Goal: Check status: Check status

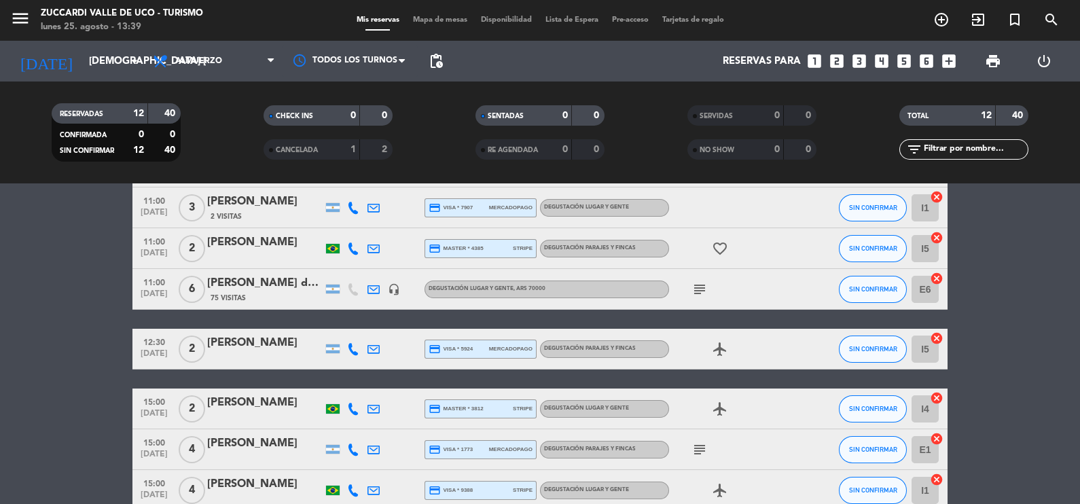
scroll to position [355, 0]
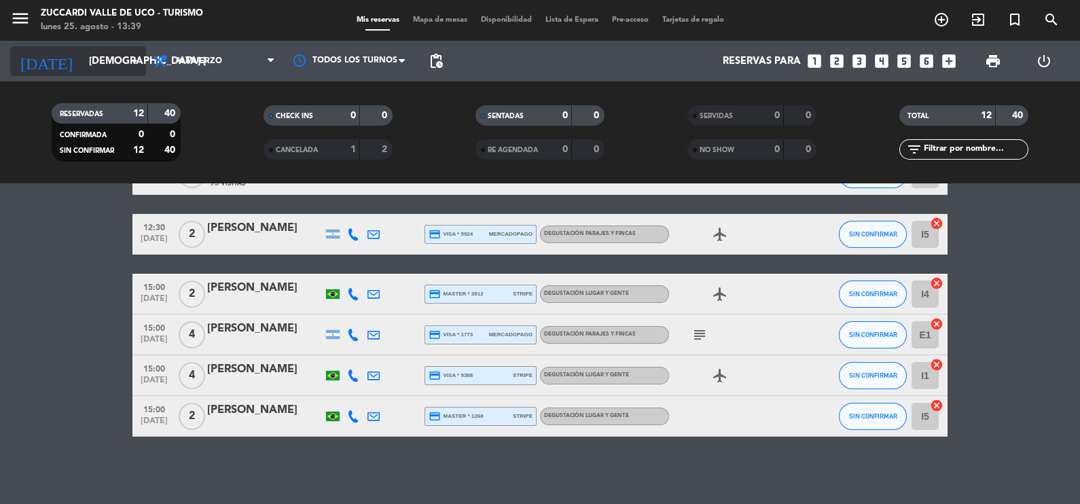
click at [136, 58] on icon "arrow_drop_down" at bounding box center [134, 61] width 16 height 16
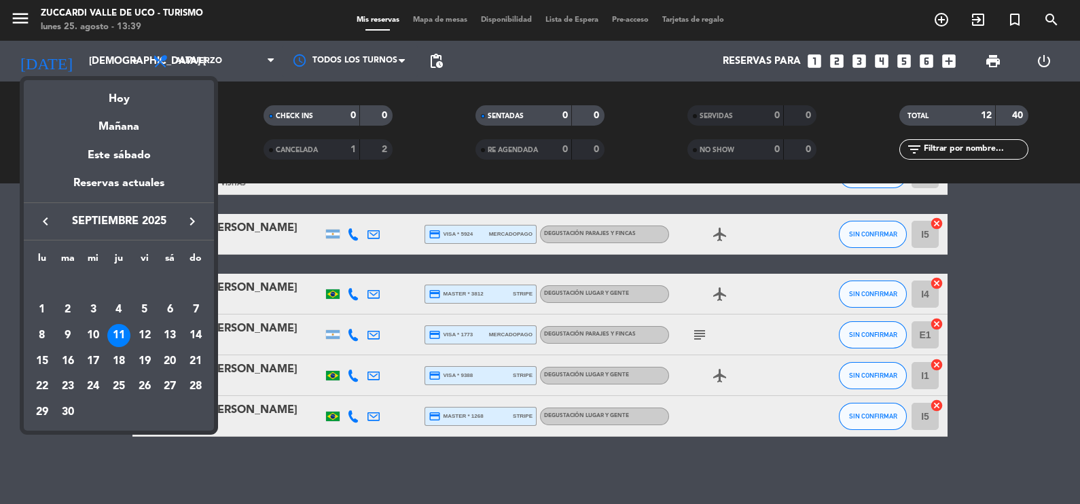
click at [42, 219] on icon "keyboard_arrow_left" at bounding box center [45, 221] width 16 height 16
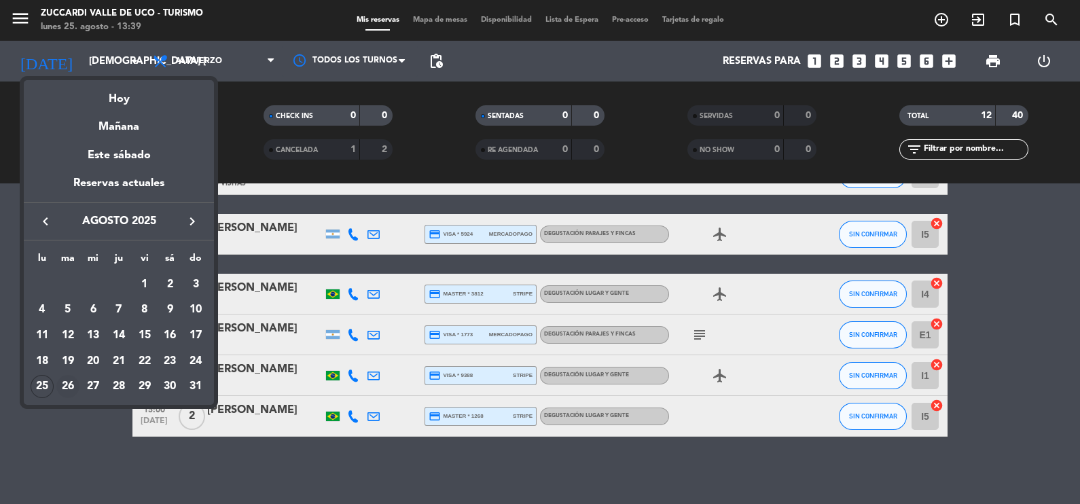
click at [67, 384] on div "26" at bounding box center [67, 386] width 23 height 23
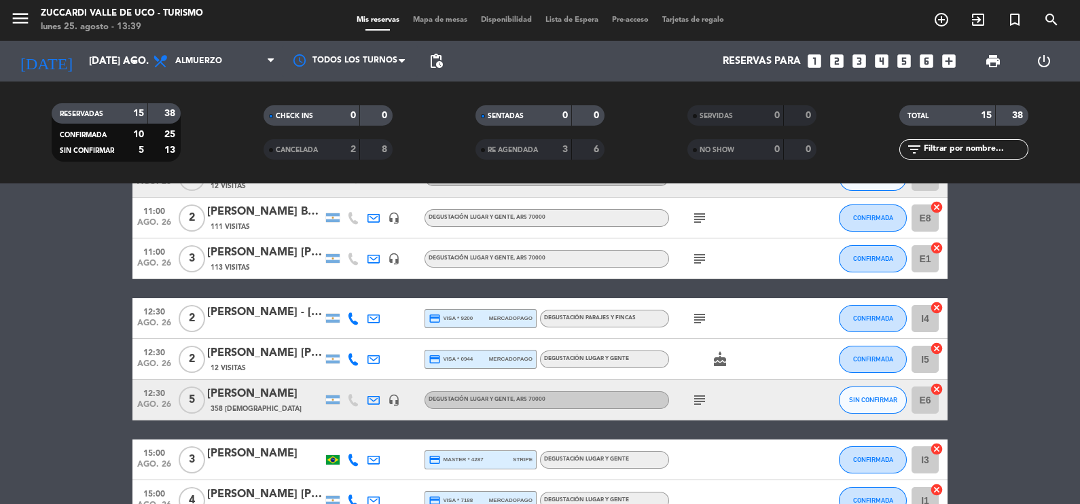
scroll to position [477, 0]
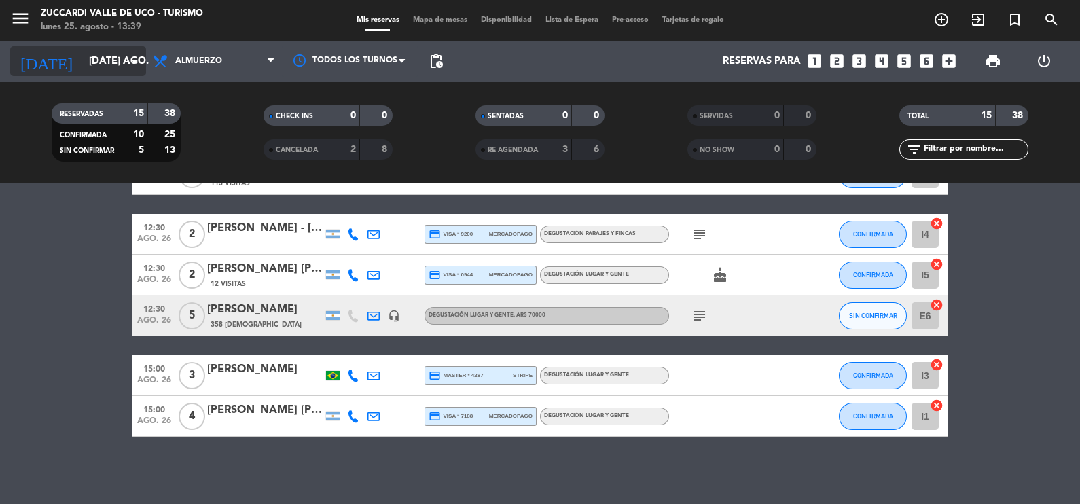
click at [136, 61] on icon "arrow_drop_down" at bounding box center [134, 61] width 16 height 16
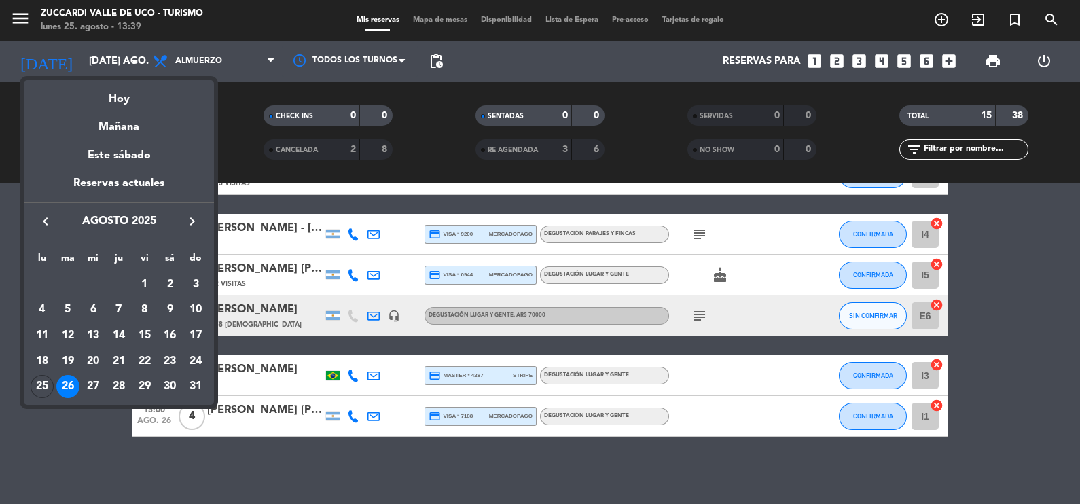
click at [133, 60] on div at bounding box center [540, 252] width 1080 height 504
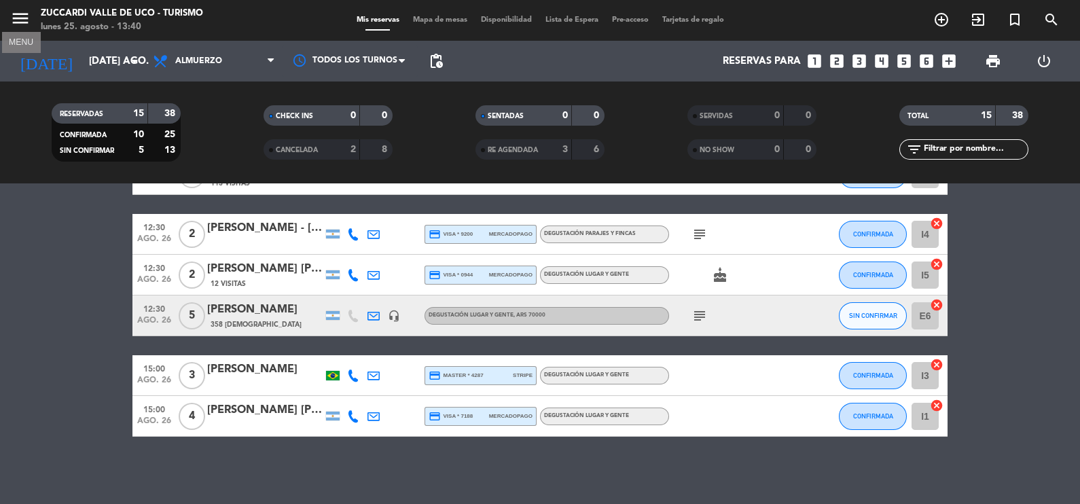
click at [16, 14] on icon "menu" at bounding box center [20, 18] width 20 height 20
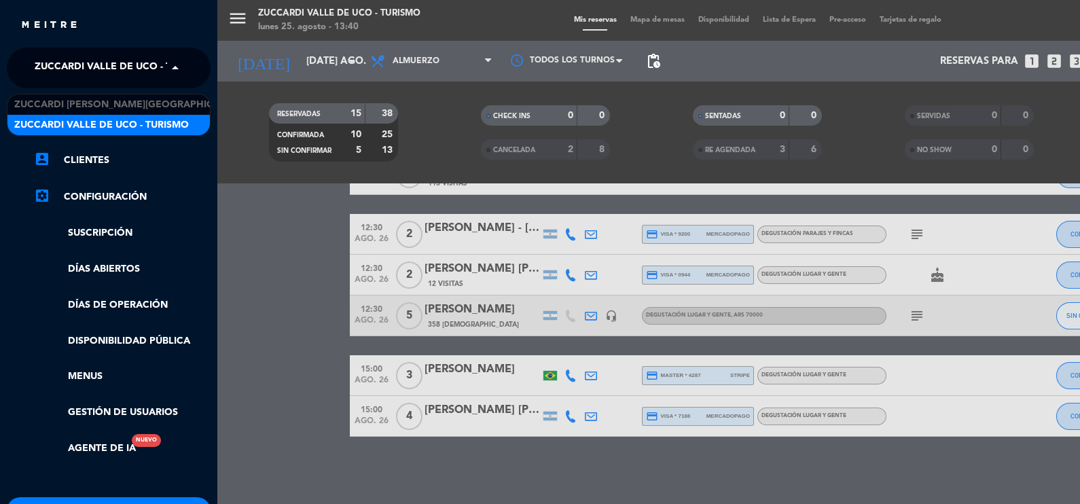
click at [176, 69] on span at bounding box center [178, 68] width 23 height 29
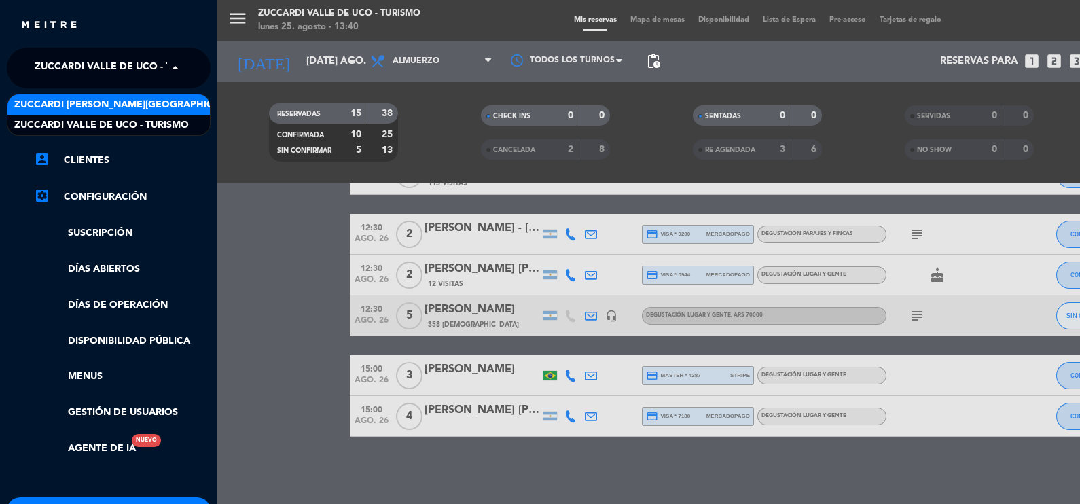
click at [151, 109] on span "Zuccardi [PERSON_NAME][GEOGRAPHIC_DATA] - Restaurant [PERSON_NAME][GEOGRAPHIC_D…" at bounding box center [255, 105] width 483 height 16
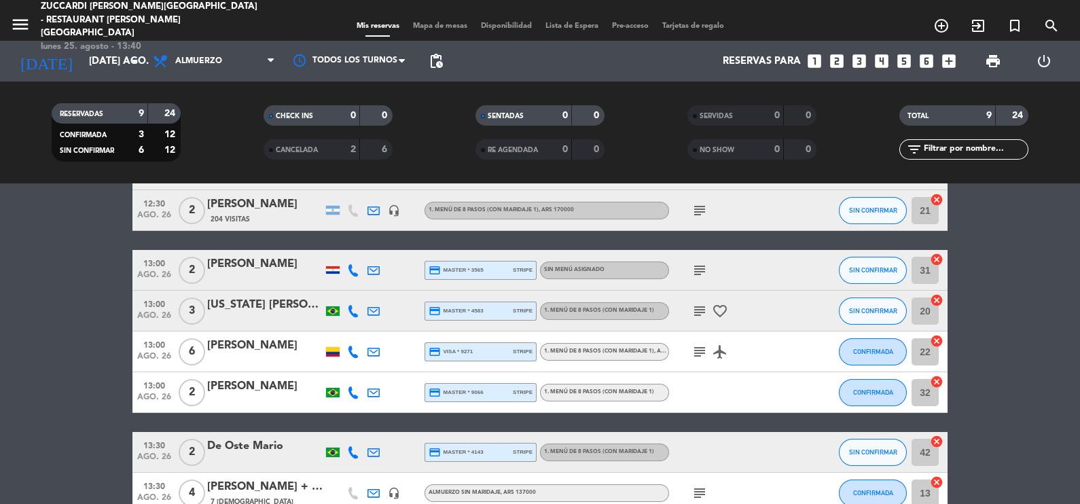
scroll to position [214, 0]
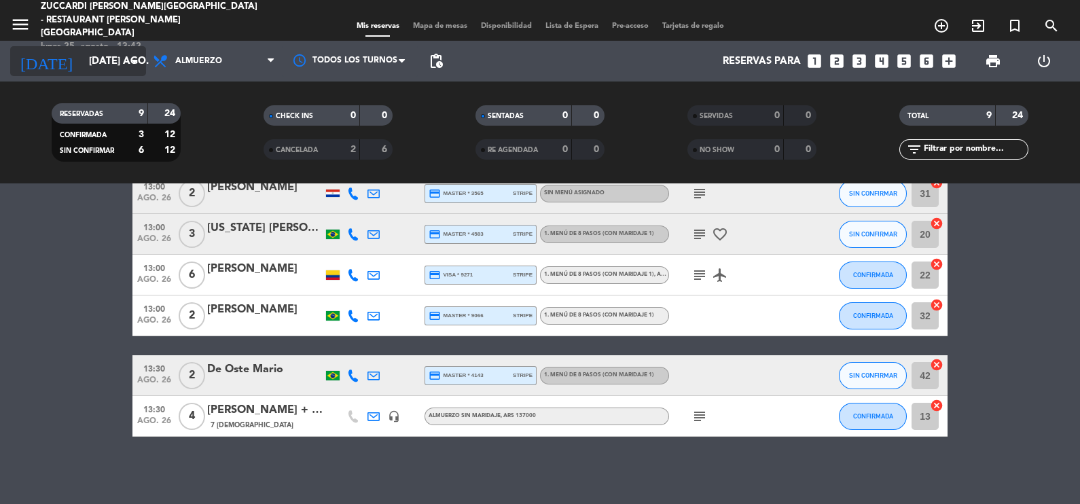
click at [31, 56] on icon "[DATE]" at bounding box center [46, 61] width 72 height 30
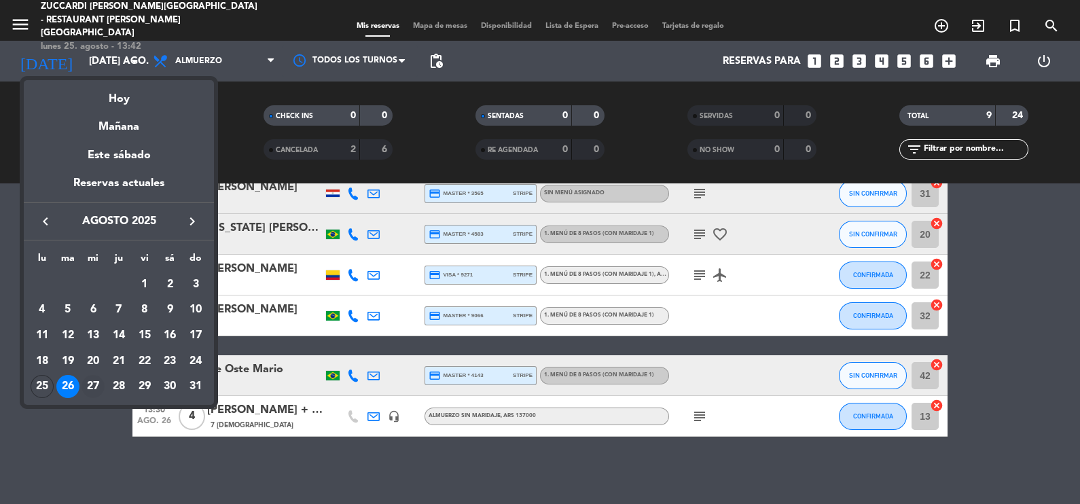
click at [90, 388] on div "27" at bounding box center [92, 386] width 23 height 23
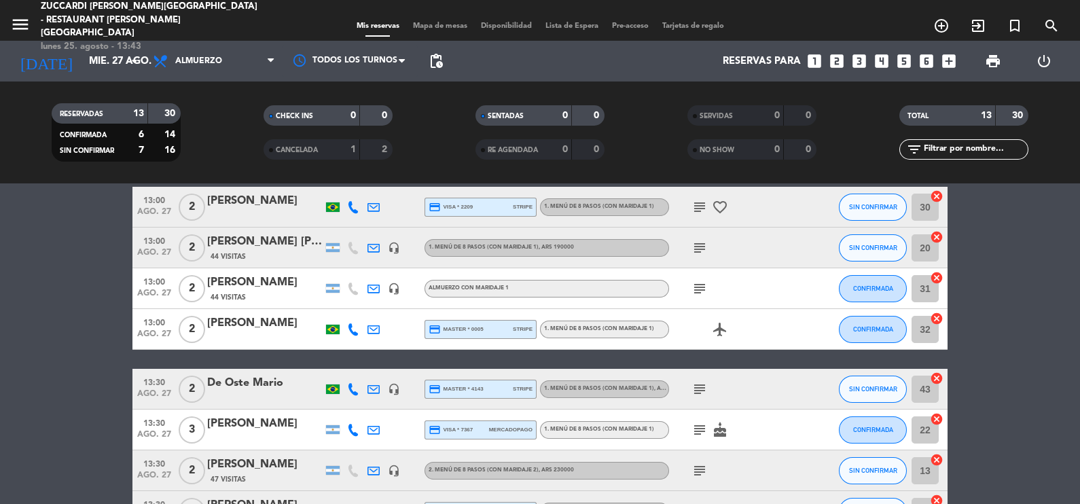
scroll to position [120, 0]
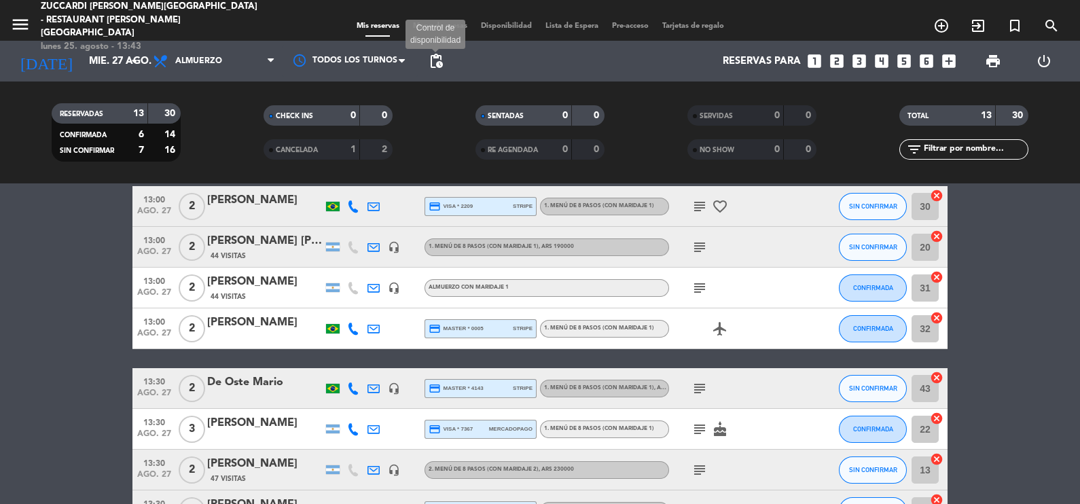
click at [435, 61] on span "pending_actions" at bounding box center [436, 61] width 16 height 16
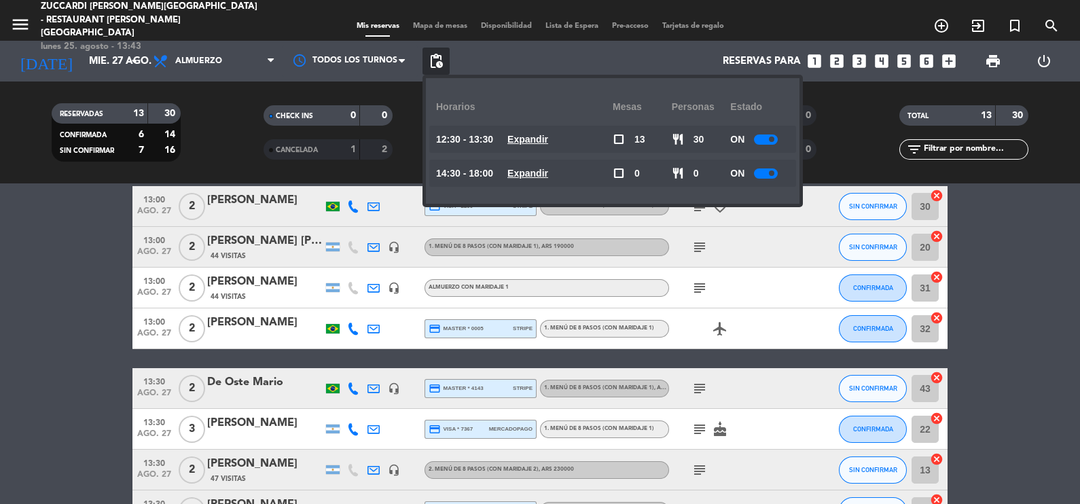
click at [68, 321] on bookings-row "12:30 ago. 27 2 [PERSON_NAME] credit_card visa * 3605 mercadopago 2. MENÚ DE 8 …" at bounding box center [540, 410] width 1080 height 568
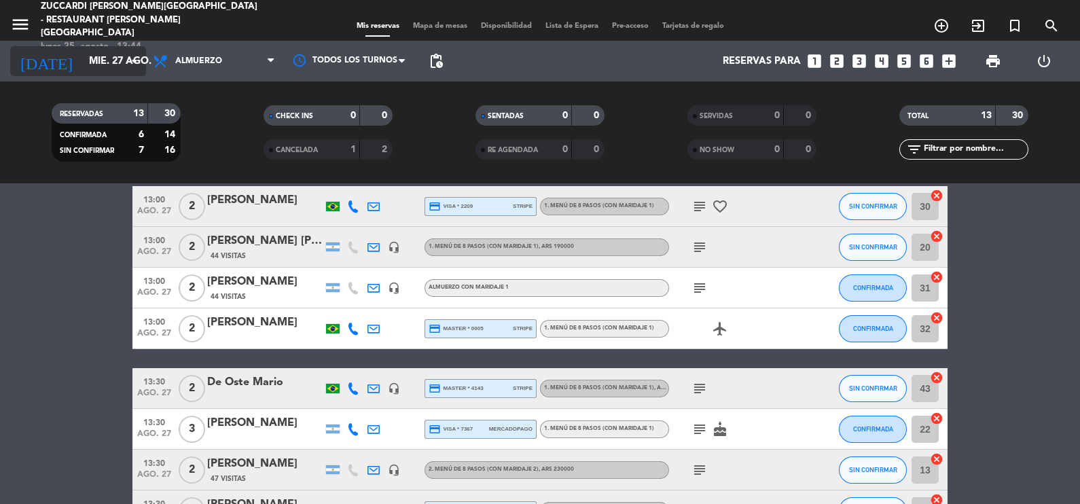
click at [134, 61] on icon "arrow_drop_down" at bounding box center [134, 61] width 16 height 16
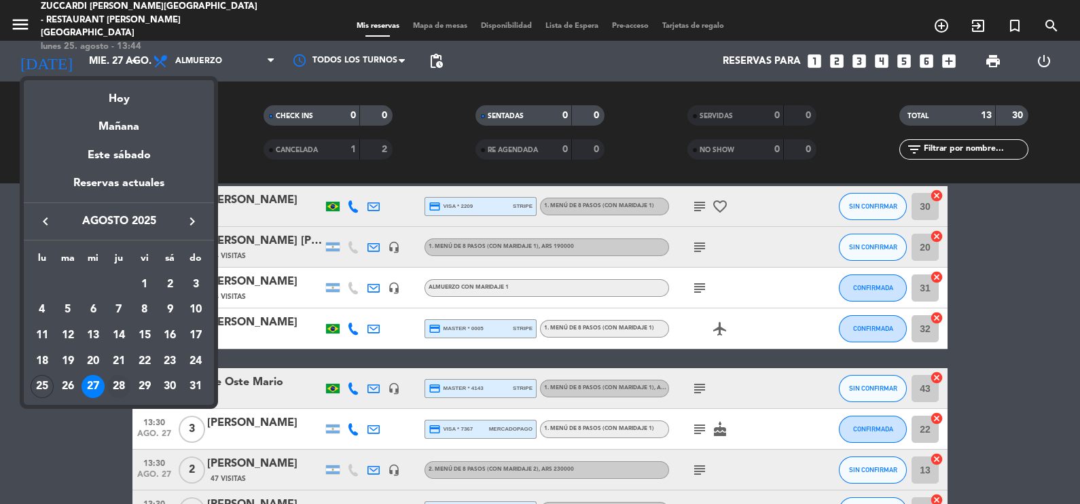
click at [122, 381] on div "28" at bounding box center [118, 386] width 23 height 23
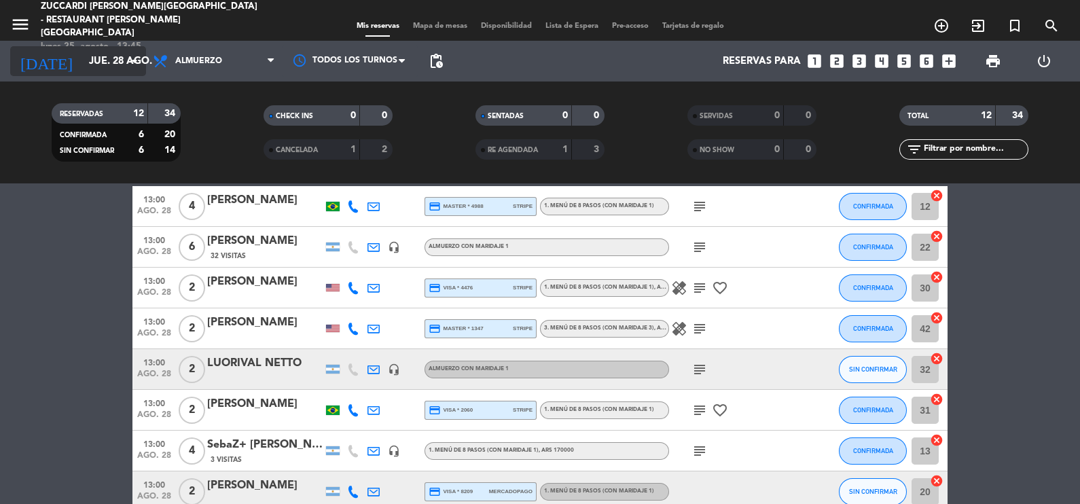
click at [137, 62] on icon "arrow_drop_down" at bounding box center [134, 61] width 16 height 16
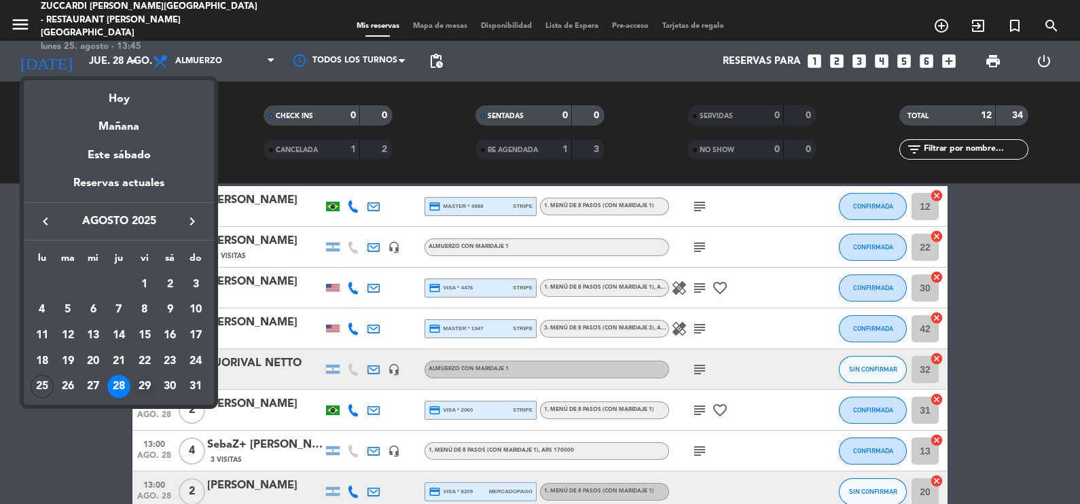
click at [147, 387] on div "29" at bounding box center [144, 386] width 23 height 23
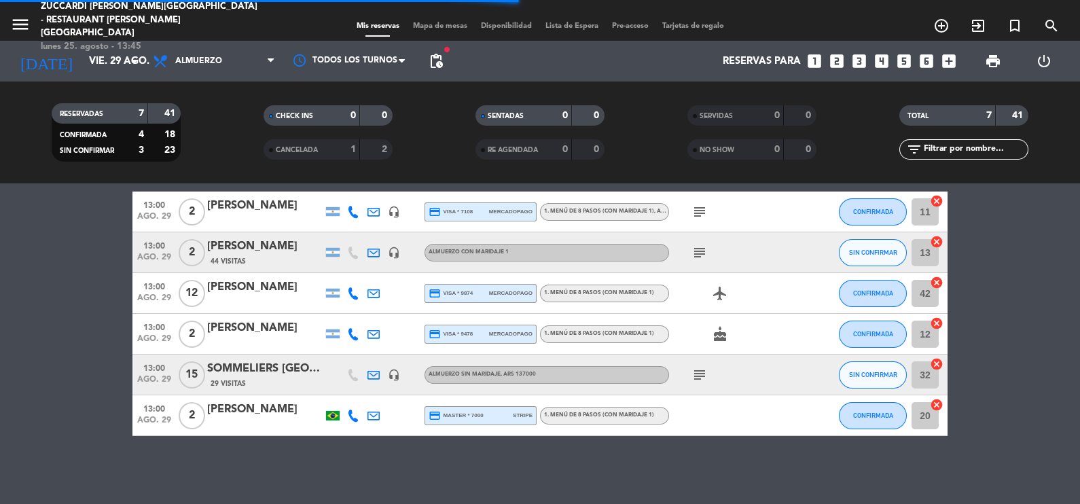
scroll to position [113, 0]
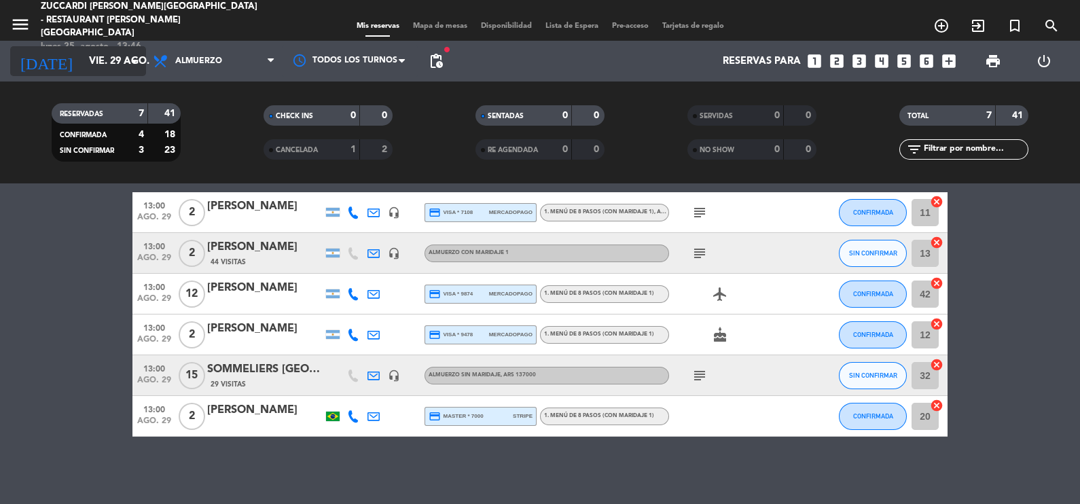
click at [131, 60] on icon "arrow_drop_down" at bounding box center [134, 61] width 16 height 16
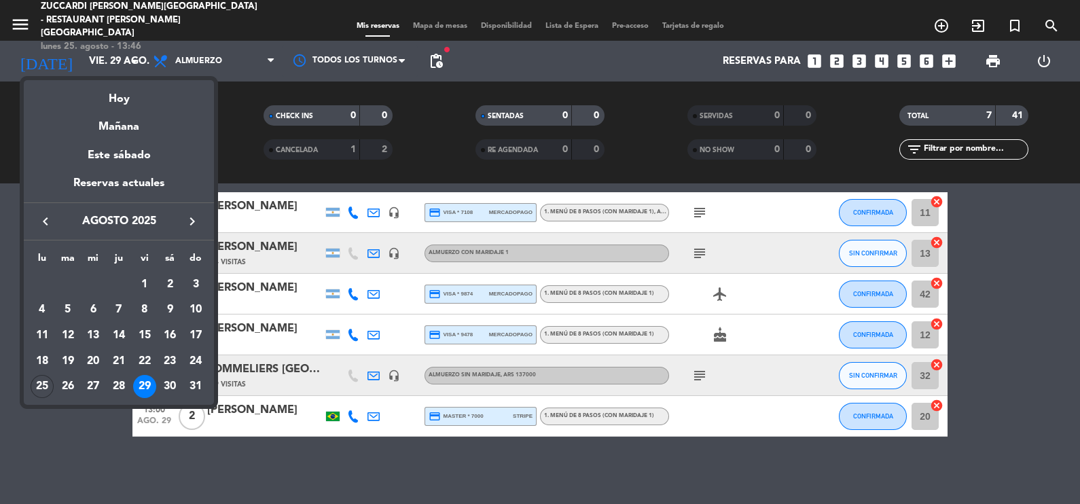
click at [193, 221] on icon "keyboard_arrow_right" at bounding box center [192, 221] width 16 height 16
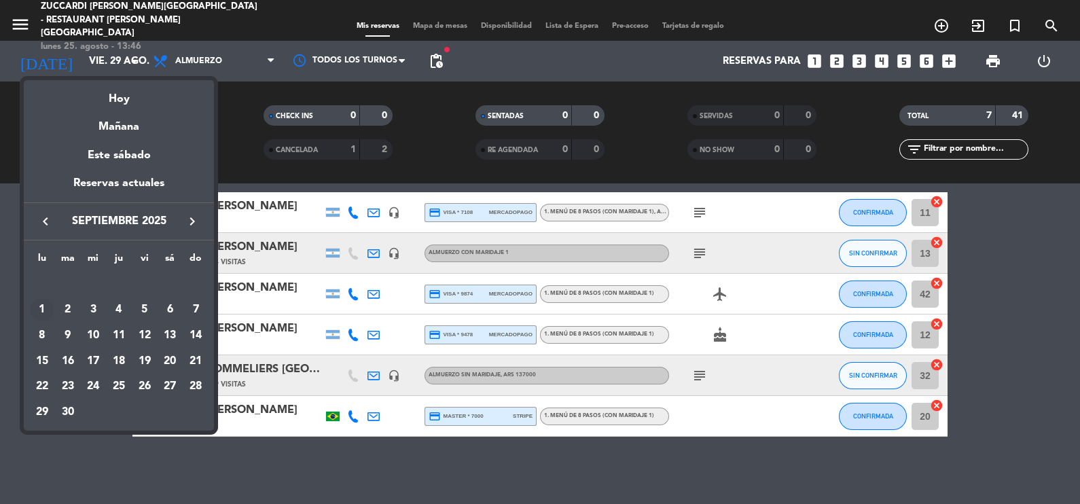
click at [39, 309] on div "1" at bounding box center [42, 309] width 23 height 23
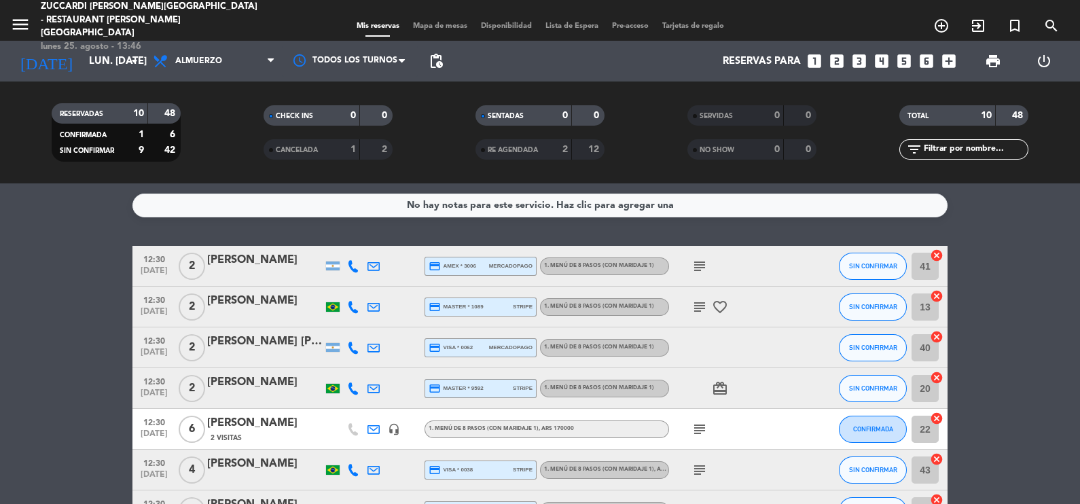
scroll to position [40, 0]
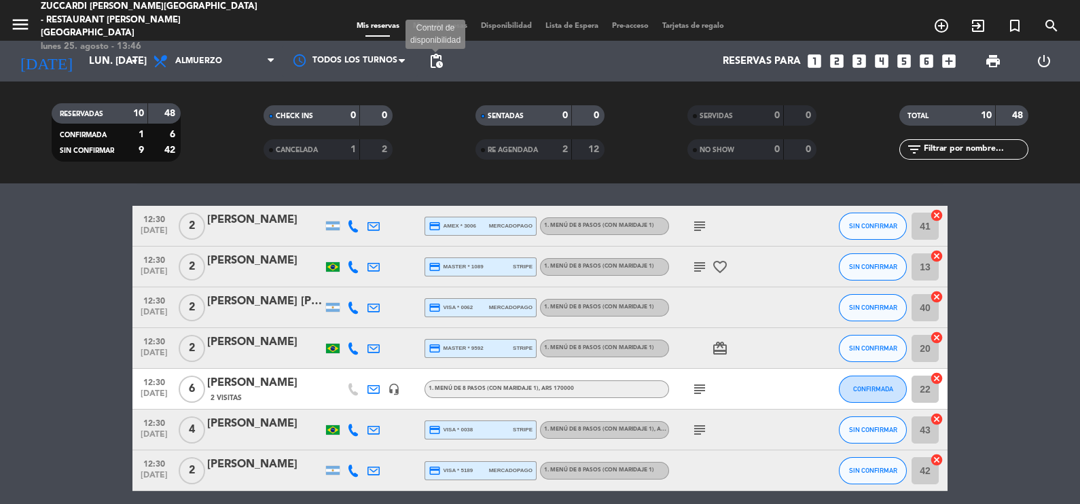
click at [435, 58] on span "pending_actions" at bounding box center [436, 61] width 16 height 16
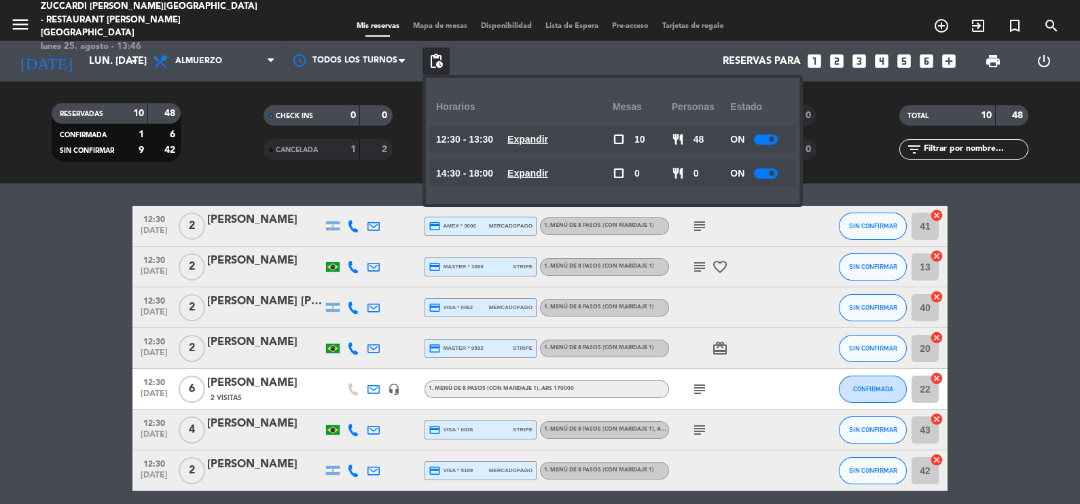
click at [756, 136] on div at bounding box center [766, 139] width 24 height 10
click at [22, 262] on bookings-row "12:30 [DATE] 2 [PERSON_NAME] credit_card amex * 3006 mercadopago 1. MENÚ DE 8 P…" at bounding box center [540, 419] width 1080 height 426
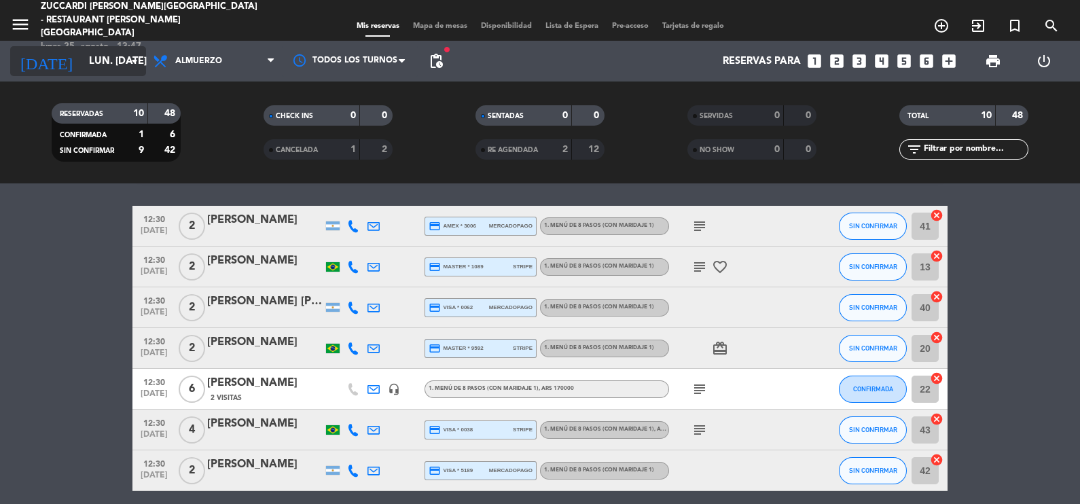
click at [133, 62] on icon "arrow_drop_down" at bounding box center [134, 61] width 16 height 16
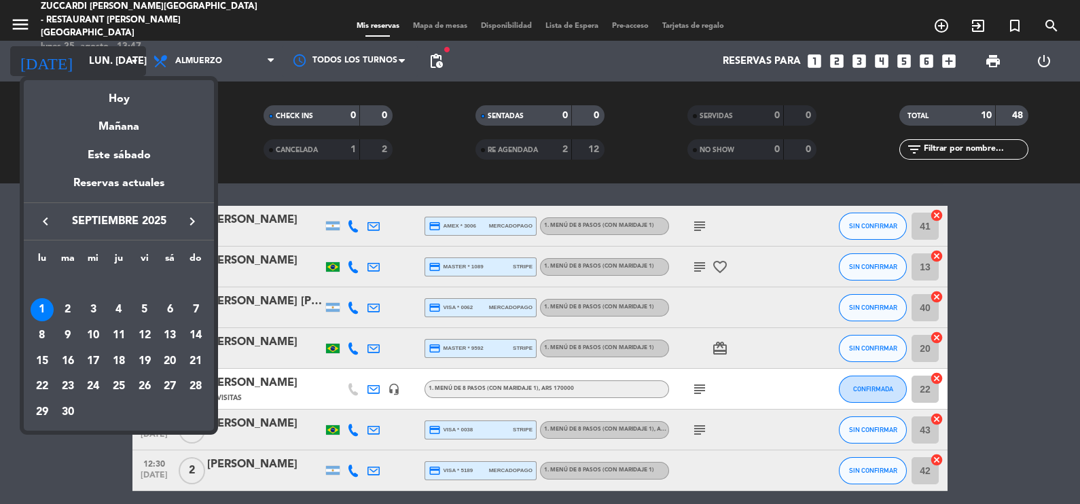
click at [133, 62] on div at bounding box center [540, 252] width 1080 height 504
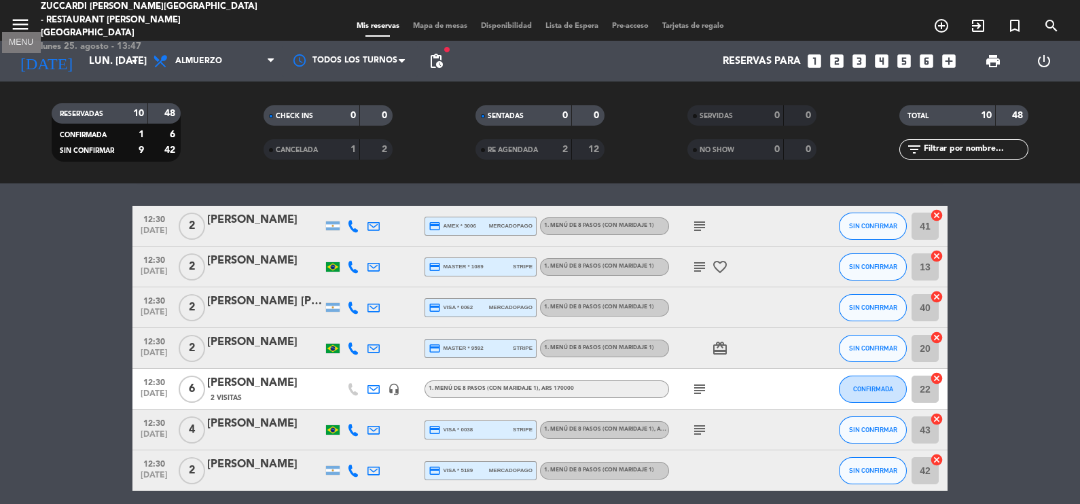
click at [18, 19] on icon "menu" at bounding box center [20, 24] width 20 height 20
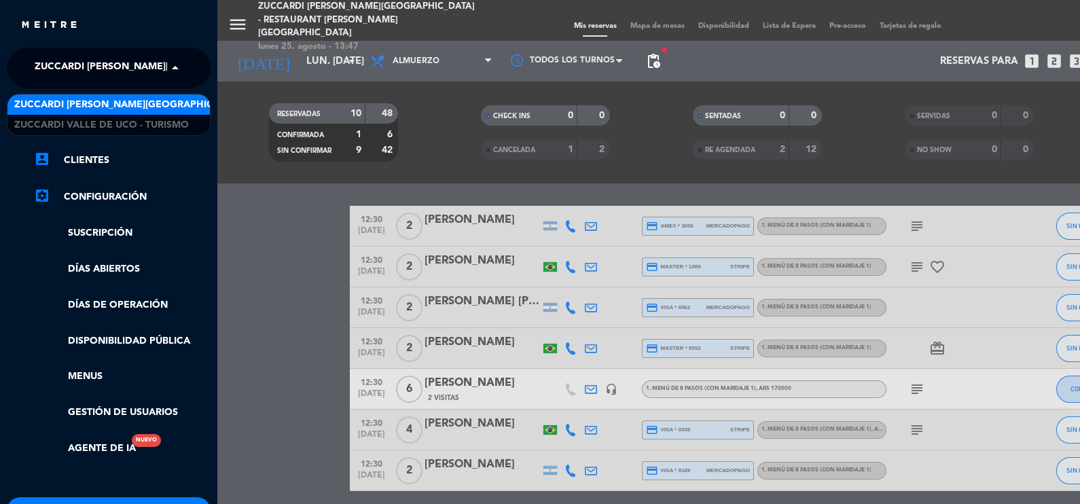
click at [173, 68] on span at bounding box center [178, 68] width 23 height 29
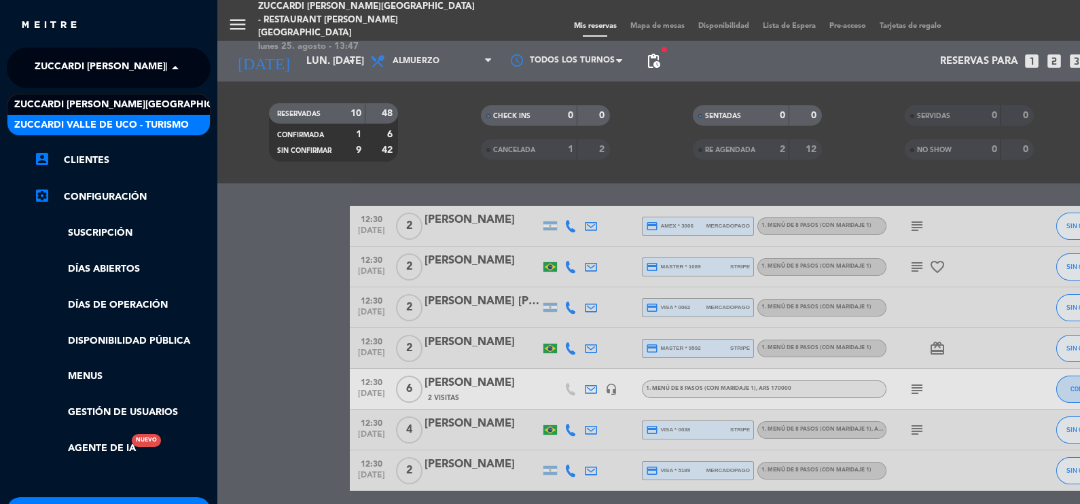
click at [168, 127] on span "Zuccardi Valle de Uco - Turismo" at bounding box center [101, 125] width 175 height 16
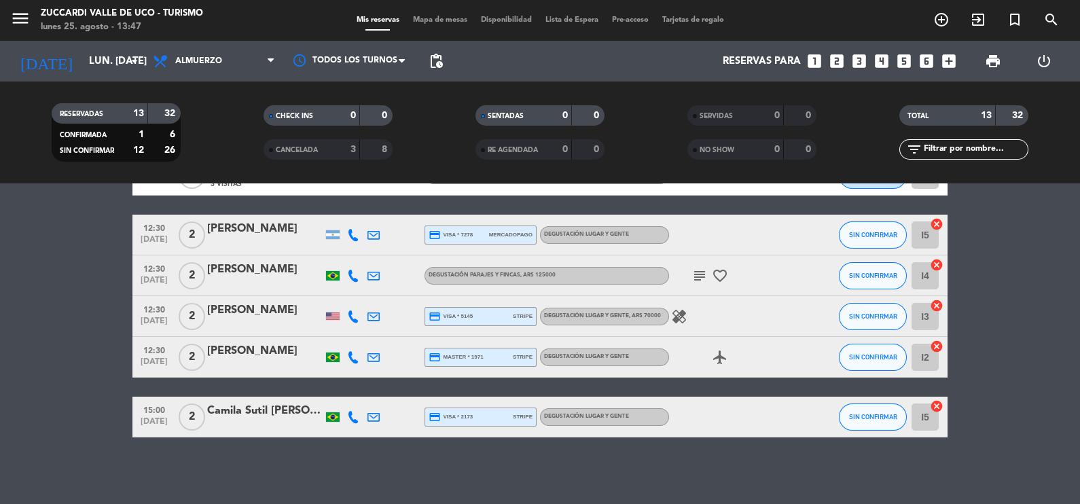
scroll to position [396, 0]
click at [132, 59] on icon "arrow_drop_down" at bounding box center [134, 61] width 16 height 16
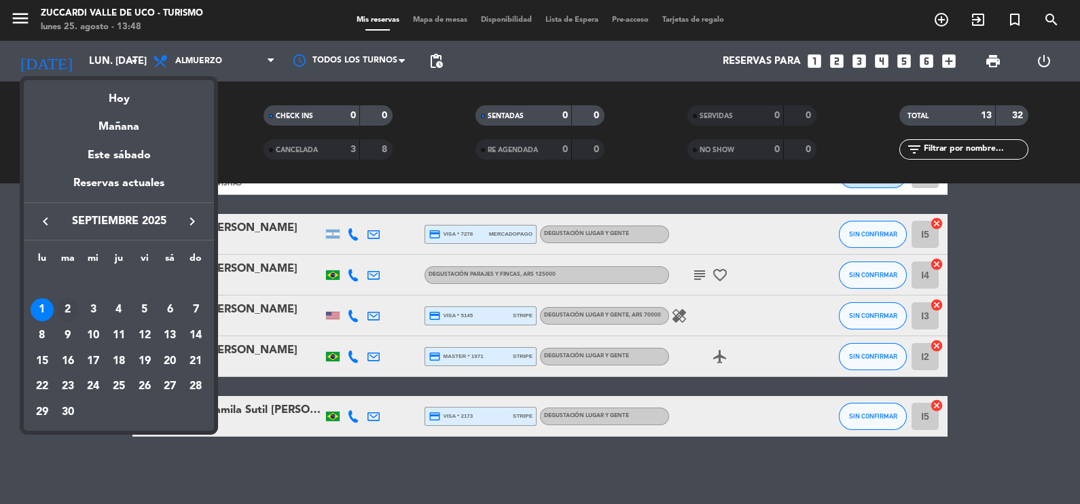
click at [68, 309] on div "2" at bounding box center [67, 309] width 23 height 23
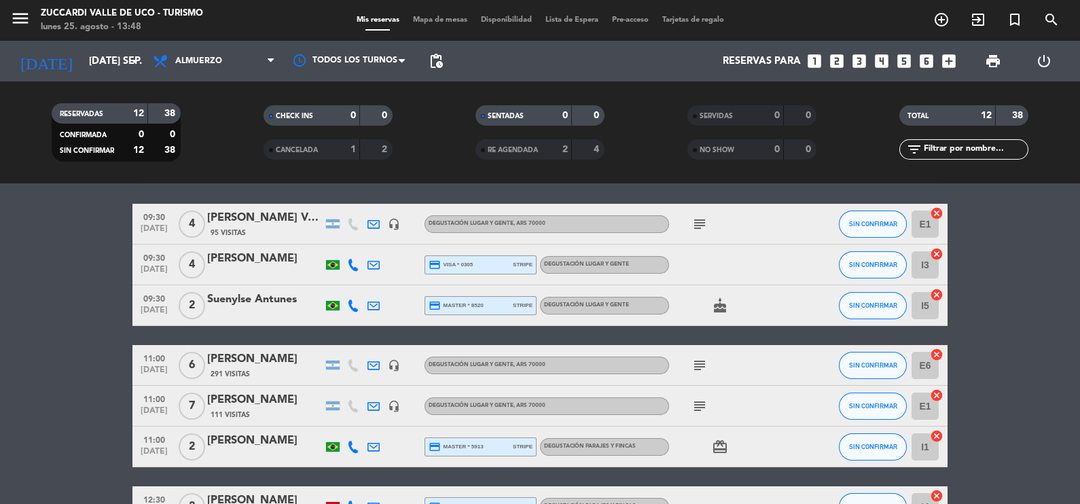
scroll to position [39, 0]
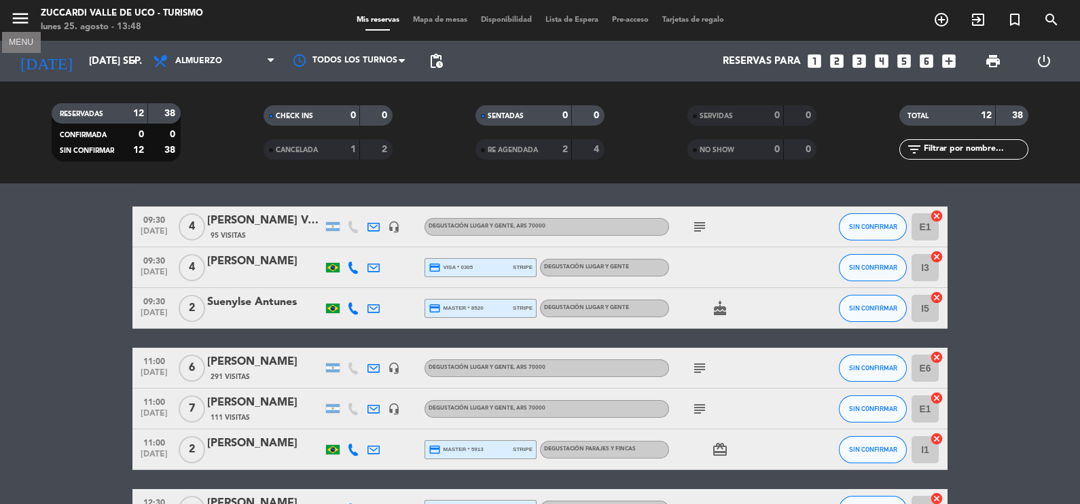
click at [25, 20] on icon "menu" at bounding box center [20, 18] width 20 height 20
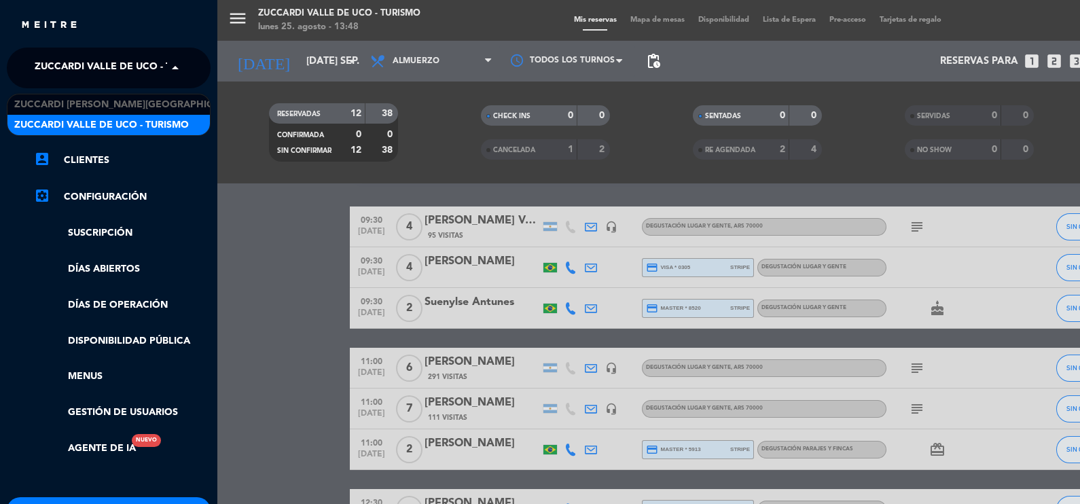
click at [174, 66] on span at bounding box center [178, 68] width 23 height 29
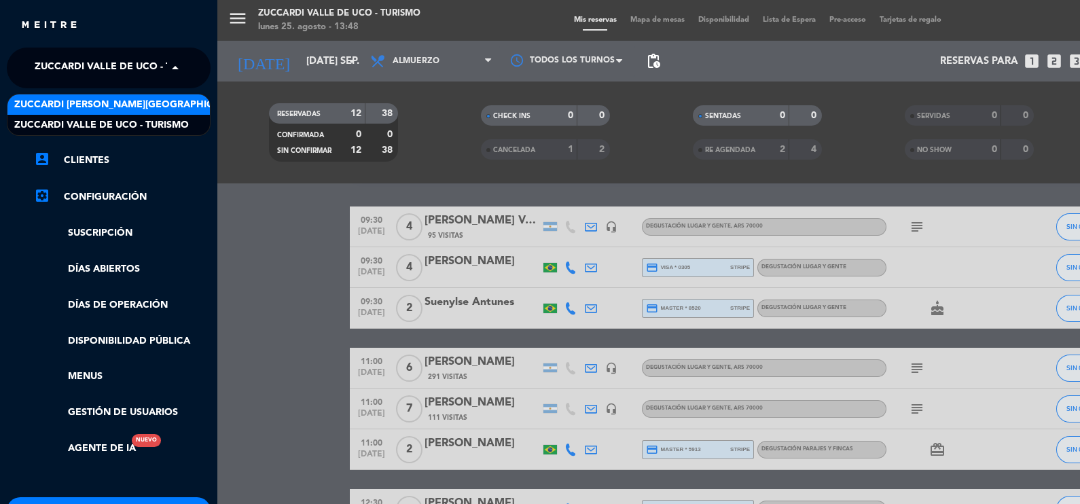
click at [172, 103] on span "Zuccardi [PERSON_NAME][GEOGRAPHIC_DATA] - Restaurant [PERSON_NAME][GEOGRAPHIC_D…" at bounding box center [255, 105] width 483 height 16
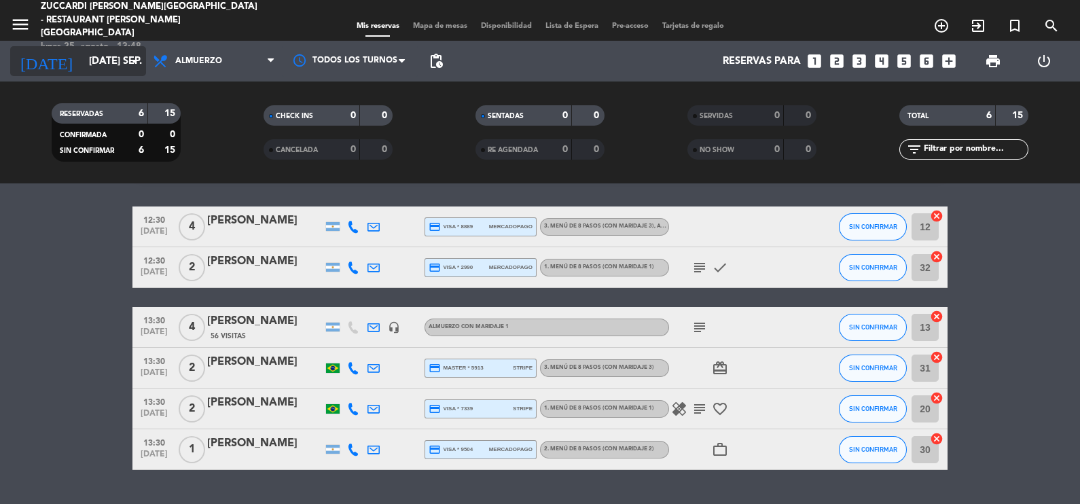
click at [133, 59] on icon "arrow_drop_down" at bounding box center [134, 61] width 16 height 16
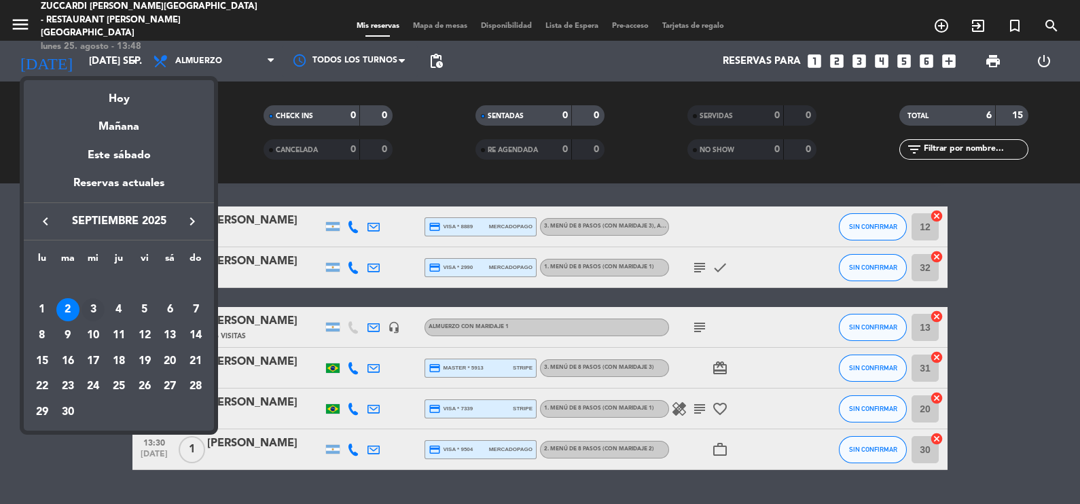
click at [93, 308] on div "3" at bounding box center [92, 309] width 23 height 23
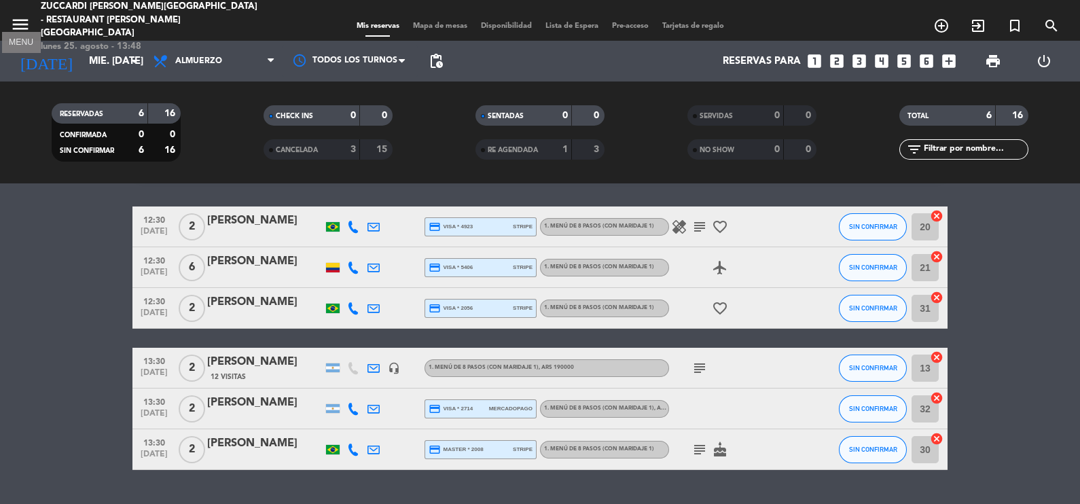
click at [17, 18] on icon "menu" at bounding box center [20, 24] width 20 height 20
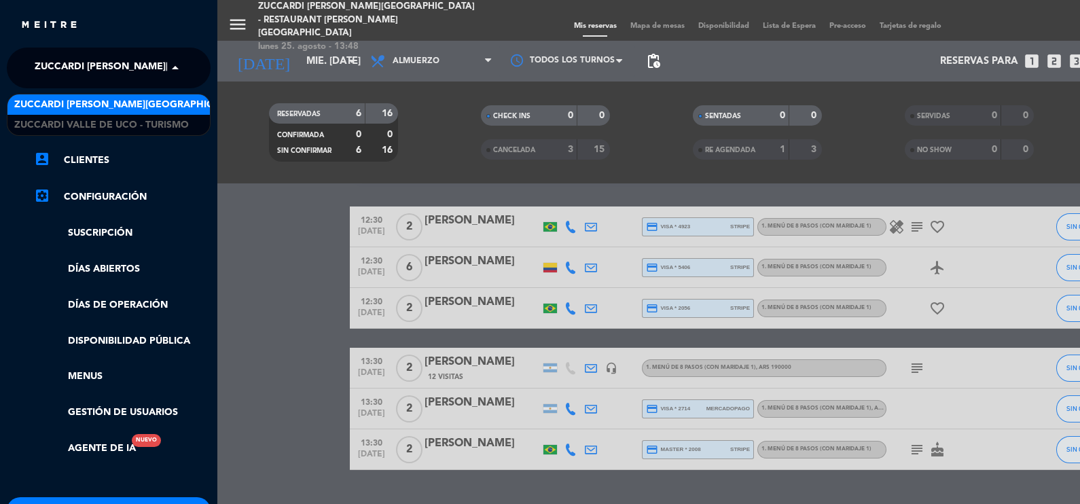
click at [172, 65] on span at bounding box center [178, 68] width 23 height 29
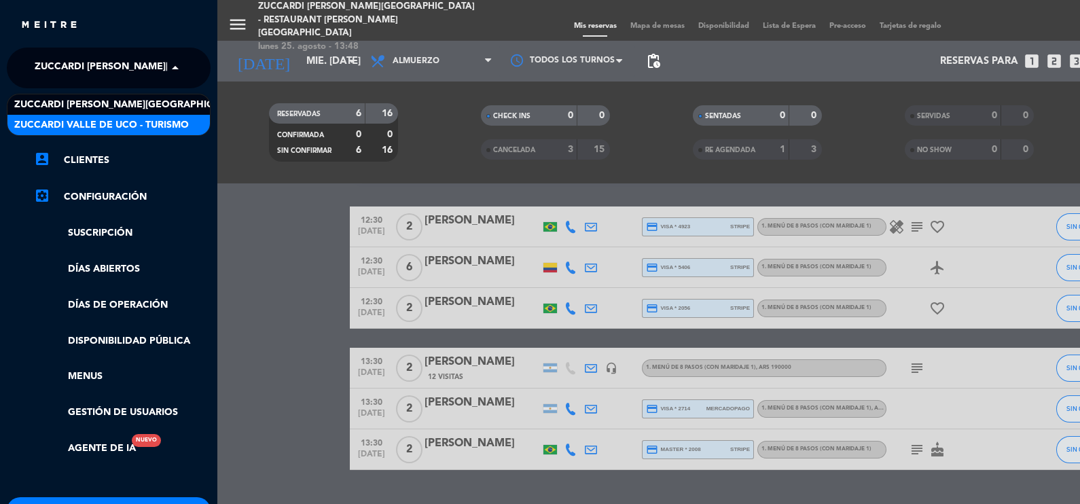
click at [176, 117] on span "Zuccardi Valle de Uco - Turismo" at bounding box center [101, 125] width 175 height 16
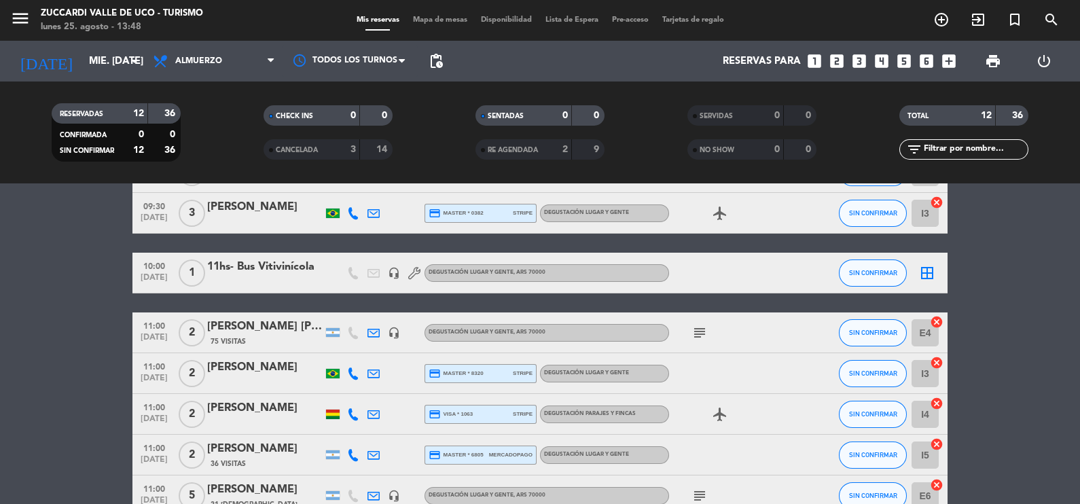
scroll to position [135, 0]
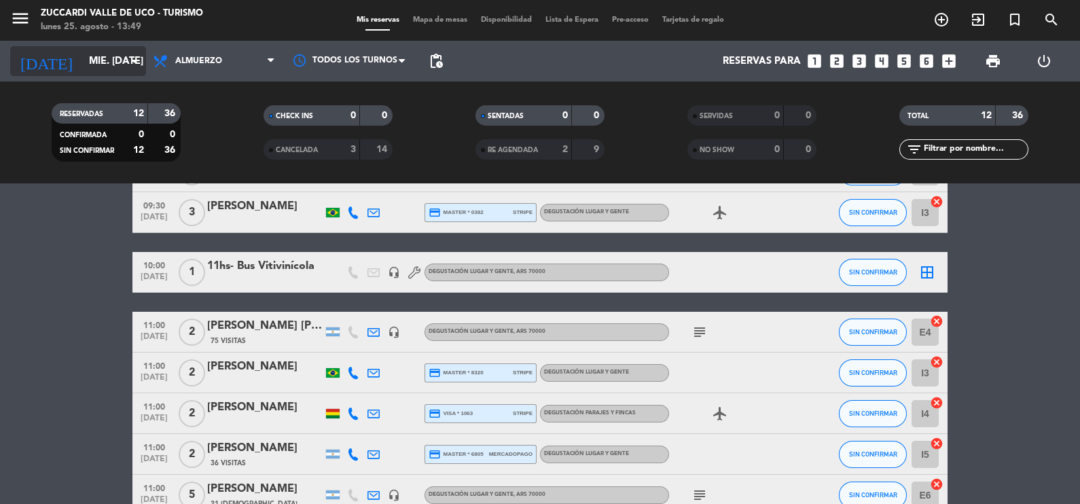
click at [136, 58] on icon "arrow_drop_down" at bounding box center [134, 61] width 16 height 16
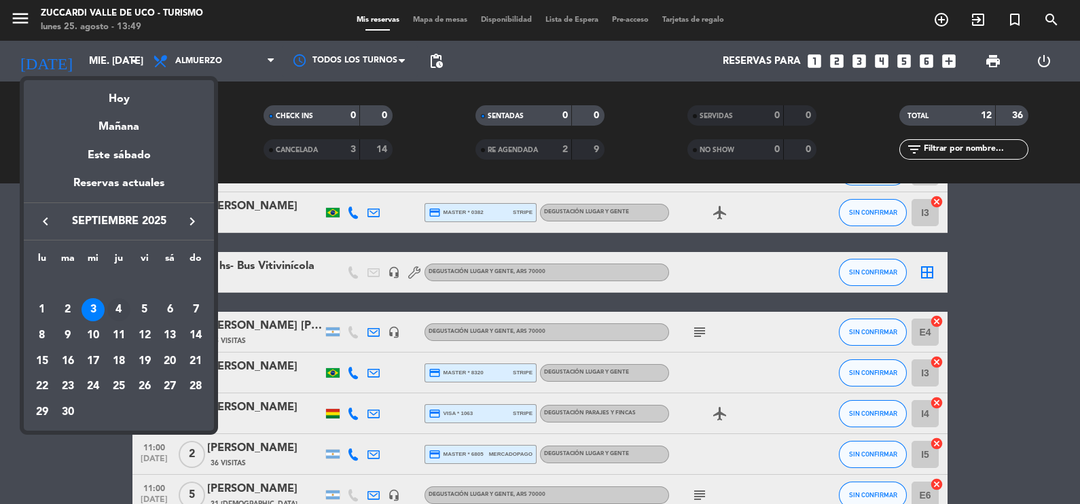
click at [120, 308] on div "4" at bounding box center [118, 309] width 23 height 23
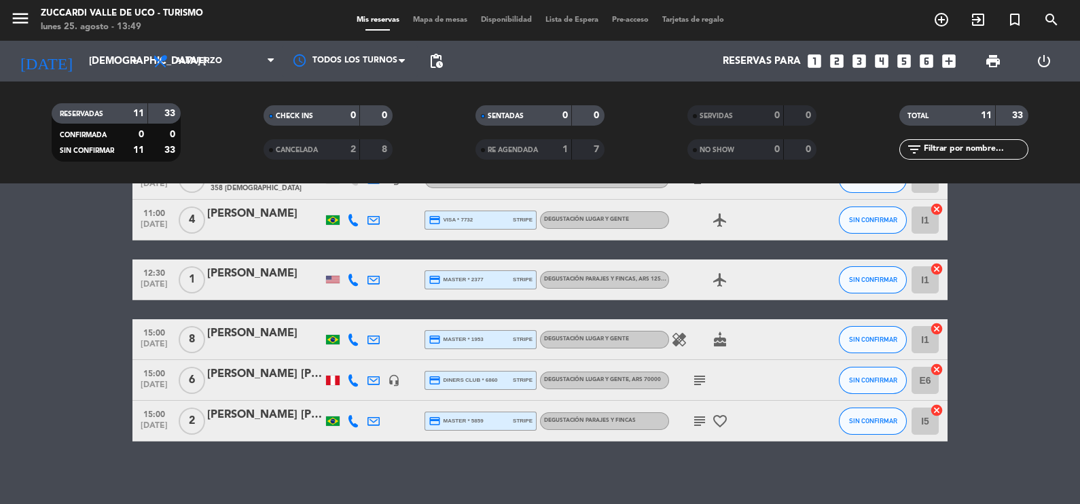
scroll to position [314, 0]
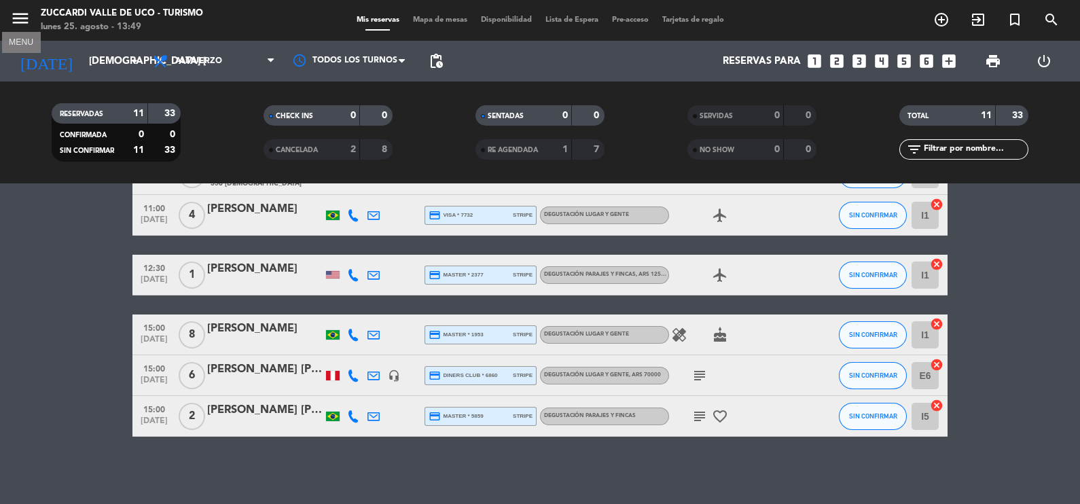
click at [18, 16] on icon "menu" at bounding box center [20, 18] width 20 height 20
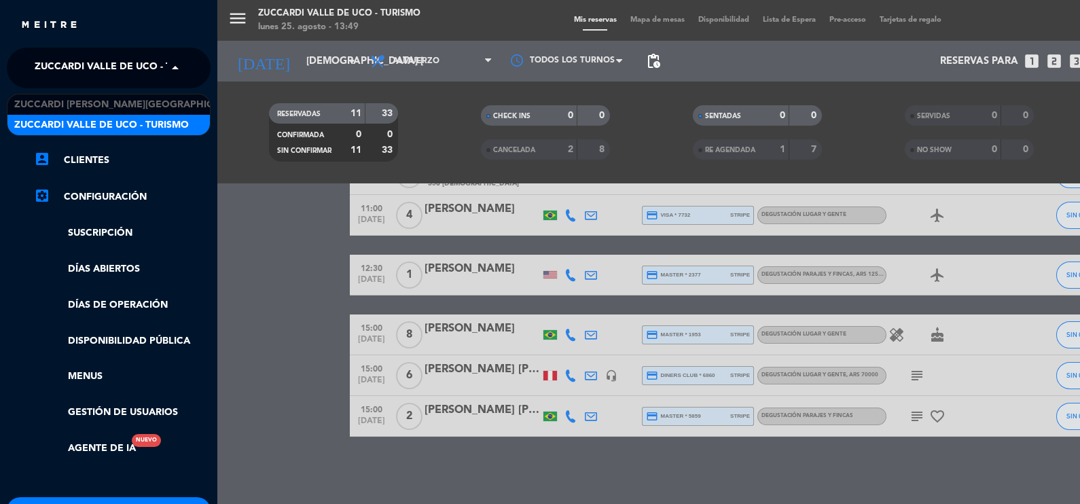
click at [175, 66] on span at bounding box center [178, 68] width 23 height 29
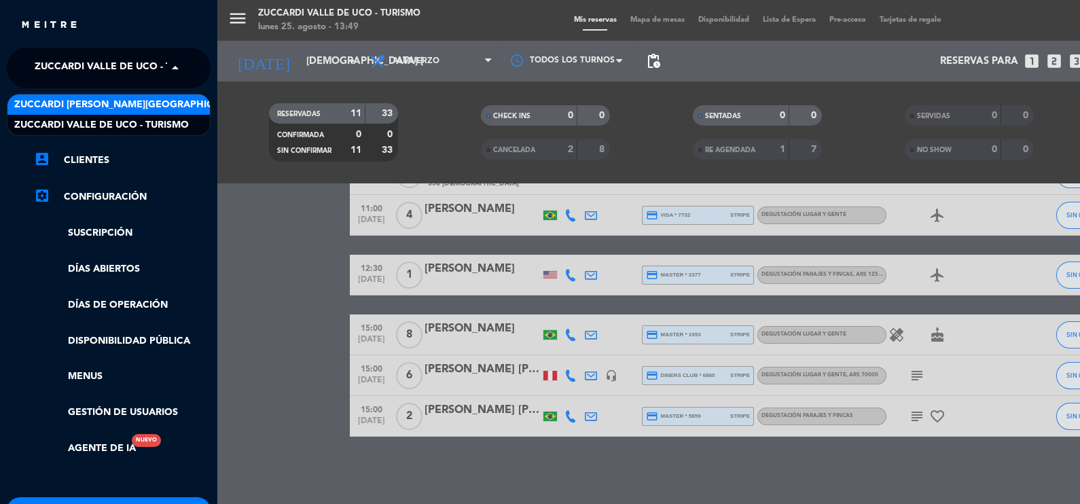
click at [164, 107] on span "Zuccardi [PERSON_NAME][GEOGRAPHIC_DATA] - Restaurant [PERSON_NAME][GEOGRAPHIC_D…" at bounding box center [255, 105] width 483 height 16
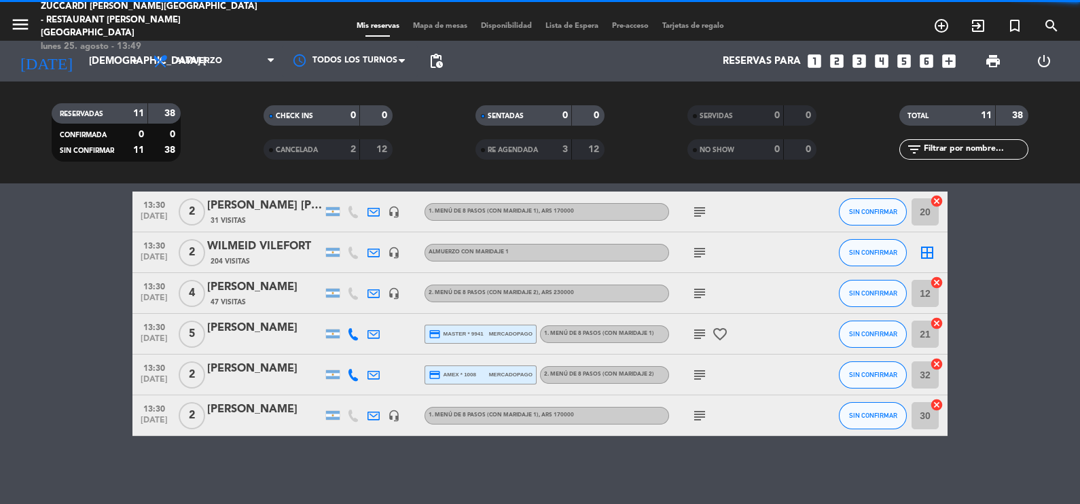
scroll to position [276, 0]
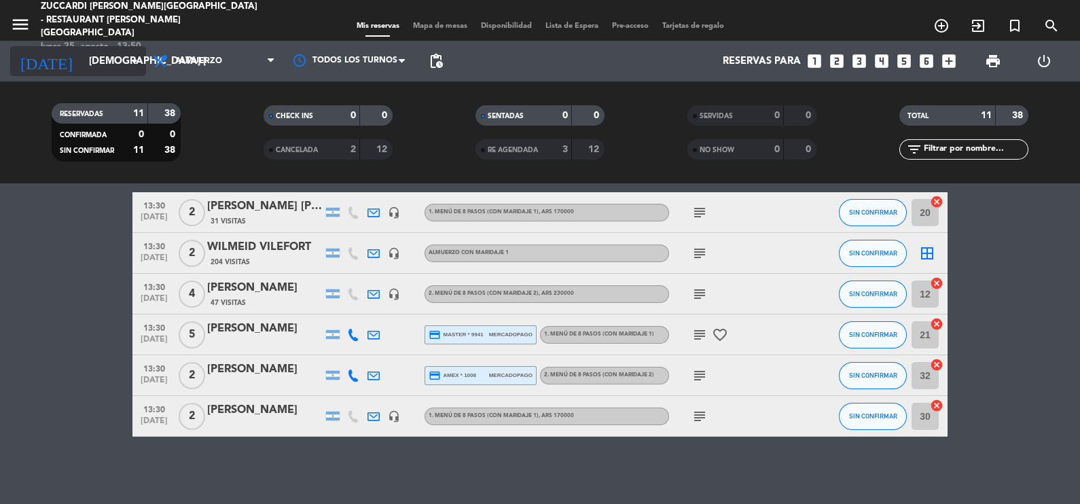
click at [134, 56] on icon "arrow_drop_down" at bounding box center [134, 61] width 16 height 16
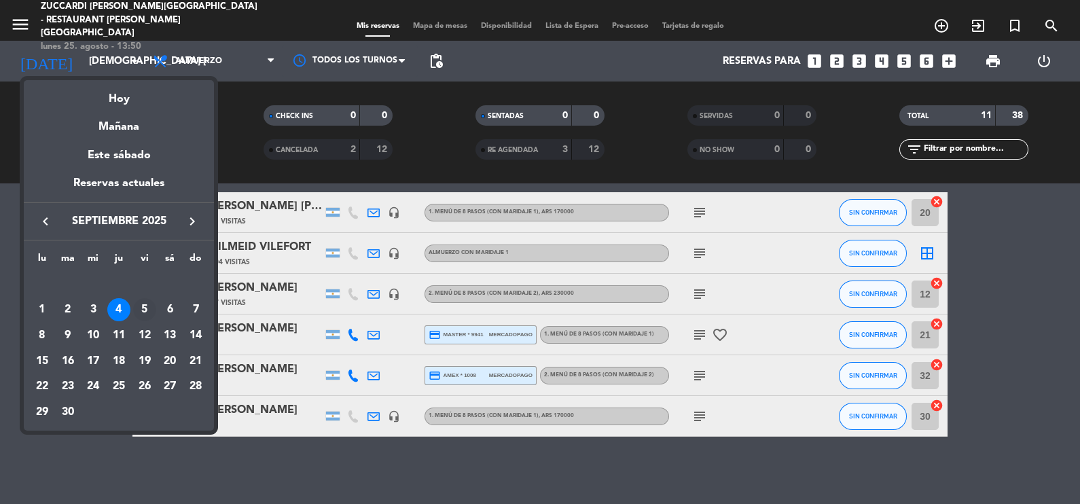
click at [148, 309] on div "5" at bounding box center [144, 309] width 23 height 23
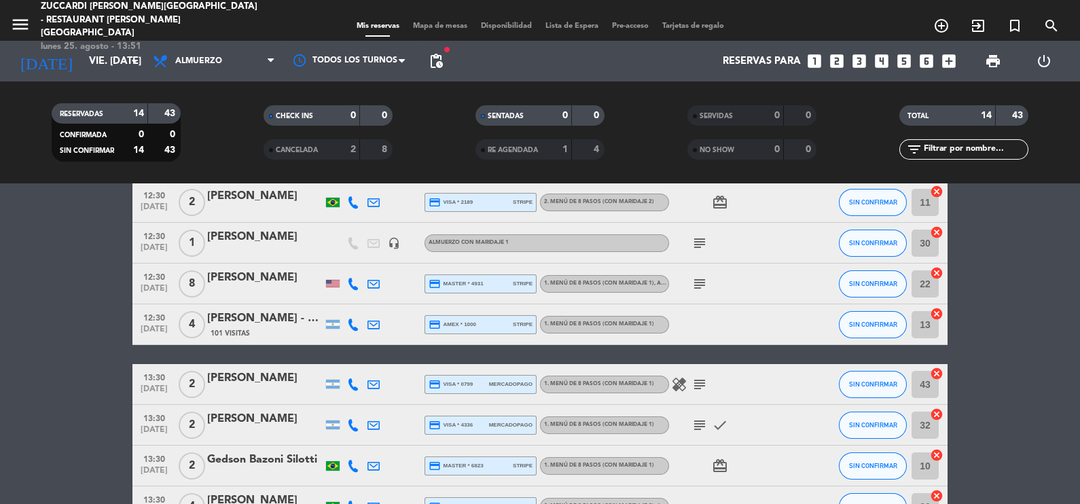
scroll to position [105, 0]
click at [17, 18] on icon "menu" at bounding box center [20, 24] width 20 height 20
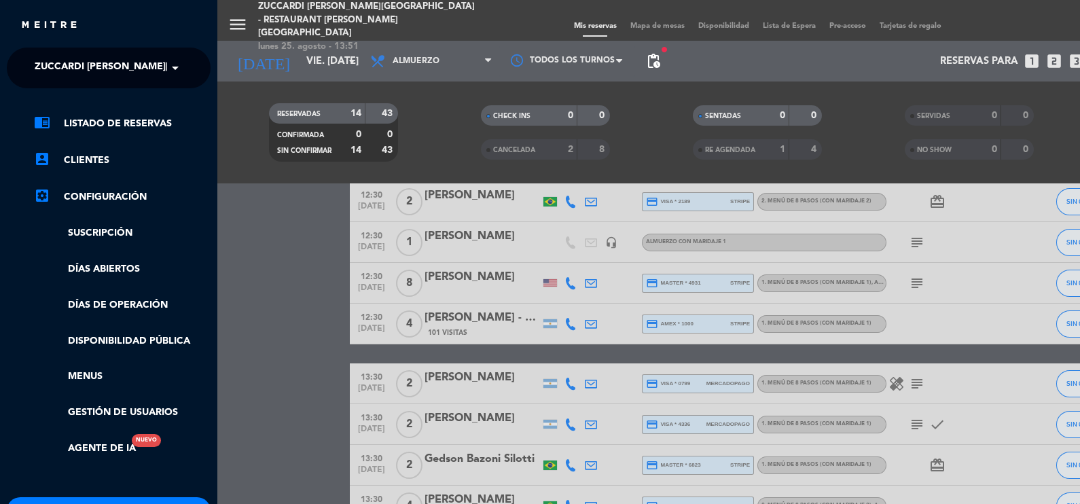
click at [174, 69] on span at bounding box center [178, 68] width 23 height 29
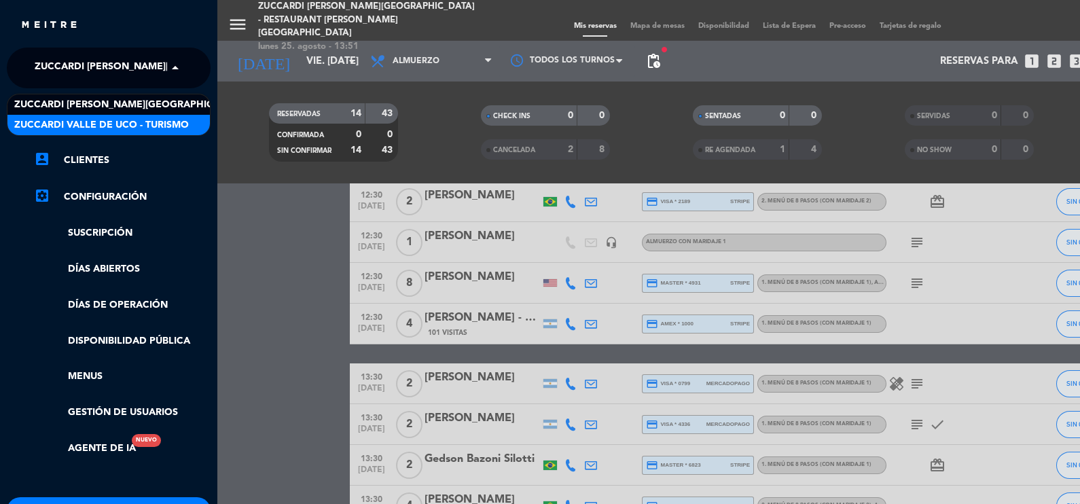
click at [166, 128] on span "Zuccardi Valle de Uco - Turismo" at bounding box center [101, 125] width 175 height 16
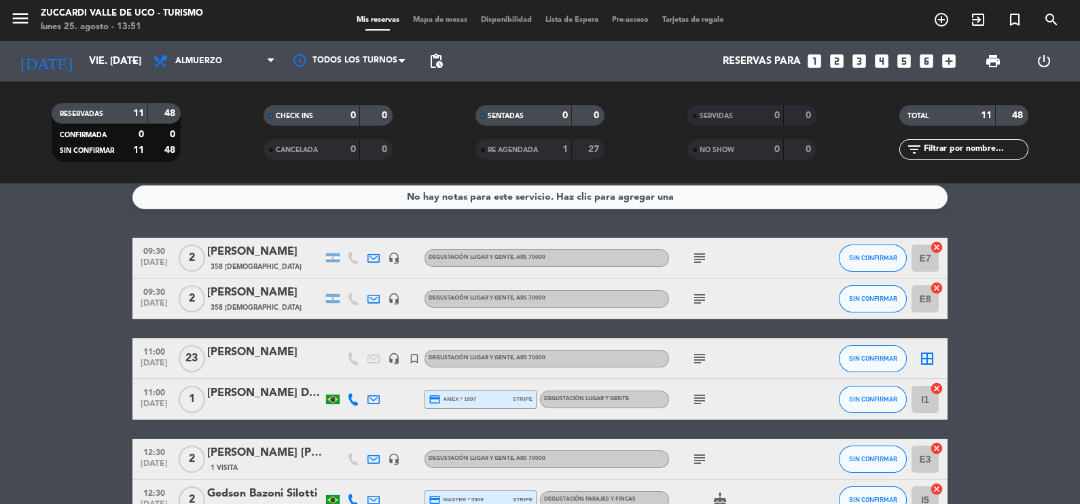
scroll to position [0, 0]
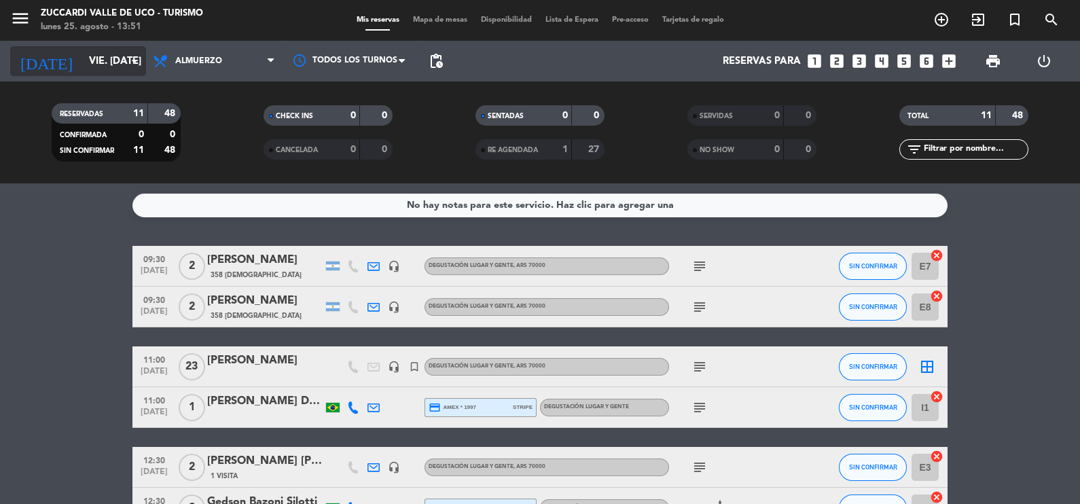
click at [136, 62] on icon "arrow_drop_down" at bounding box center [134, 61] width 16 height 16
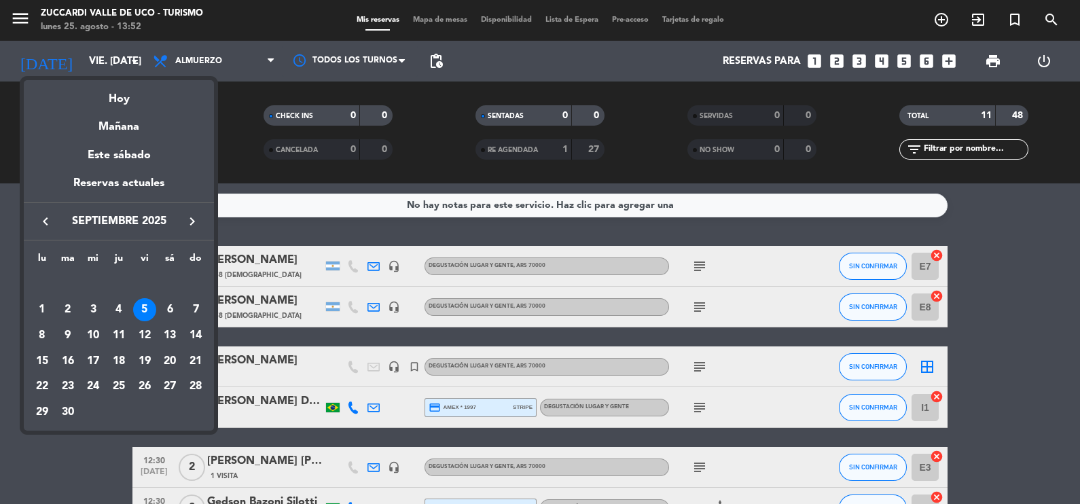
click at [16, 16] on div at bounding box center [540, 252] width 1080 height 504
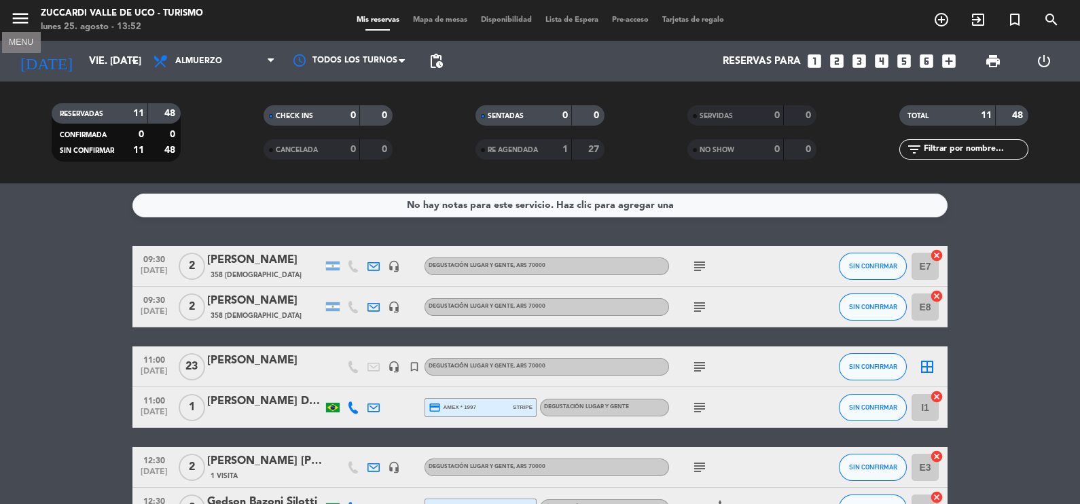
click at [20, 18] on icon "menu" at bounding box center [20, 18] width 20 height 20
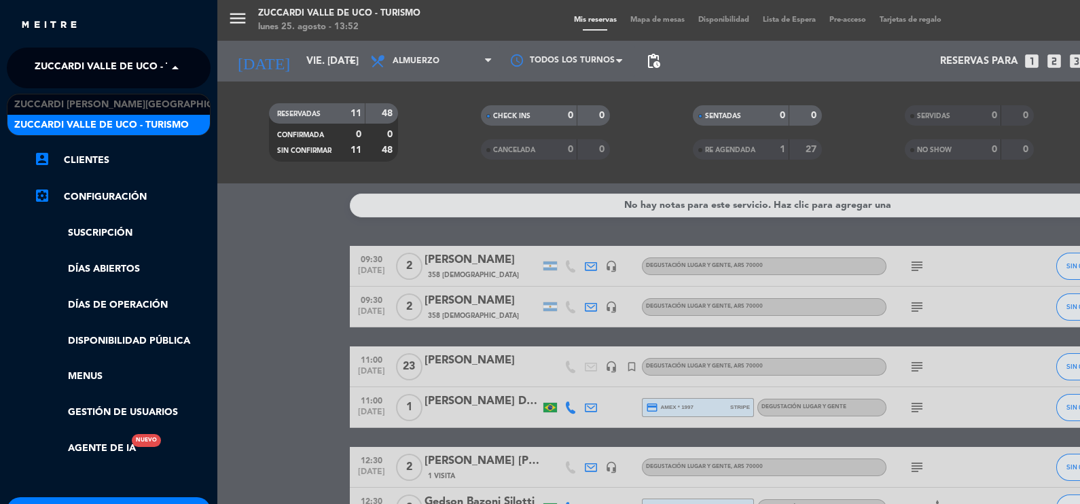
click at [173, 68] on span at bounding box center [178, 68] width 23 height 29
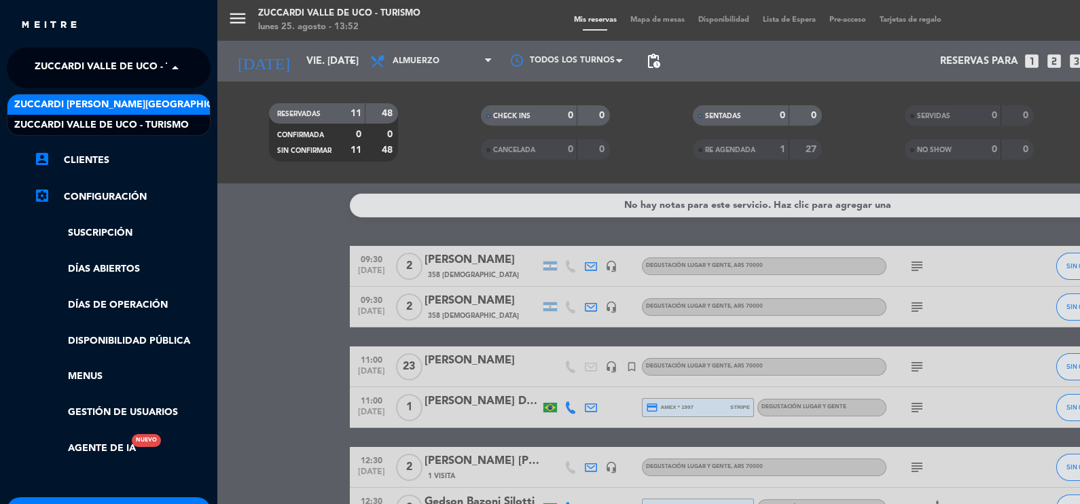
click at [166, 105] on span "Zuccardi [PERSON_NAME][GEOGRAPHIC_DATA] - Restaurant [PERSON_NAME][GEOGRAPHIC_D…" at bounding box center [255, 105] width 483 height 16
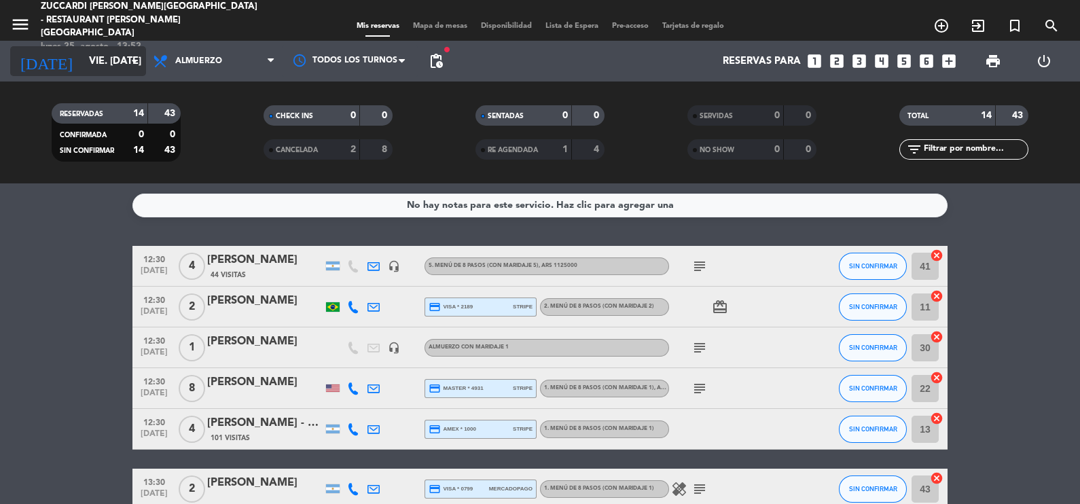
click at [132, 65] on icon "arrow_drop_down" at bounding box center [134, 61] width 16 height 16
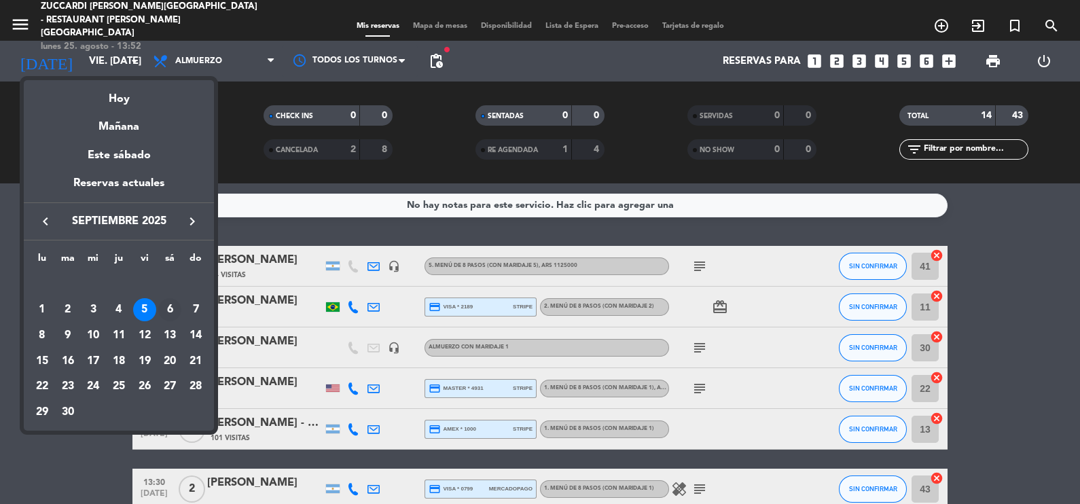
click at [170, 312] on div "6" at bounding box center [169, 309] width 23 height 23
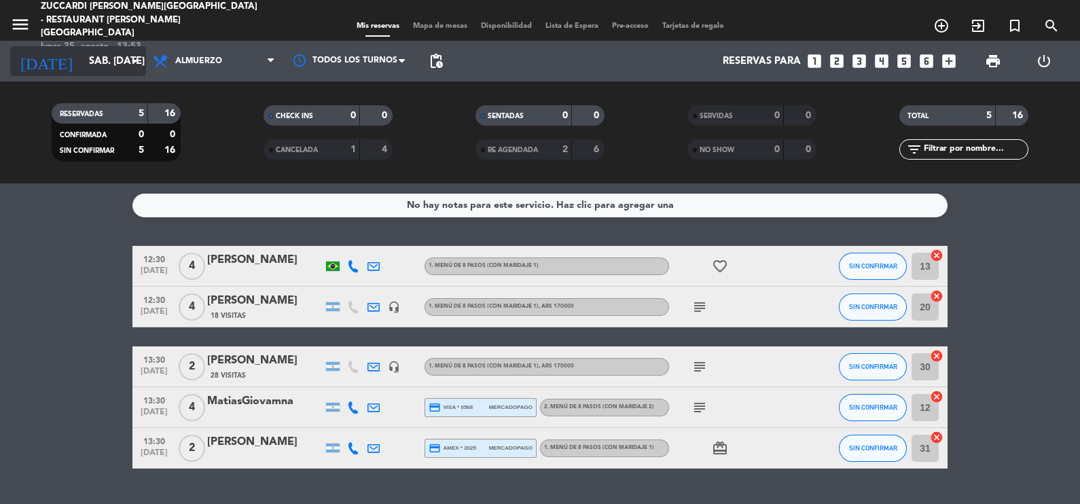
click at [136, 57] on icon "arrow_drop_down" at bounding box center [134, 61] width 16 height 16
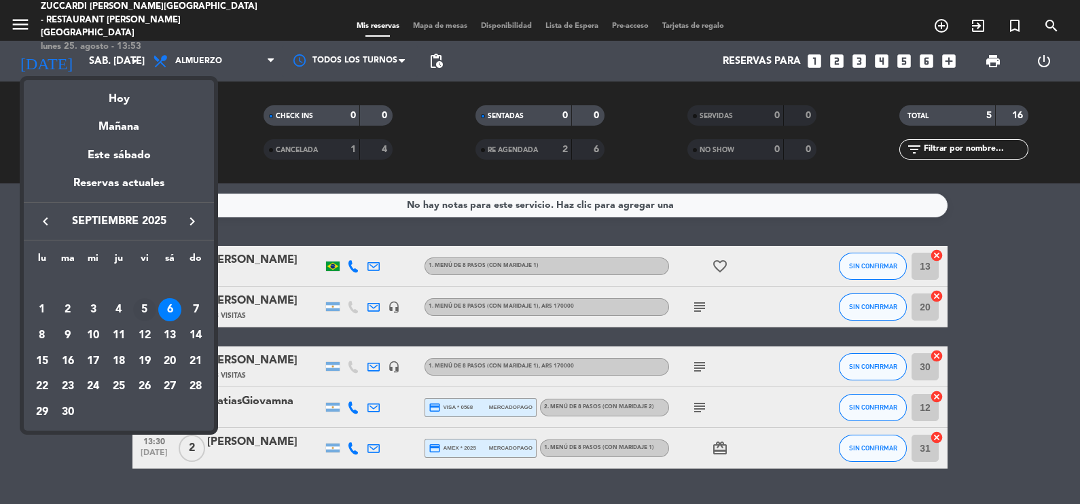
click at [143, 311] on div "5" at bounding box center [144, 309] width 23 height 23
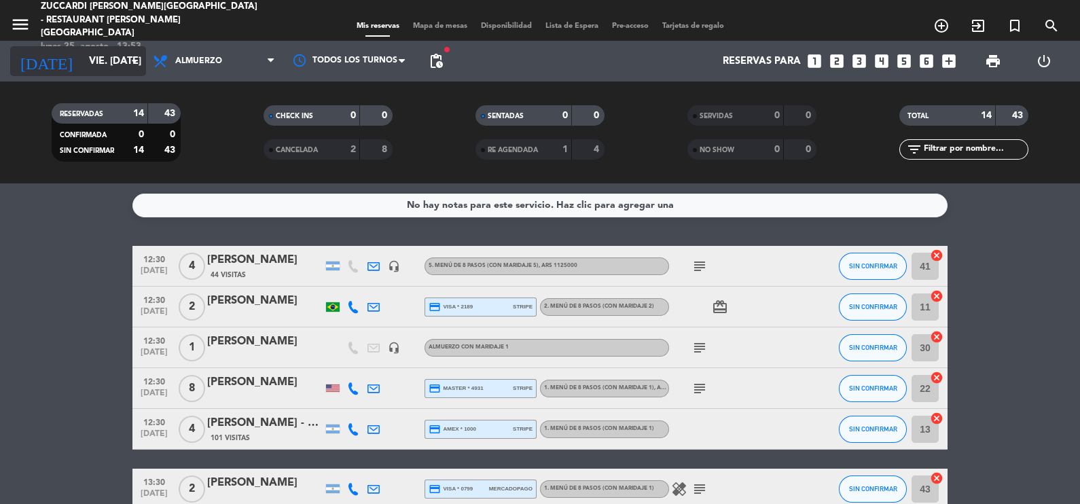
click at [133, 60] on icon "arrow_drop_down" at bounding box center [134, 61] width 16 height 16
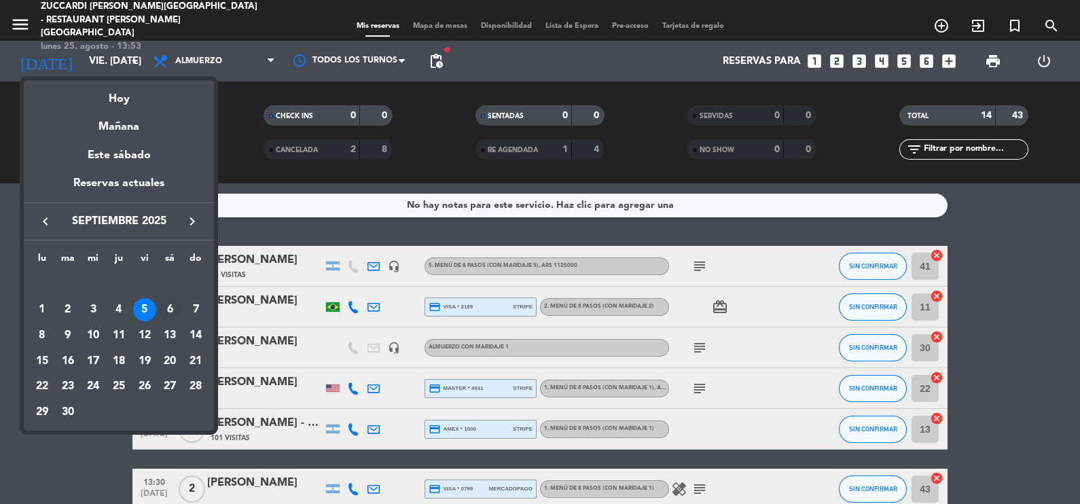
click at [170, 312] on div "6" at bounding box center [169, 309] width 23 height 23
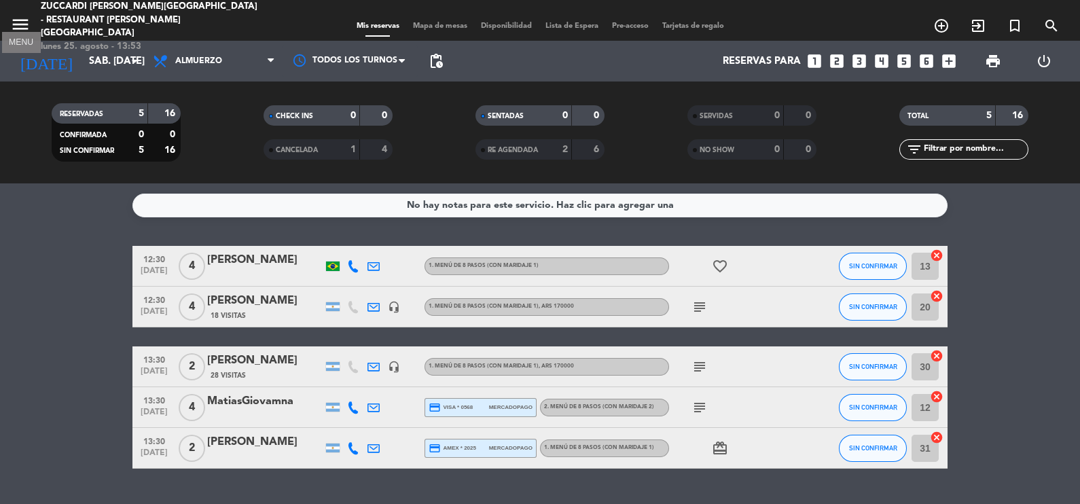
click at [19, 20] on icon "menu" at bounding box center [20, 24] width 20 height 20
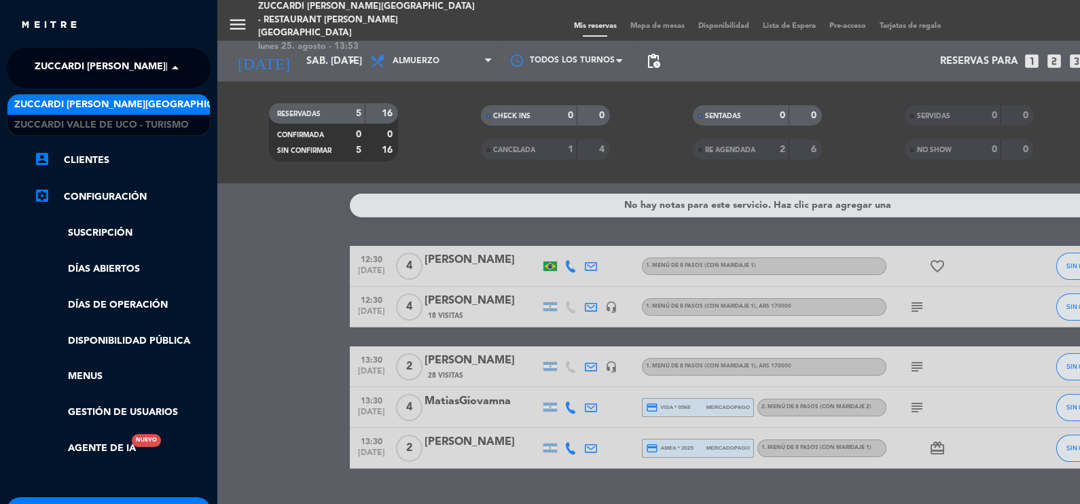
click at [170, 71] on span at bounding box center [178, 68] width 23 height 29
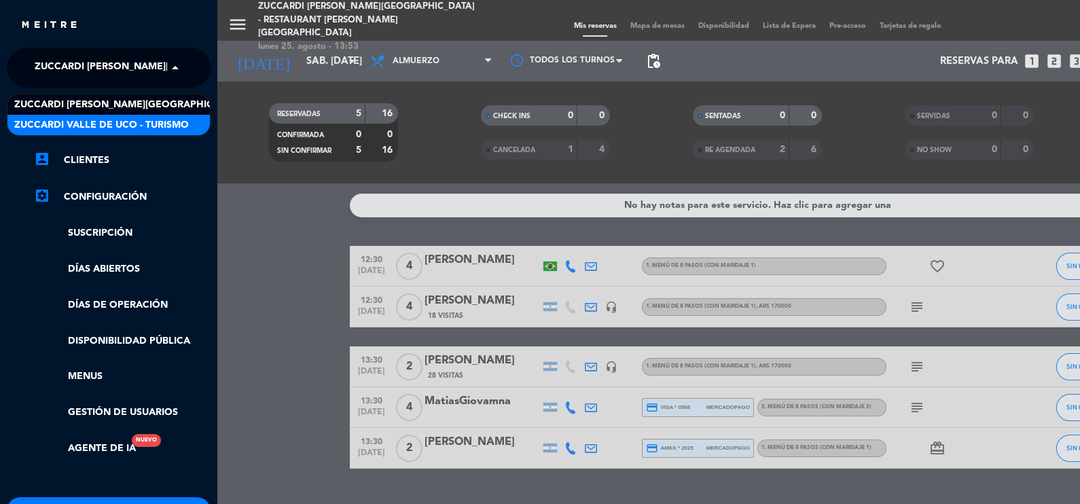
click at [166, 123] on span "Zuccardi Valle de Uco - Turismo" at bounding box center [101, 125] width 175 height 16
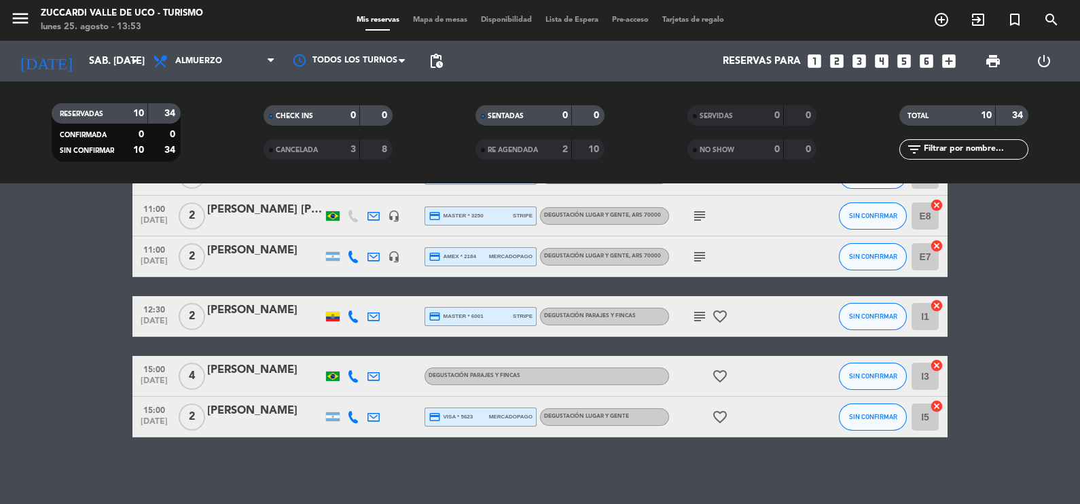
scroll to position [274, 0]
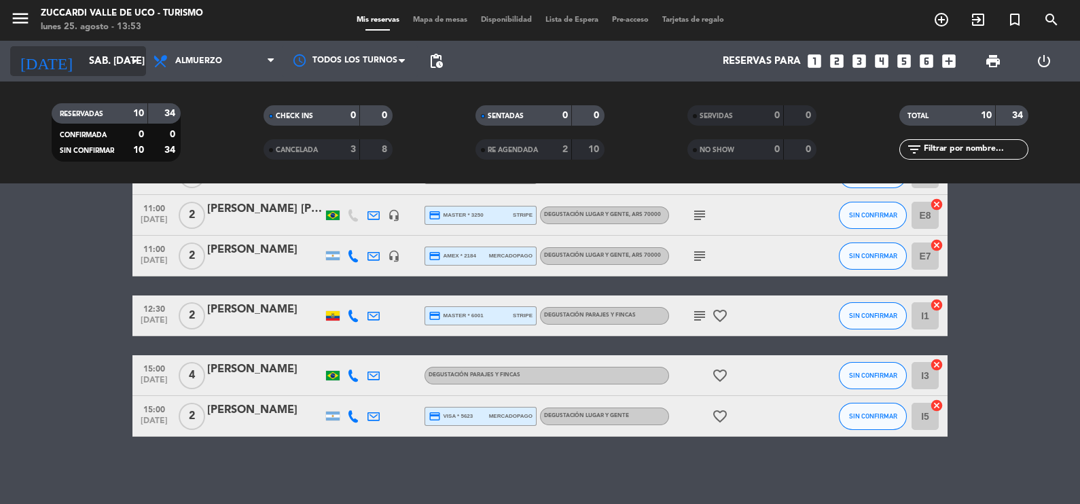
click at [136, 57] on icon "arrow_drop_down" at bounding box center [134, 61] width 16 height 16
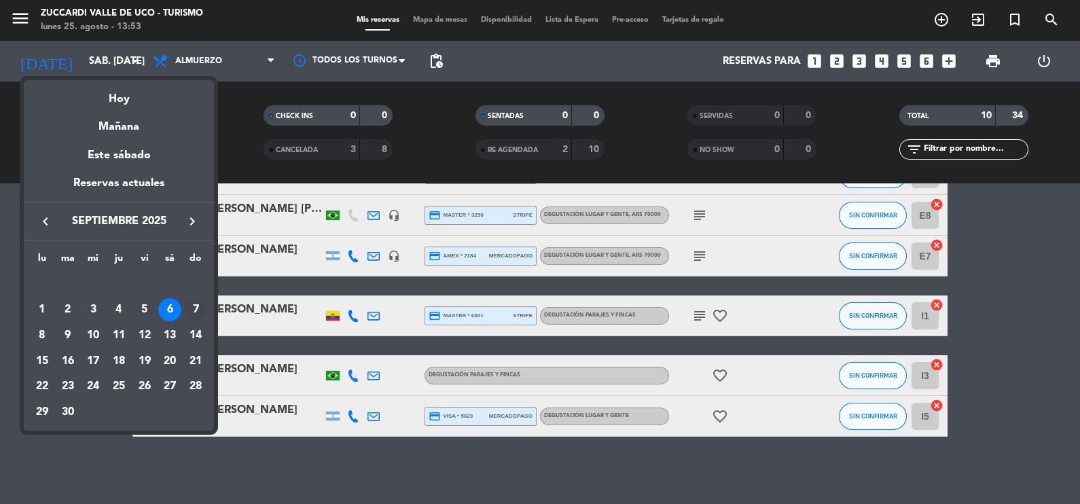
click at [197, 306] on div "7" at bounding box center [195, 309] width 23 height 23
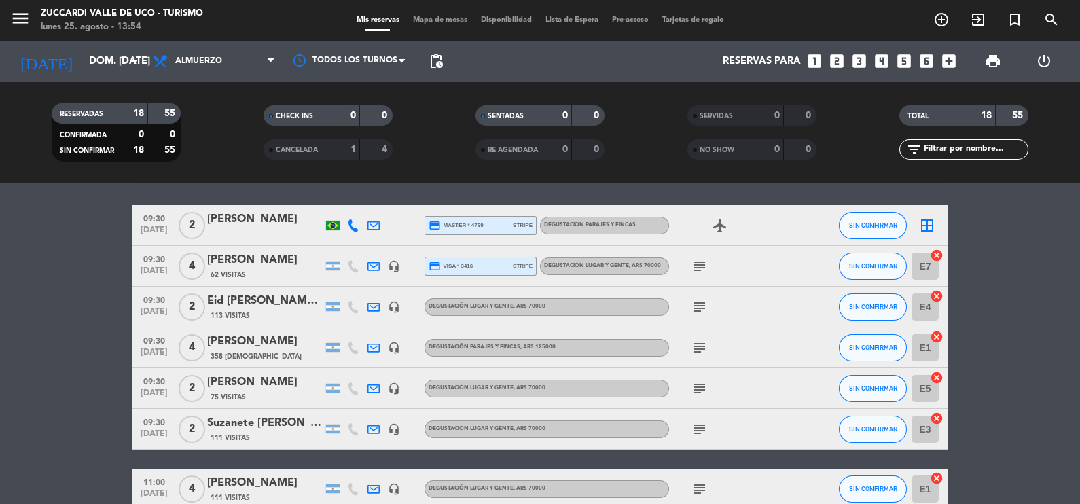
scroll to position [0, 0]
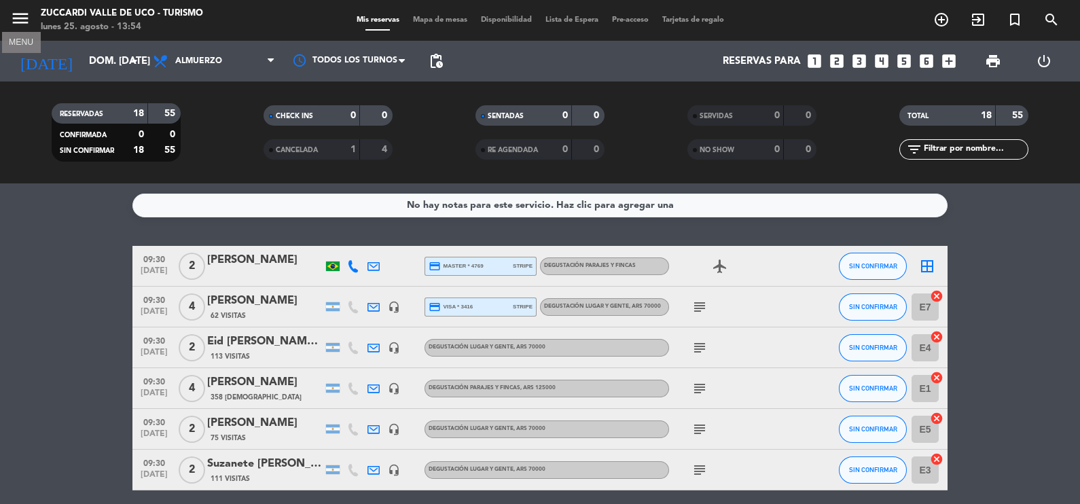
click at [22, 19] on icon "menu" at bounding box center [20, 18] width 20 height 20
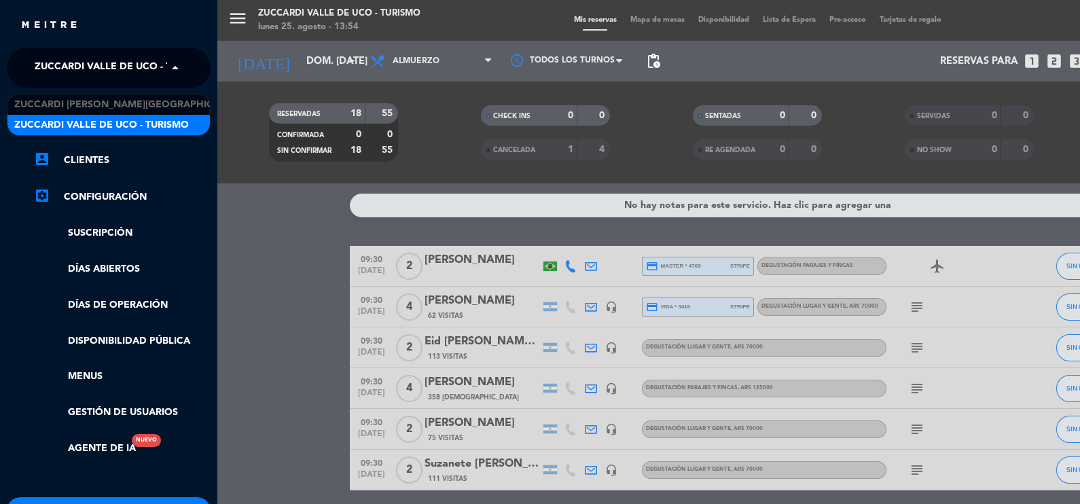
click at [174, 67] on span at bounding box center [178, 68] width 23 height 29
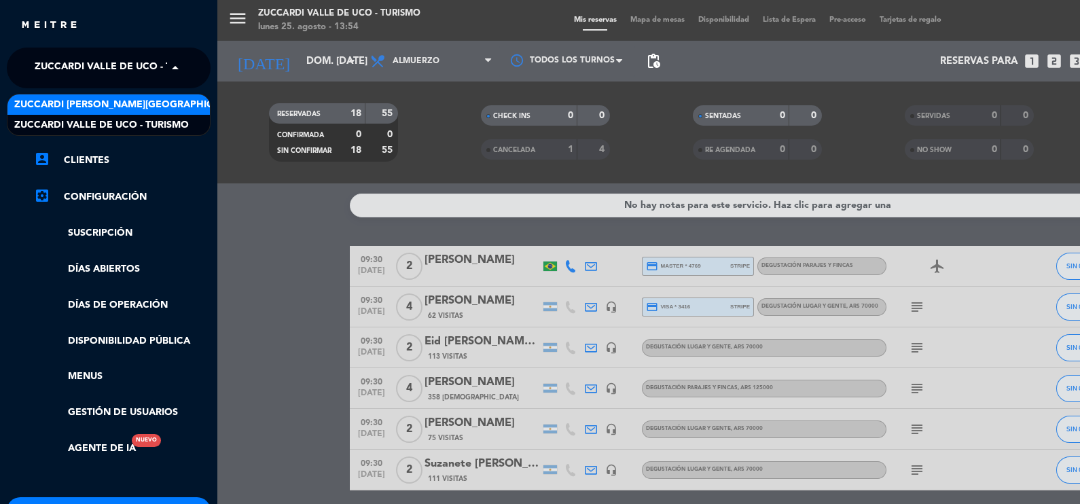
click at [174, 98] on span "Zuccardi [PERSON_NAME][GEOGRAPHIC_DATA] - Restaurant [PERSON_NAME][GEOGRAPHIC_D…" at bounding box center [255, 105] width 483 height 16
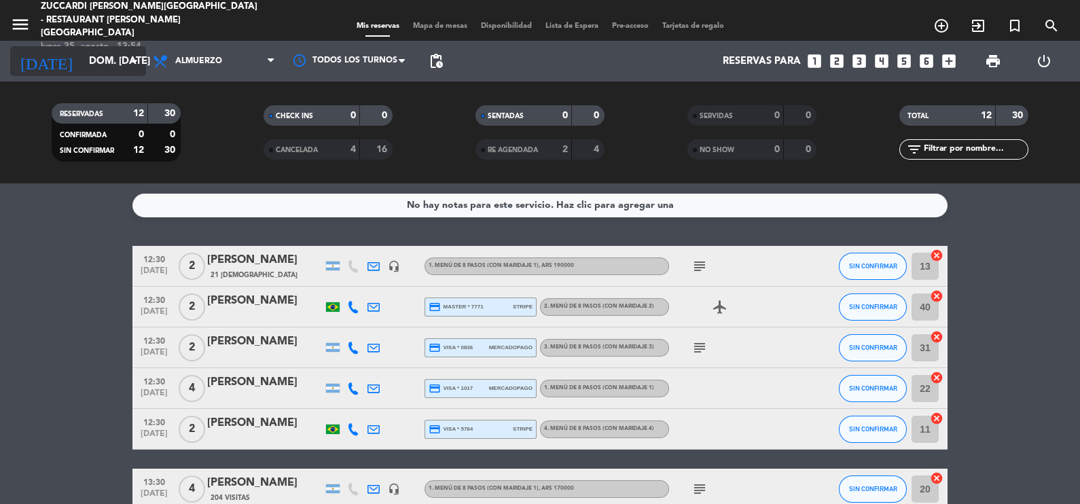
click at [136, 60] on icon "arrow_drop_down" at bounding box center [134, 61] width 16 height 16
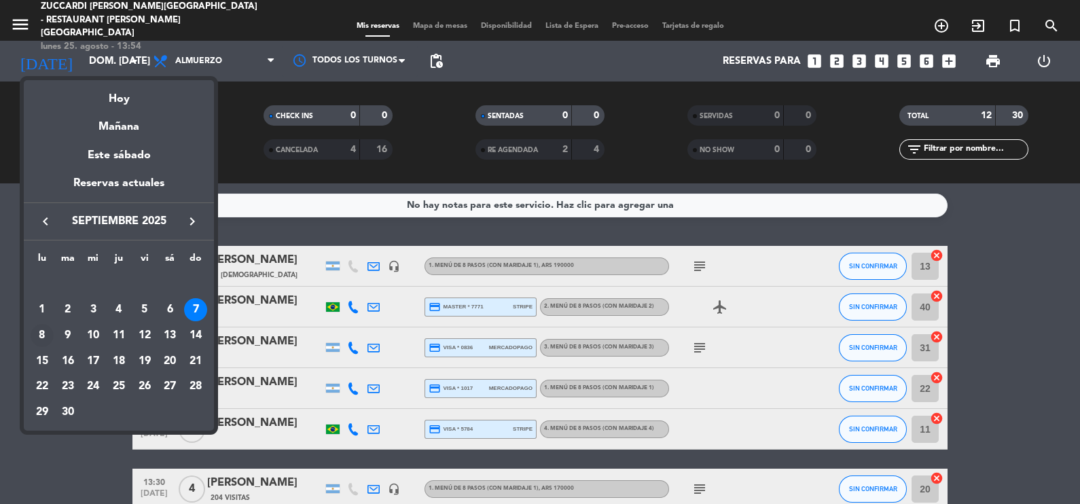
click at [41, 336] on div "8" at bounding box center [42, 335] width 23 height 23
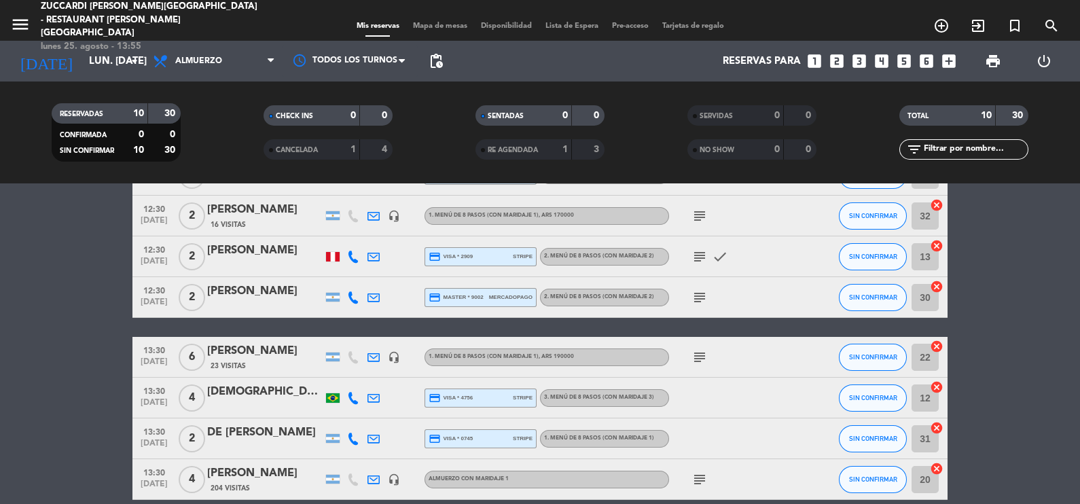
scroll to position [236, 0]
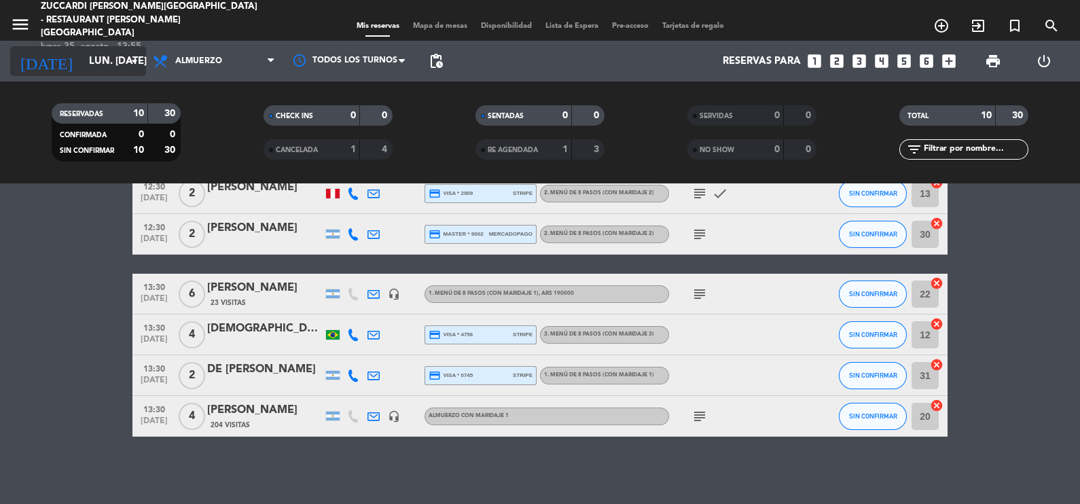
click at [134, 58] on icon "arrow_drop_down" at bounding box center [134, 61] width 16 height 16
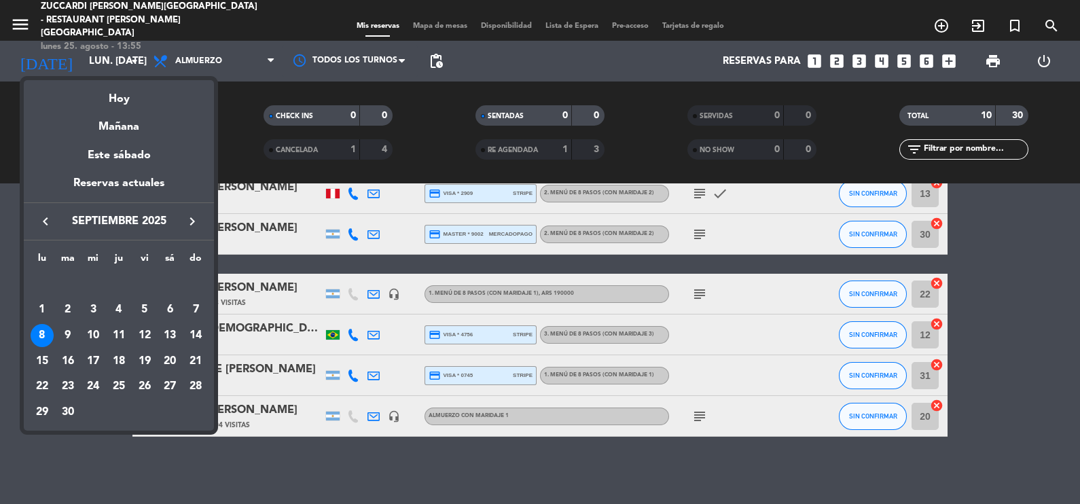
click at [18, 22] on div at bounding box center [540, 252] width 1080 height 504
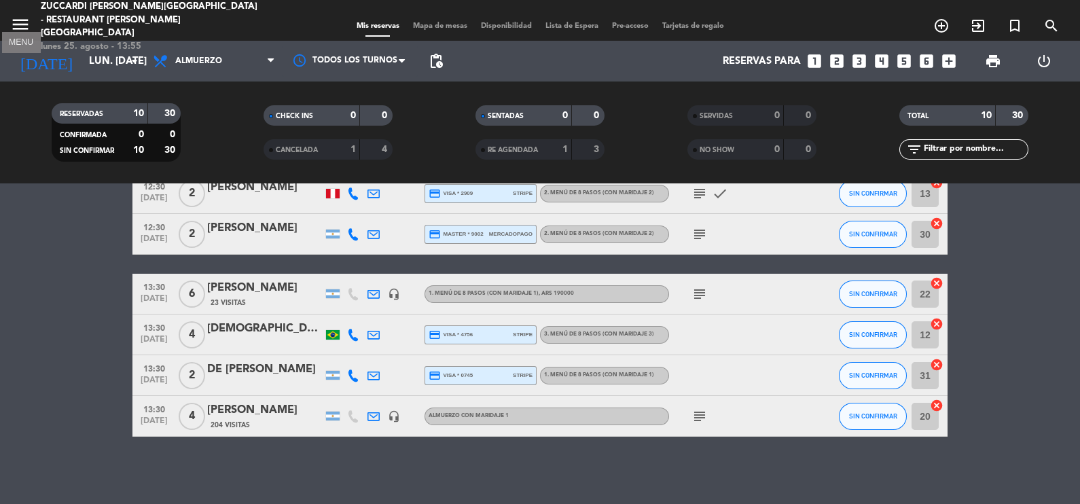
click at [18, 22] on icon "menu" at bounding box center [20, 24] width 20 height 20
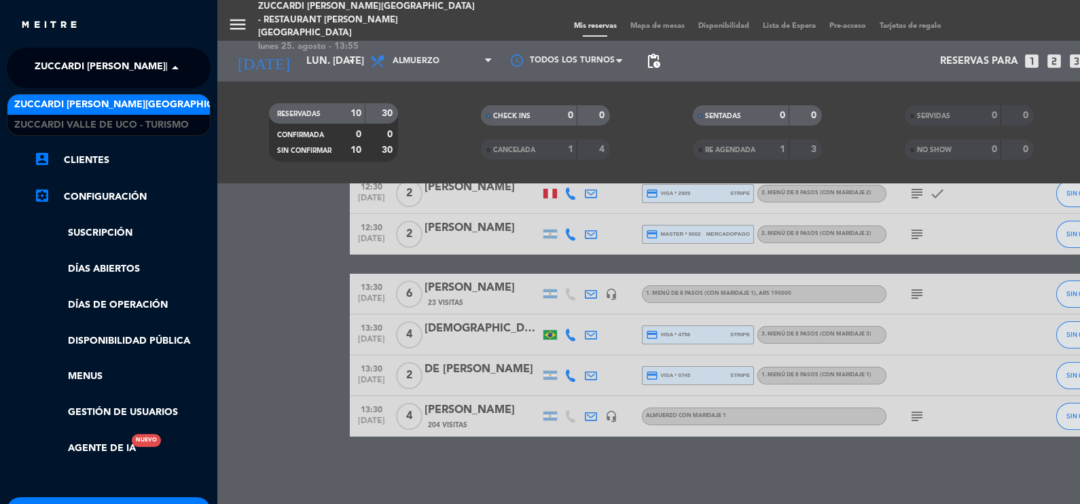
click at [174, 68] on span at bounding box center [178, 68] width 23 height 29
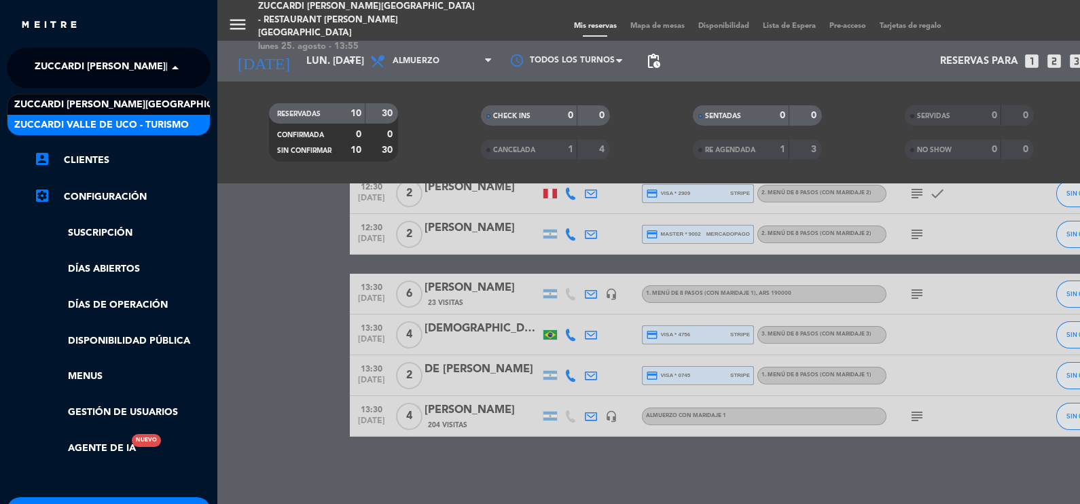
click at [163, 119] on span "Zuccardi Valle de Uco - Turismo" at bounding box center [101, 125] width 175 height 16
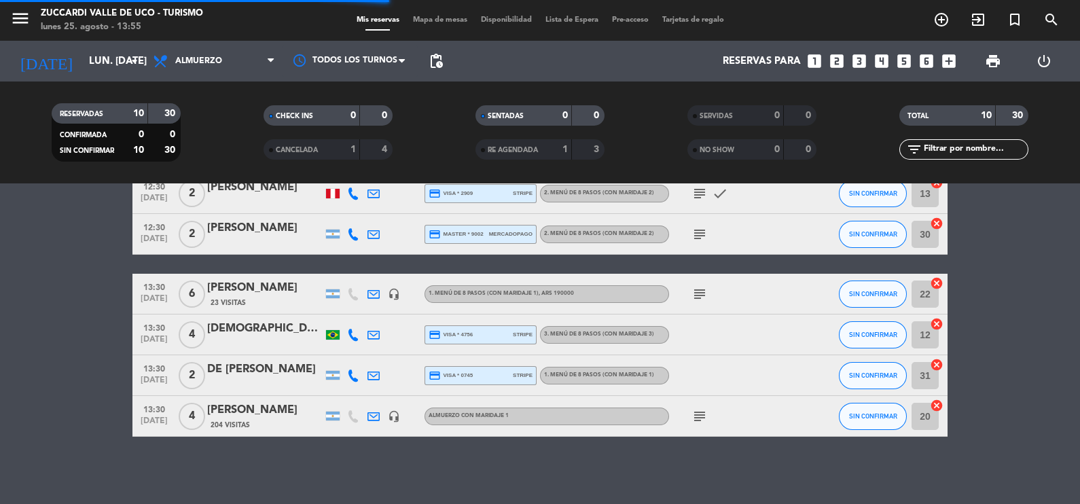
scroll to position [132, 0]
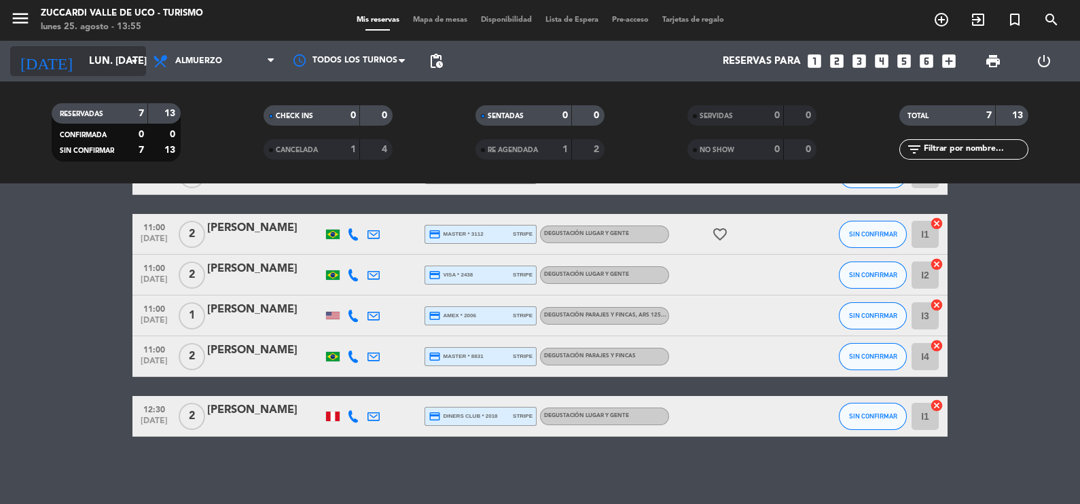
click at [137, 58] on icon "arrow_drop_down" at bounding box center [134, 61] width 16 height 16
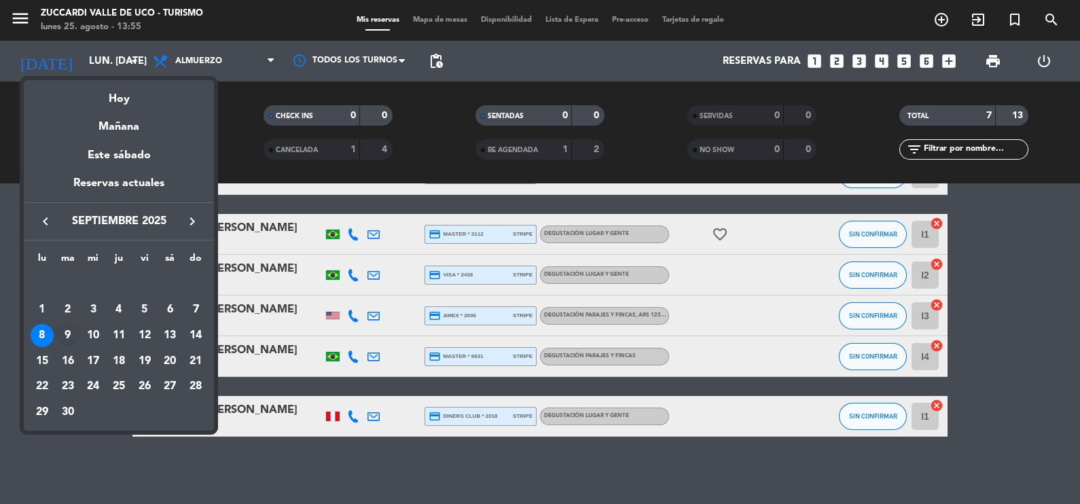
click at [67, 333] on div "9" at bounding box center [67, 335] width 23 height 23
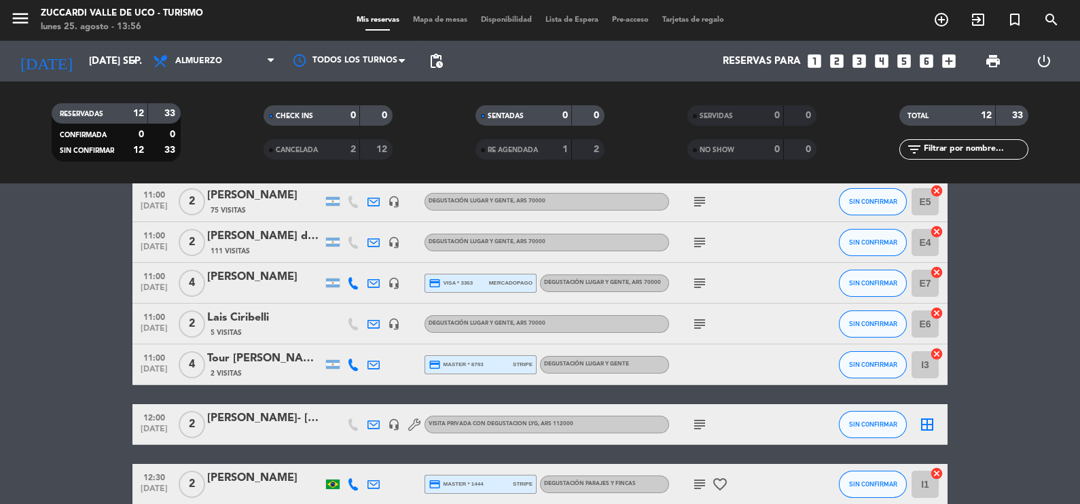
scroll to position [204, 0]
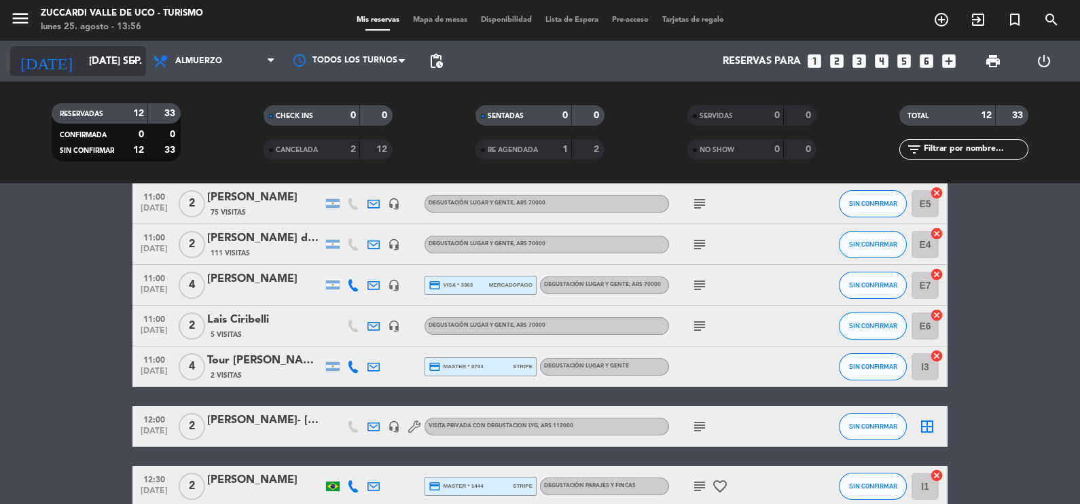
click at [136, 59] on icon "arrow_drop_down" at bounding box center [134, 61] width 16 height 16
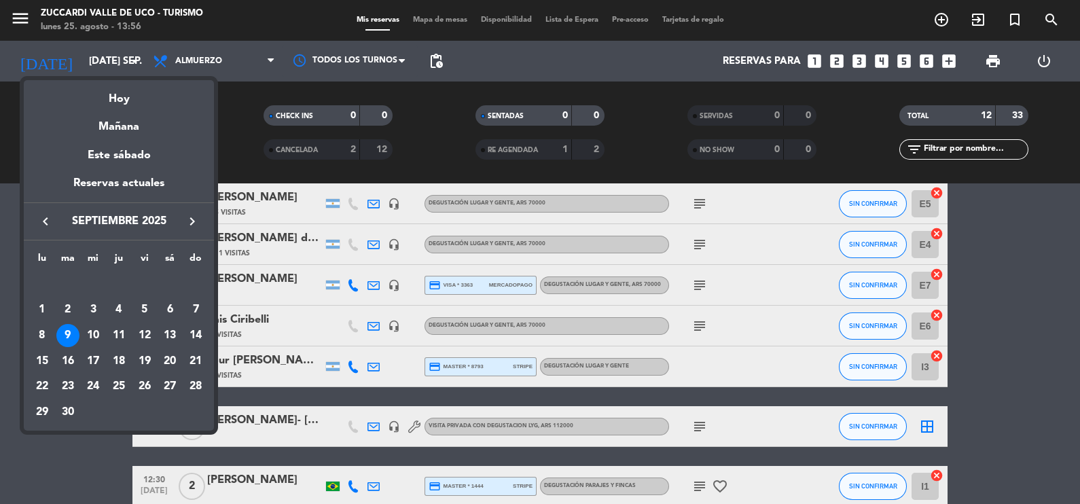
click at [16, 16] on div at bounding box center [540, 252] width 1080 height 504
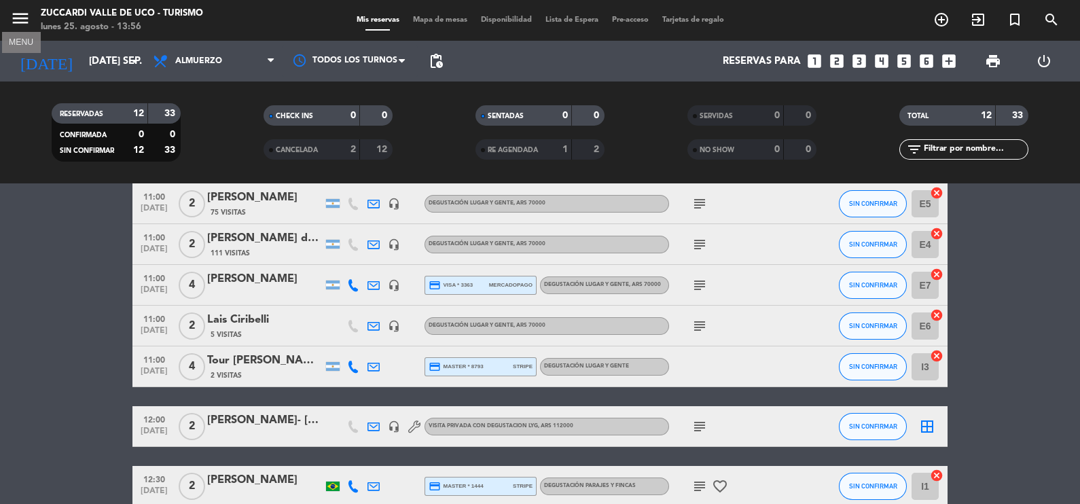
click at [16, 17] on icon "menu" at bounding box center [20, 18] width 20 height 20
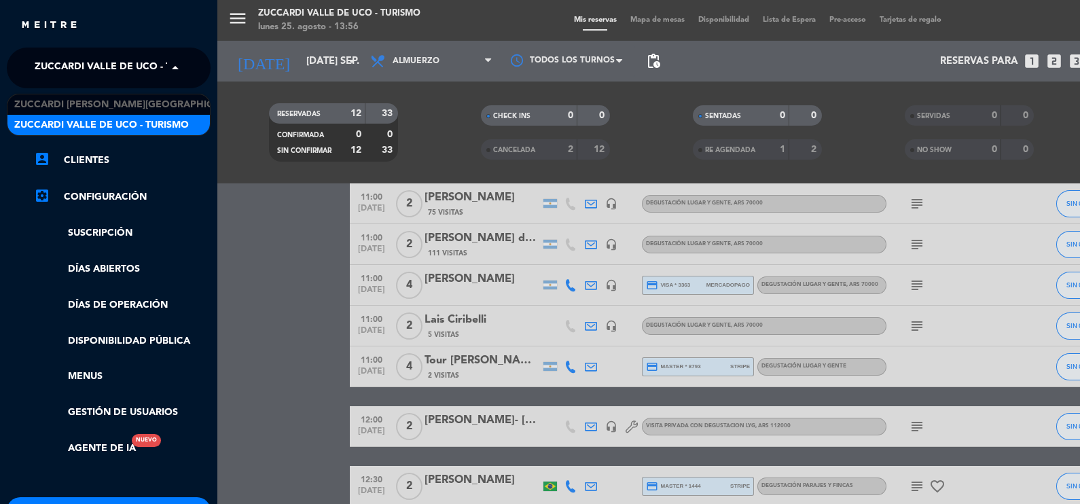
click at [170, 68] on span at bounding box center [178, 68] width 23 height 29
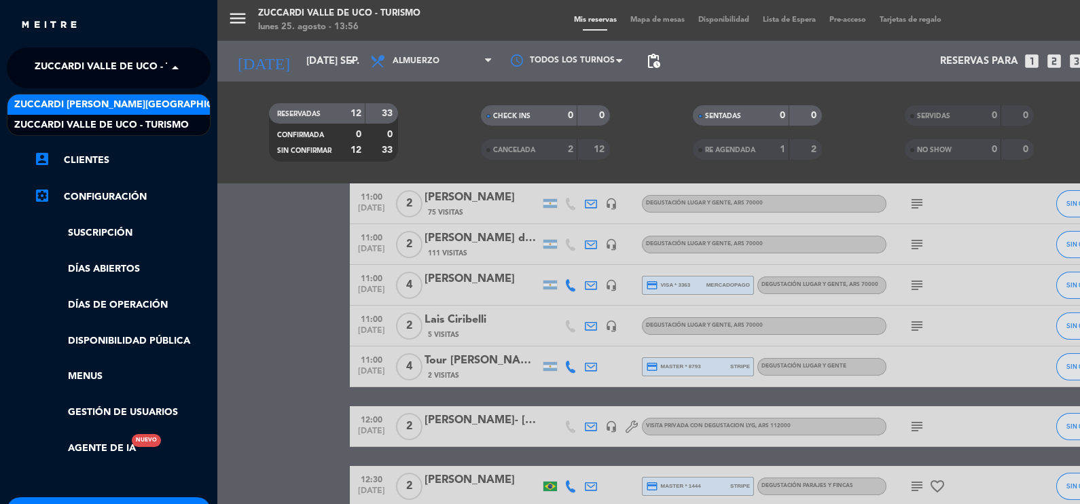
click at [166, 101] on span "Zuccardi [PERSON_NAME][GEOGRAPHIC_DATA] - Restaurant [PERSON_NAME][GEOGRAPHIC_D…" at bounding box center [255, 105] width 483 height 16
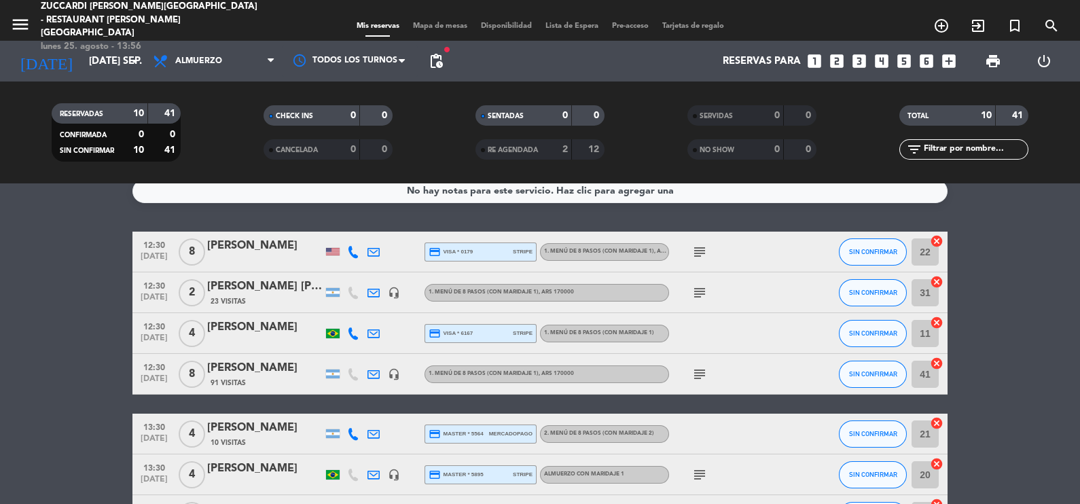
scroll to position [0, 0]
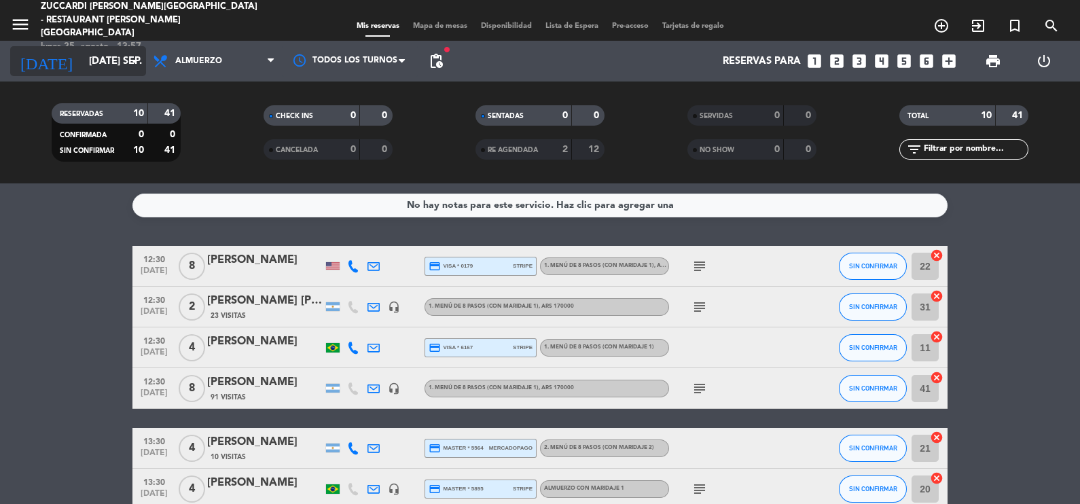
click at [135, 60] on icon "arrow_drop_down" at bounding box center [134, 61] width 16 height 16
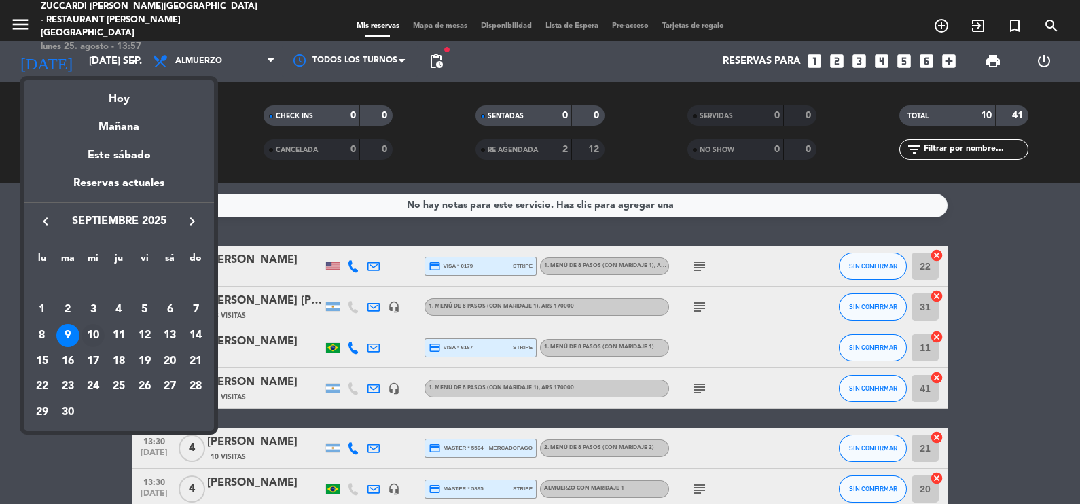
click at [97, 331] on div "10" at bounding box center [92, 335] width 23 height 23
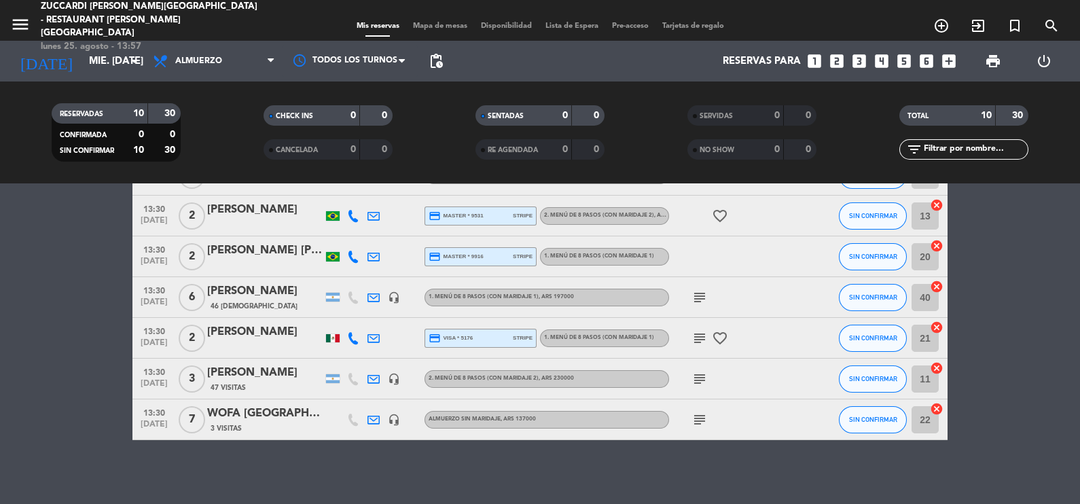
scroll to position [236, 0]
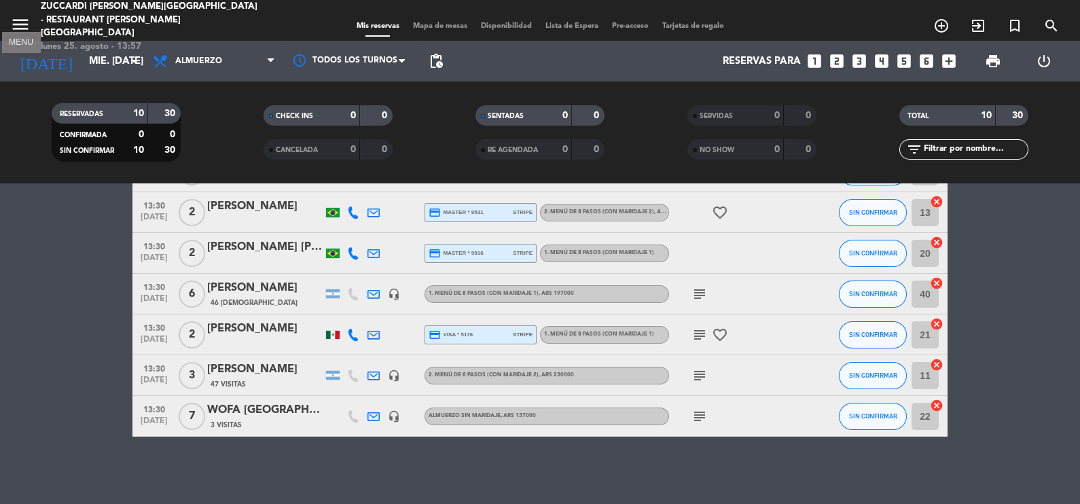
click at [22, 14] on icon "menu" at bounding box center [20, 24] width 20 height 20
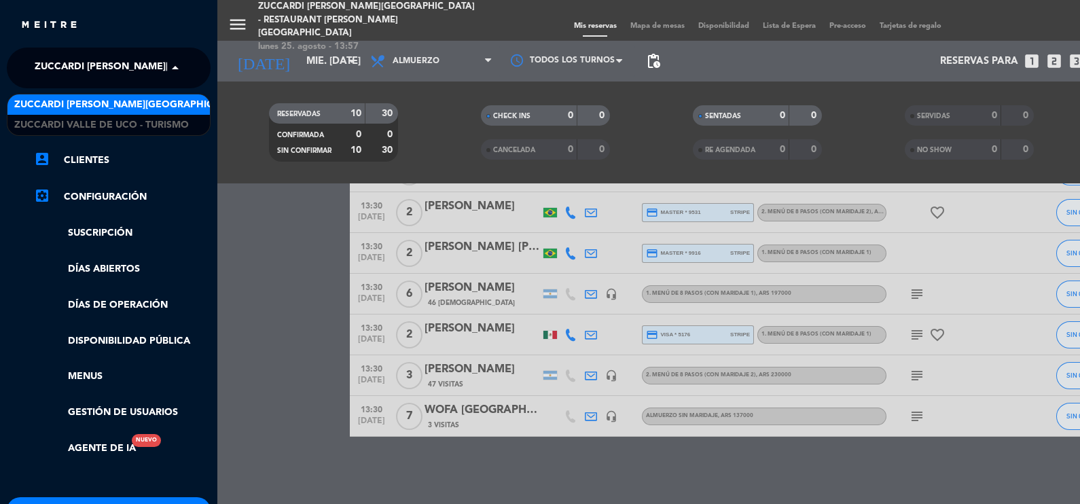
click at [173, 71] on span at bounding box center [178, 68] width 23 height 29
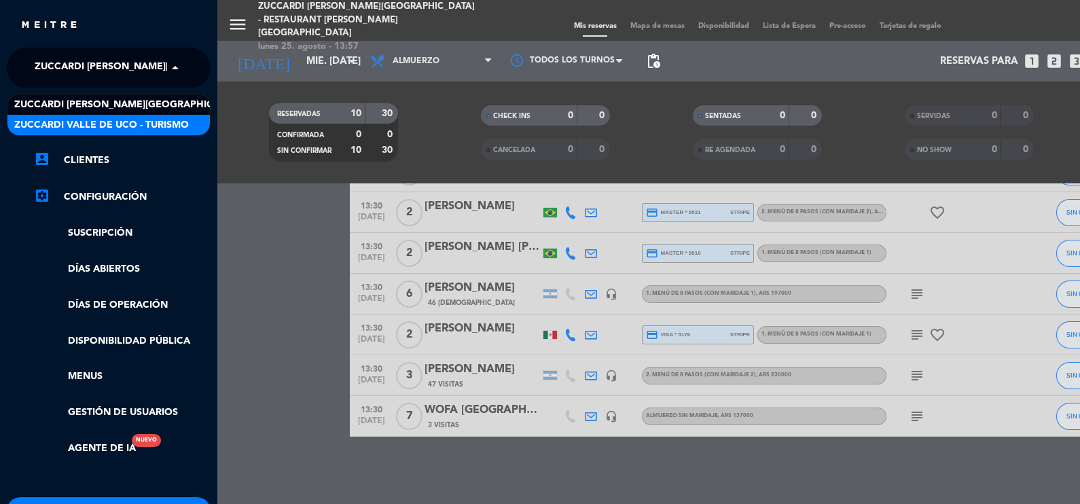
click at [163, 124] on span "Zuccardi Valle de Uco - Turismo" at bounding box center [101, 125] width 175 height 16
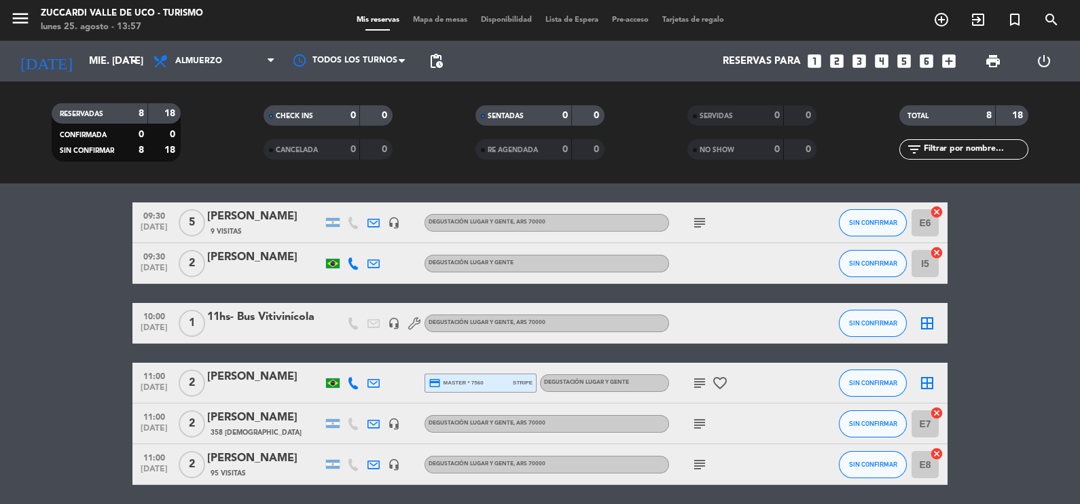
scroll to position [43, 0]
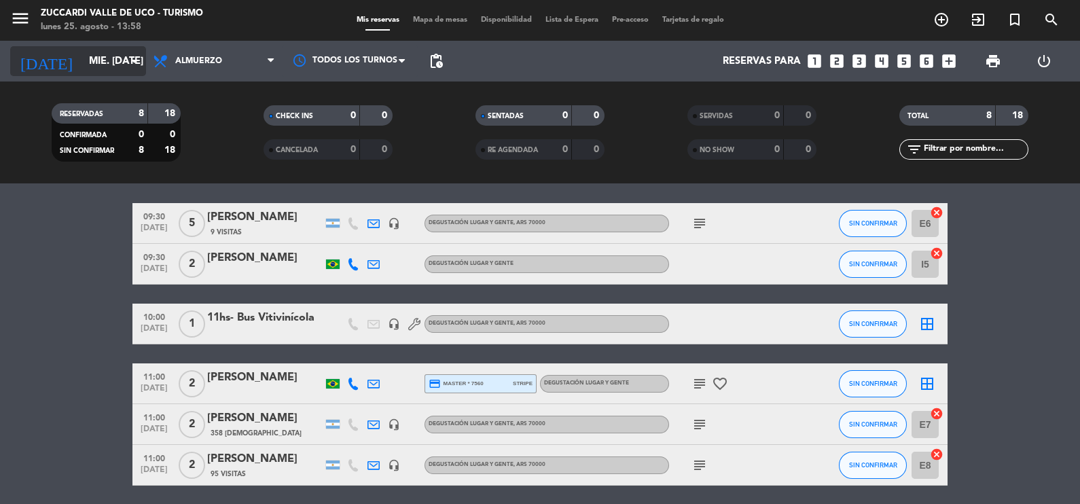
click at [134, 62] on icon "arrow_drop_down" at bounding box center [134, 61] width 16 height 16
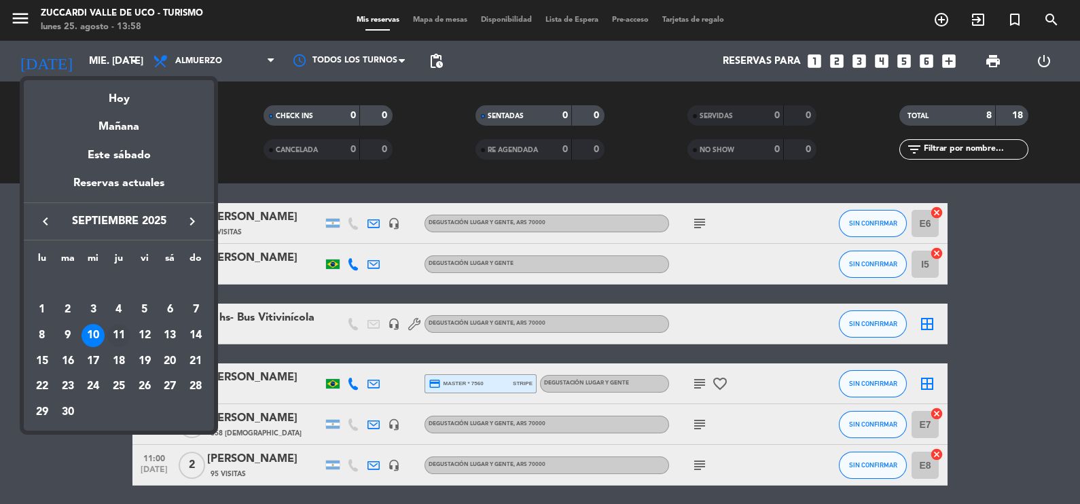
click at [116, 338] on div "11" at bounding box center [118, 335] width 23 height 23
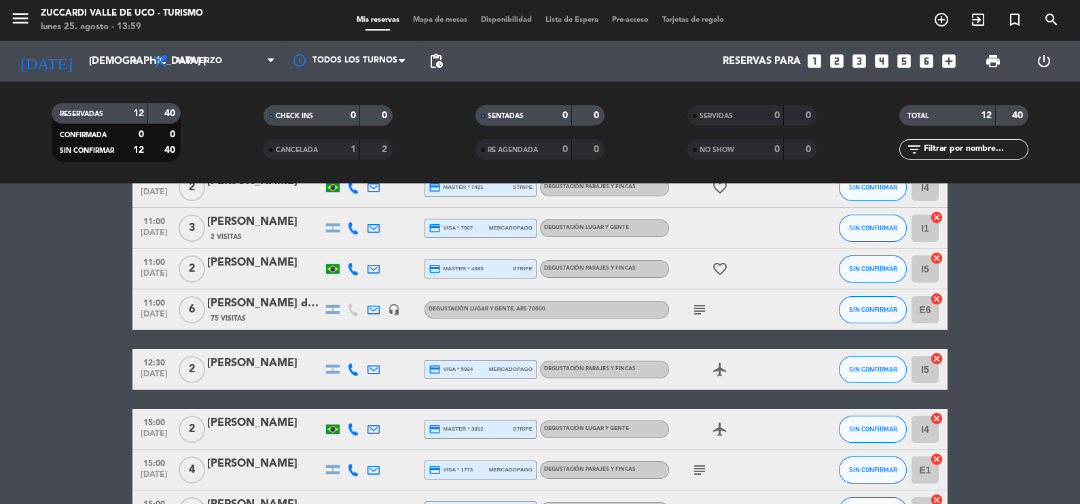
scroll to position [355, 0]
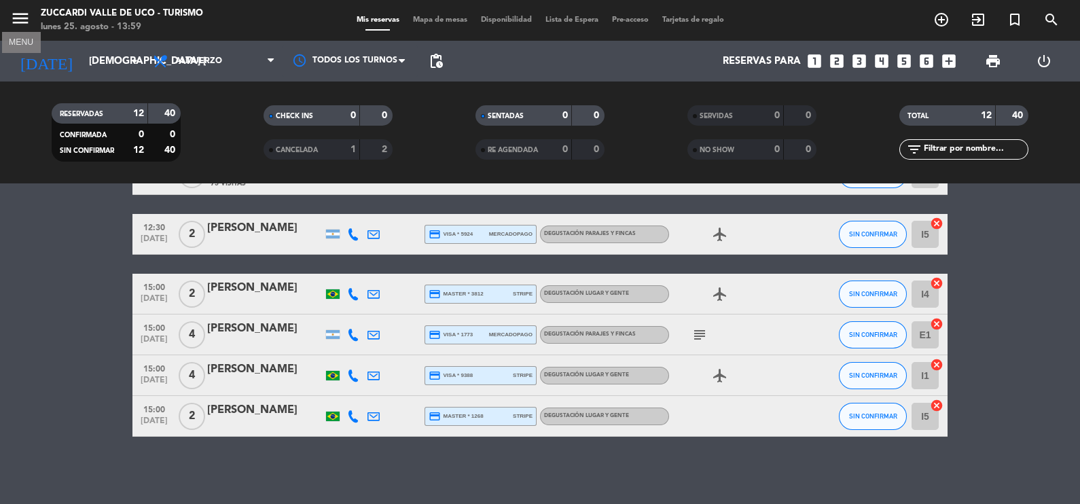
click at [21, 10] on icon "menu" at bounding box center [20, 18] width 20 height 20
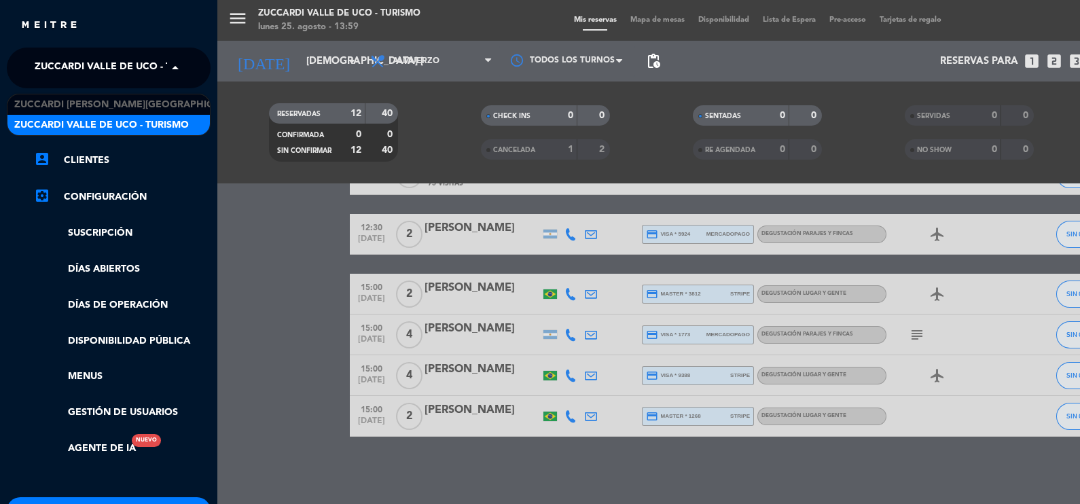
click at [172, 67] on span at bounding box center [178, 68] width 23 height 29
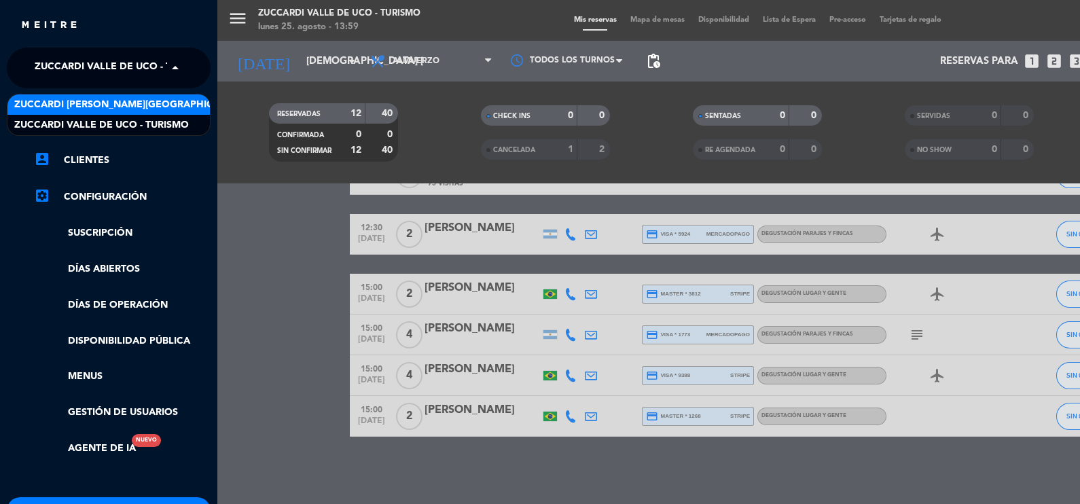
click at [164, 112] on span "Zuccardi [PERSON_NAME][GEOGRAPHIC_DATA] - Restaurant [PERSON_NAME][GEOGRAPHIC_D…" at bounding box center [255, 105] width 483 height 16
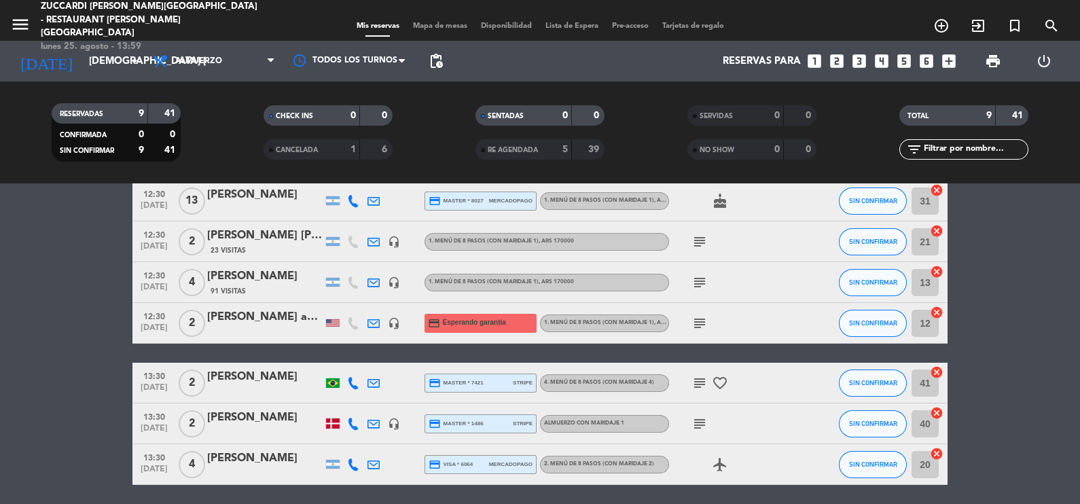
scroll to position [147, 0]
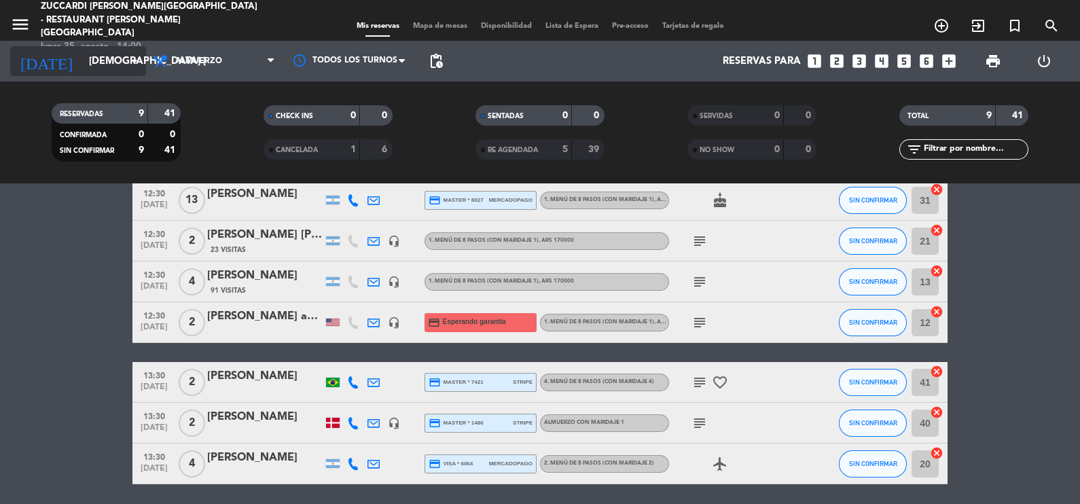
click at [135, 60] on icon "arrow_drop_down" at bounding box center [134, 61] width 16 height 16
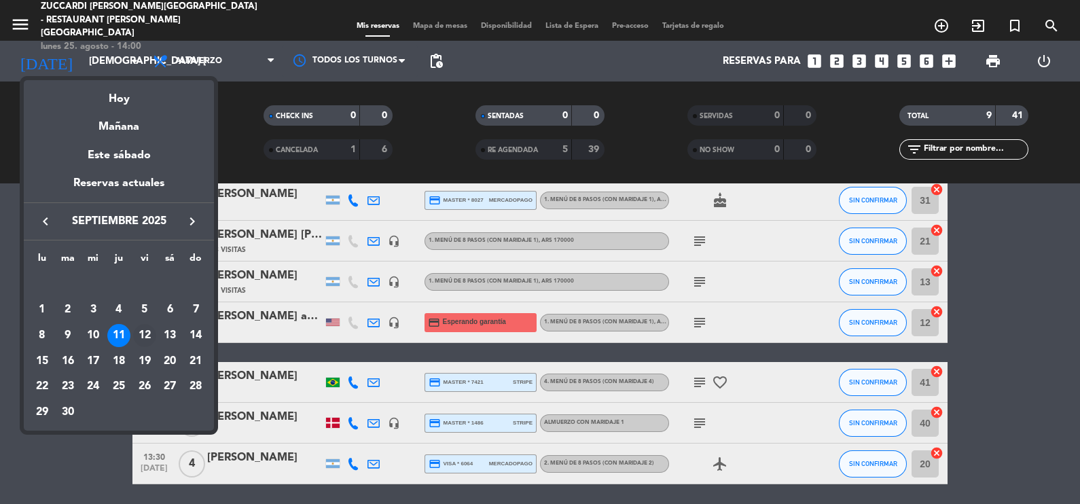
click at [143, 337] on div "12" at bounding box center [144, 335] width 23 height 23
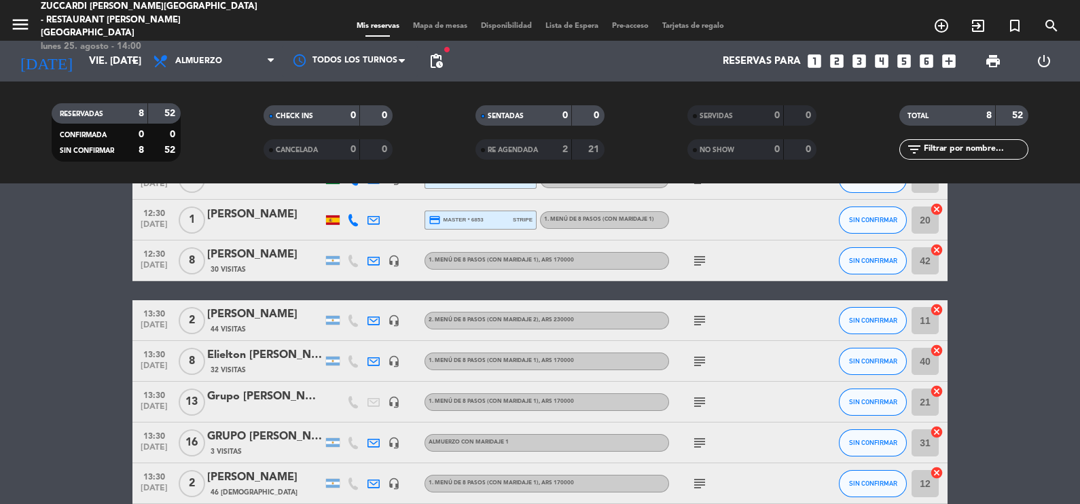
scroll to position [220, 0]
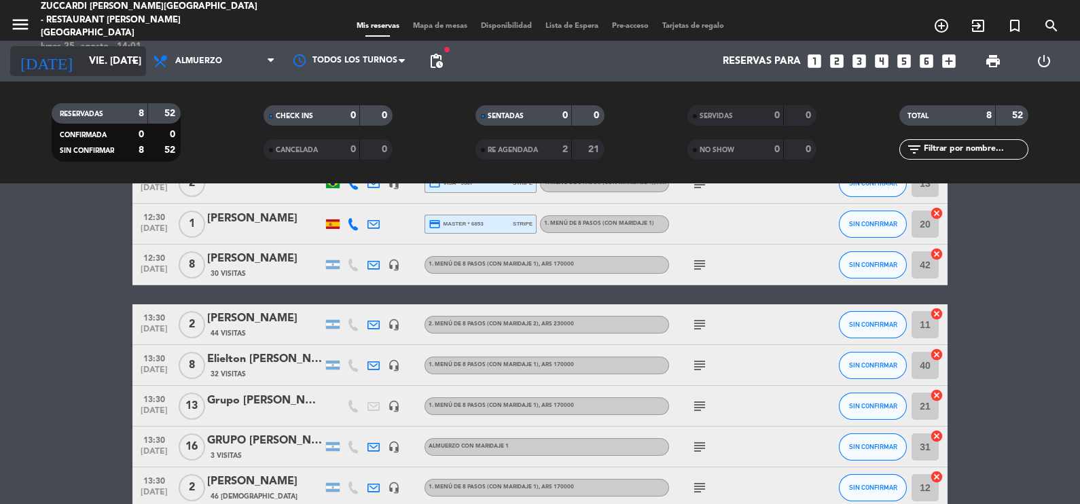
click at [135, 61] on icon "arrow_drop_down" at bounding box center [134, 61] width 16 height 16
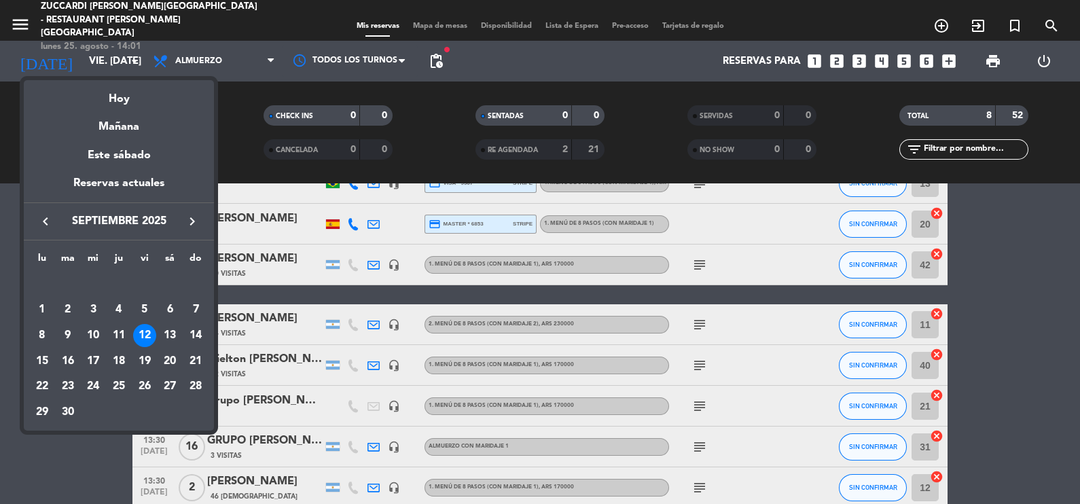
click at [136, 61] on div at bounding box center [540, 252] width 1080 height 504
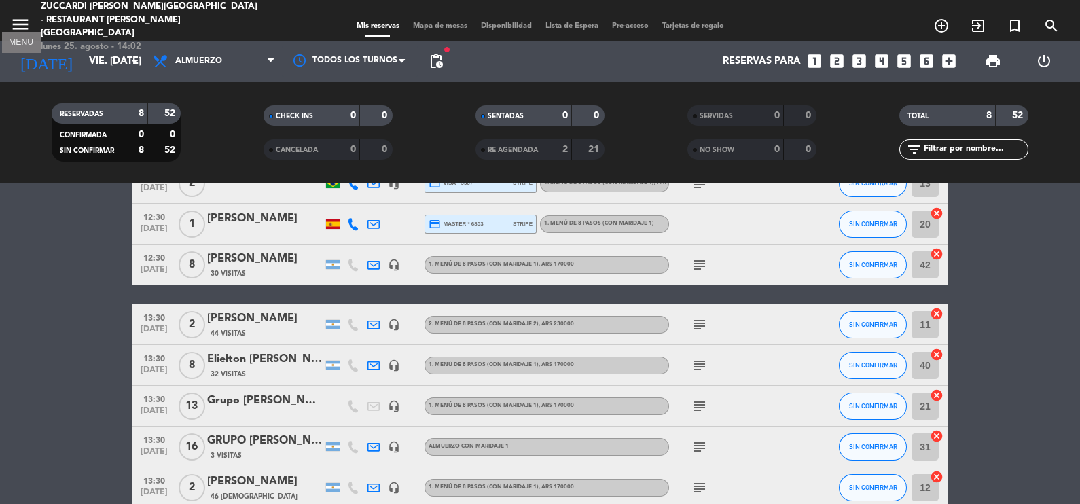
click at [26, 16] on icon "menu" at bounding box center [20, 24] width 20 height 20
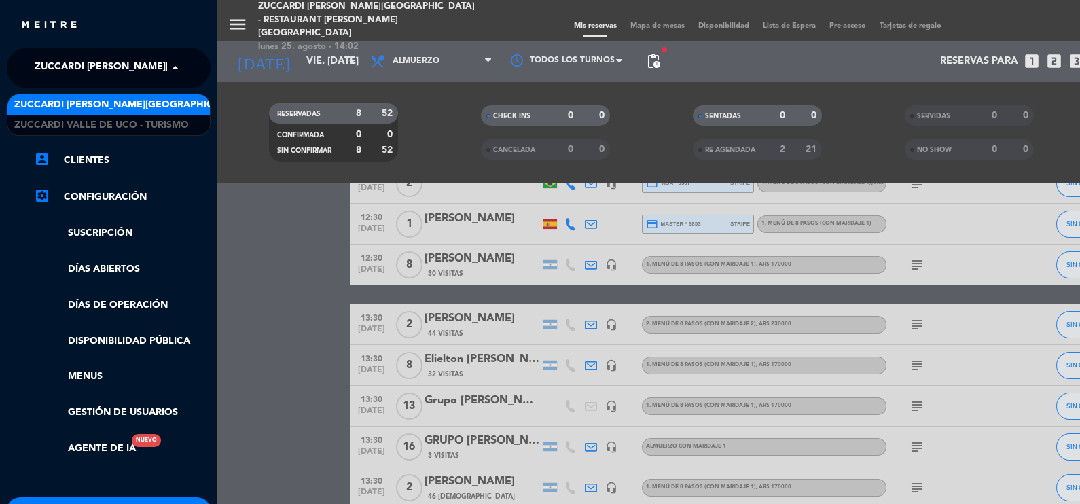
click at [170, 67] on span at bounding box center [178, 68] width 23 height 29
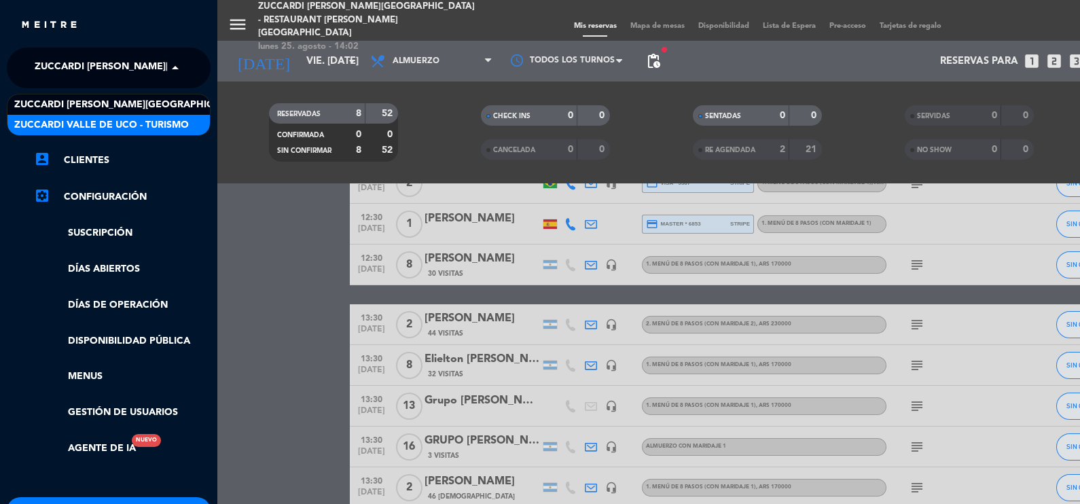
click at [148, 119] on span "Zuccardi Valle de Uco - Turismo" at bounding box center [101, 125] width 175 height 16
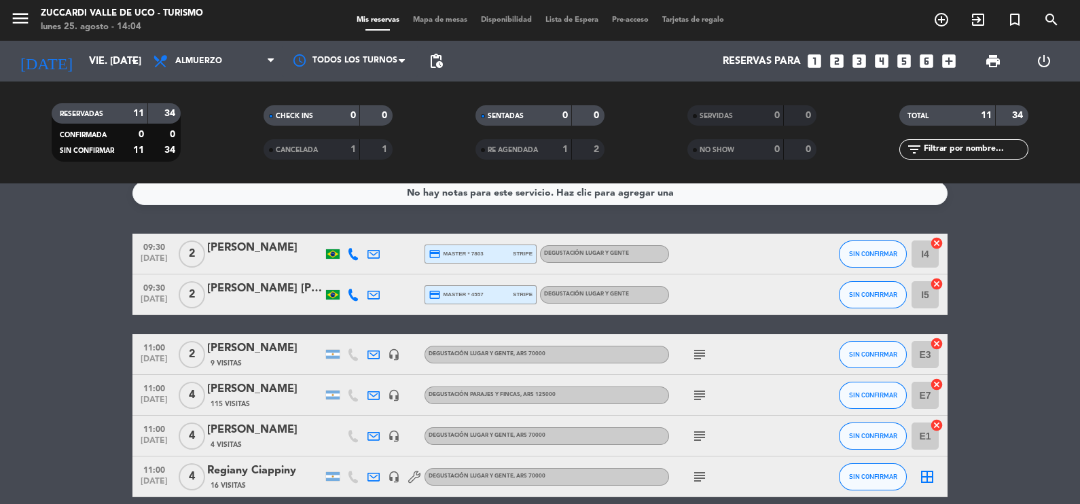
scroll to position [0, 0]
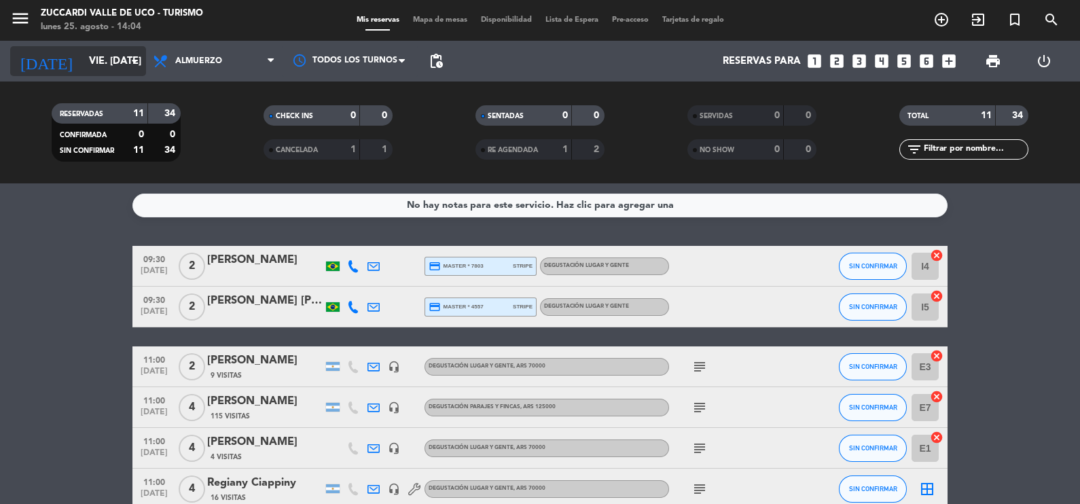
click at [137, 56] on icon "arrow_drop_down" at bounding box center [134, 61] width 16 height 16
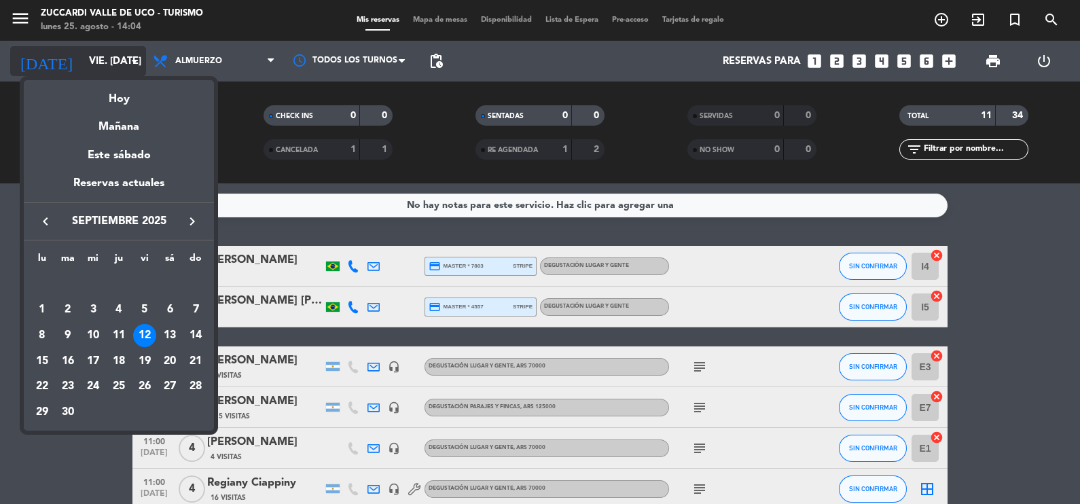
click at [137, 56] on div at bounding box center [540, 252] width 1080 height 504
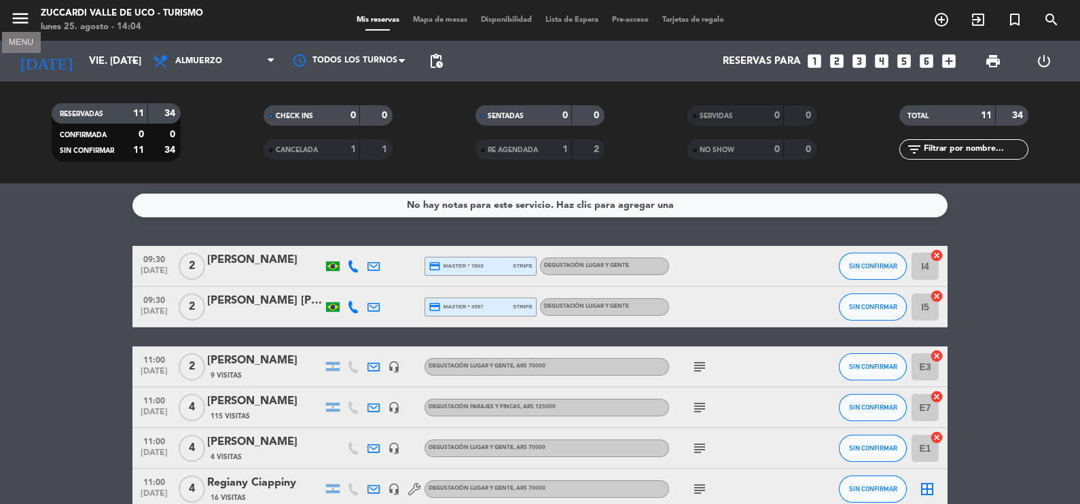
click at [24, 22] on icon "menu" at bounding box center [20, 18] width 20 height 20
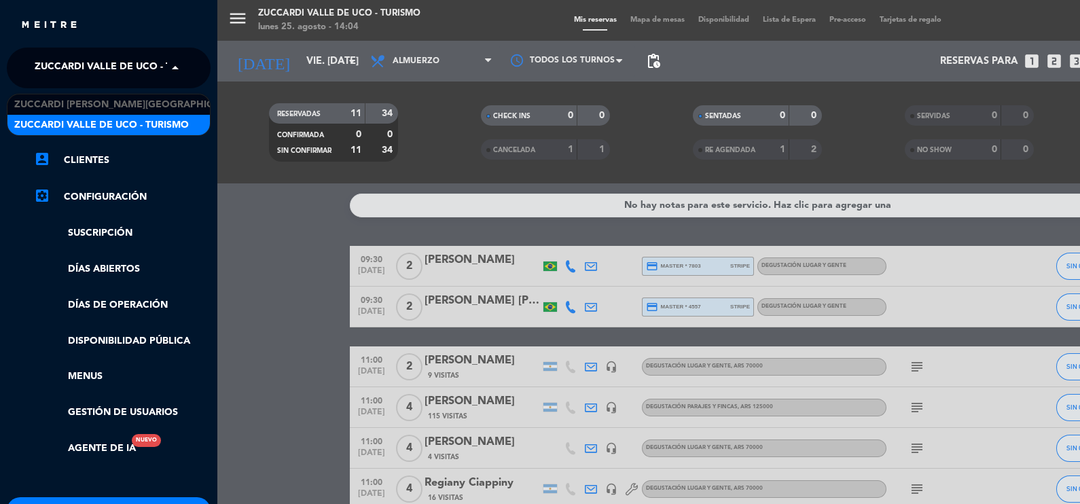
click at [172, 67] on span at bounding box center [178, 68] width 23 height 29
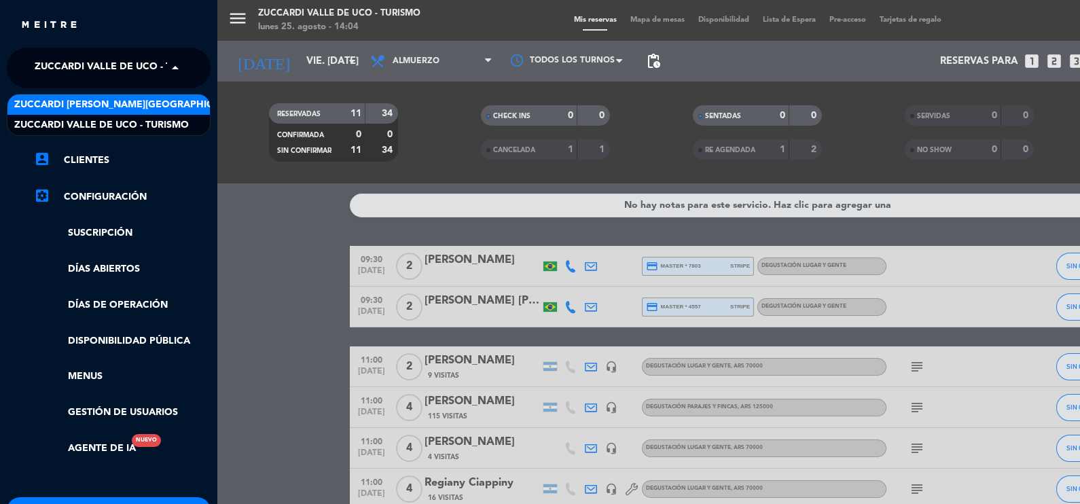
click at [175, 102] on span "Zuccardi [PERSON_NAME][GEOGRAPHIC_DATA] - Restaurant [PERSON_NAME][GEOGRAPHIC_D…" at bounding box center [255, 105] width 483 height 16
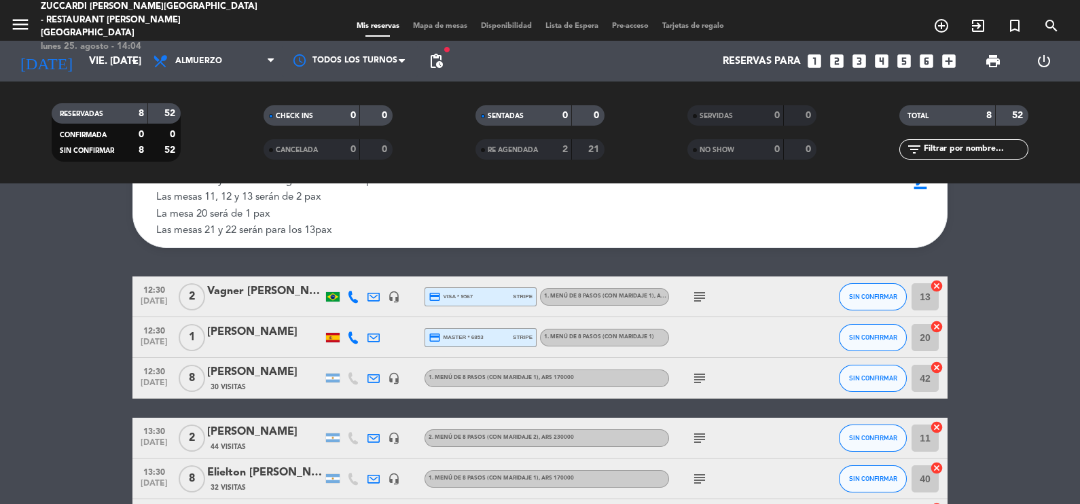
scroll to position [109, 0]
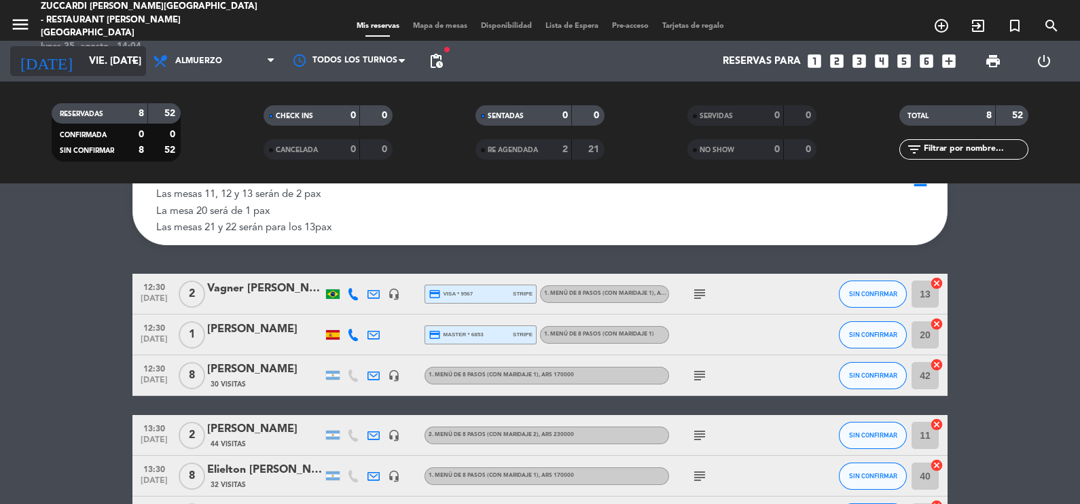
click at [139, 60] on icon "arrow_drop_down" at bounding box center [134, 61] width 16 height 16
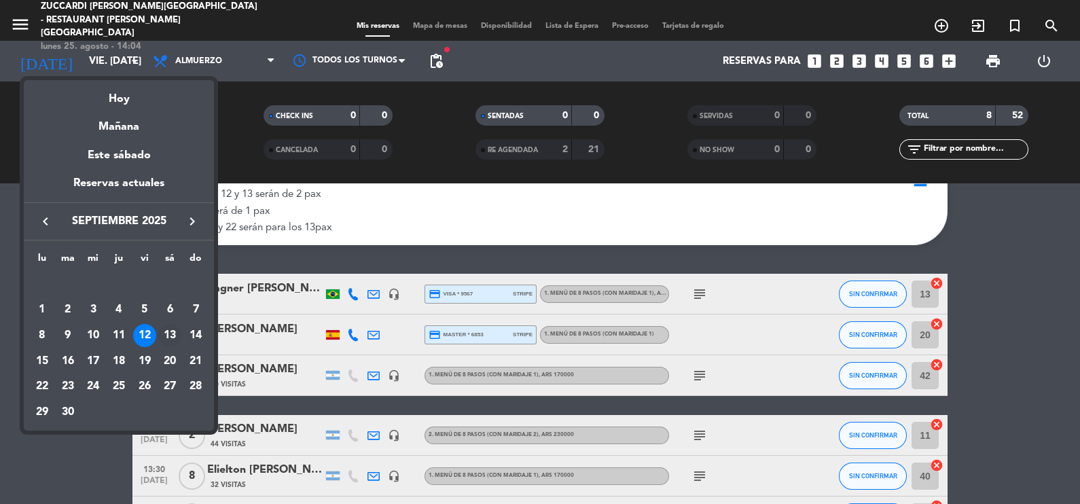
click at [173, 331] on div "13" at bounding box center [169, 335] width 23 height 23
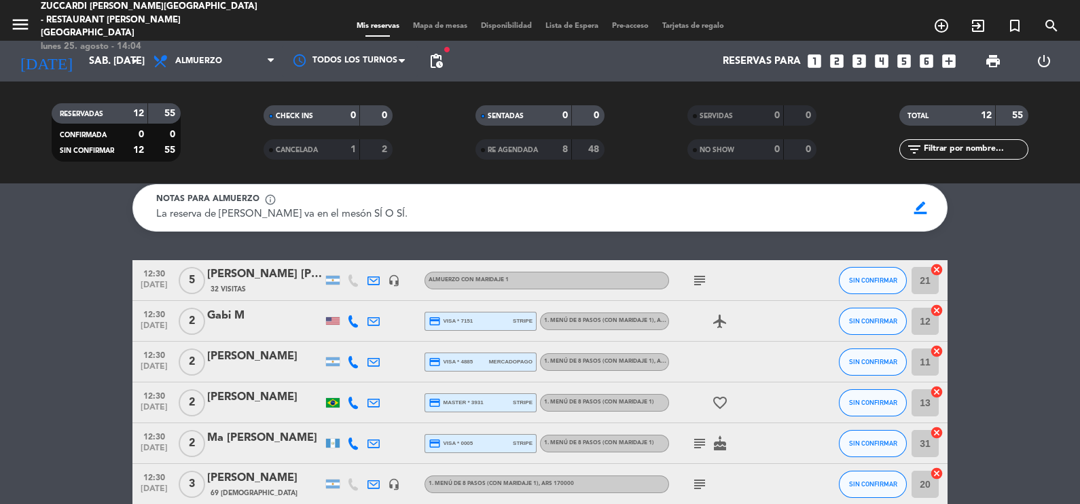
scroll to position [39, 0]
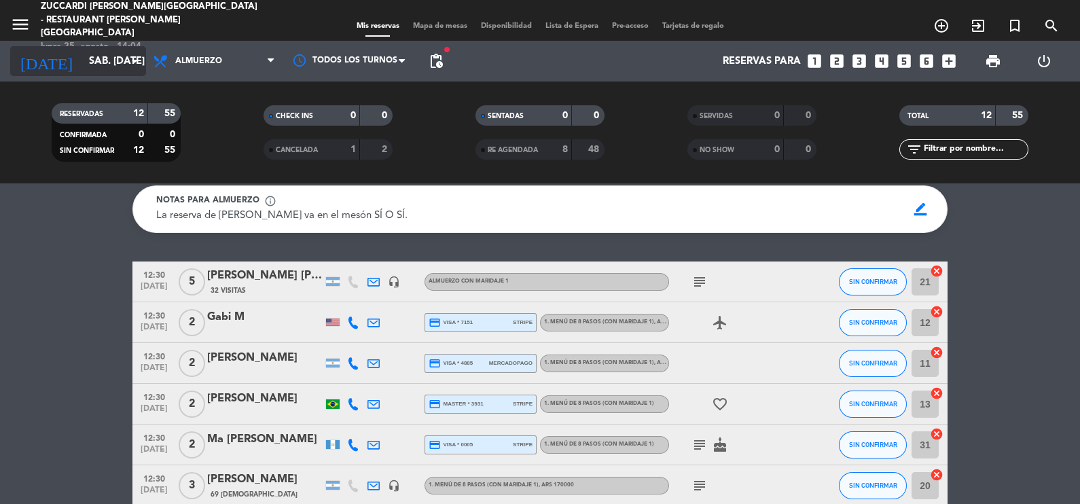
click at [132, 60] on icon "arrow_drop_down" at bounding box center [134, 61] width 16 height 16
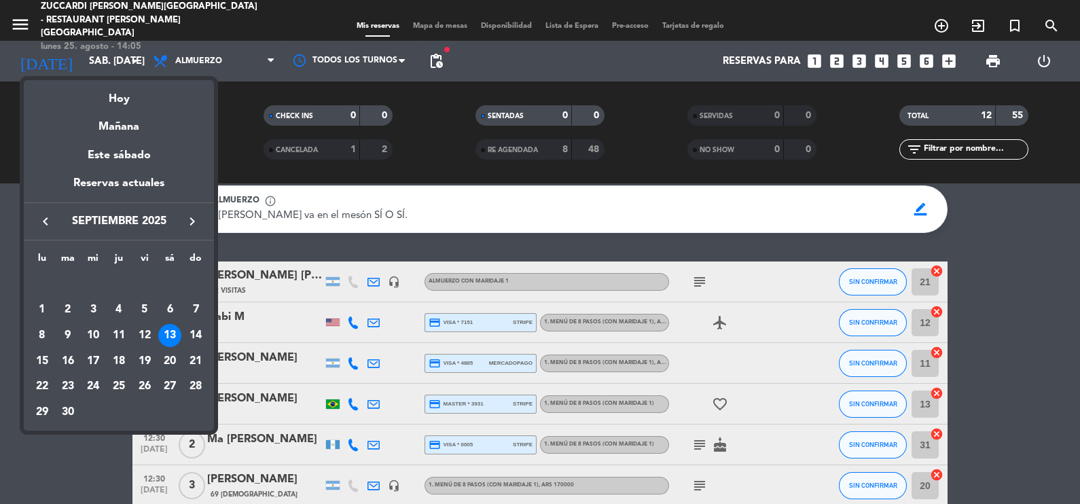
click at [135, 58] on div at bounding box center [540, 252] width 1080 height 504
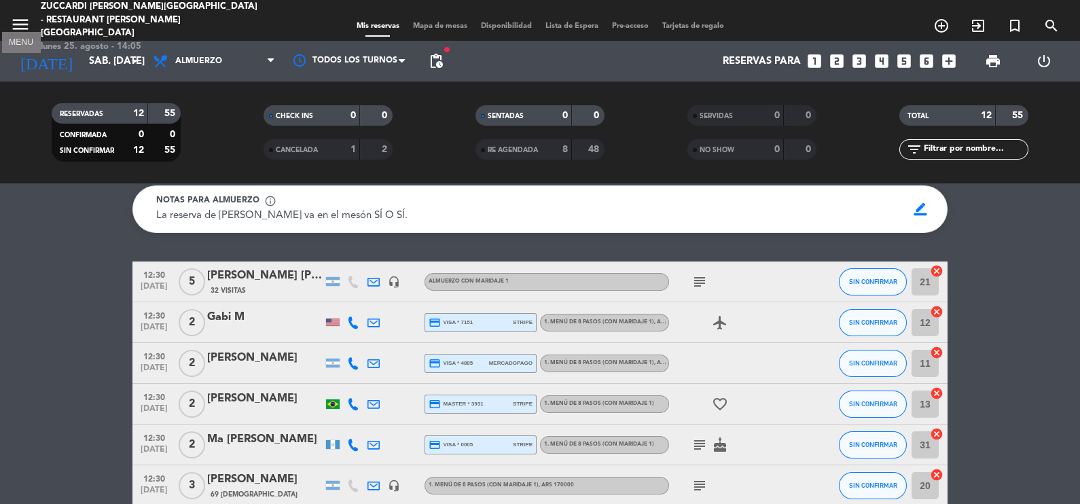
click at [20, 18] on icon "menu" at bounding box center [20, 24] width 20 height 20
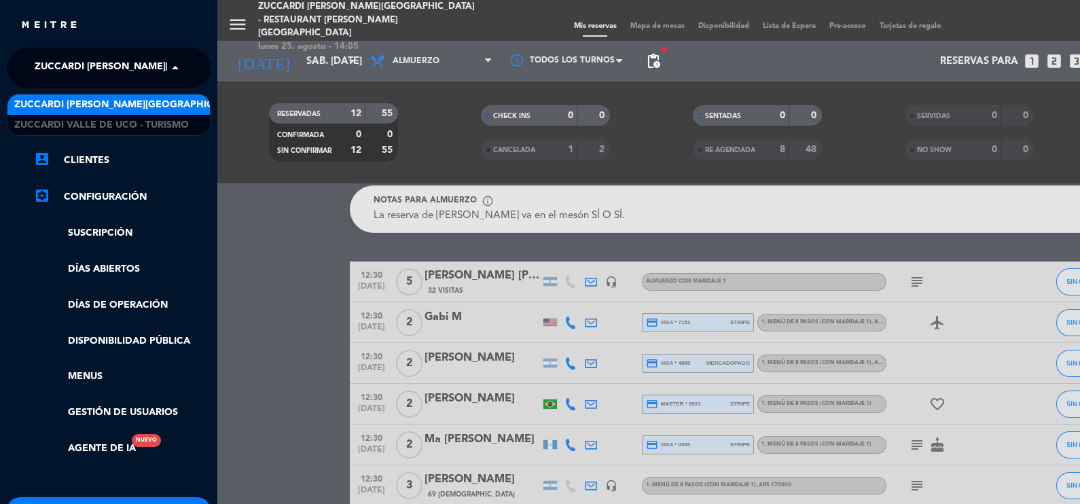
click at [175, 65] on span at bounding box center [178, 68] width 23 height 29
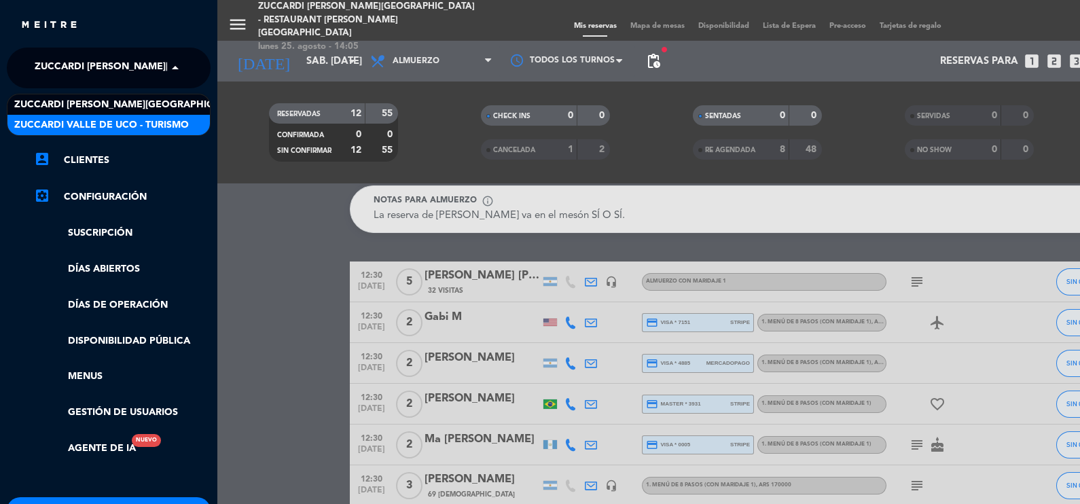
click at [158, 121] on span "Zuccardi Valle de Uco - Turismo" at bounding box center [101, 125] width 175 height 16
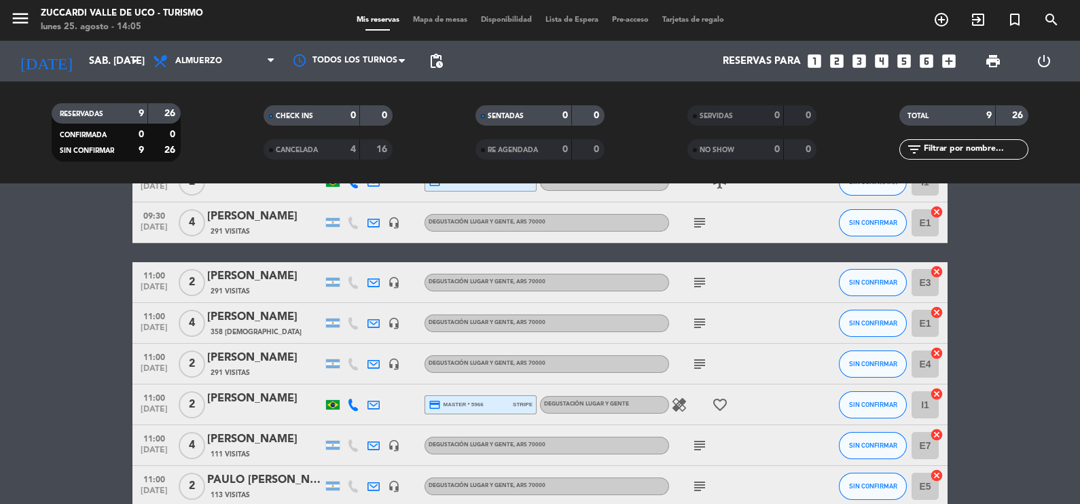
click at [22, 282] on bookings-row "09:30 [DATE] 2 [PERSON_NAME] credit_card master * 1773 stripe Degustación Lugar…" at bounding box center [540, 364] width 1080 height 405
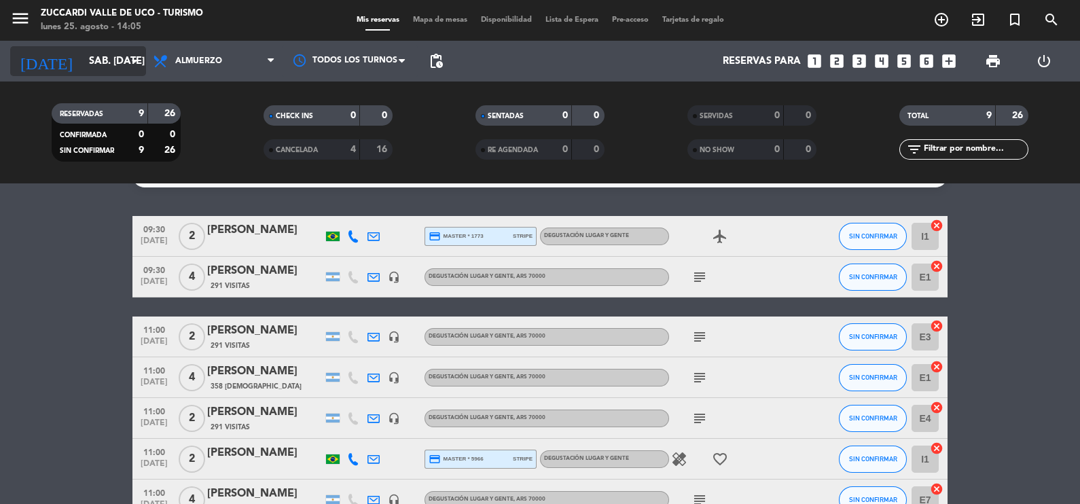
click at [132, 57] on icon "arrow_drop_down" at bounding box center [134, 61] width 16 height 16
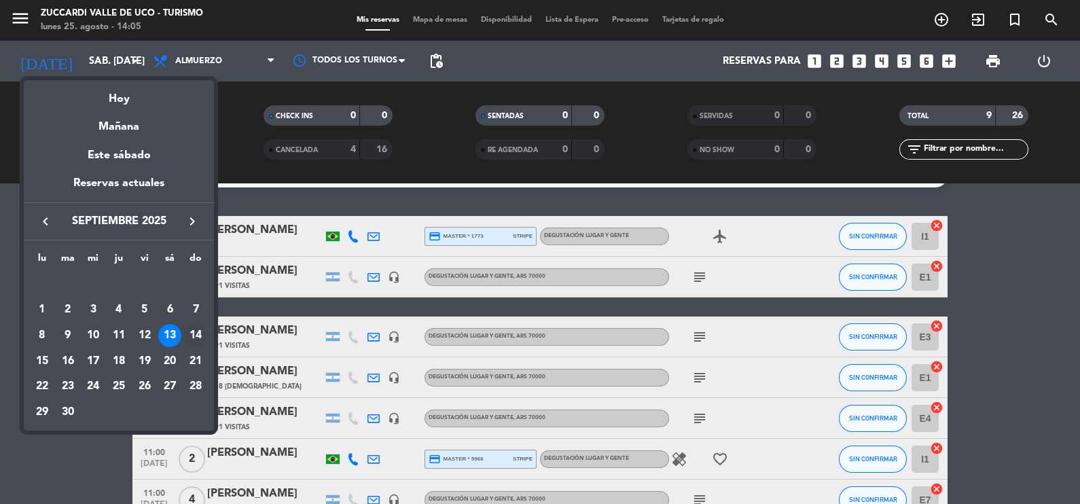
click at [198, 335] on div "14" at bounding box center [195, 335] width 23 height 23
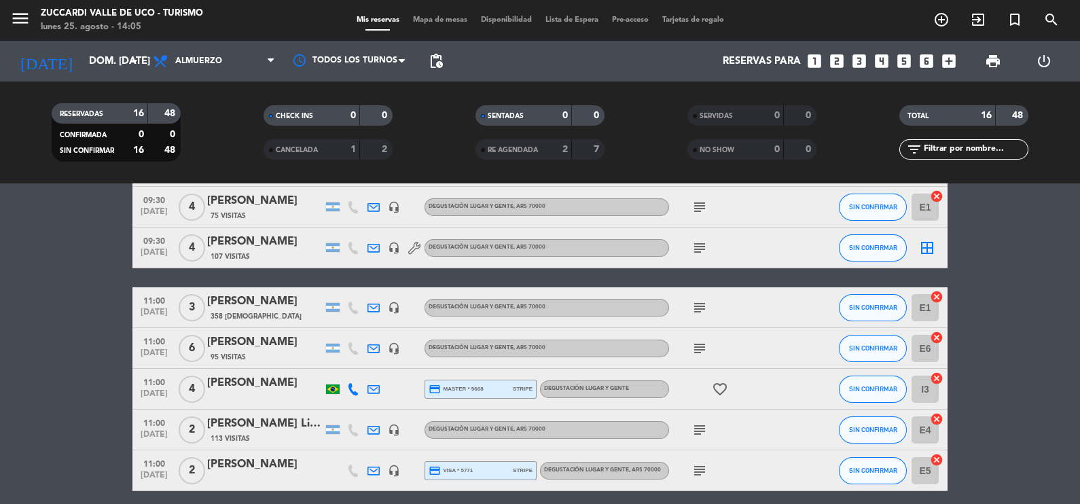
scroll to position [180, 0]
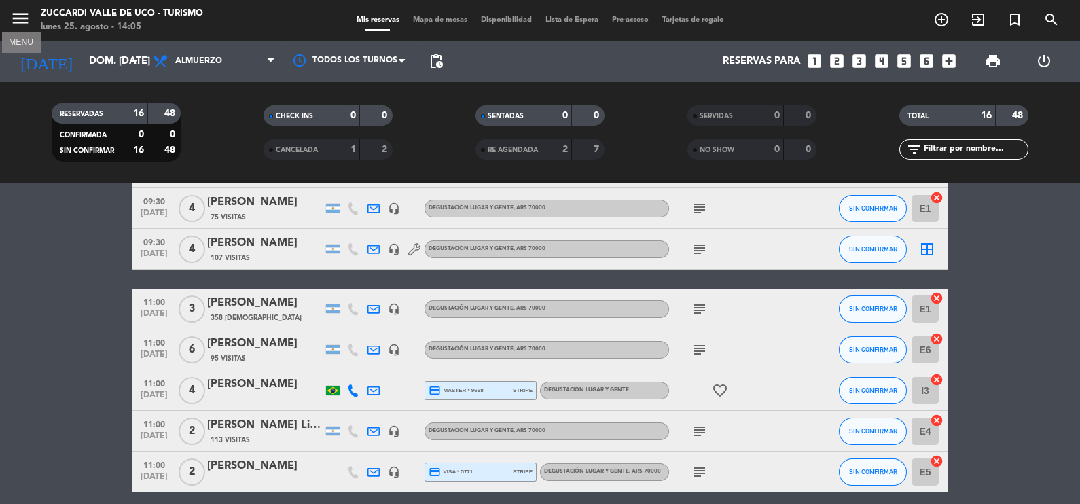
click at [14, 20] on icon "menu" at bounding box center [20, 18] width 20 height 20
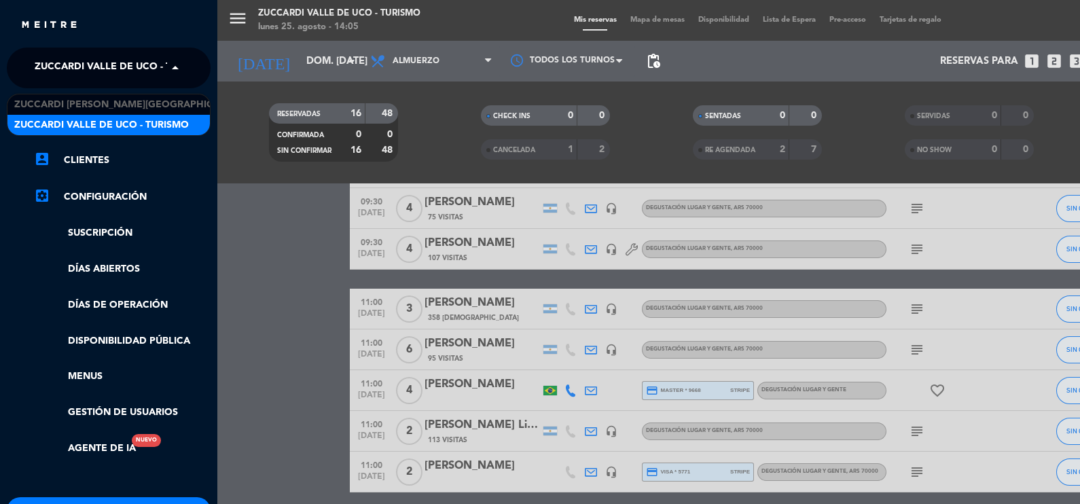
click at [172, 62] on span at bounding box center [178, 68] width 23 height 29
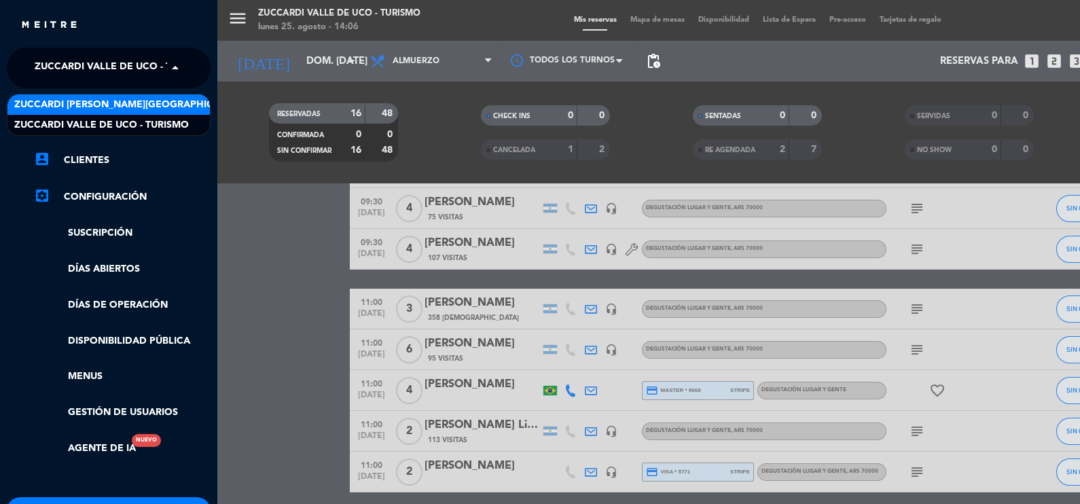
click at [177, 100] on span "Zuccardi [PERSON_NAME][GEOGRAPHIC_DATA] - Restaurant [PERSON_NAME][GEOGRAPHIC_D…" at bounding box center [255, 105] width 483 height 16
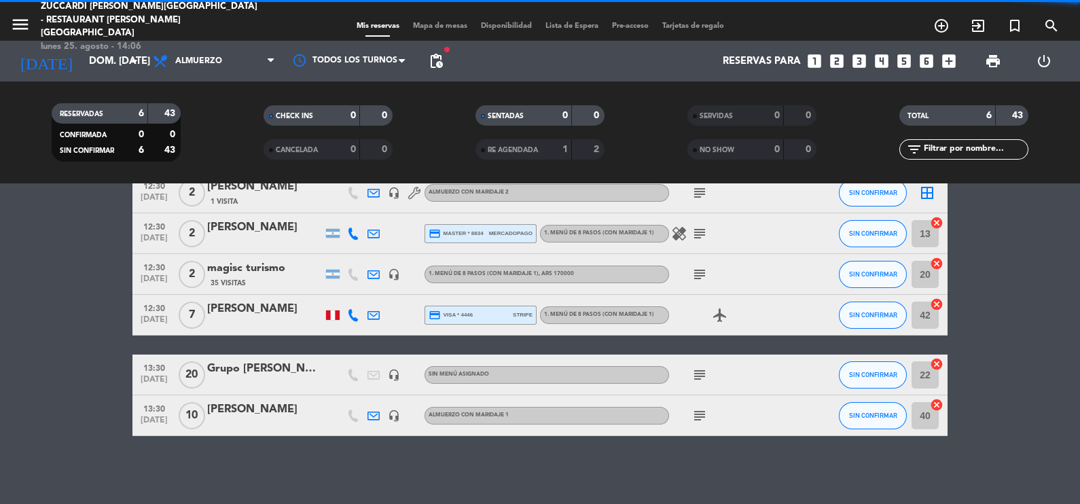
scroll to position [73, 0]
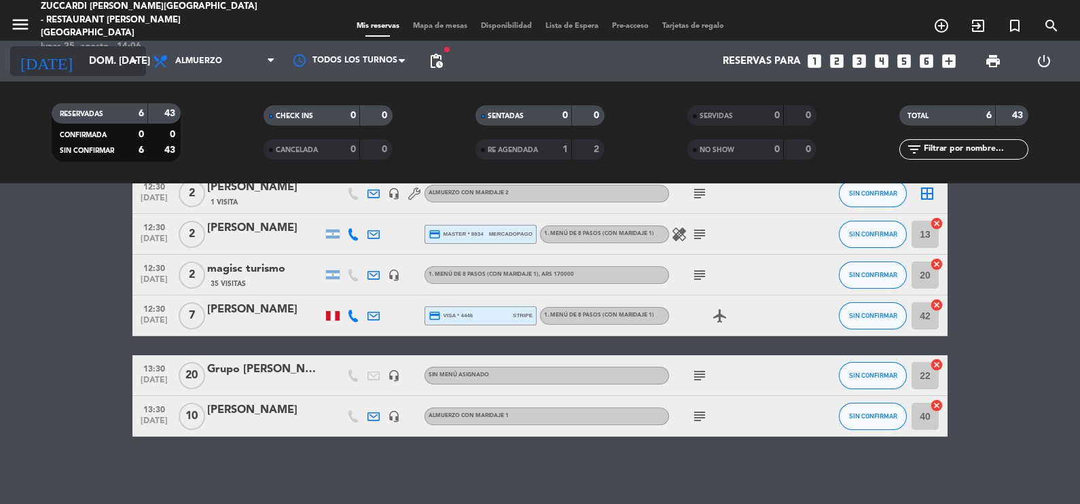
click at [132, 61] on icon "arrow_drop_down" at bounding box center [134, 61] width 16 height 16
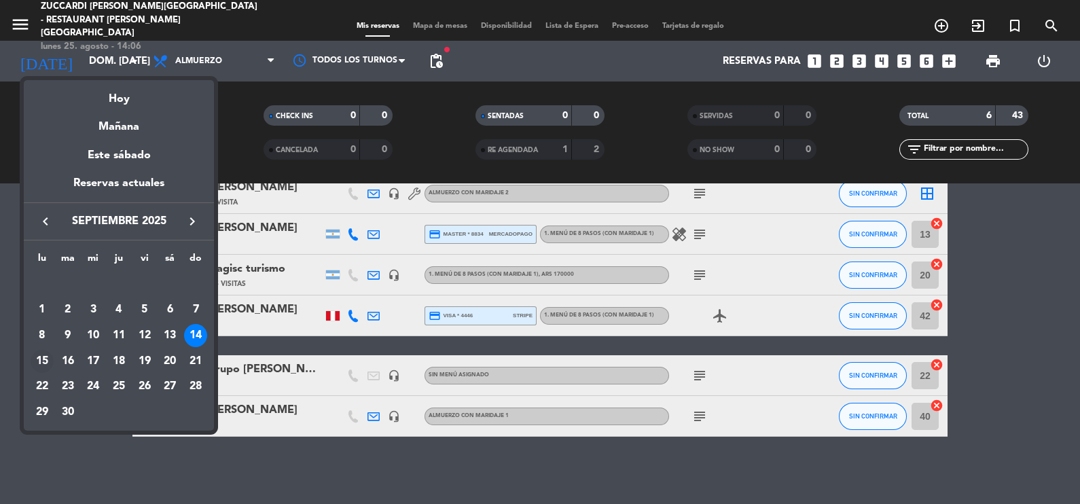
click at [41, 354] on div "15" at bounding box center [42, 361] width 23 height 23
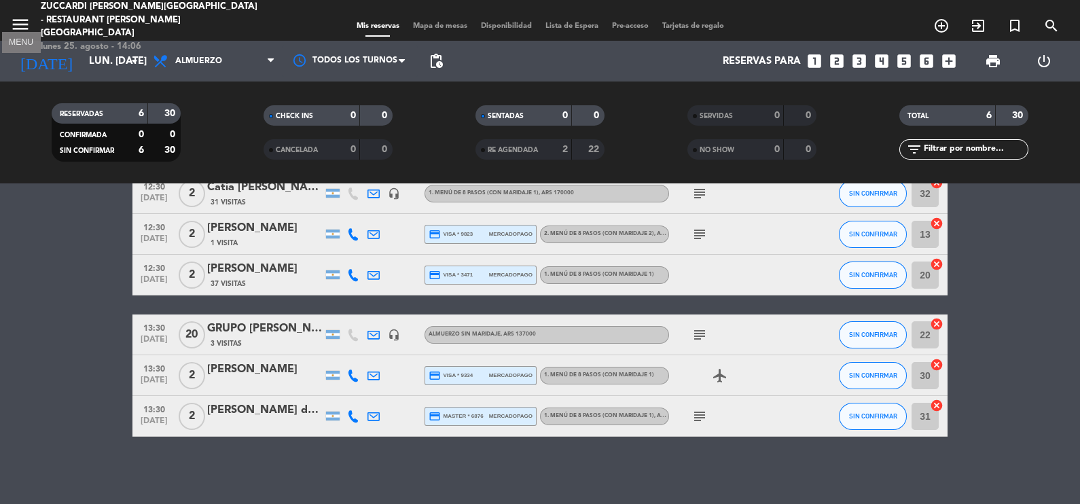
click at [22, 14] on icon "menu" at bounding box center [20, 24] width 20 height 20
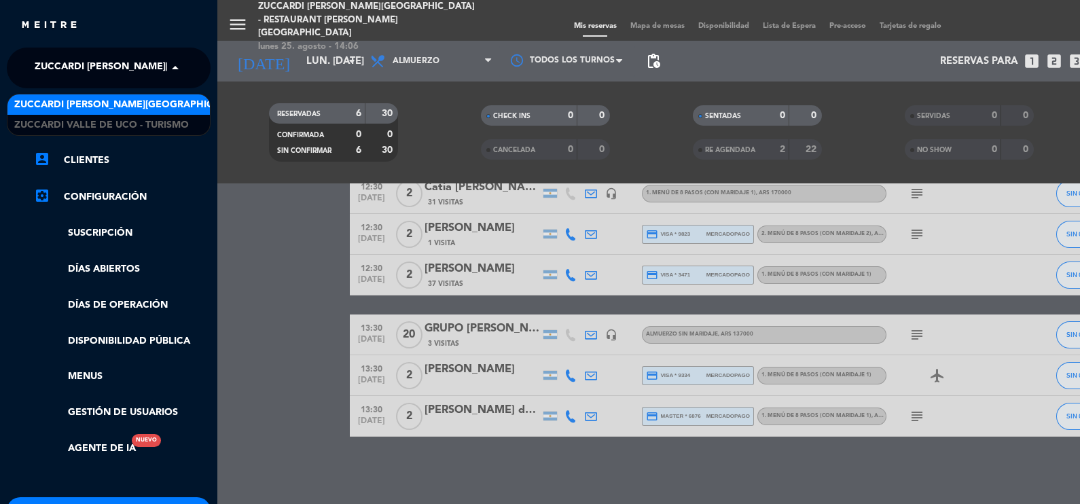
click at [173, 67] on span at bounding box center [178, 68] width 23 height 29
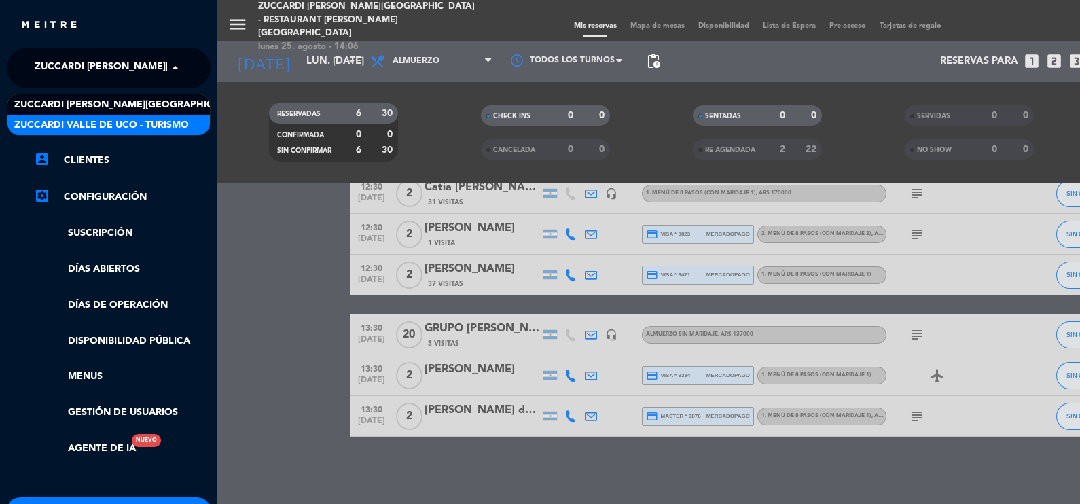
click at [168, 122] on span "Zuccardi Valle de Uco - Turismo" at bounding box center [101, 125] width 175 height 16
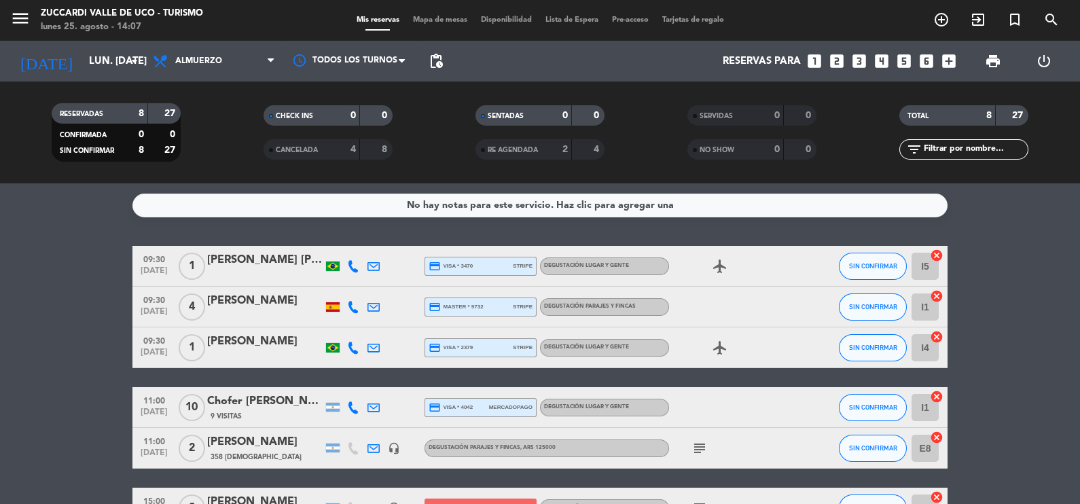
scroll to position [173, 0]
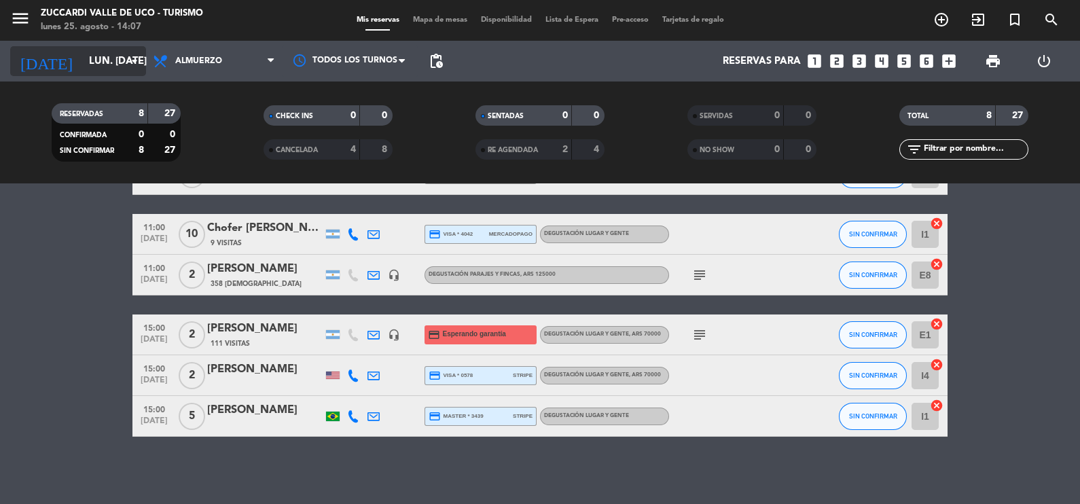
click at [132, 60] on icon "arrow_drop_down" at bounding box center [134, 61] width 16 height 16
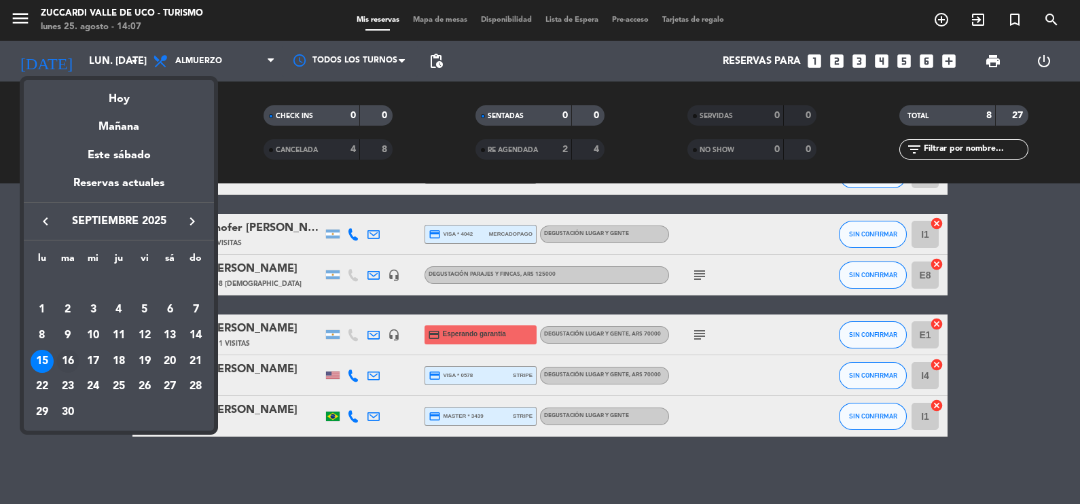
click at [71, 356] on div "16" at bounding box center [67, 361] width 23 height 23
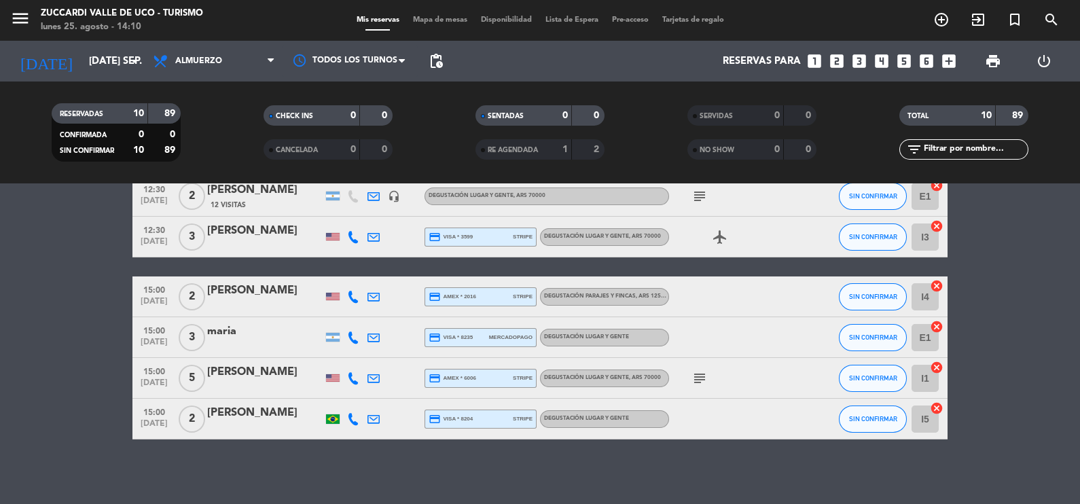
scroll to position [271, 0]
click at [15, 17] on icon "menu" at bounding box center [20, 18] width 20 height 20
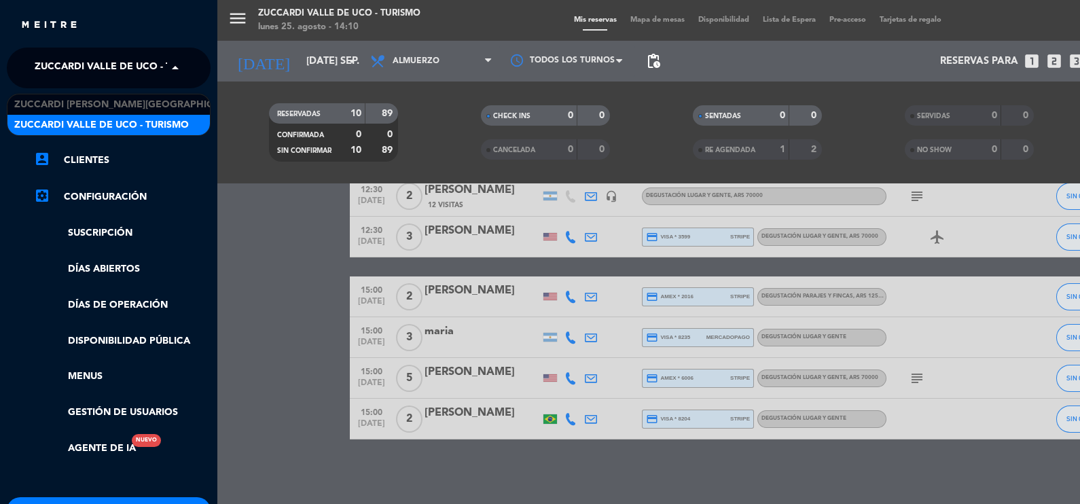
click at [175, 67] on span at bounding box center [178, 68] width 23 height 29
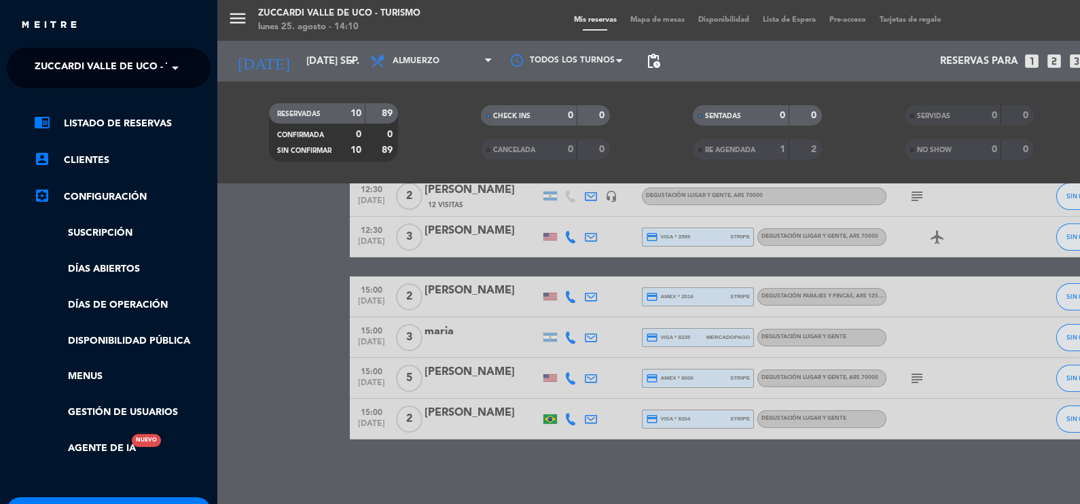
click at [175, 67] on span at bounding box center [178, 68] width 23 height 29
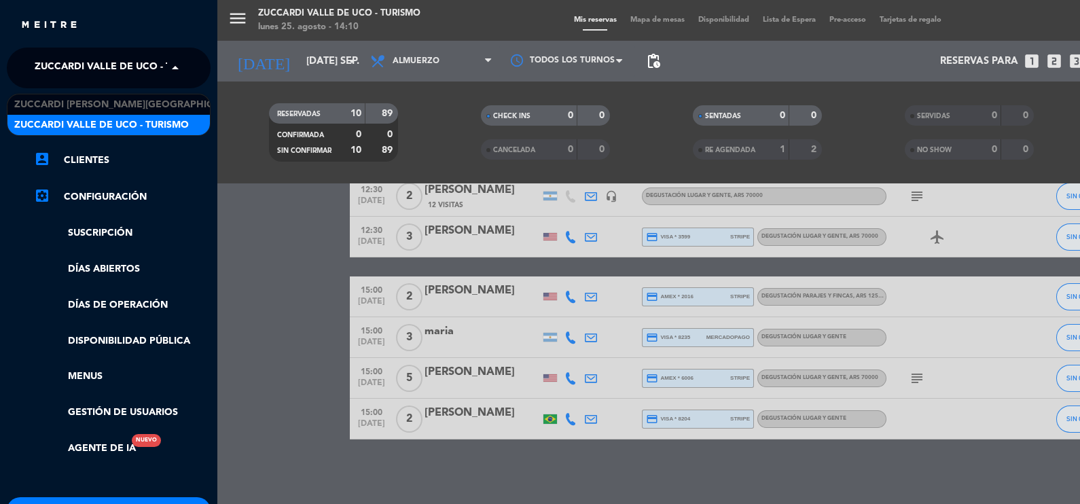
click at [175, 67] on span at bounding box center [178, 68] width 23 height 29
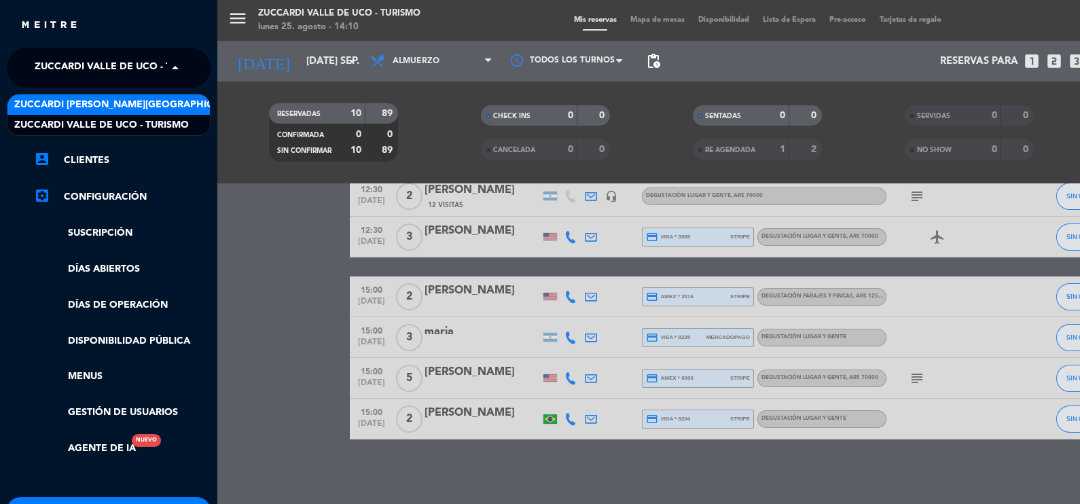
click at [175, 97] on span "Zuccardi [PERSON_NAME][GEOGRAPHIC_DATA] - Restaurant [PERSON_NAME][GEOGRAPHIC_D…" at bounding box center [255, 105] width 483 height 16
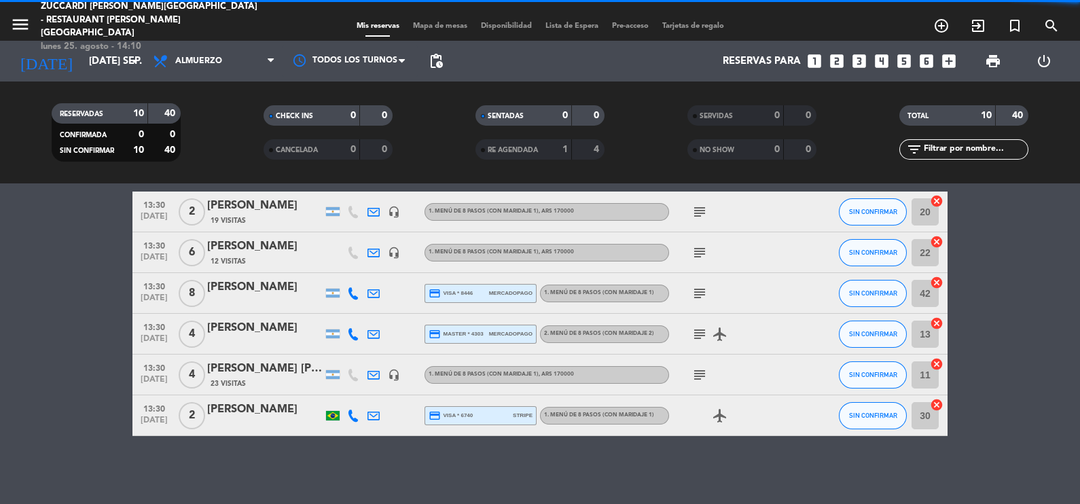
scroll to position [236, 0]
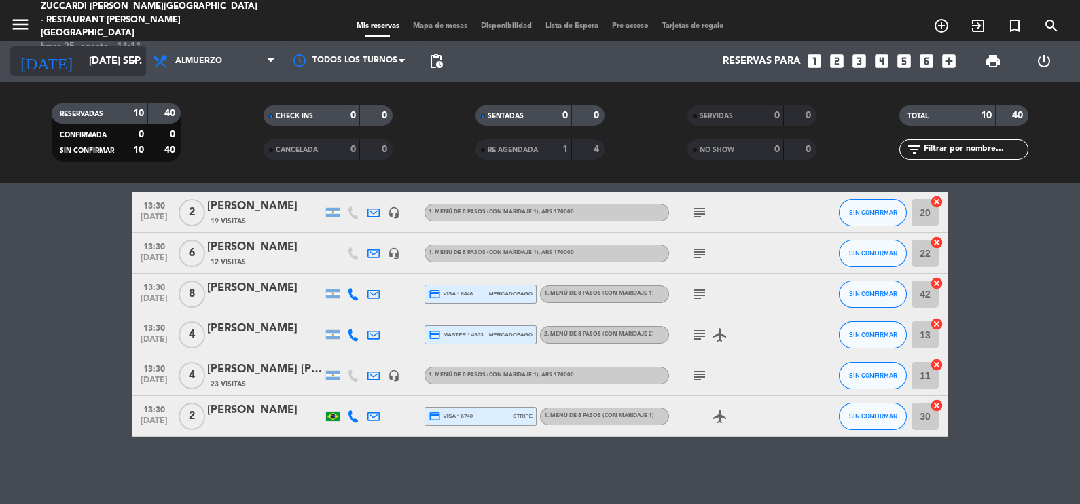
click at [136, 58] on icon "arrow_drop_down" at bounding box center [134, 61] width 16 height 16
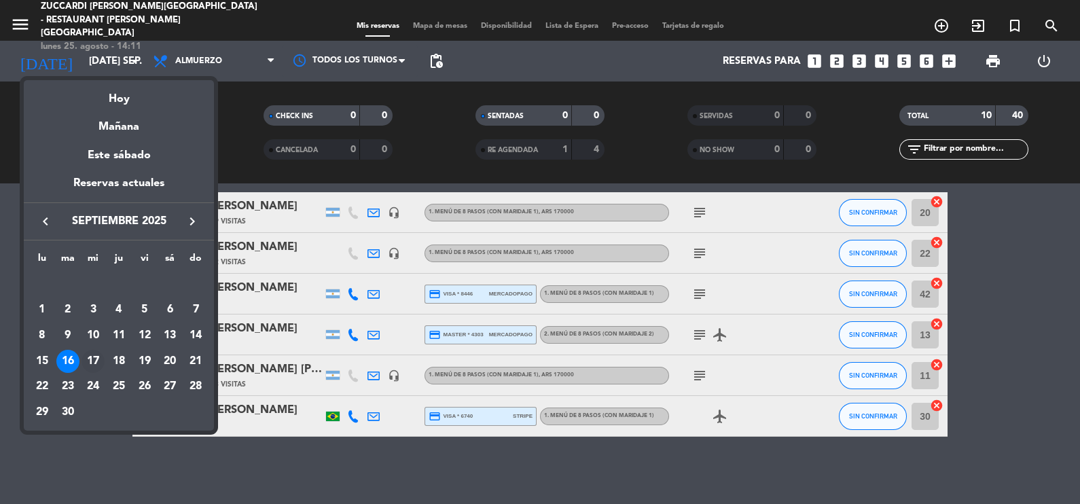
click at [95, 360] on div "17" at bounding box center [92, 361] width 23 height 23
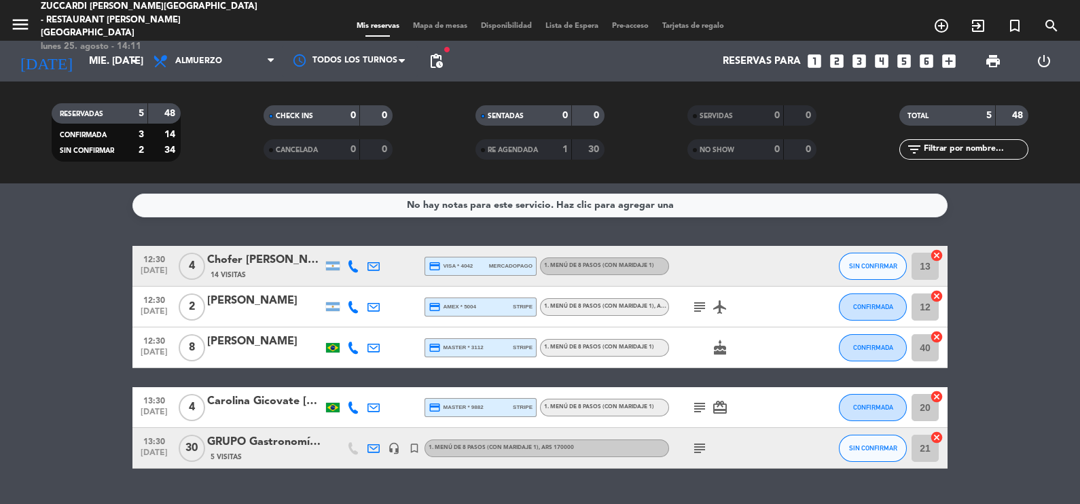
scroll to position [32, 0]
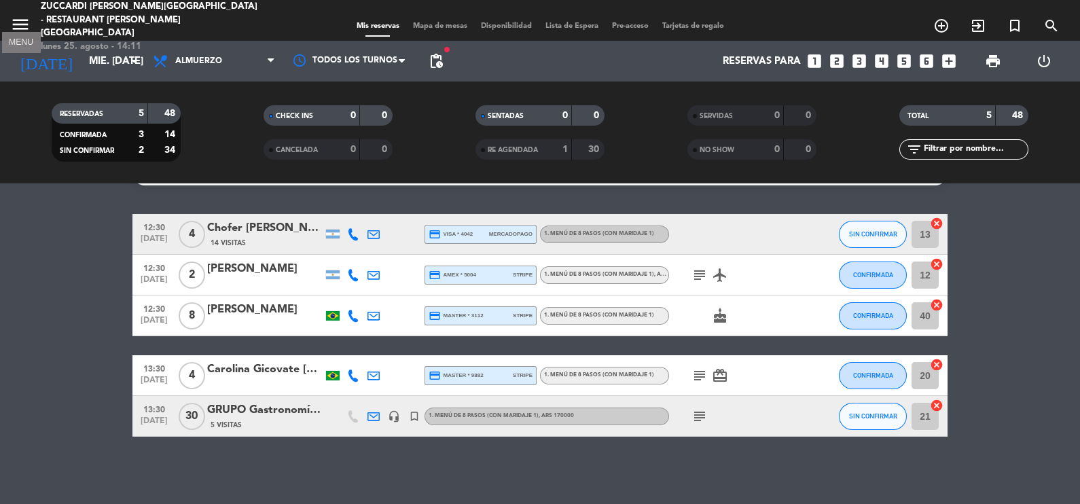
click at [21, 17] on icon "menu" at bounding box center [20, 24] width 20 height 20
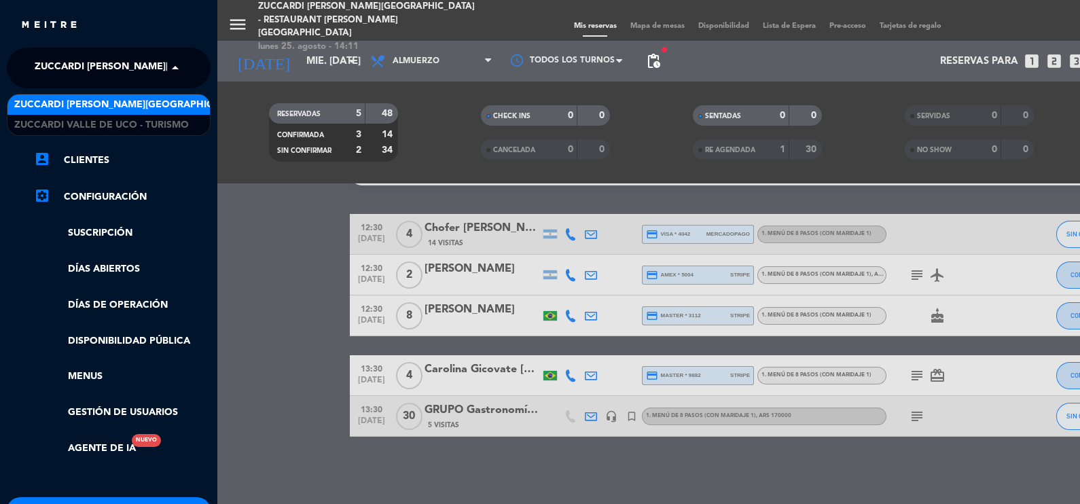
click at [173, 69] on span at bounding box center [178, 68] width 23 height 29
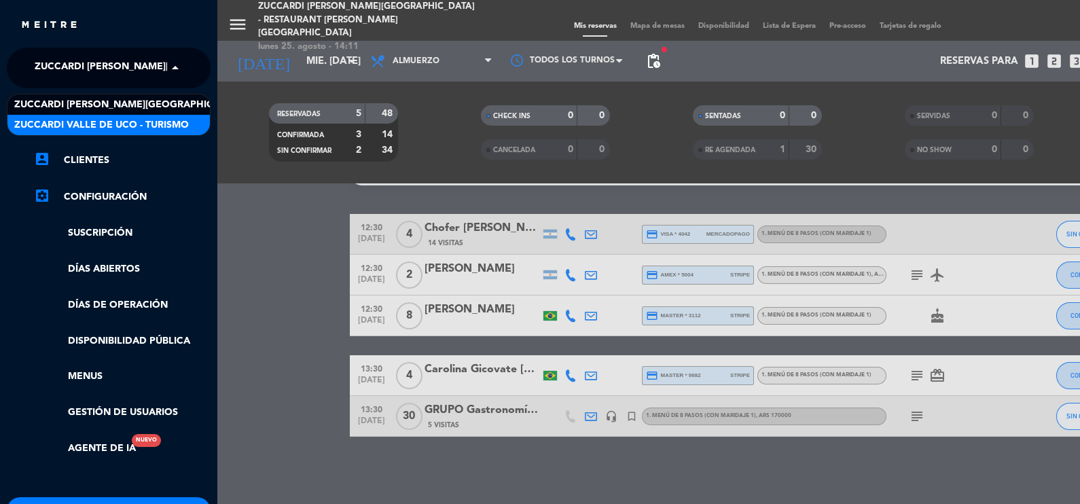
click at [177, 119] on span "Zuccardi Valle de Uco - Turismo" at bounding box center [101, 125] width 175 height 16
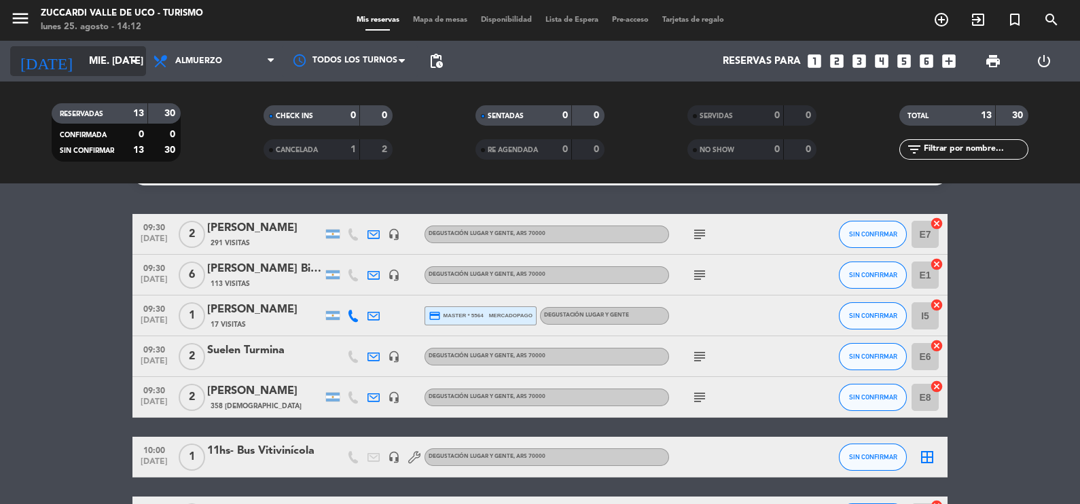
click at [134, 60] on icon "arrow_drop_down" at bounding box center [134, 61] width 16 height 16
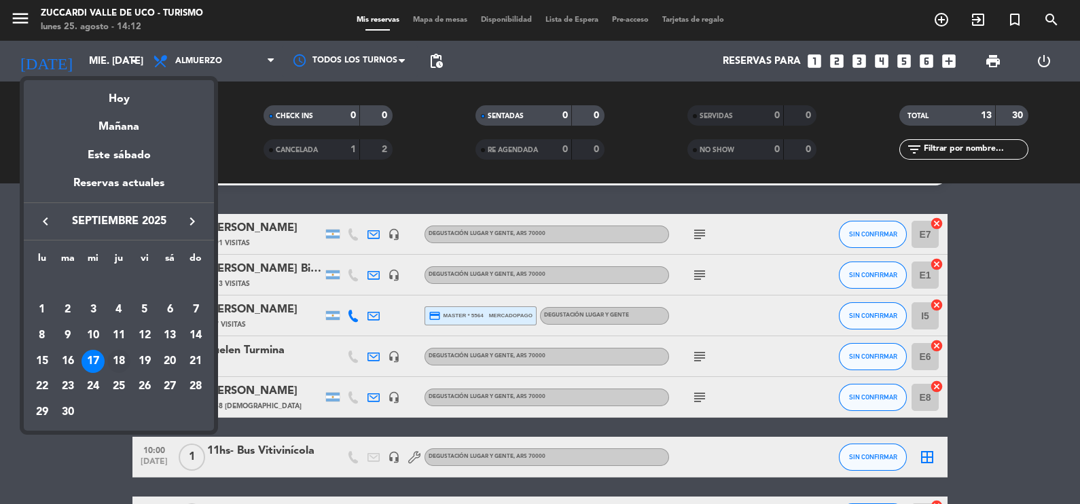
click at [126, 360] on div "18" at bounding box center [118, 361] width 23 height 23
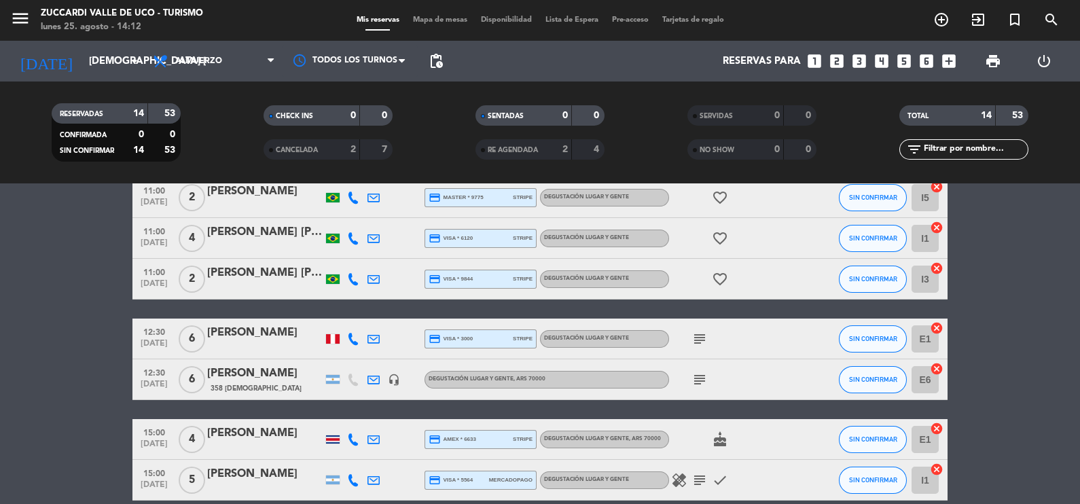
scroll to position [373, 0]
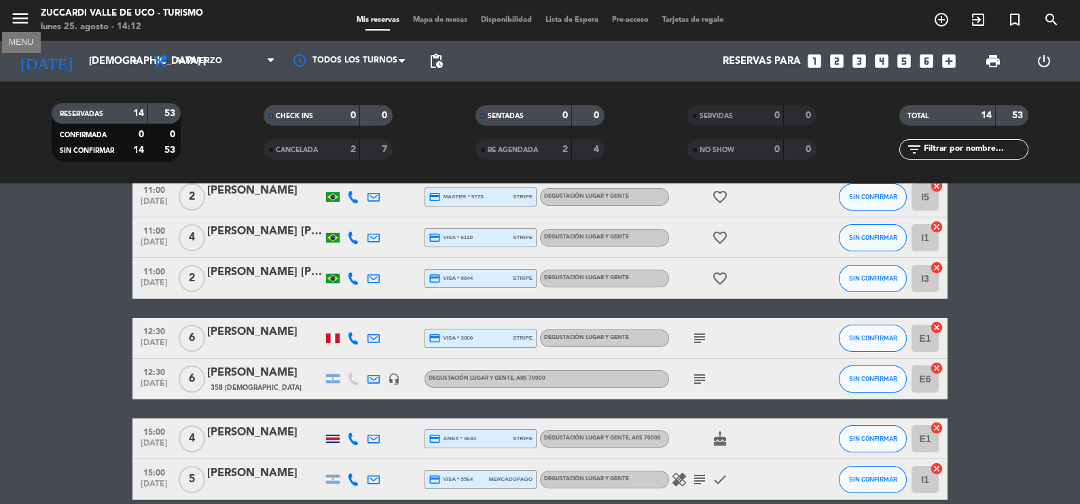
click at [20, 22] on icon "menu" at bounding box center [20, 18] width 20 height 20
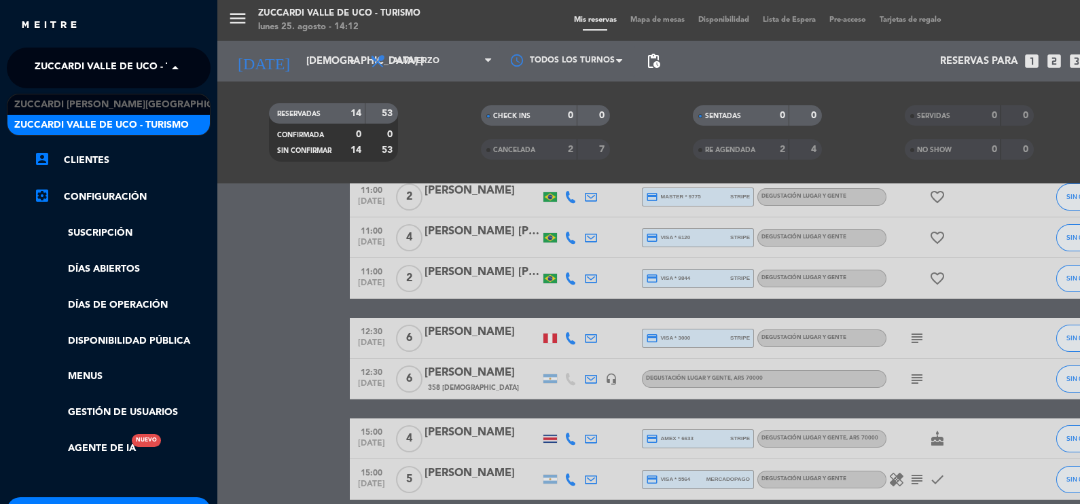
click at [173, 65] on span at bounding box center [178, 68] width 23 height 29
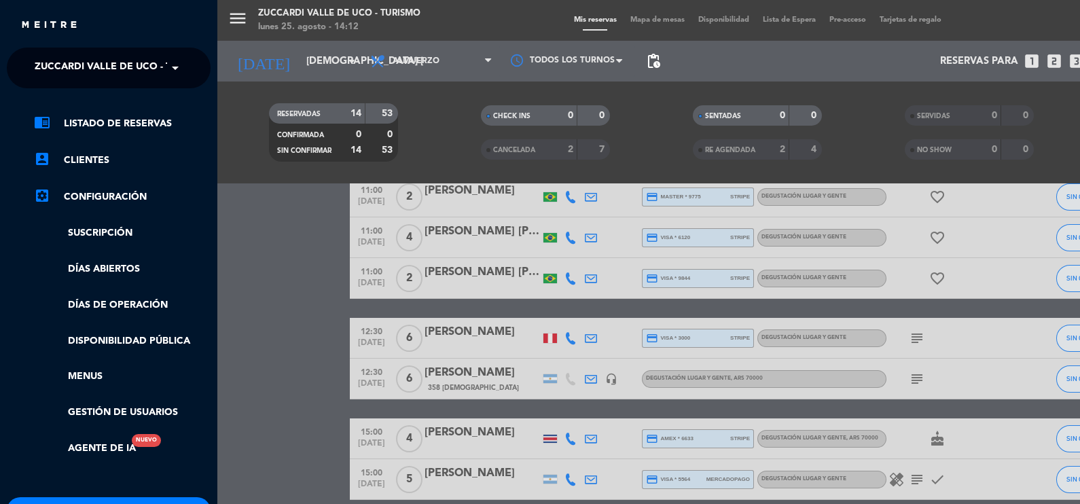
click at [173, 65] on span at bounding box center [178, 68] width 23 height 29
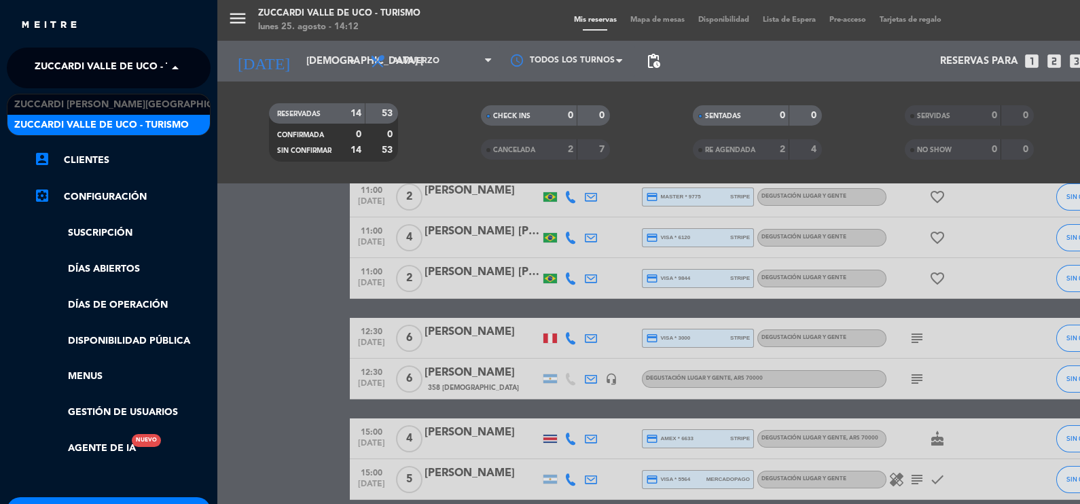
click at [173, 65] on span at bounding box center [178, 68] width 23 height 29
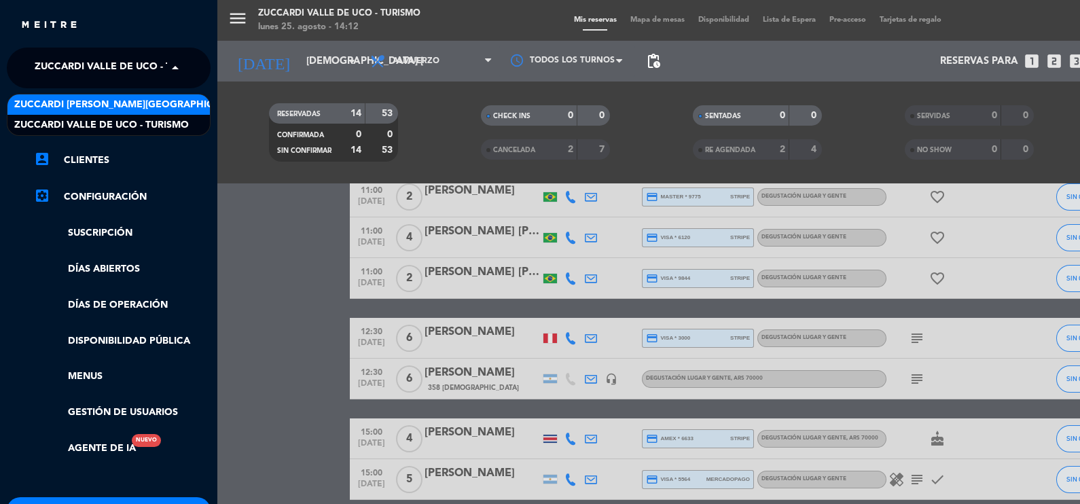
click at [175, 105] on span "Zuccardi [PERSON_NAME][GEOGRAPHIC_DATA] - Restaurant [PERSON_NAME][GEOGRAPHIC_D…" at bounding box center [255, 105] width 483 height 16
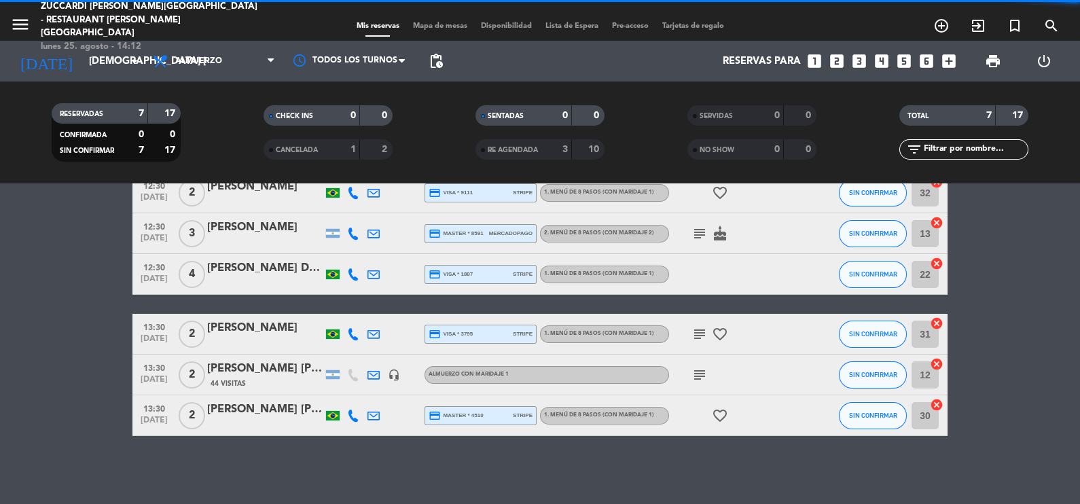
scroll to position [113, 0]
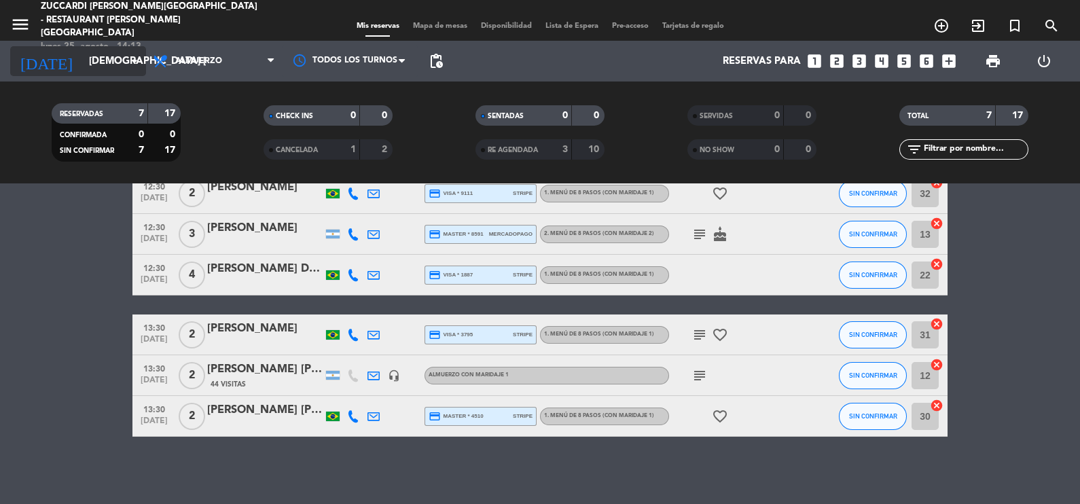
click at [134, 56] on icon "arrow_drop_down" at bounding box center [134, 61] width 16 height 16
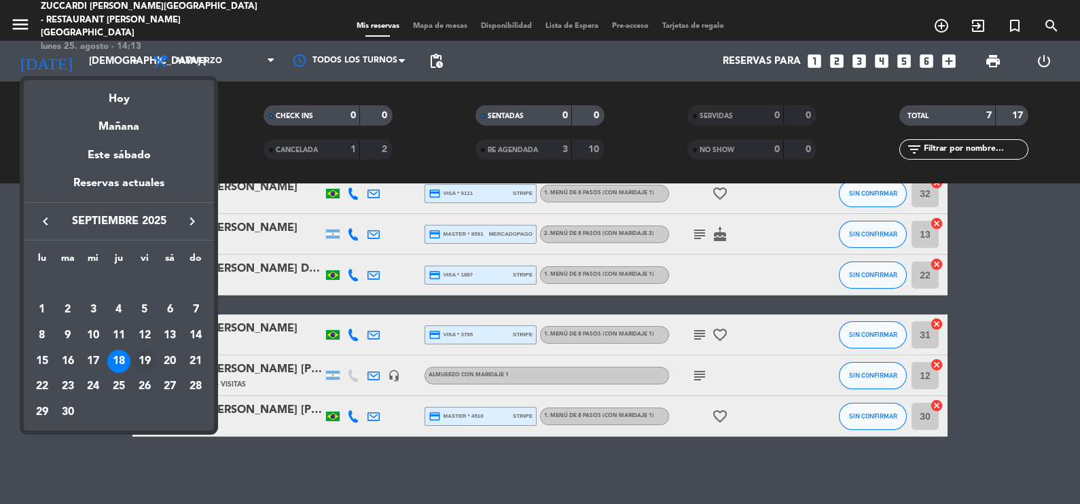
click at [146, 356] on div "19" at bounding box center [144, 361] width 23 height 23
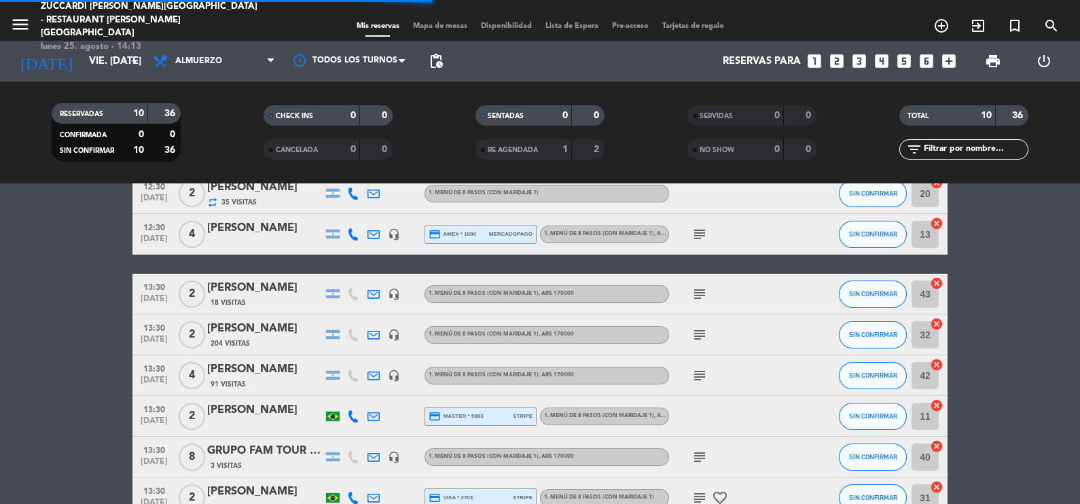
scroll to position [236, 0]
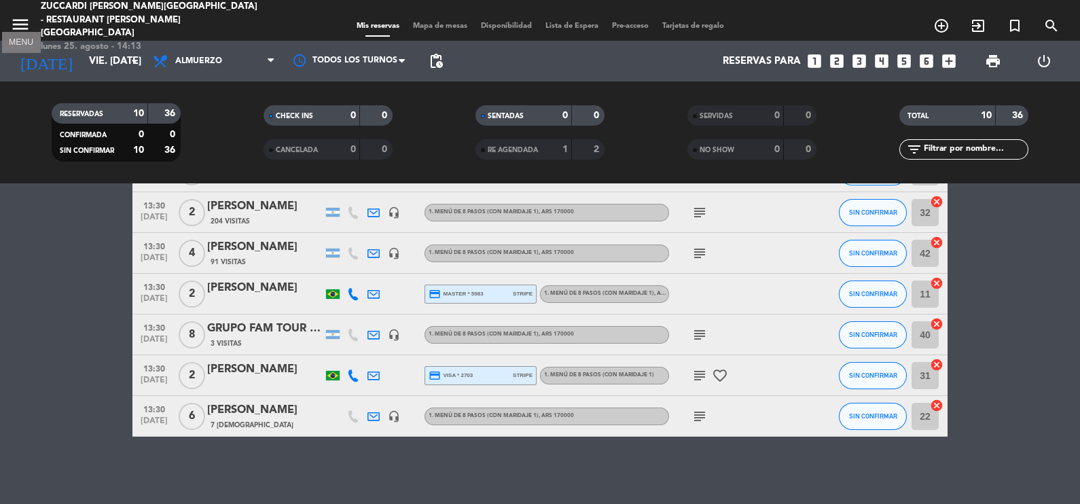
click at [24, 15] on icon "menu" at bounding box center [20, 24] width 20 height 20
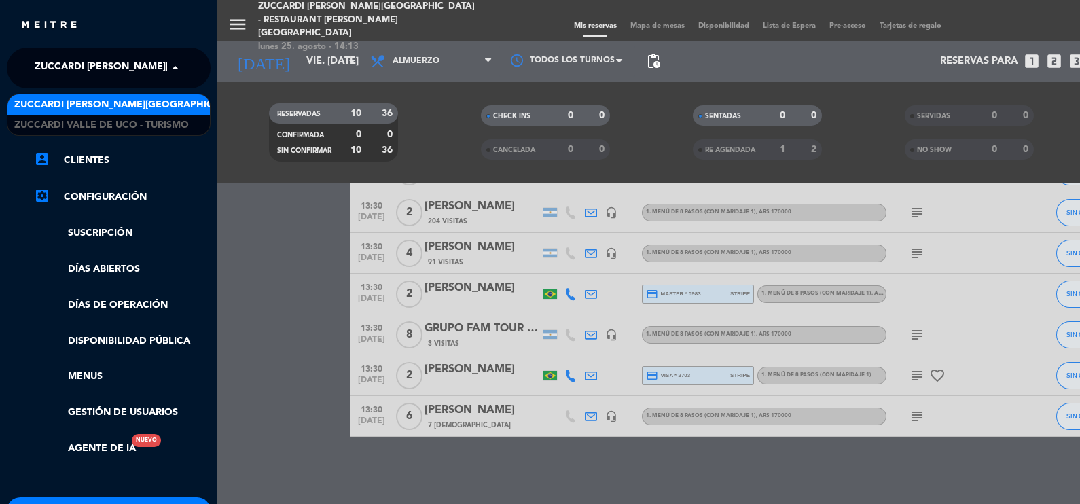
click at [173, 68] on span at bounding box center [178, 68] width 23 height 29
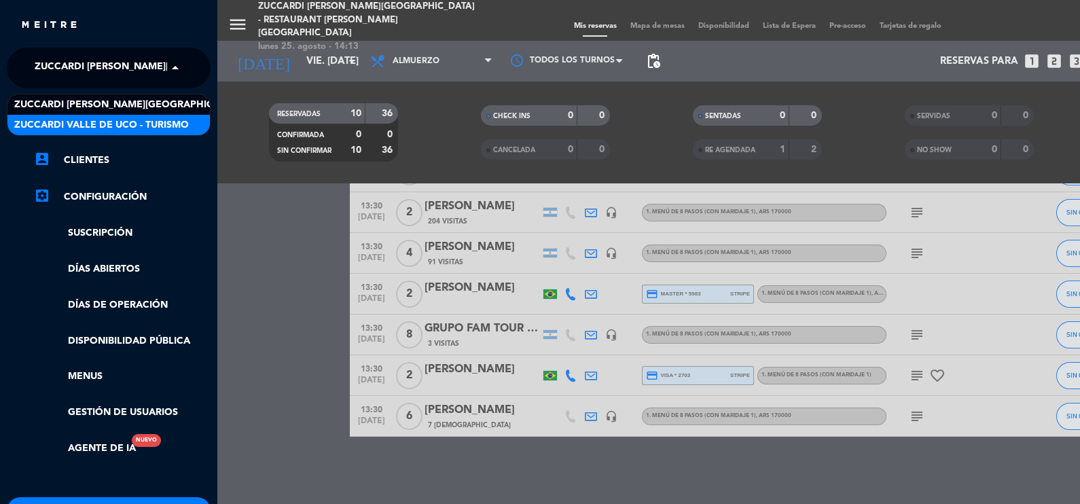
click at [171, 124] on span "Zuccardi Valle de Uco - Turismo" at bounding box center [101, 125] width 175 height 16
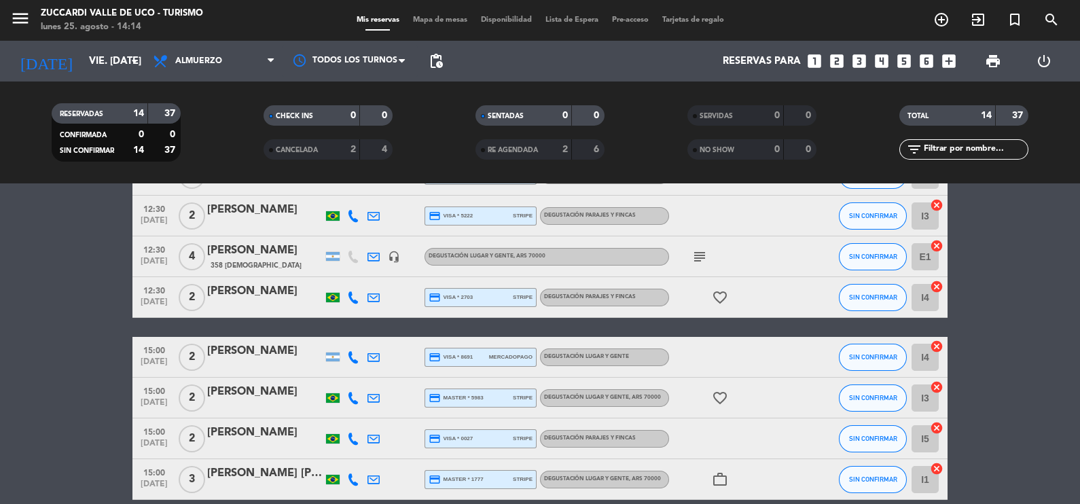
scroll to position [437, 0]
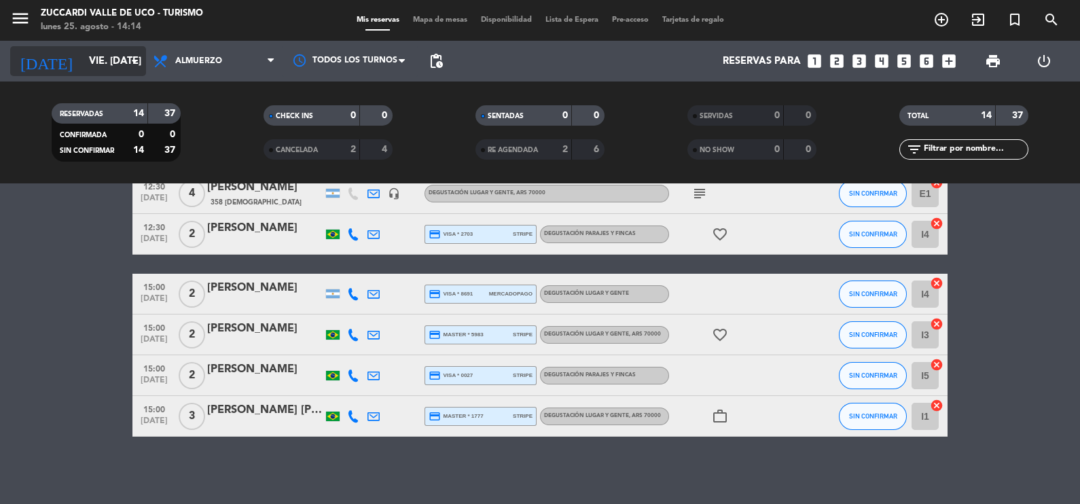
click at [136, 57] on icon "arrow_drop_down" at bounding box center [134, 61] width 16 height 16
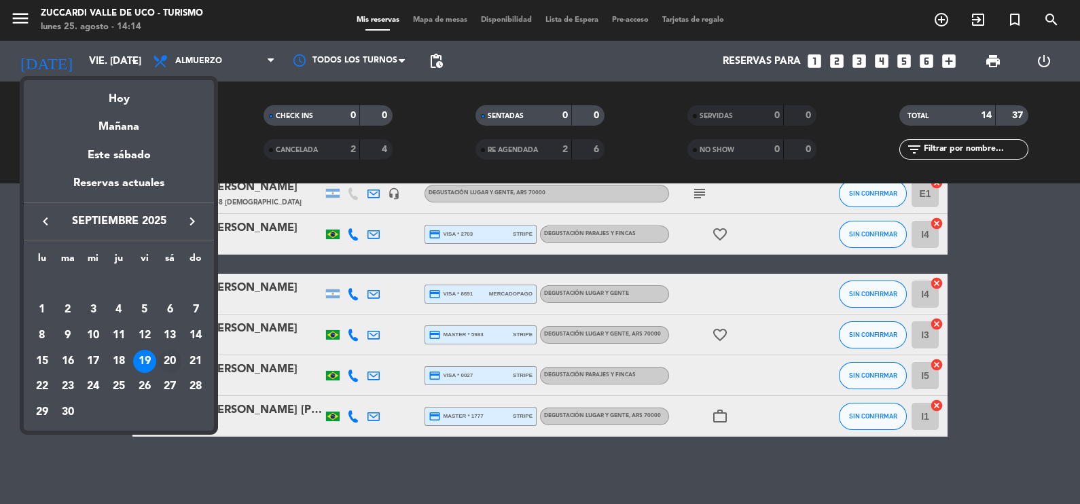
click at [171, 358] on div "20" at bounding box center [169, 361] width 23 height 23
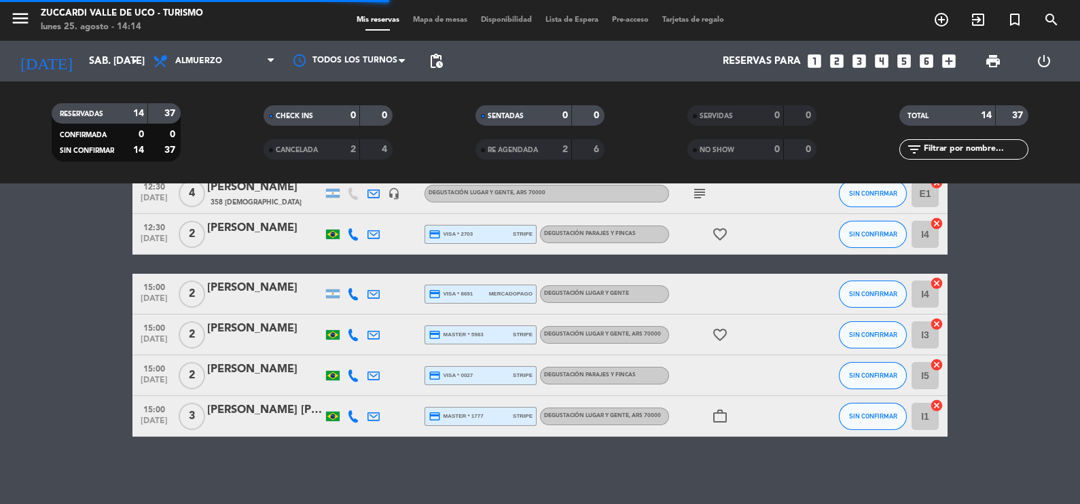
scroll to position [377, 0]
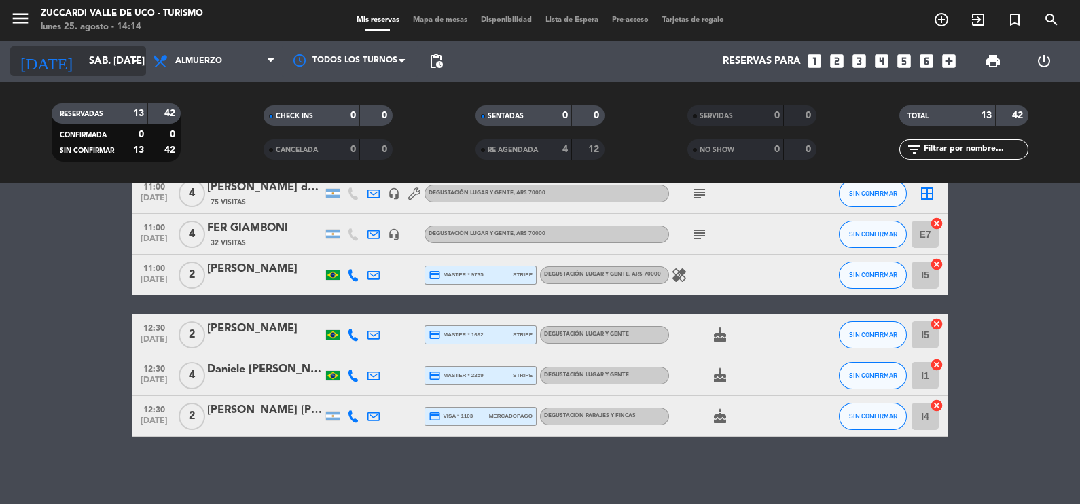
click at [132, 59] on icon "arrow_drop_down" at bounding box center [134, 61] width 16 height 16
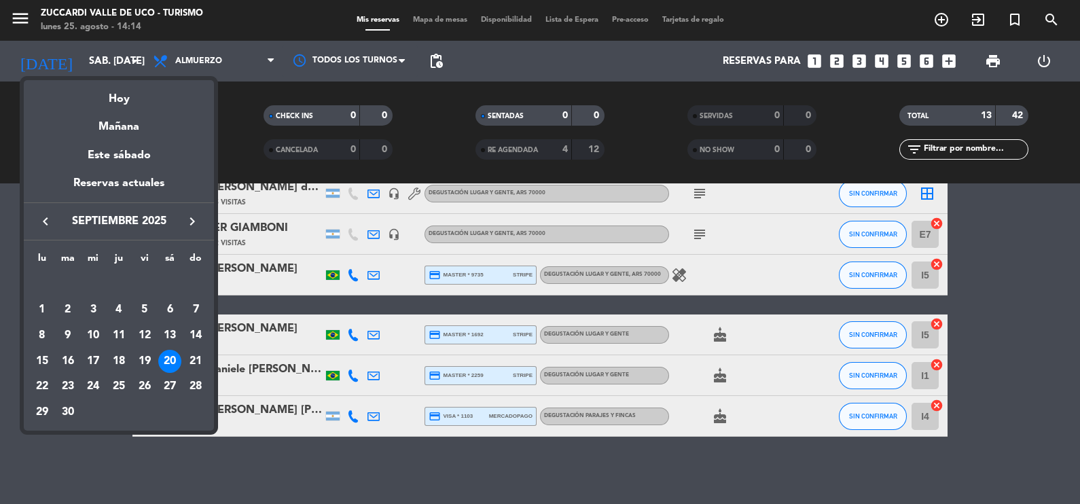
click at [21, 22] on div at bounding box center [540, 252] width 1080 height 504
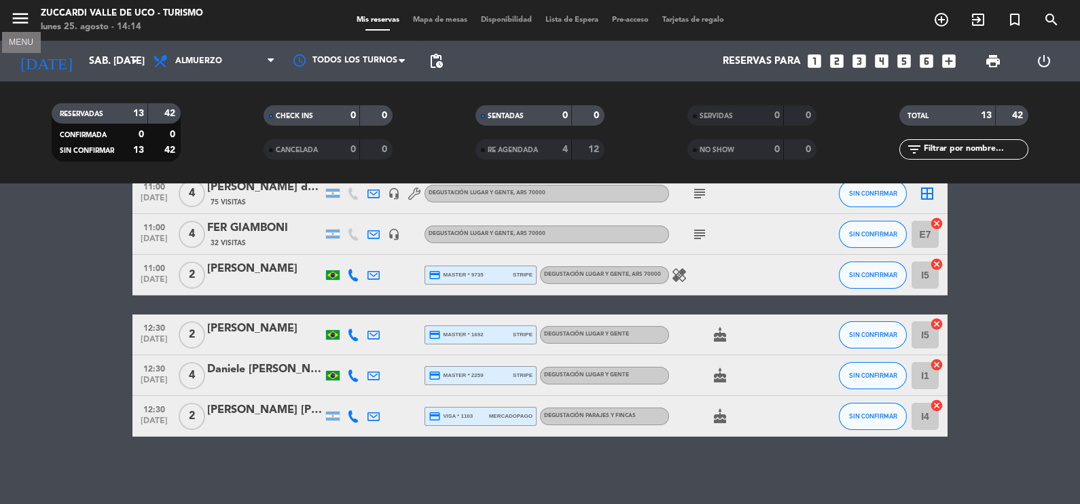
click at [20, 14] on icon "menu" at bounding box center [20, 18] width 20 height 20
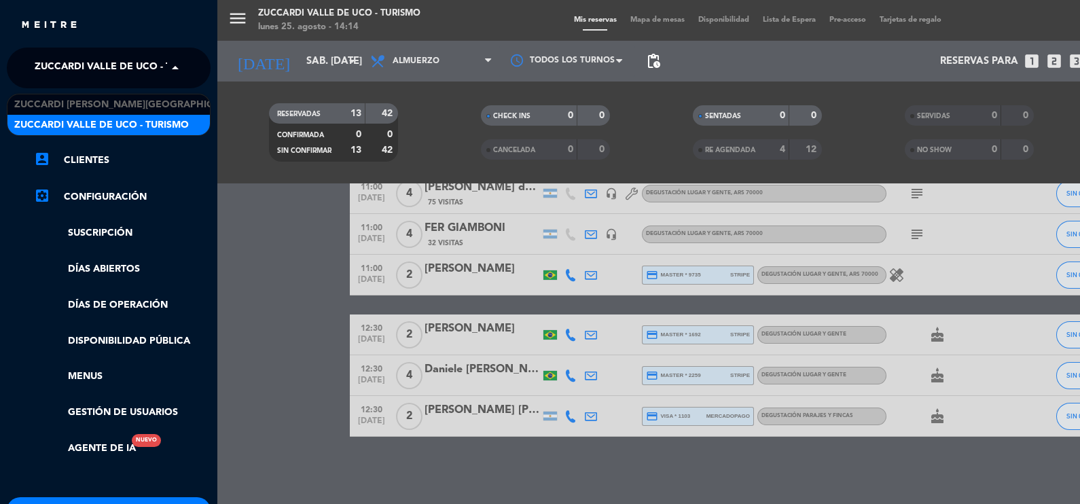
click at [173, 69] on span at bounding box center [178, 68] width 23 height 29
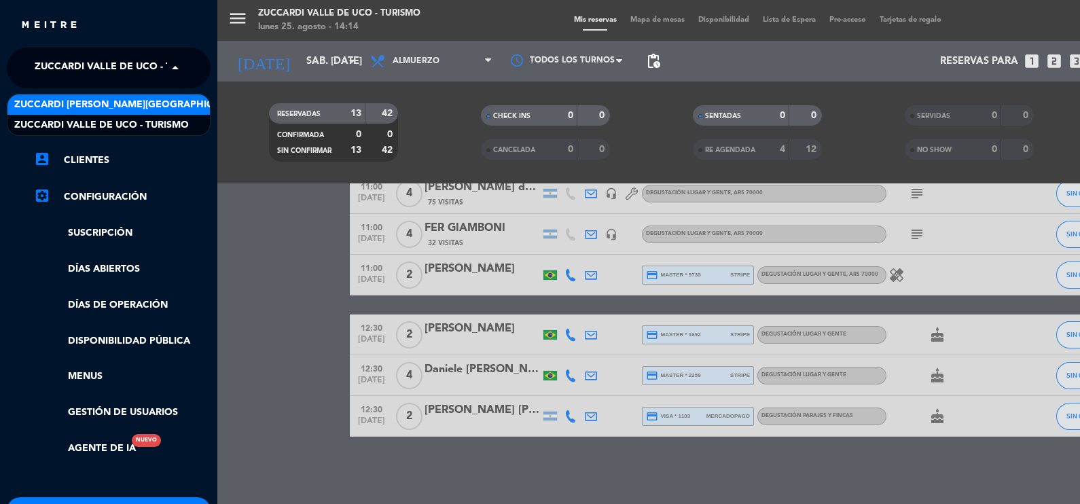
click at [178, 106] on span "Zuccardi [PERSON_NAME][GEOGRAPHIC_DATA] - Restaurant [PERSON_NAME][GEOGRAPHIC_D…" at bounding box center [255, 105] width 483 height 16
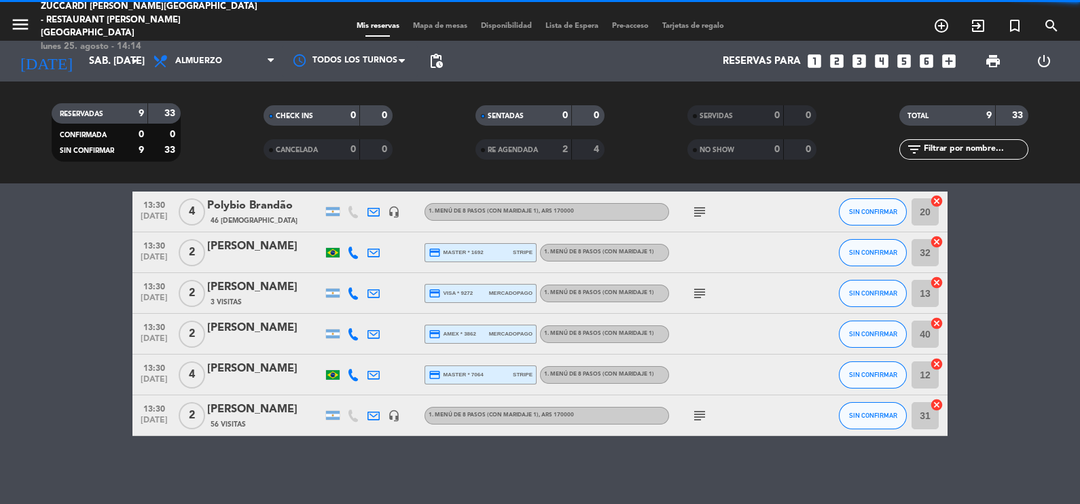
scroll to position [195, 0]
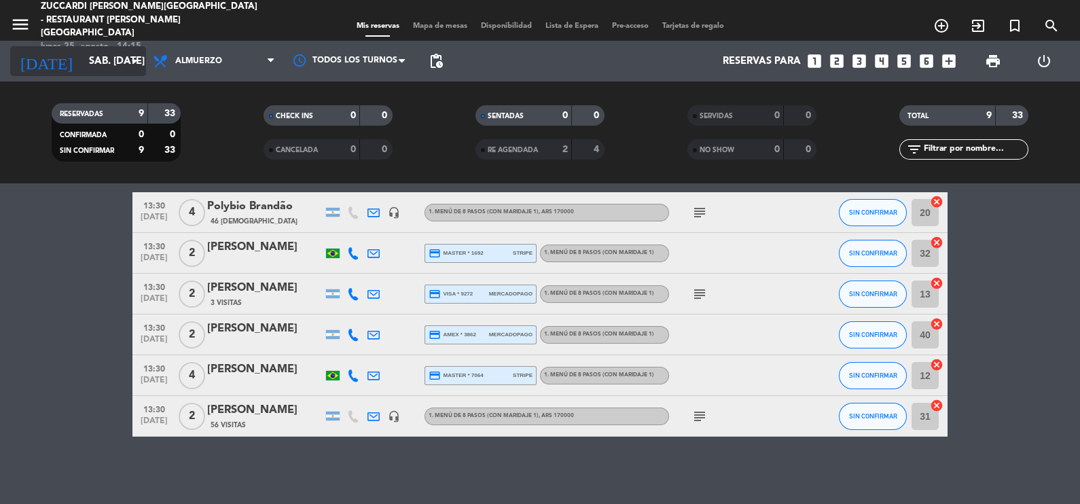
click at [134, 60] on icon "arrow_drop_down" at bounding box center [134, 61] width 16 height 16
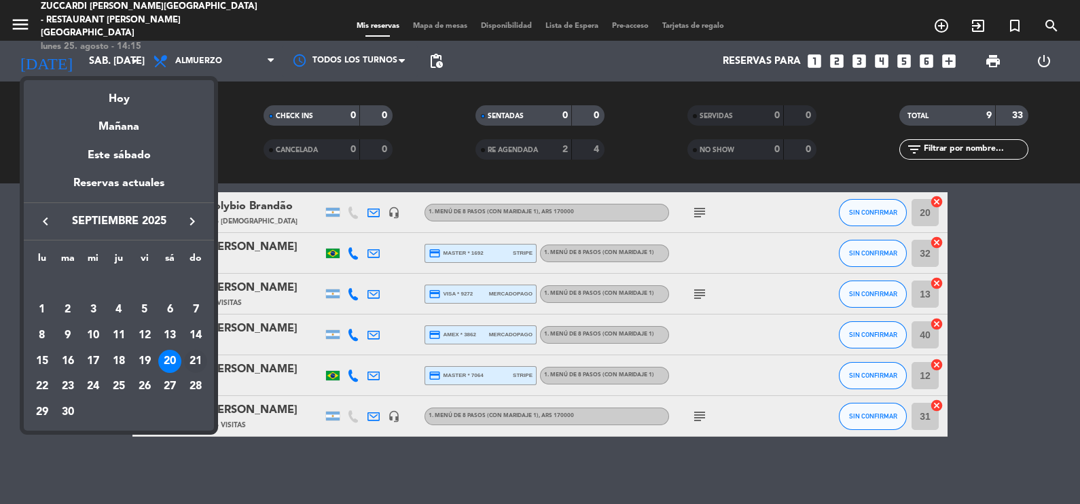
click at [194, 357] on div "21" at bounding box center [195, 361] width 23 height 23
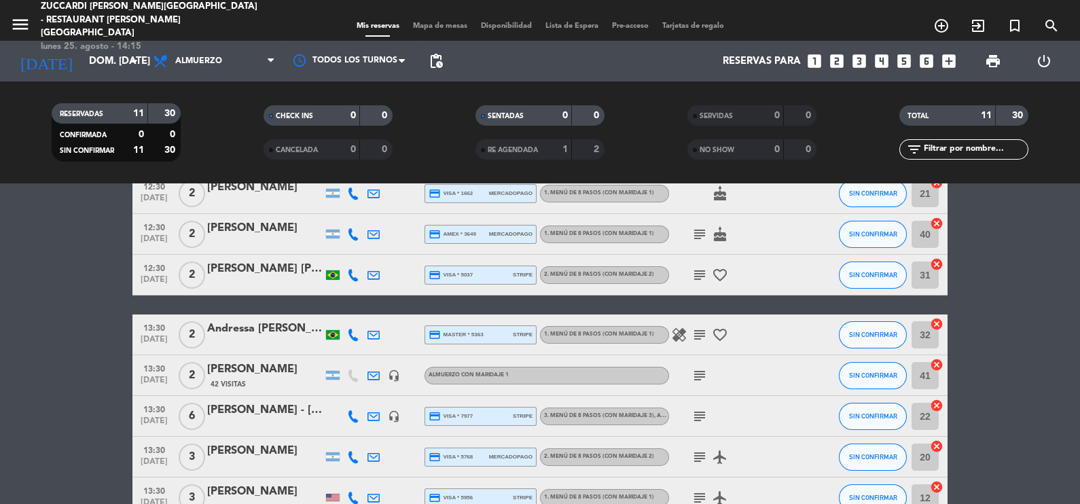
scroll to position [276, 0]
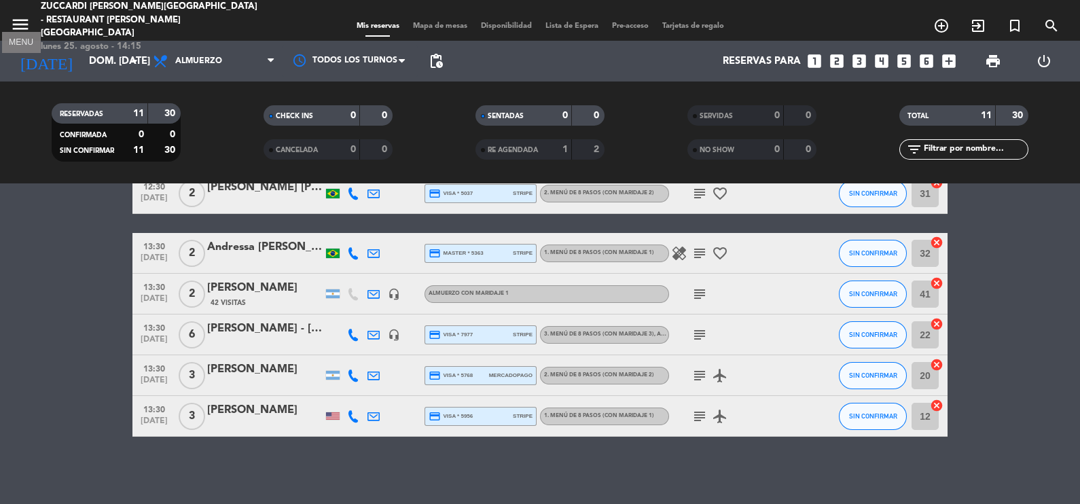
click at [18, 15] on icon "menu" at bounding box center [20, 24] width 20 height 20
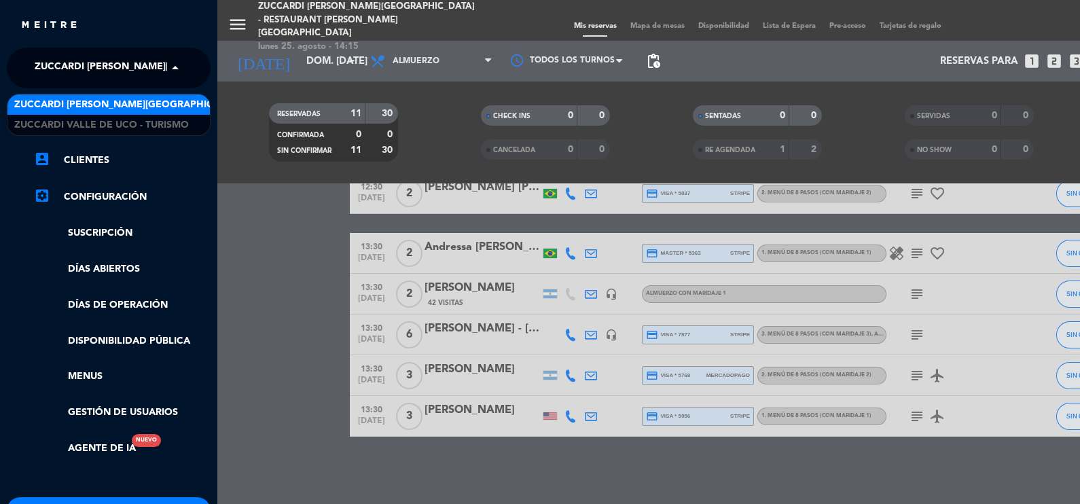
click at [170, 66] on span at bounding box center [178, 68] width 23 height 29
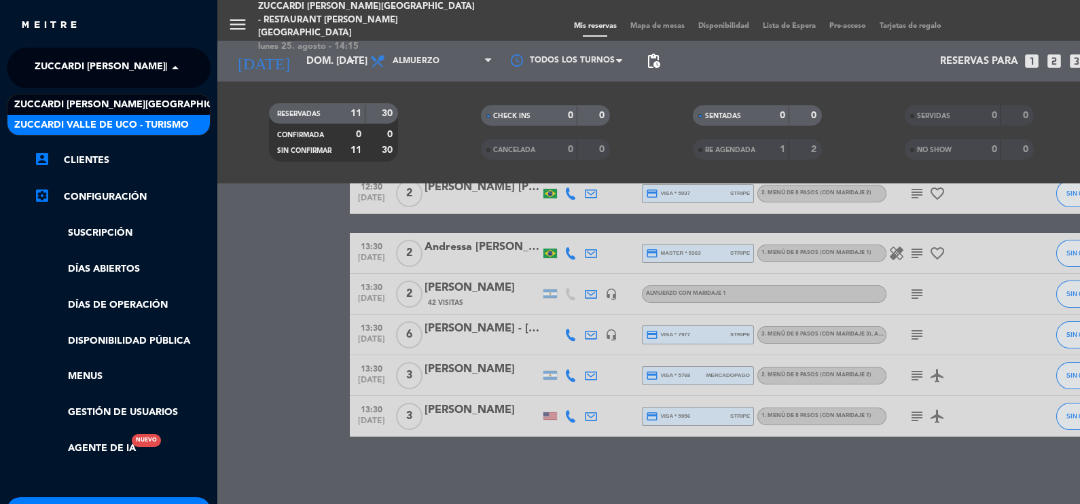
click at [170, 119] on span "Zuccardi Valle de Uco - Turismo" at bounding box center [101, 125] width 175 height 16
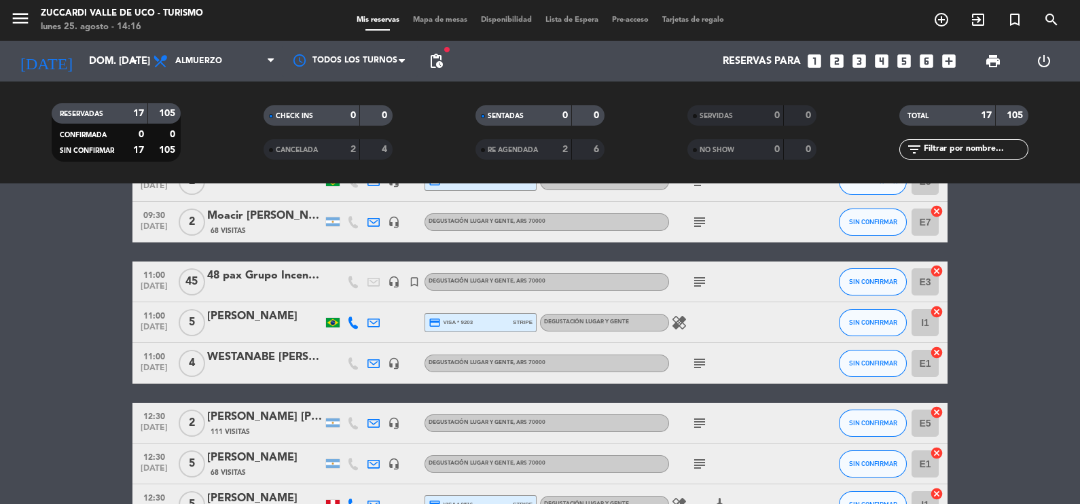
scroll to position [246, 0]
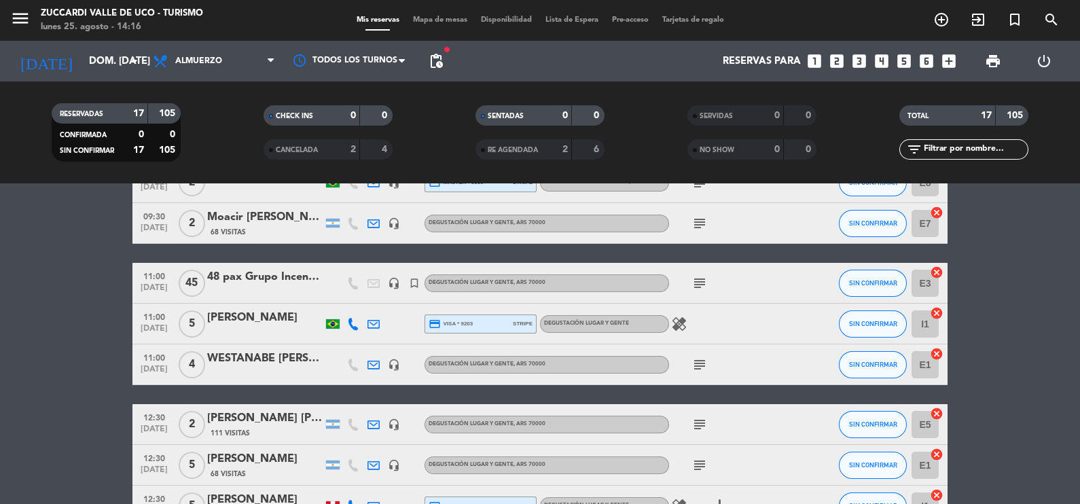
click at [241, 278] on div "48 pax Grupo Incentivo 2" at bounding box center [264, 277] width 115 height 18
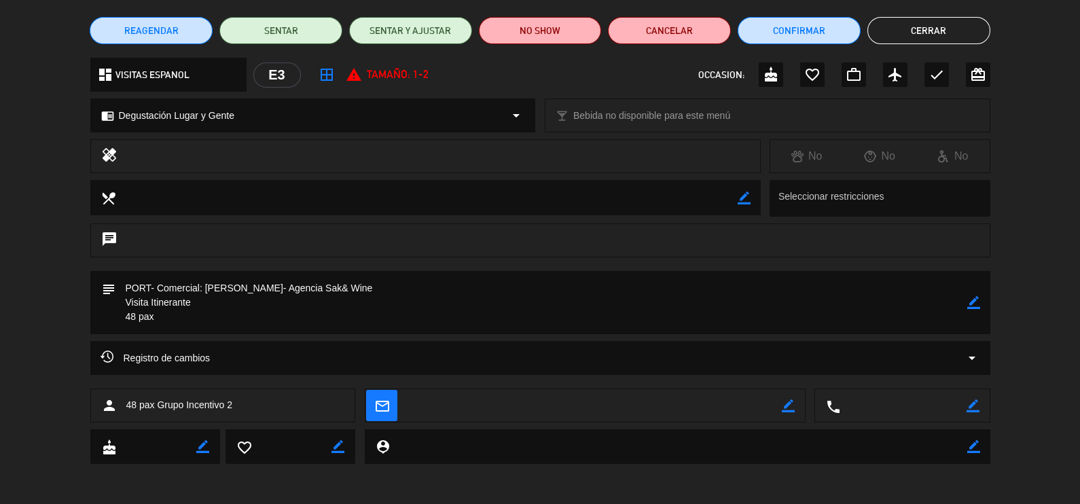
scroll to position [0, 0]
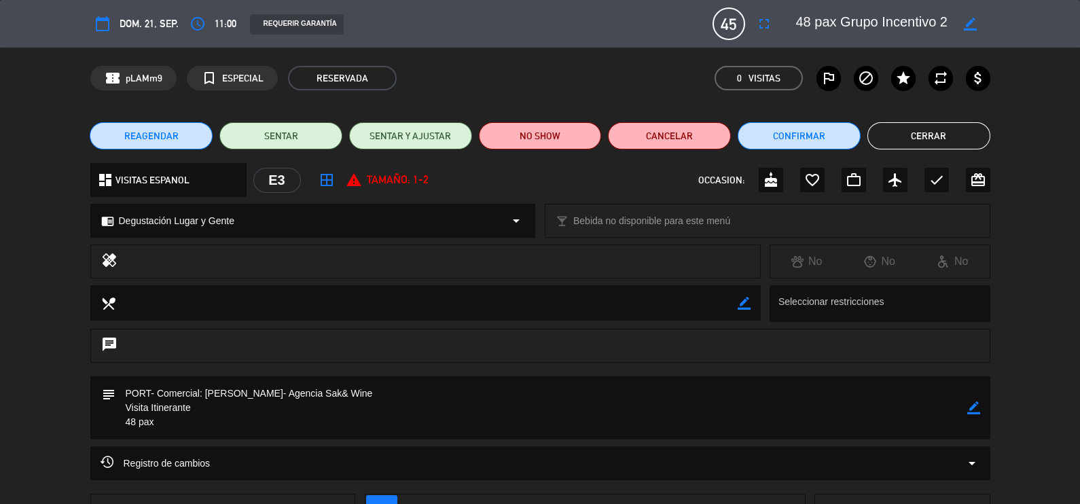
click at [948, 139] on button "Cerrar" at bounding box center [928, 135] width 123 height 27
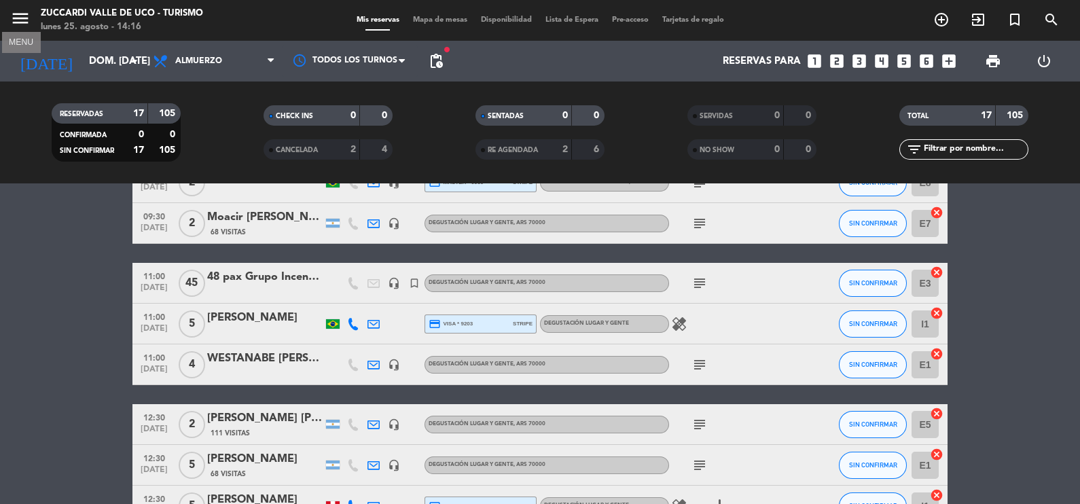
click at [21, 14] on icon "menu" at bounding box center [20, 18] width 20 height 20
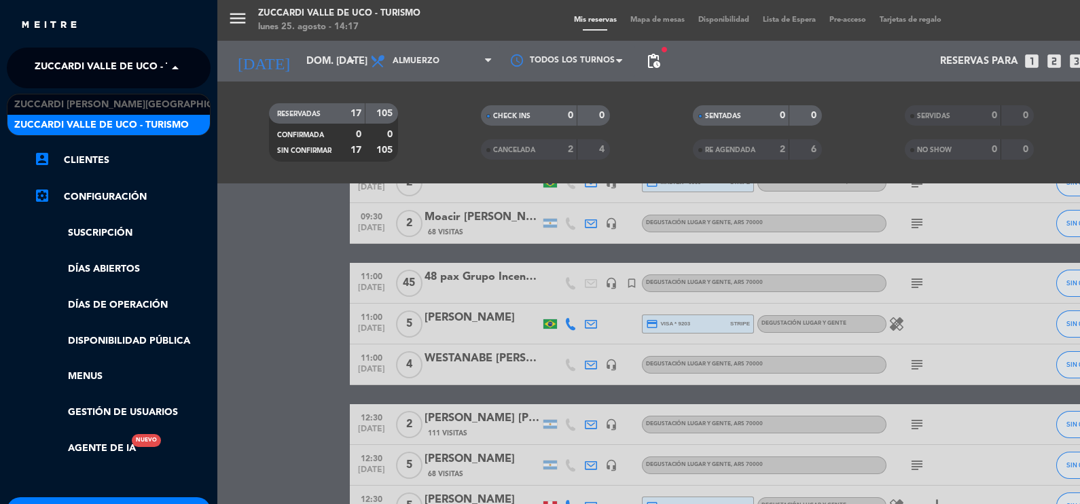
click at [174, 67] on span at bounding box center [178, 68] width 23 height 29
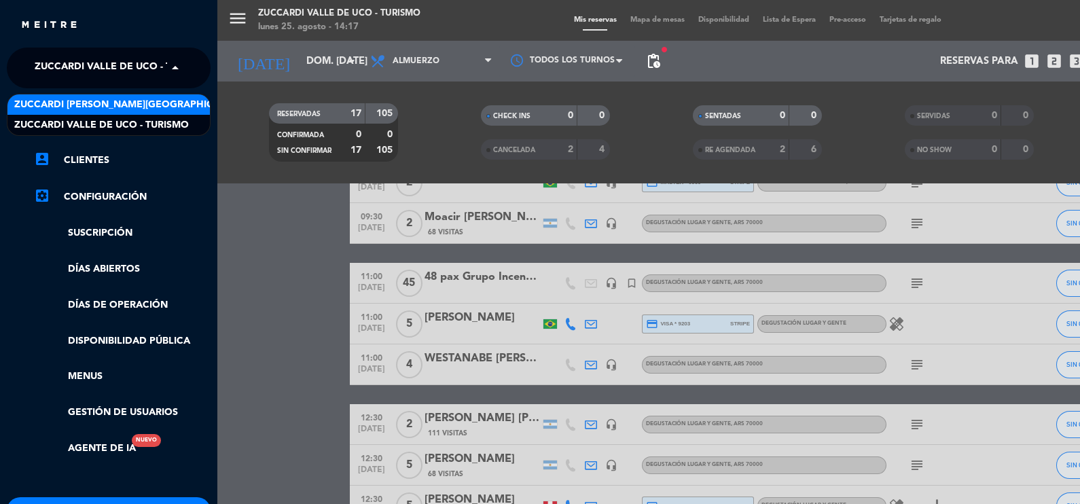
click at [164, 100] on span "Zuccardi [PERSON_NAME][GEOGRAPHIC_DATA] - Restaurant [PERSON_NAME][GEOGRAPHIC_D…" at bounding box center [255, 105] width 483 height 16
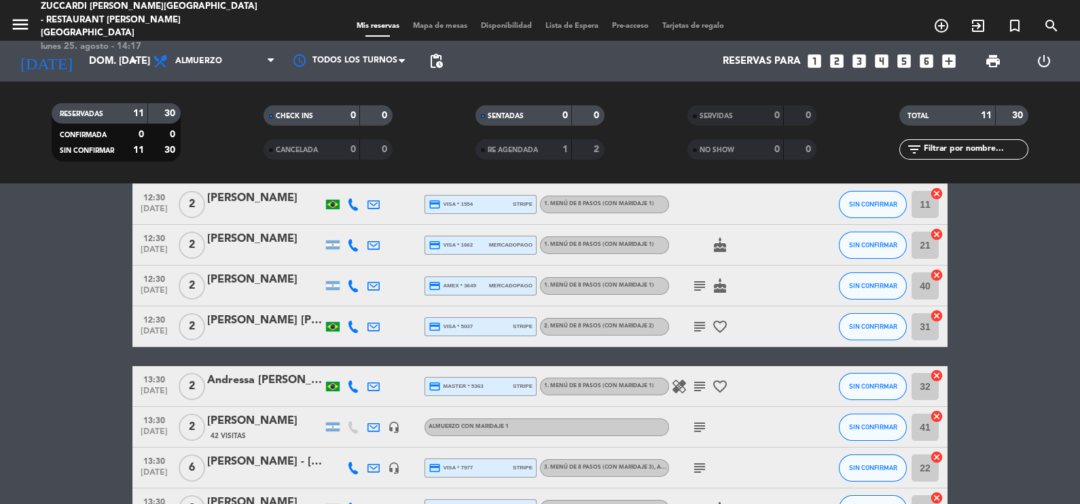
scroll to position [144, 0]
click at [136, 62] on icon "arrow_drop_down" at bounding box center [134, 61] width 16 height 16
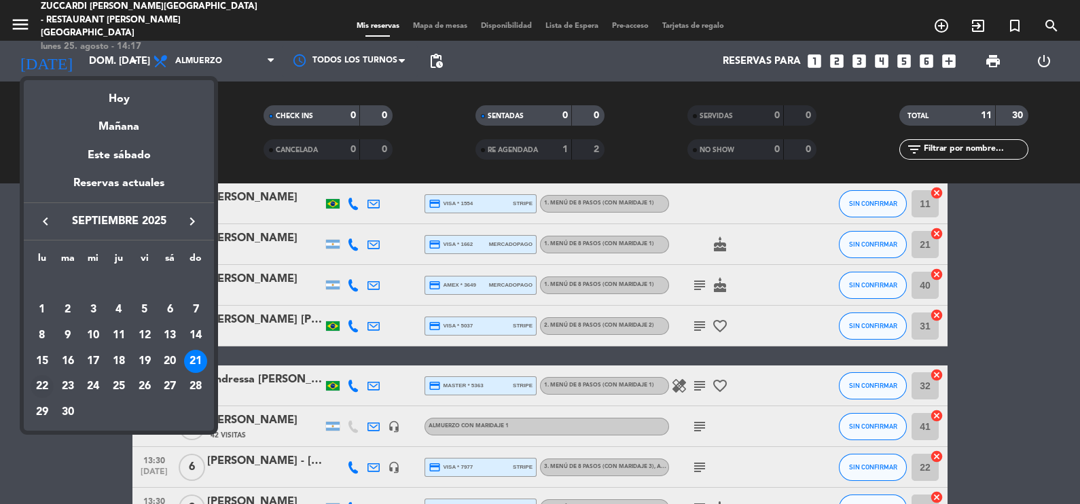
click at [44, 380] on div "22" at bounding box center [42, 386] width 23 height 23
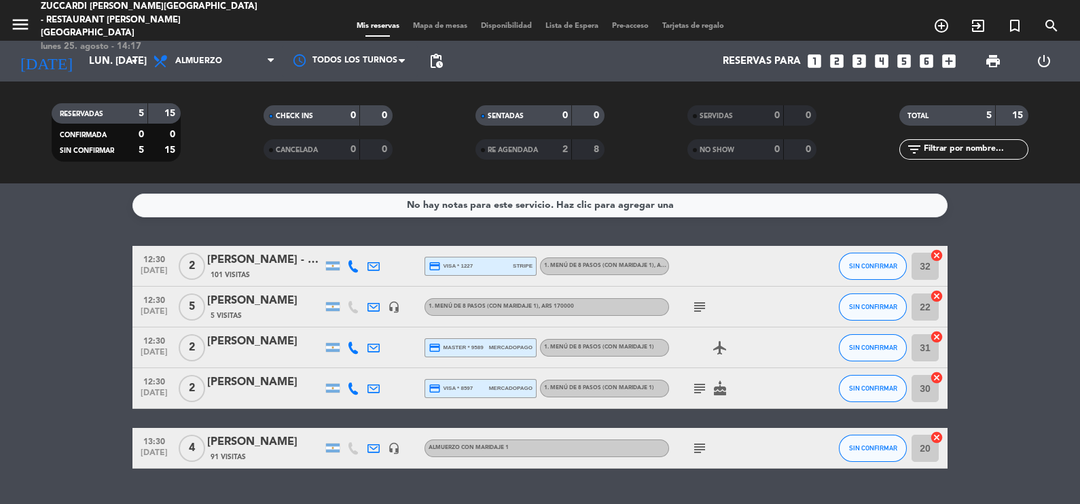
scroll to position [32, 0]
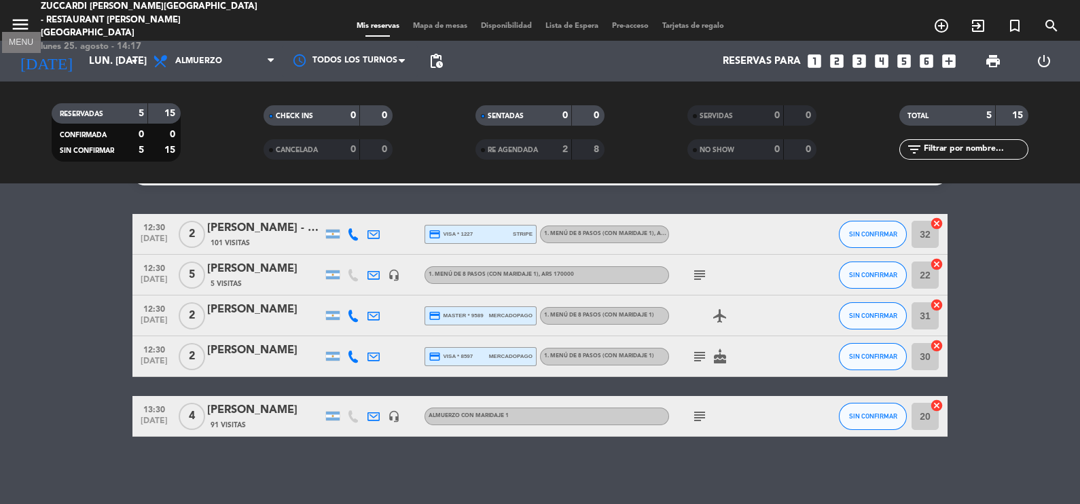
click at [23, 17] on icon "menu" at bounding box center [20, 24] width 20 height 20
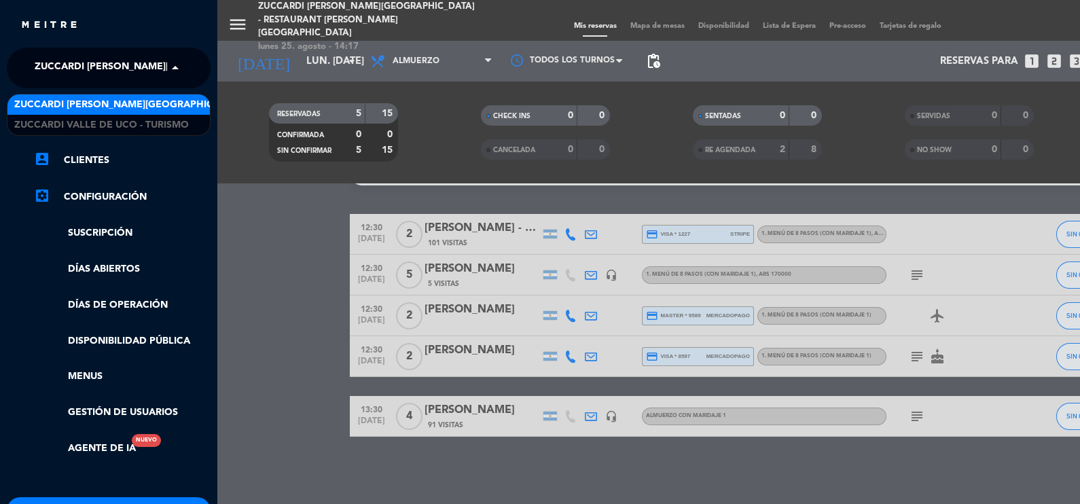
click at [173, 67] on span at bounding box center [178, 68] width 23 height 29
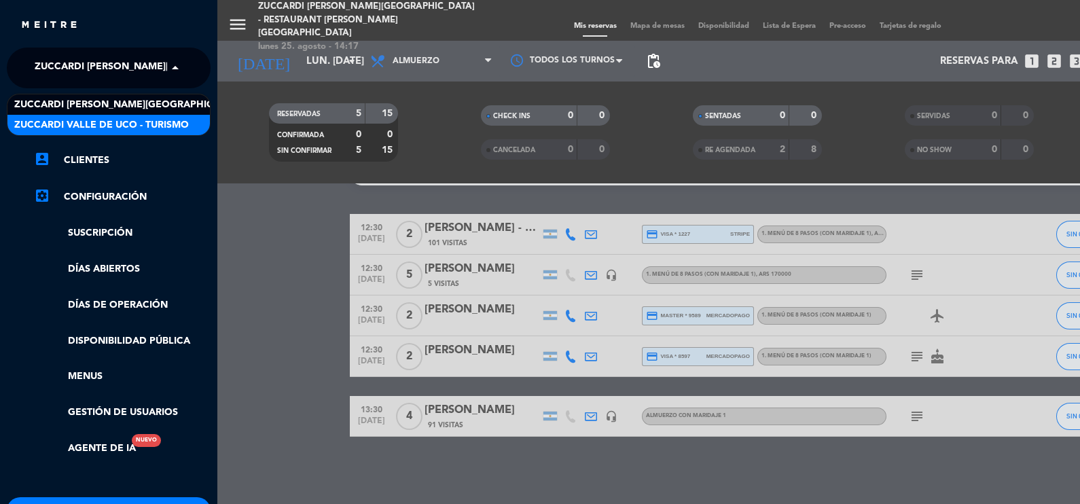
click at [178, 127] on span "Zuccardi Valle de Uco - Turismo" at bounding box center [101, 125] width 175 height 16
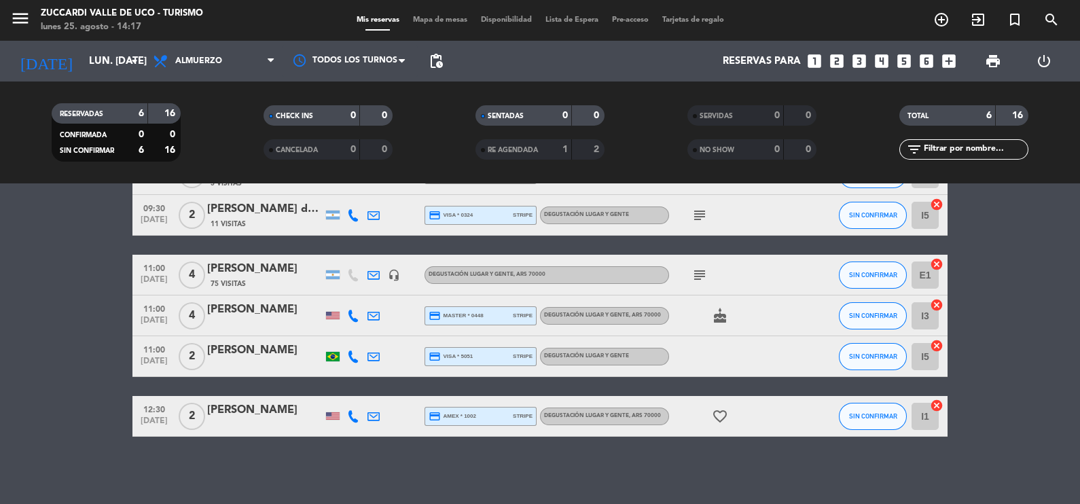
scroll to position [0, 0]
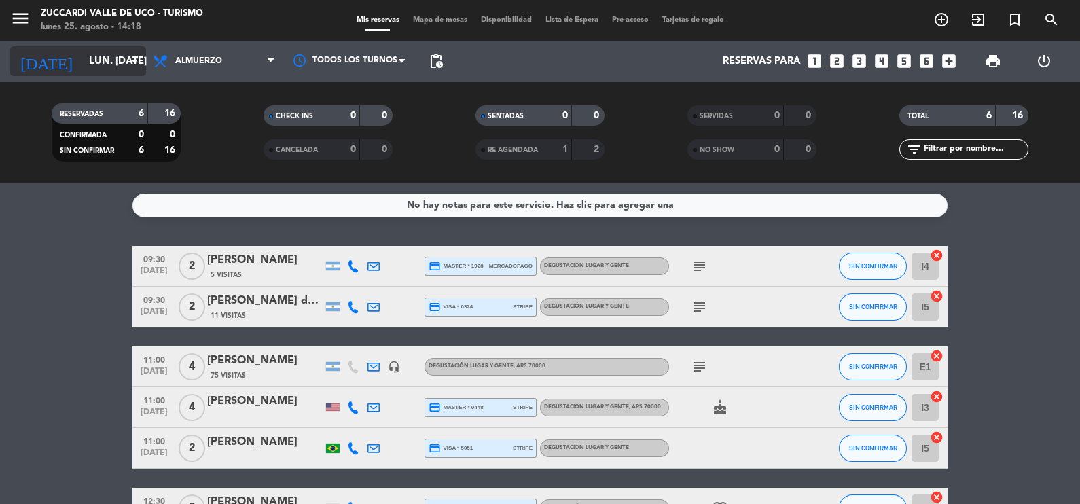
click at [134, 60] on icon "arrow_drop_down" at bounding box center [134, 61] width 16 height 16
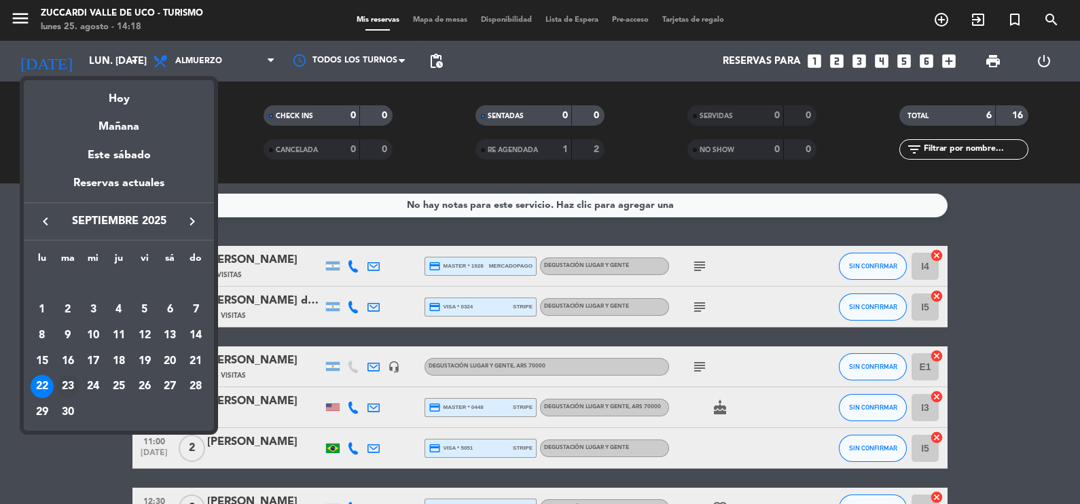
click at [71, 383] on div "23" at bounding box center [67, 386] width 23 height 23
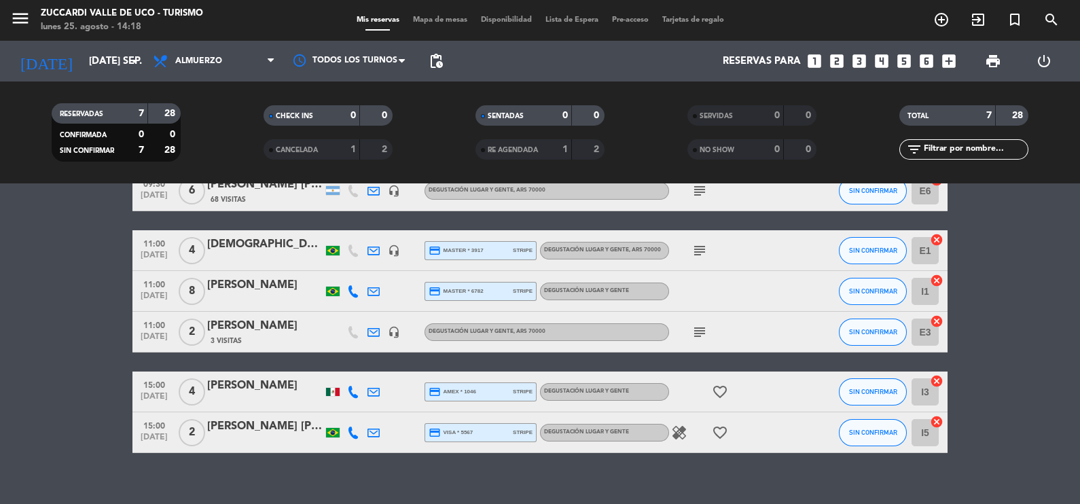
scroll to position [132, 0]
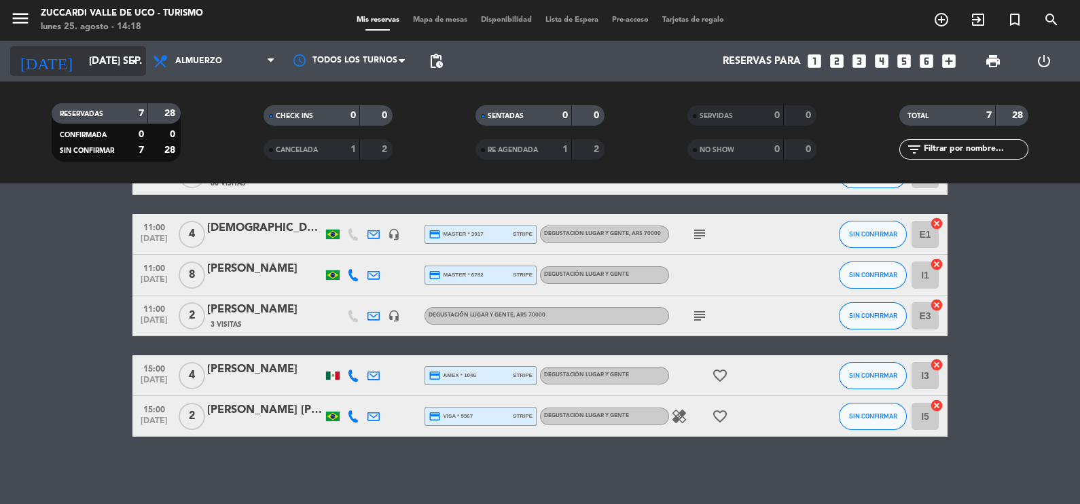
click at [134, 60] on icon "arrow_drop_down" at bounding box center [134, 61] width 16 height 16
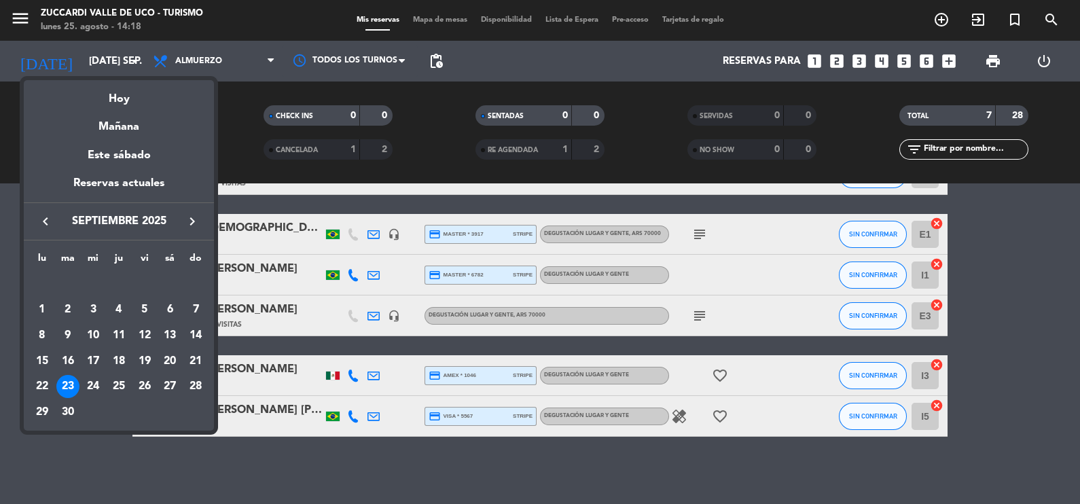
click at [136, 57] on div at bounding box center [540, 252] width 1080 height 504
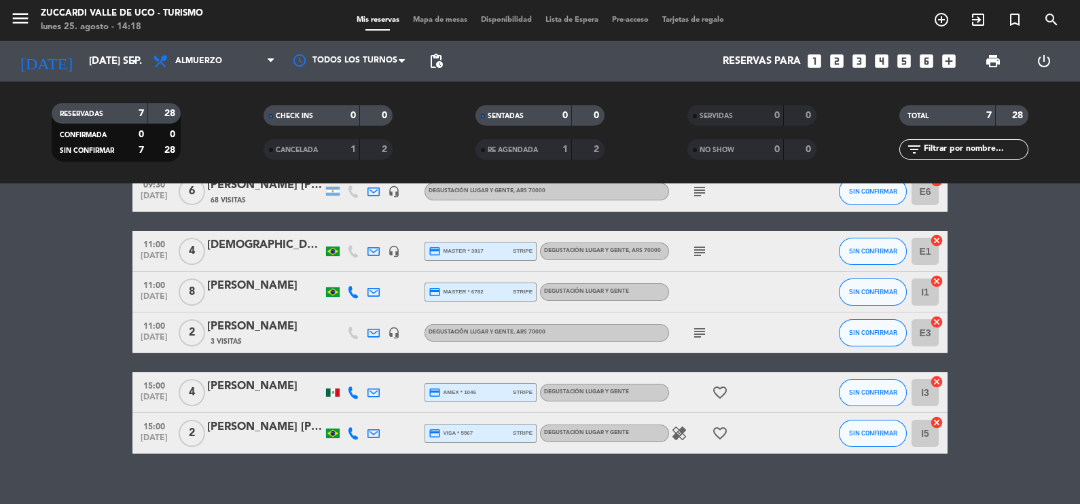
scroll to position [116, 0]
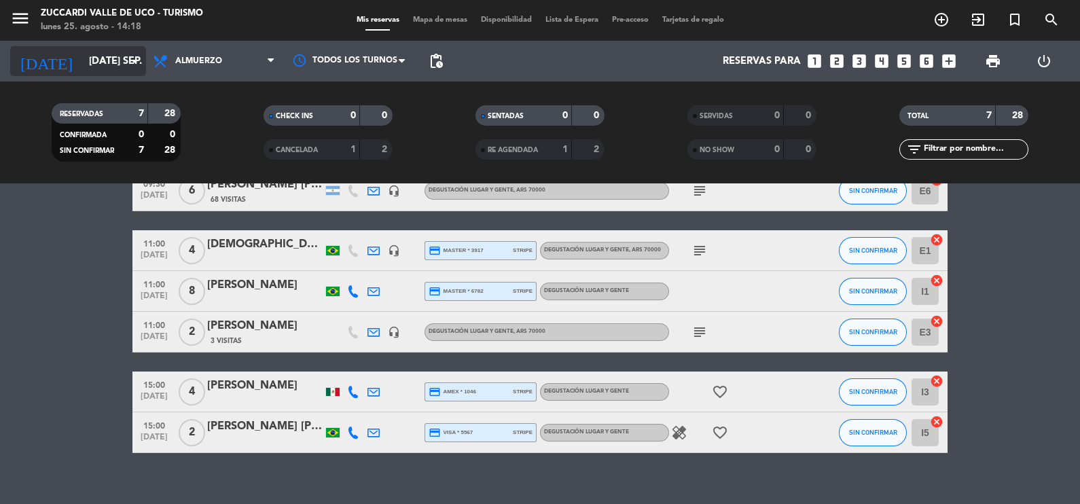
click at [136, 57] on icon "arrow_drop_down" at bounding box center [134, 61] width 16 height 16
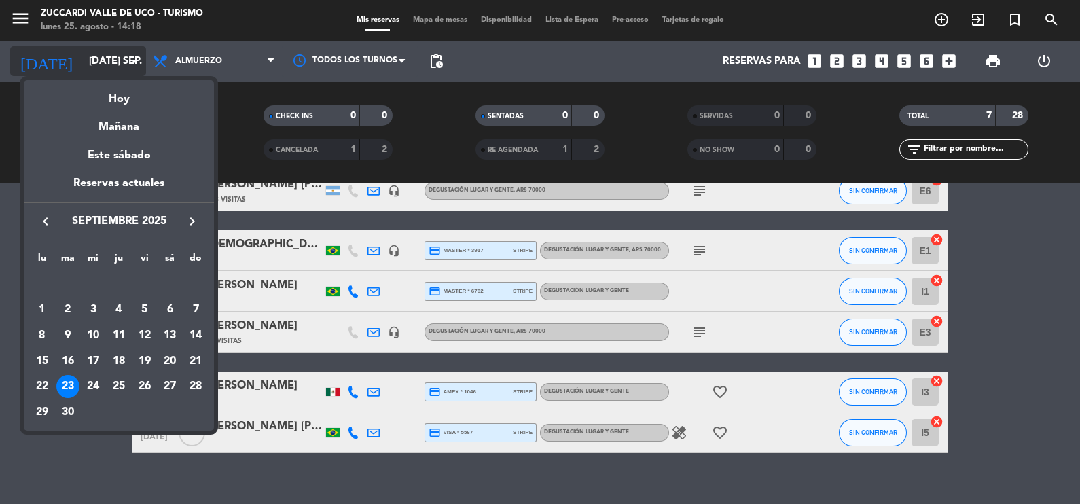
click at [136, 57] on div at bounding box center [540, 252] width 1080 height 504
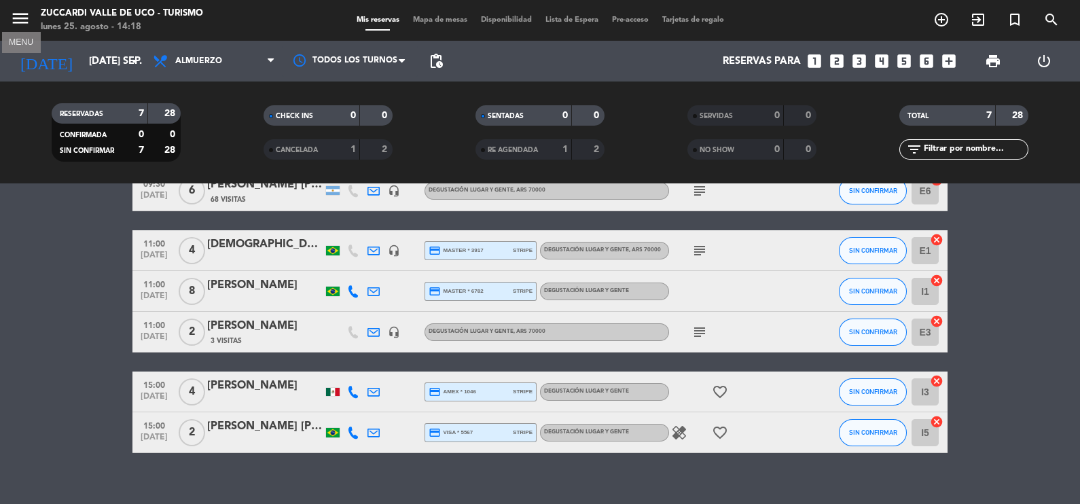
click at [22, 14] on icon "menu" at bounding box center [20, 18] width 20 height 20
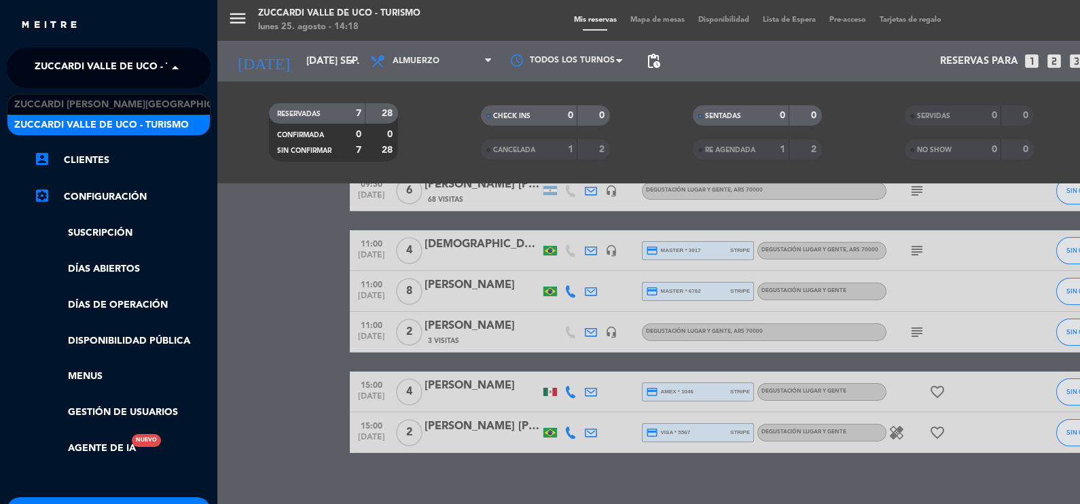
click at [172, 69] on span at bounding box center [178, 68] width 23 height 29
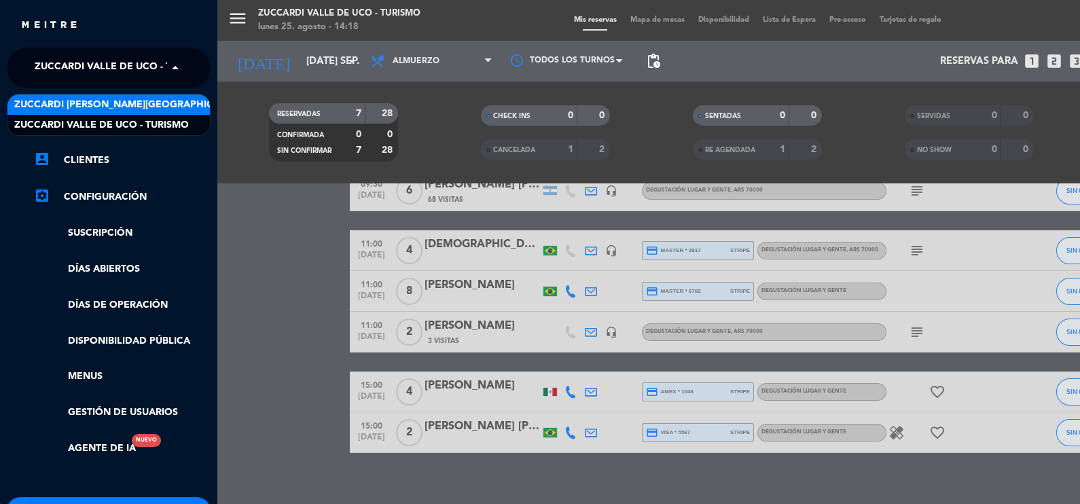
click at [160, 102] on span "Zuccardi [PERSON_NAME][GEOGRAPHIC_DATA] - Restaurant [PERSON_NAME][GEOGRAPHIC_D…" at bounding box center [255, 105] width 483 height 16
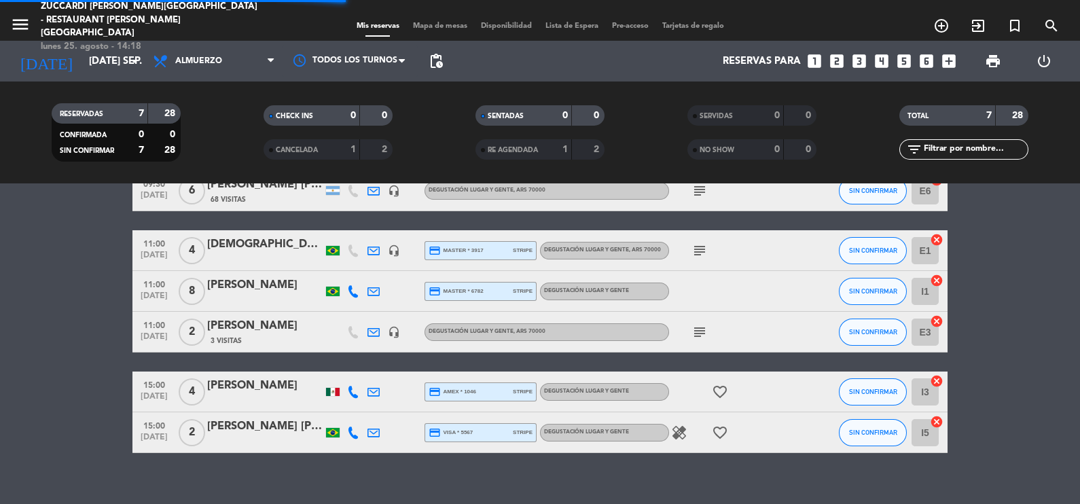
scroll to position [0, 0]
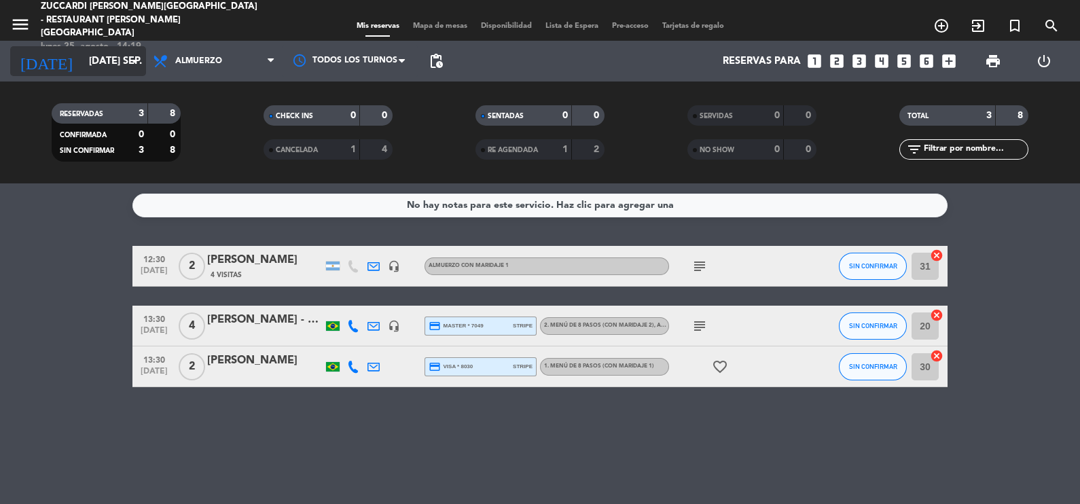
click at [137, 59] on icon "arrow_drop_down" at bounding box center [134, 61] width 16 height 16
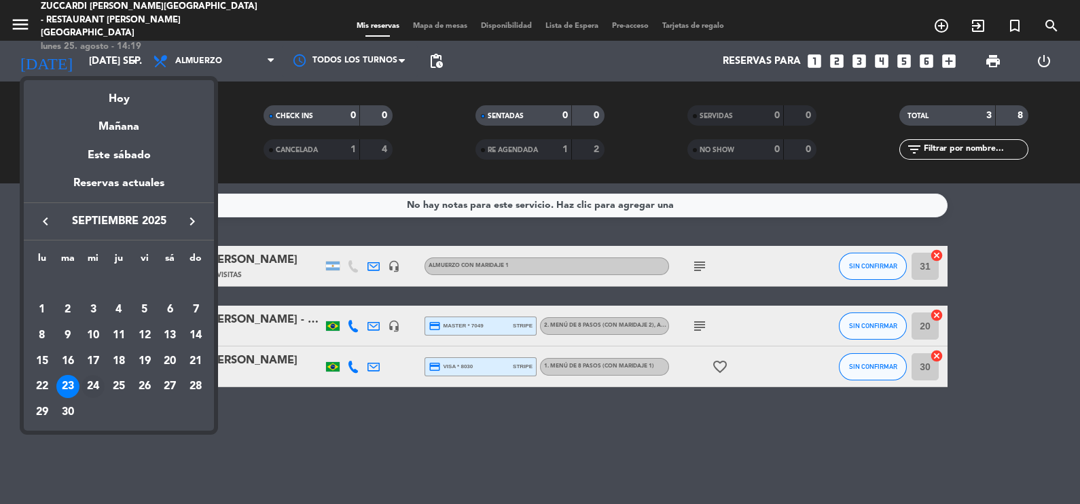
click at [92, 386] on div "24" at bounding box center [92, 386] width 23 height 23
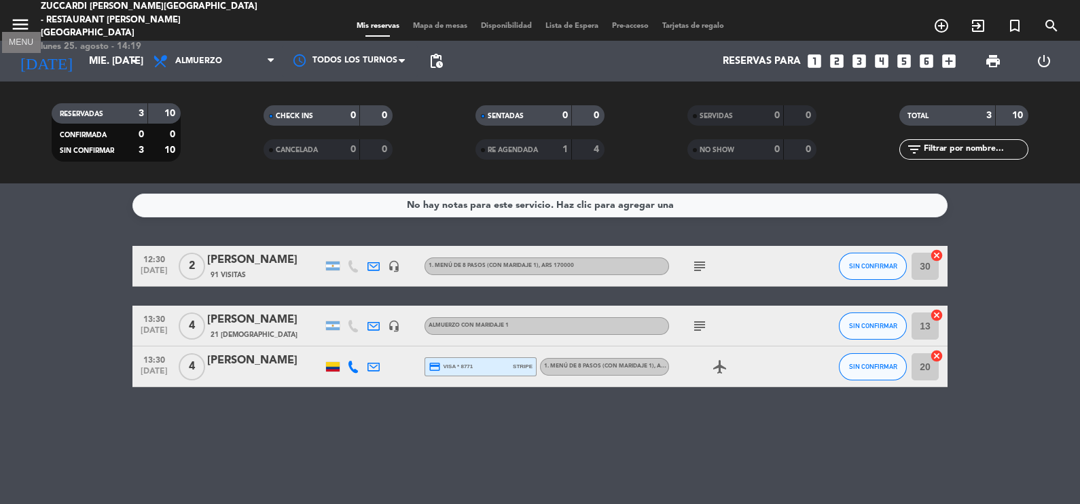
click at [26, 14] on icon "menu" at bounding box center [20, 24] width 20 height 20
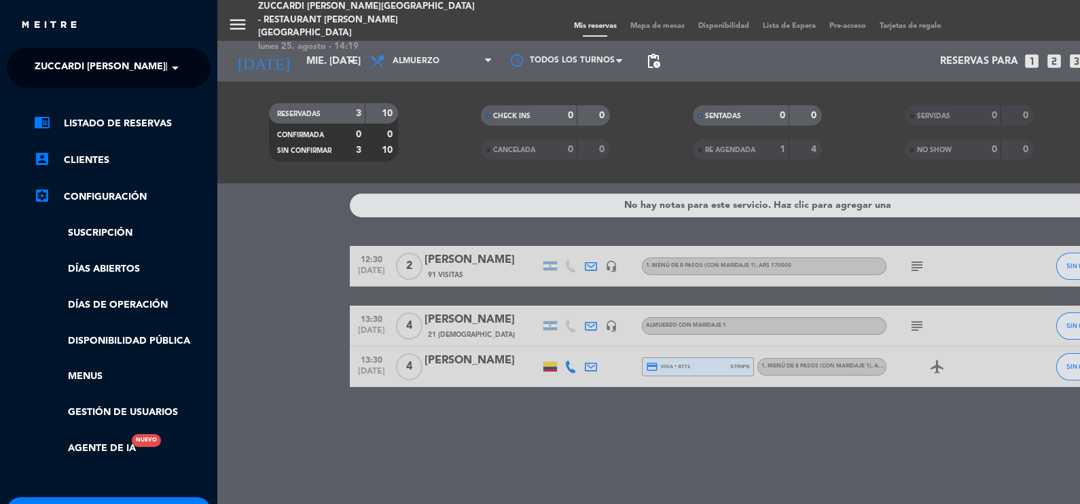
click at [174, 65] on span at bounding box center [178, 68] width 23 height 29
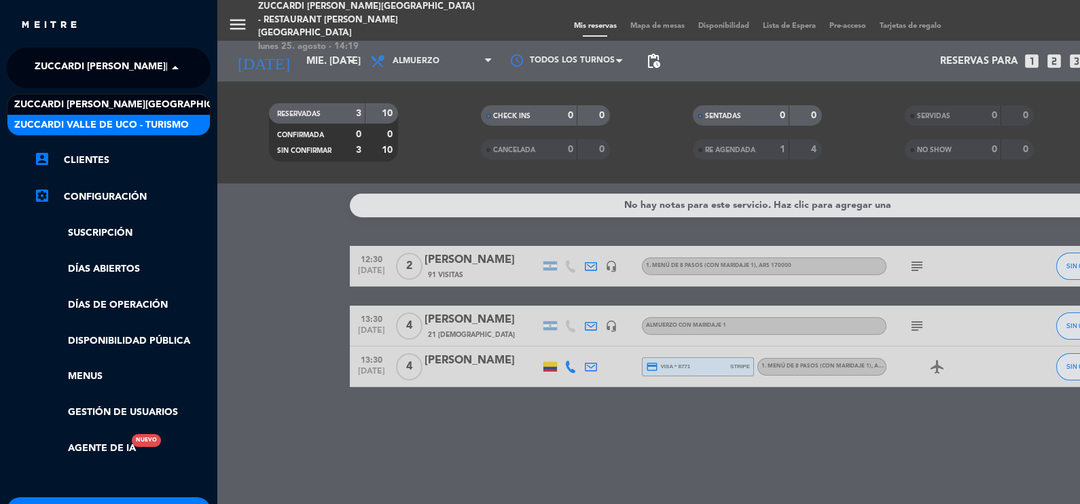
click at [164, 119] on span "Zuccardi Valle de Uco - Turismo" at bounding box center [101, 125] width 175 height 16
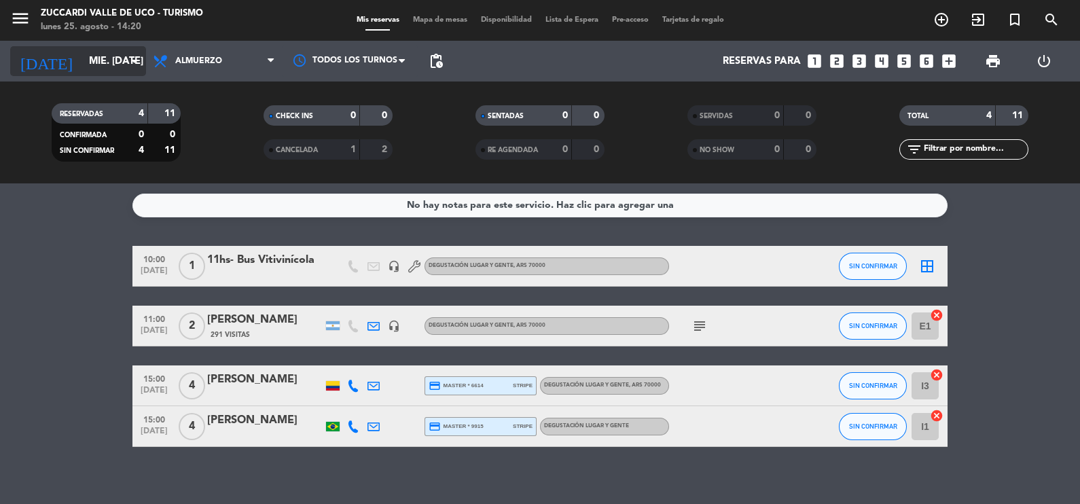
click at [130, 58] on icon "arrow_drop_down" at bounding box center [134, 61] width 16 height 16
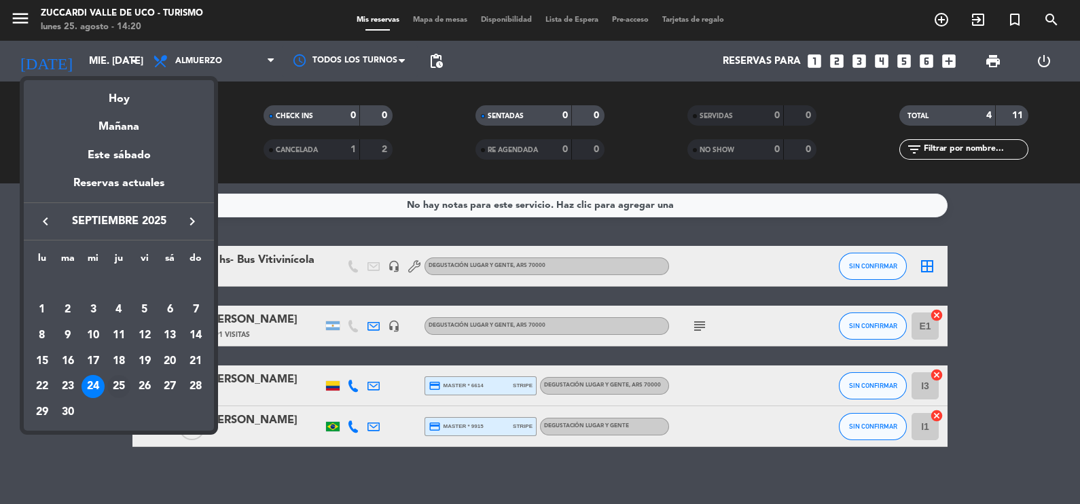
click at [118, 384] on div "25" at bounding box center [118, 386] width 23 height 23
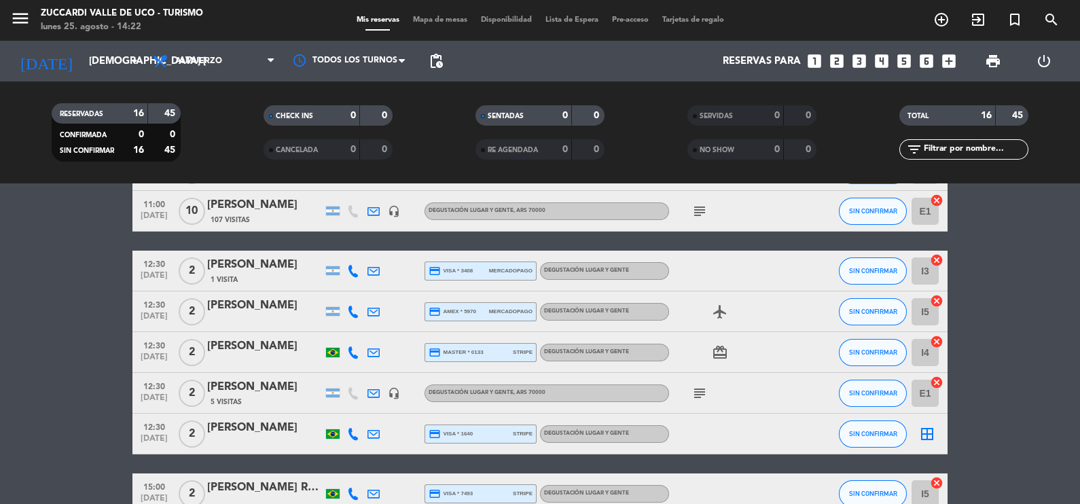
scroll to position [401, 0]
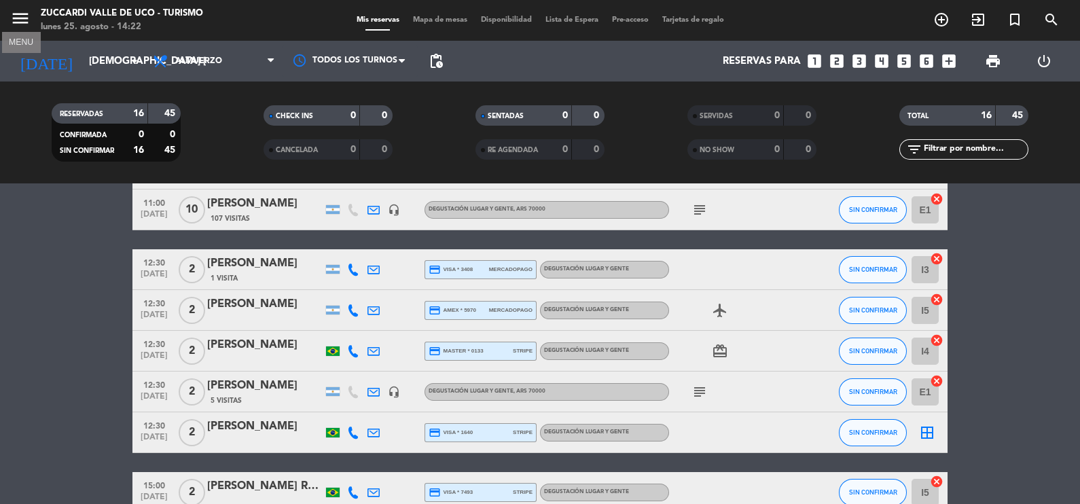
click at [25, 11] on icon "menu" at bounding box center [20, 18] width 20 height 20
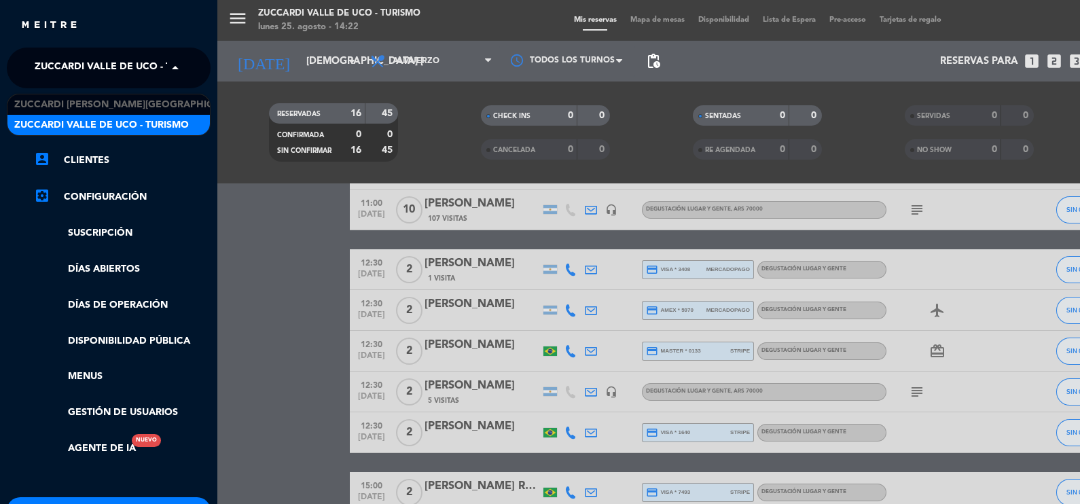
click at [174, 65] on span at bounding box center [178, 68] width 23 height 29
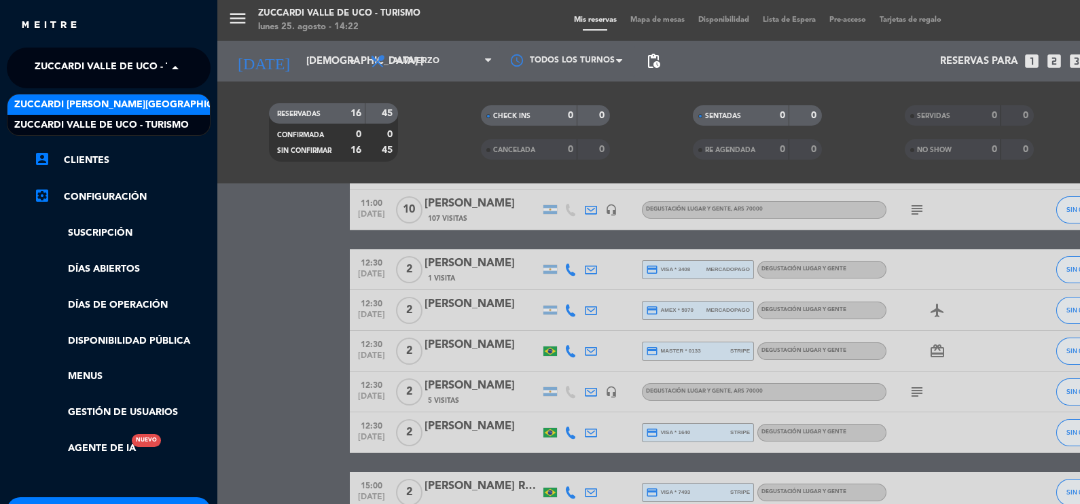
click at [172, 113] on div "Zuccardi [PERSON_NAME][GEOGRAPHIC_DATA] - Restaurant [PERSON_NAME][GEOGRAPHIC_D…" at bounding box center [108, 104] width 202 height 20
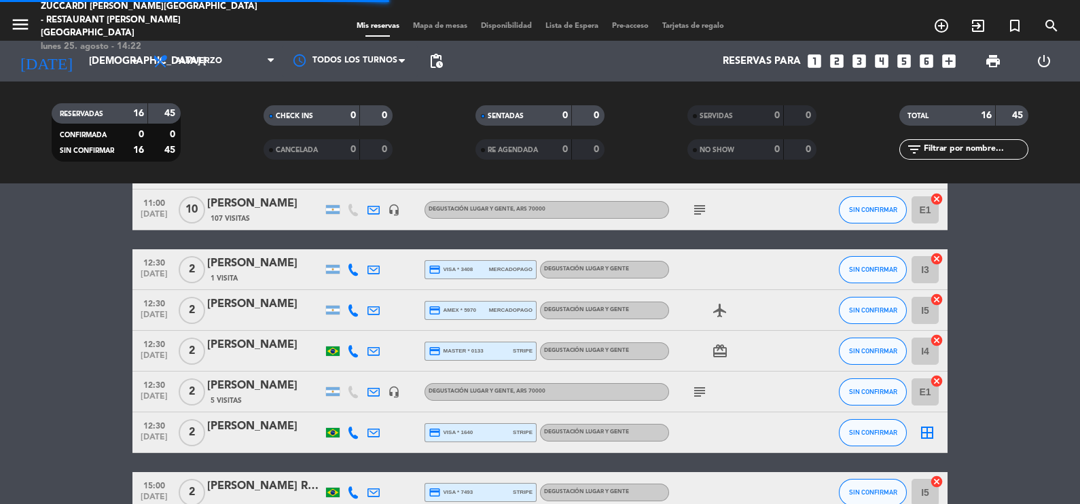
scroll to position [73, 0]
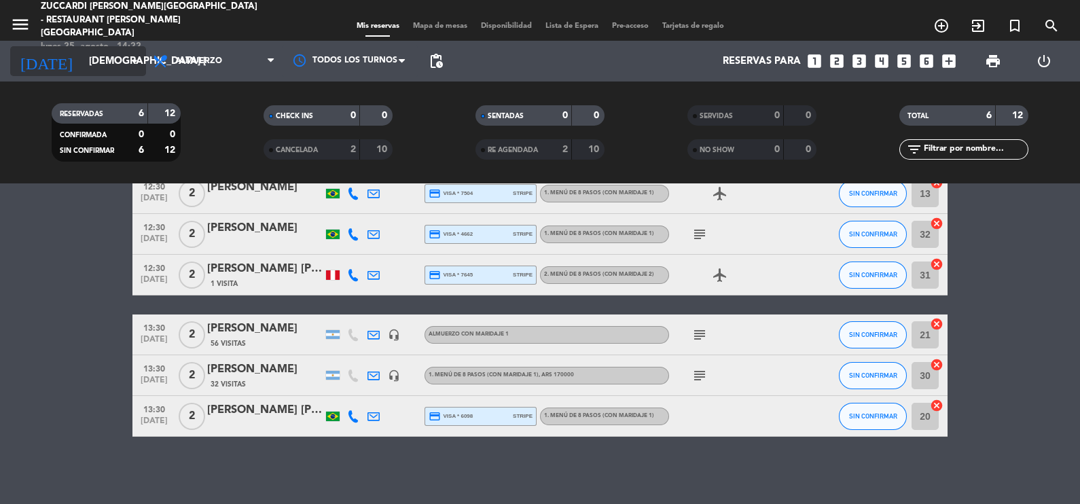
click at [135, 58] on icon "arrow_drop_down" at bounding box center [134, 61] width 16 height 16
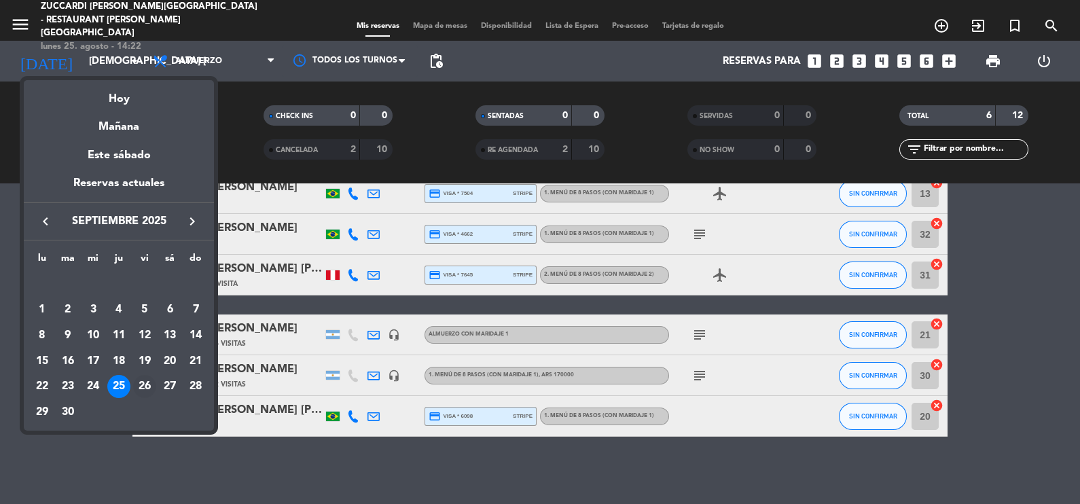
click at [145, 380] on div "26" at bounding box center [144, 386] width 23 height 23
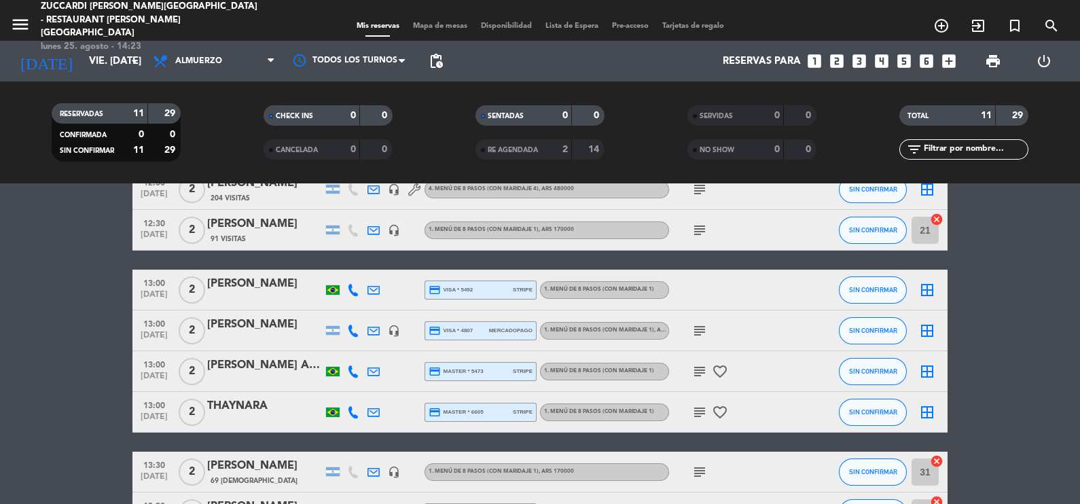
scroll to position [0, 0]
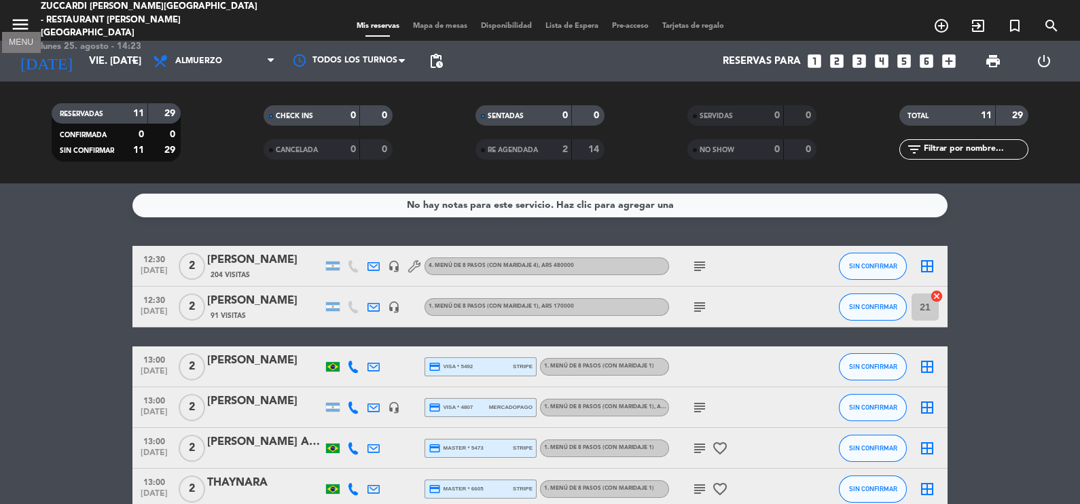
click at [20, 19] on icon "menu" at bounding box center [20, 24] width 20 height 20
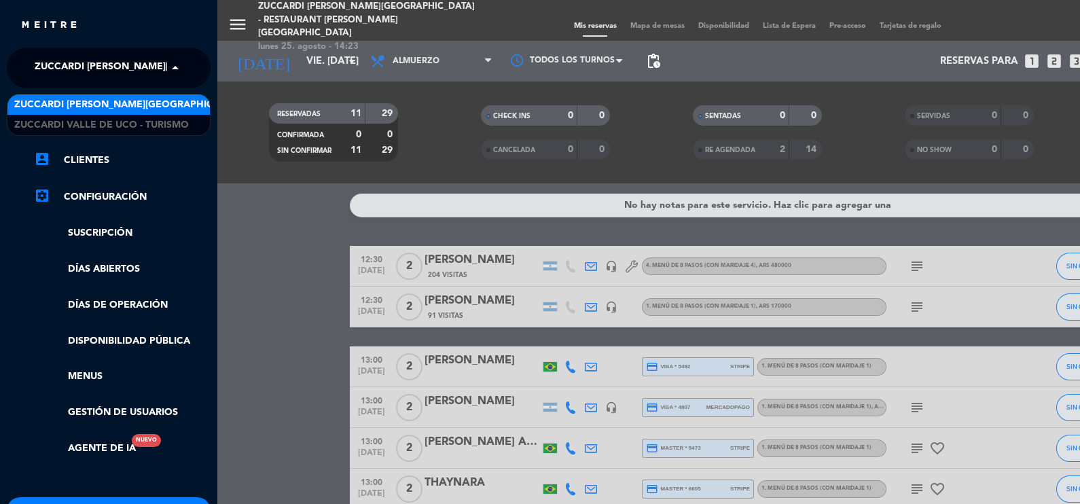
click at [176, 66] on span at bounding box center [178, 68] width 23 height 29
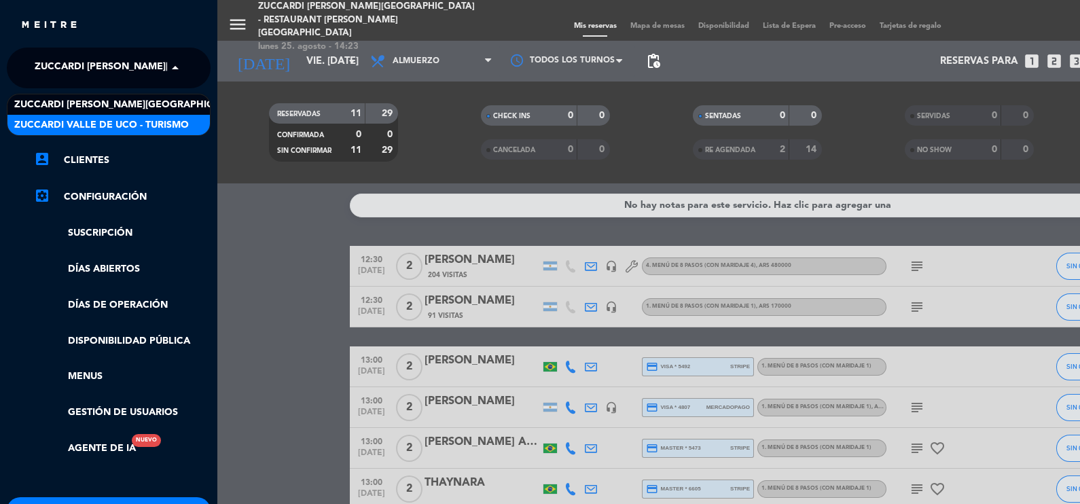
click at [160, 125] on span "Zuccardi Valle de Uco - Turismo" at bounding box center [101, 125] width 175 height 16
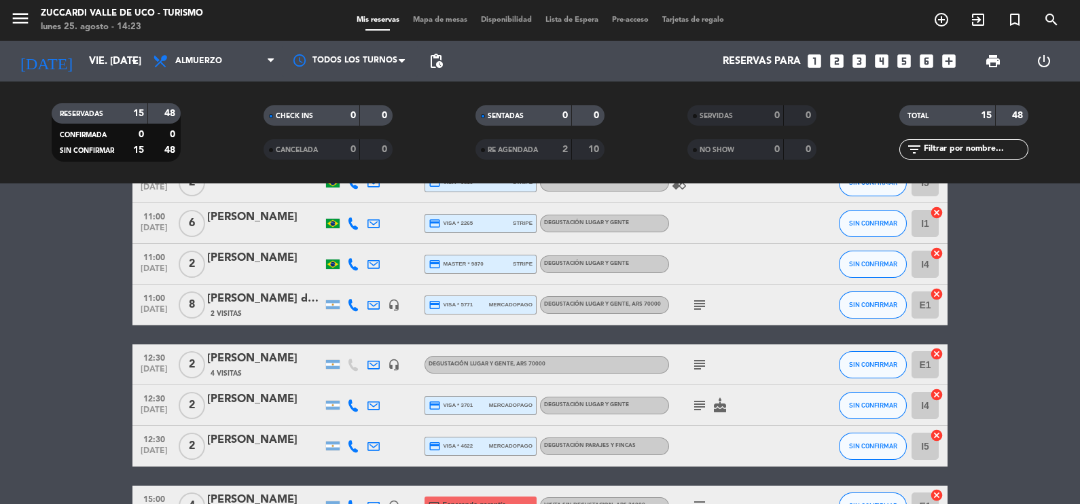
scroll to position [477, 0]
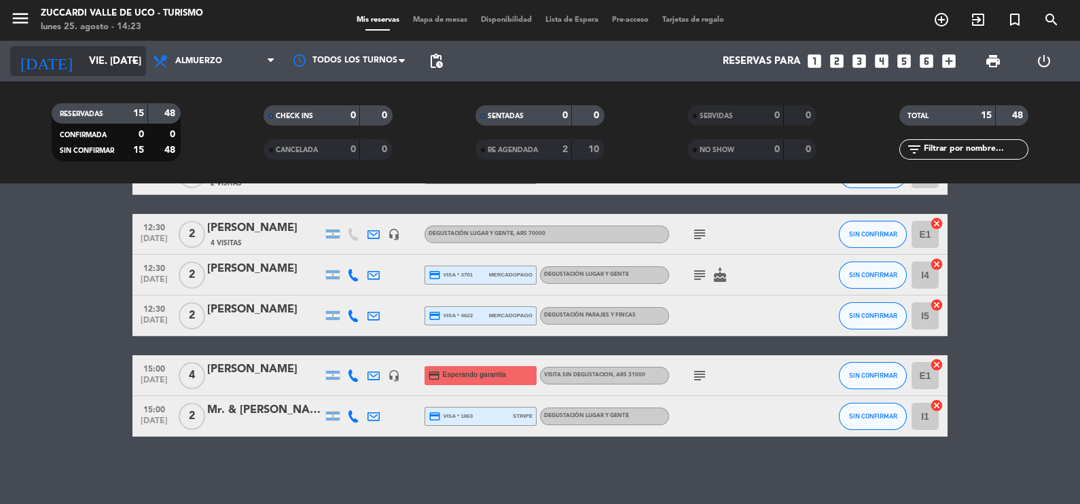
click at [132, 59] on icon "arrow_drop_down" at bounding box center [134, 61] width 16 height 16
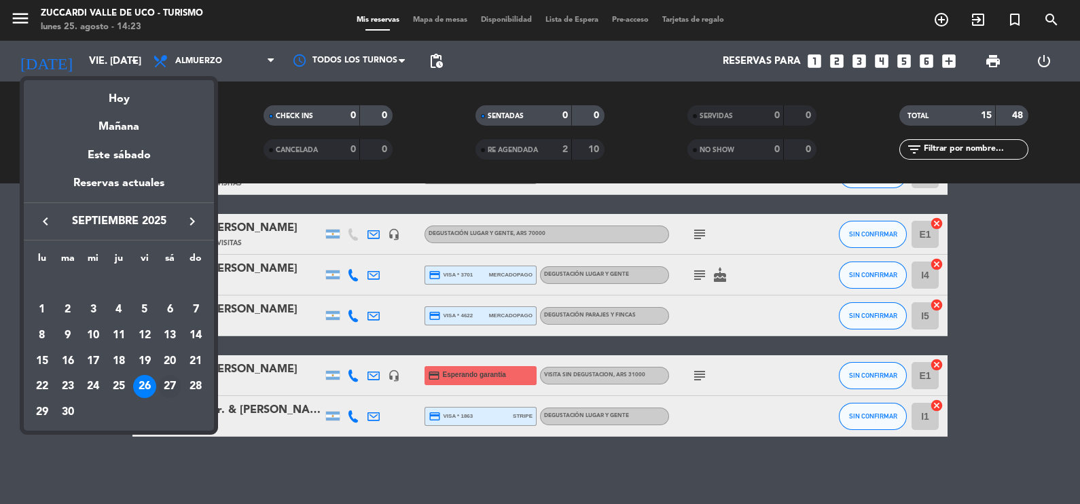
click at [174, 384] on div "27" at bounding box center [169, 386] width 23 height 23
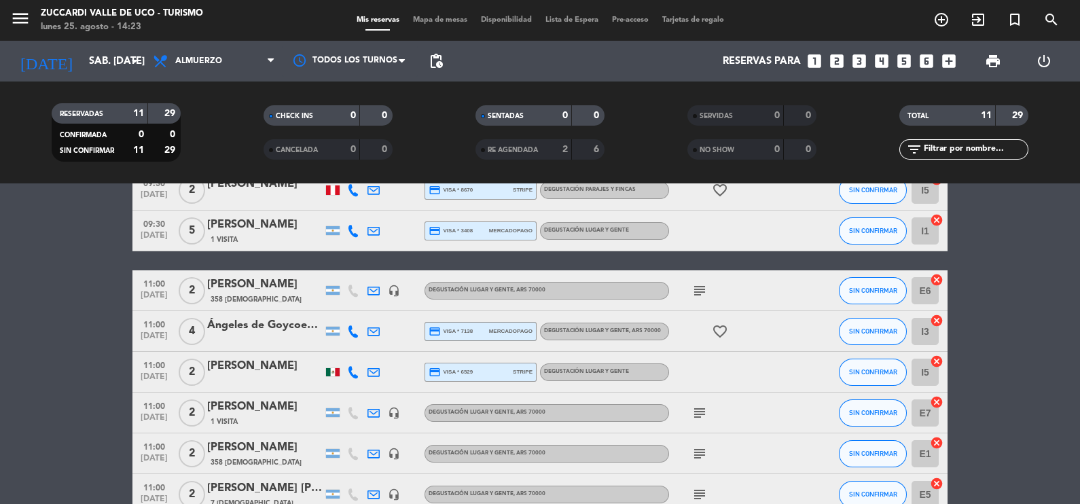
scroll to position [0, 0]
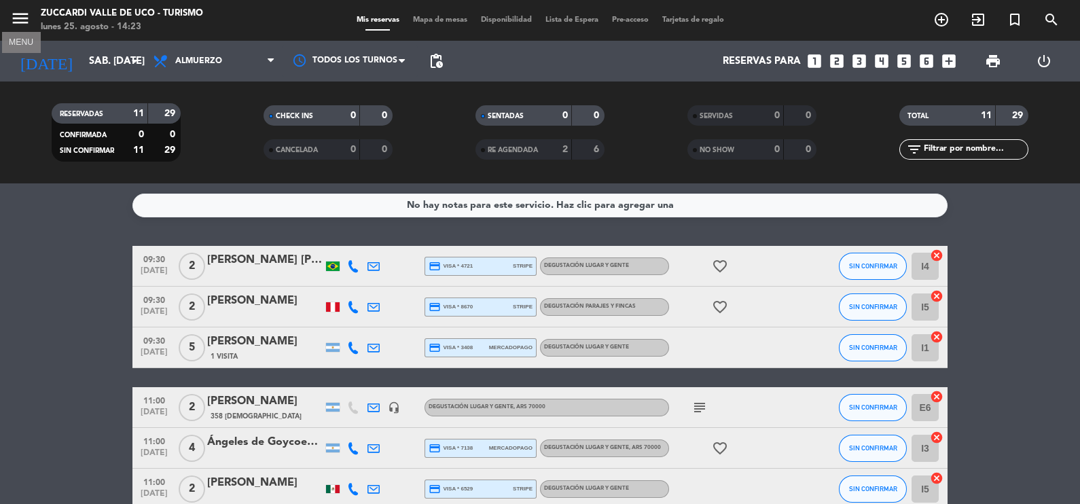
click at [18, 19] on icon "menu" at bounding box center [20, 18] width 20 height 20
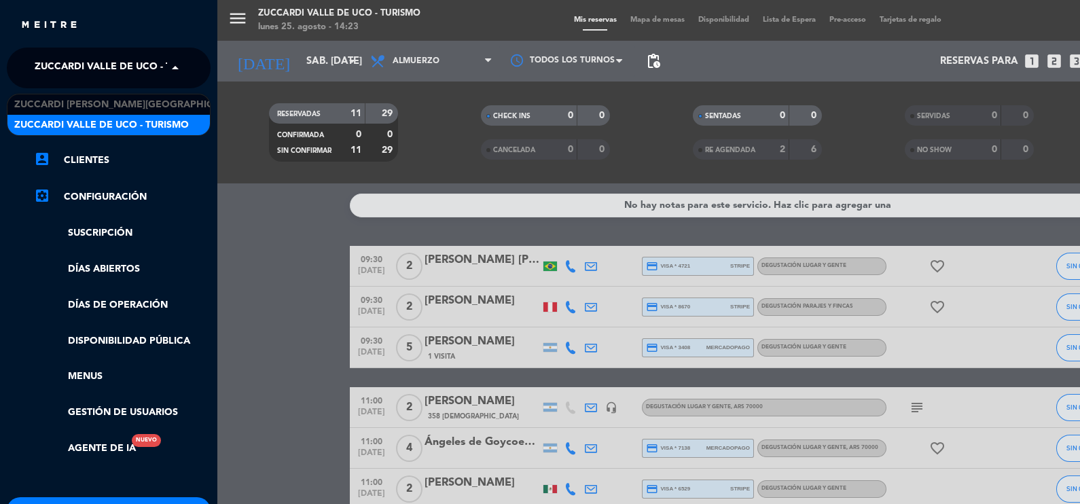
click at [172, 67] on span at bounding box center [178, 68] width 23 height 29
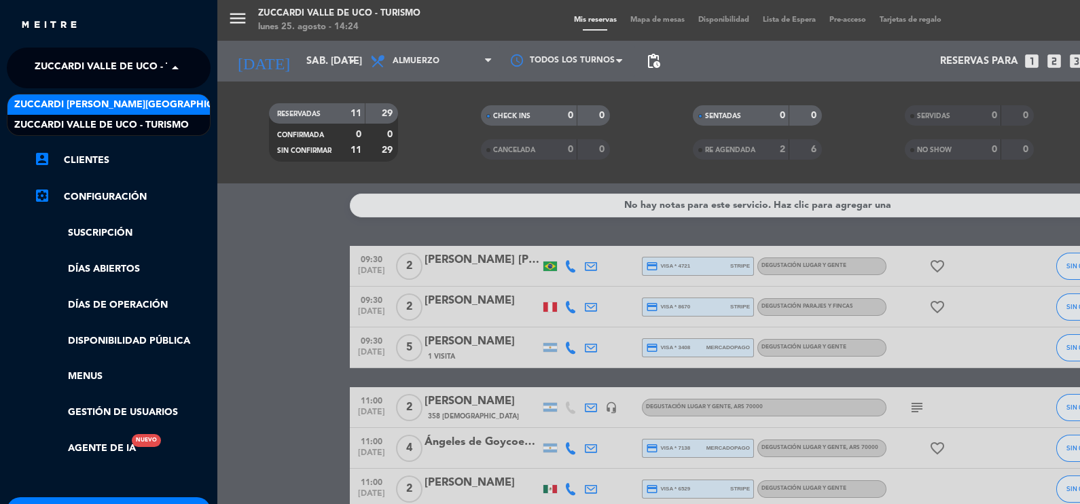
click at [172, 100] on span "Zuccardi [PERSON_NAME][GEOGRAPHIC_DATA] - Restaurant [PERSON_NAME][GEOGRAPHIC_D…" at bounding box center [255, 105] width 483 height 16
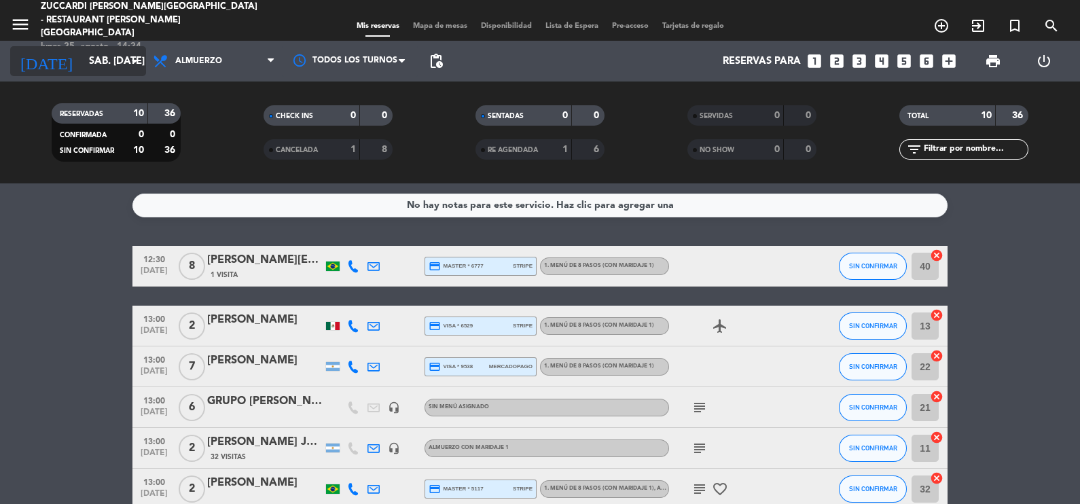
click at [131, 58] on icon "arrow_drop_down" at bounding box center [134, 61] width 16 height 16
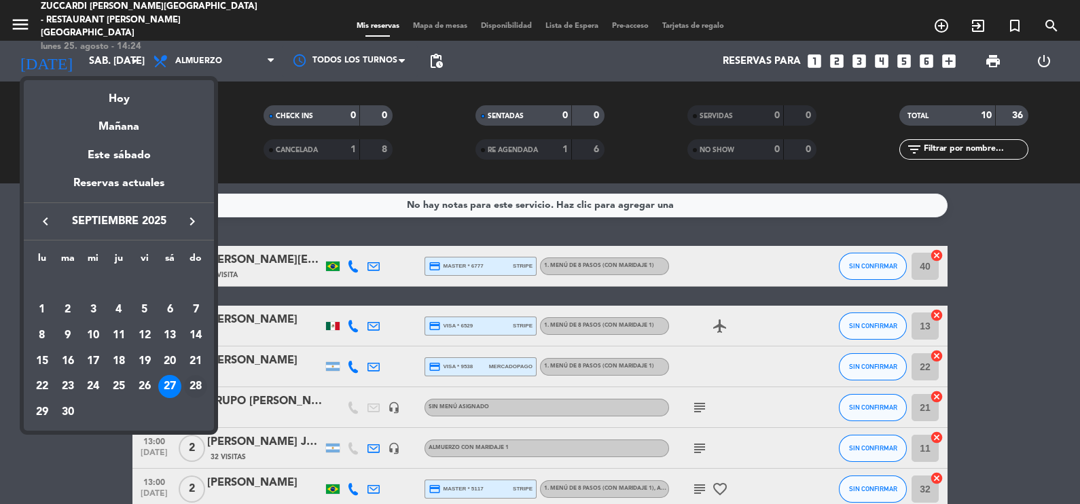
click at [194, 379] on div "28" at bounding box center [195, 386] width 23 height 23
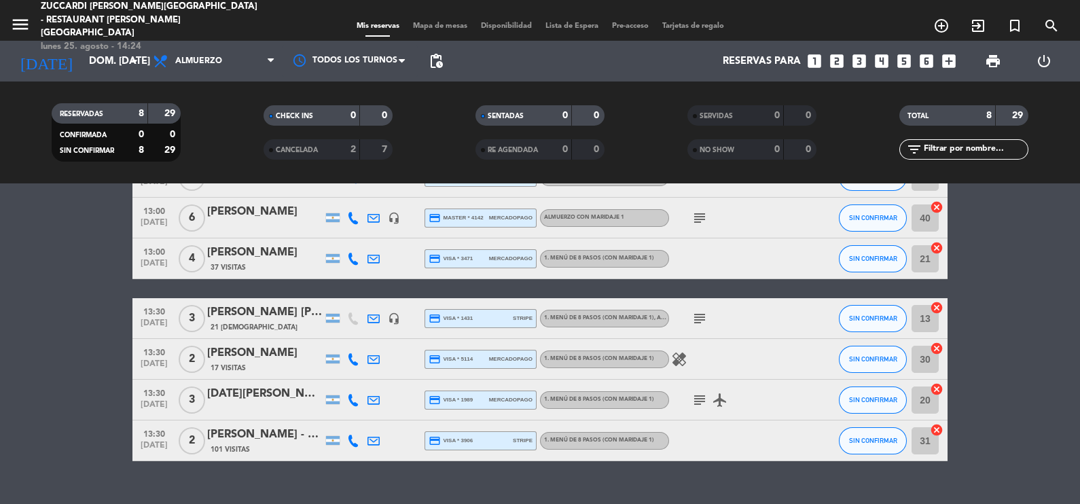
scroll to position [173, 0]
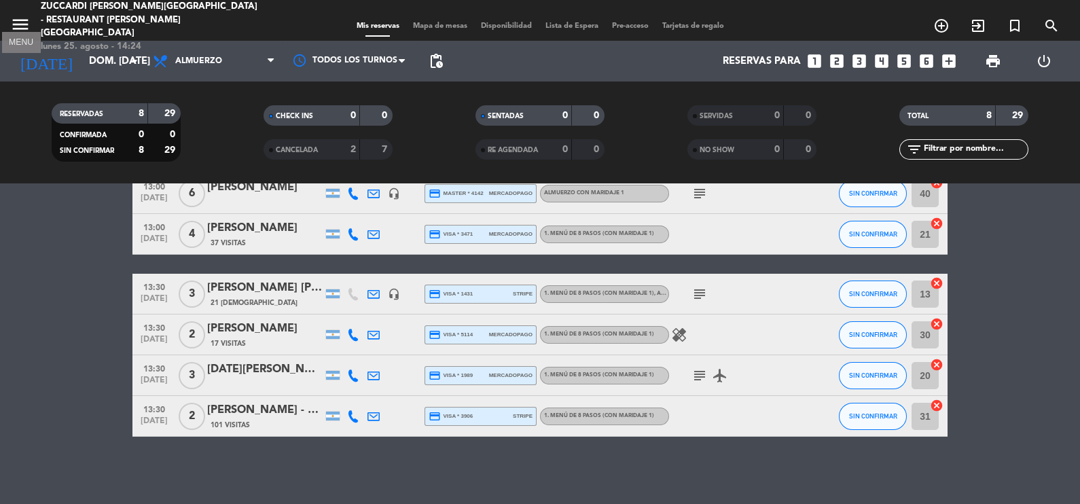
click at [12, 14] on icon "menu" at bounding box center [20, 24] width 20 height 20
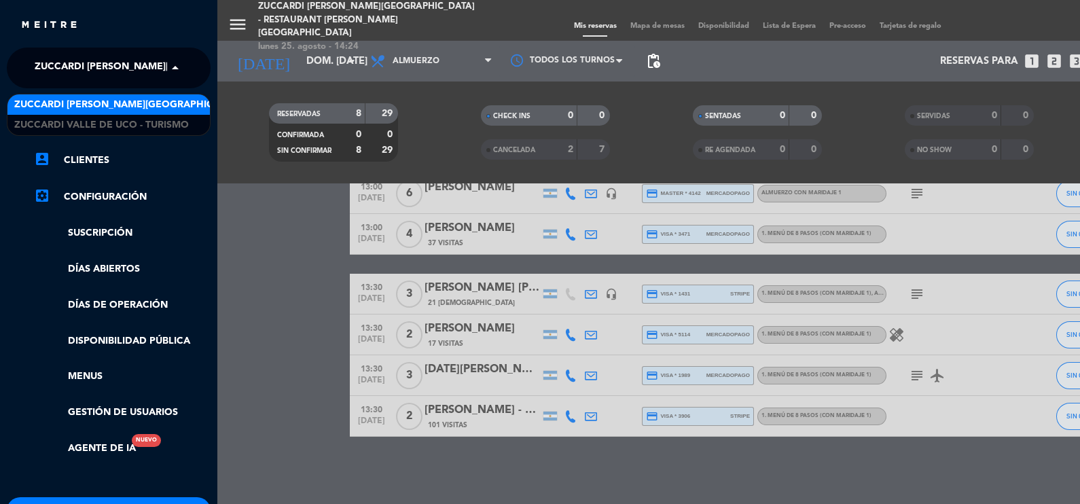
click at [170, 68] on span at bounding box center [178, 68] width 23 height 29
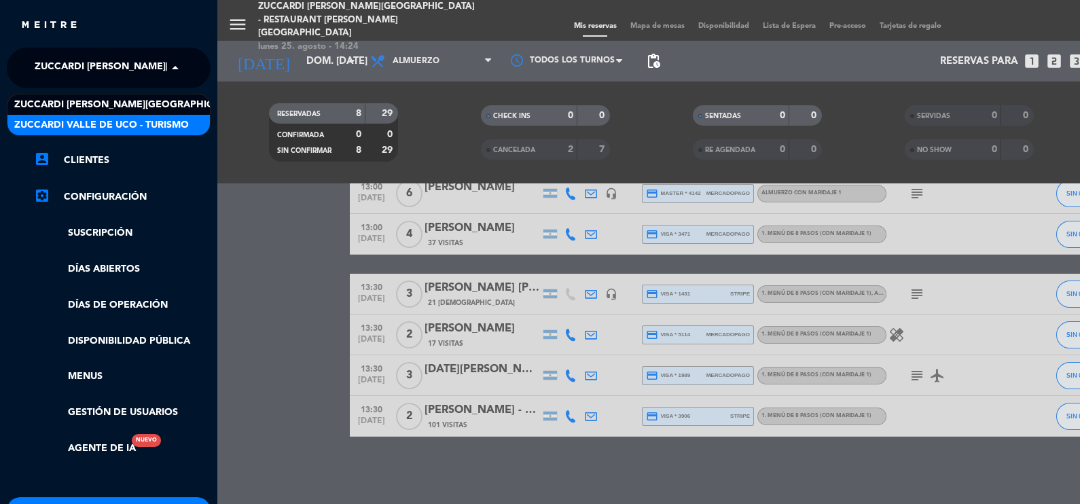
click at [165, 122] on span "Zuccardi Valle de Uco - Turismo" at bounding box center [101, 125] width 175 height 16
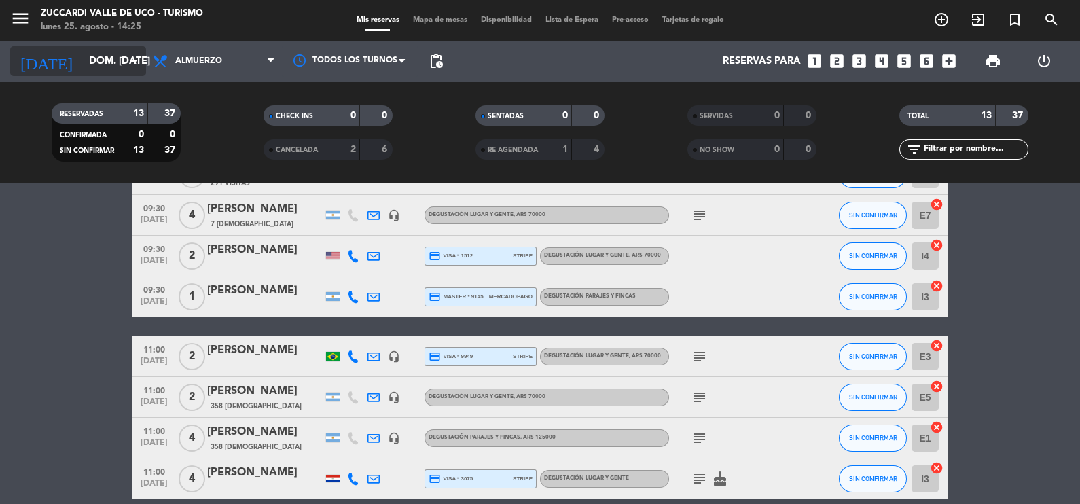
click at [136, 56] on icon "arrow_drop_down" at bounding box center [134, 61] width 16 height 16
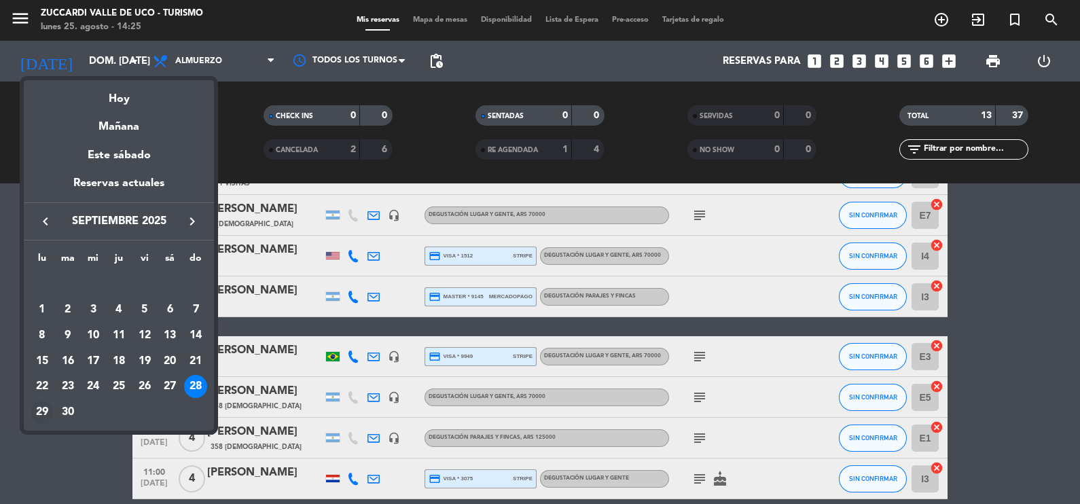
click at [43, 411] on div "29" at bounding box center [42, 412] width 23 height 23
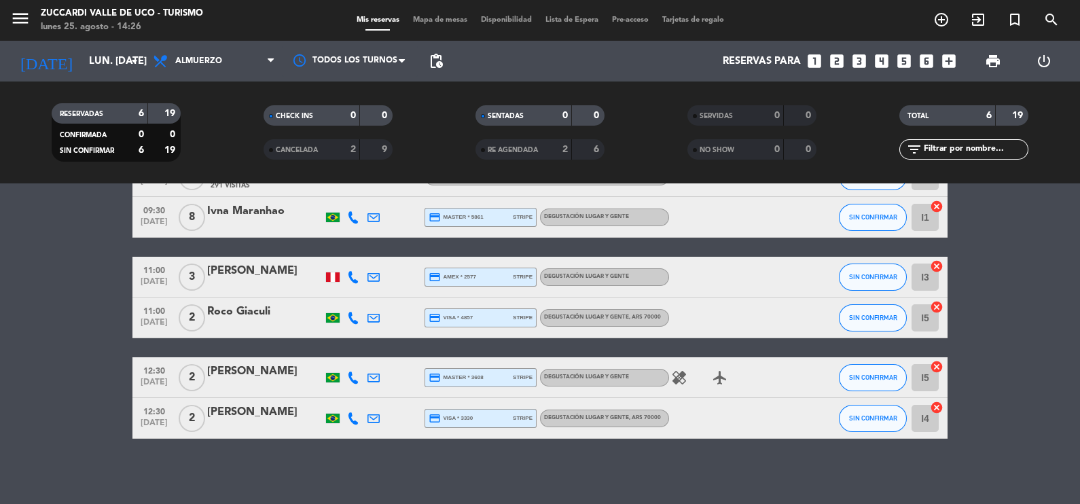
scroll to position [92, 0]
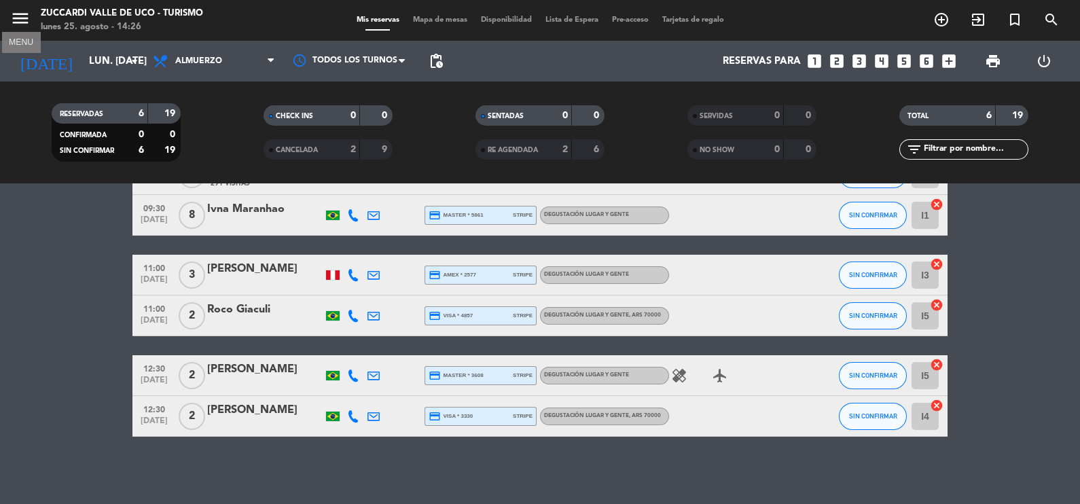
click at [14, 14] on icon "menu" at bounding box center [20, 18] width 20 height 20
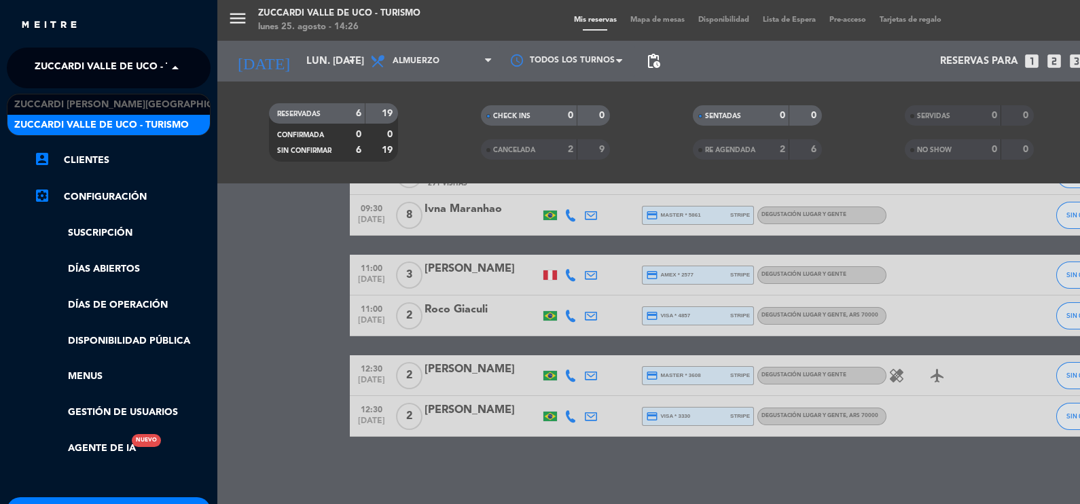
click at [175, 67] on span at bounding box center [178, 68] width 23 height 29
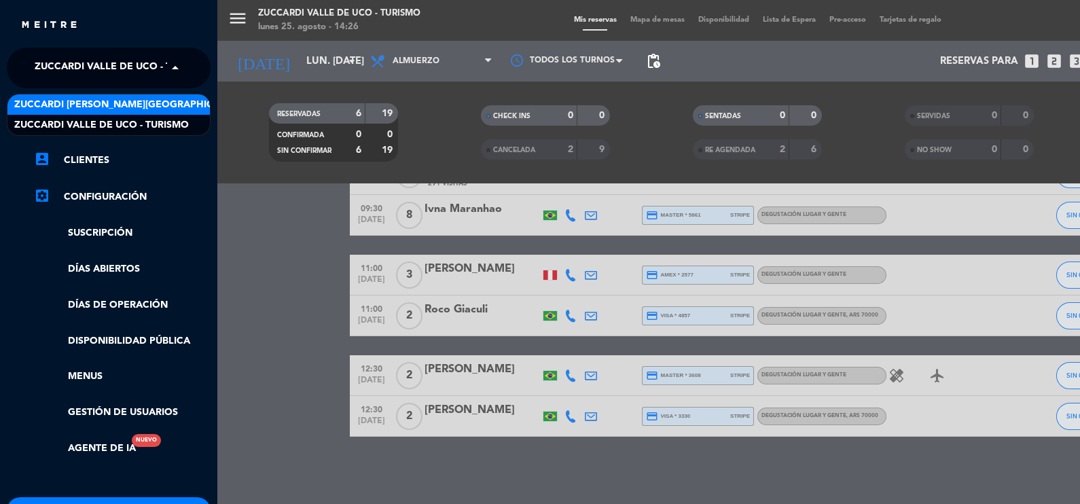
click at [174, 103] on span "Zuccardi [PERSON_NAME][GEOGRAPHIC_DATA] - Restaurant [PERSON_NAME][GEOGRAPHIC_D…" at bounding box center [255, 105] width 483 height 16
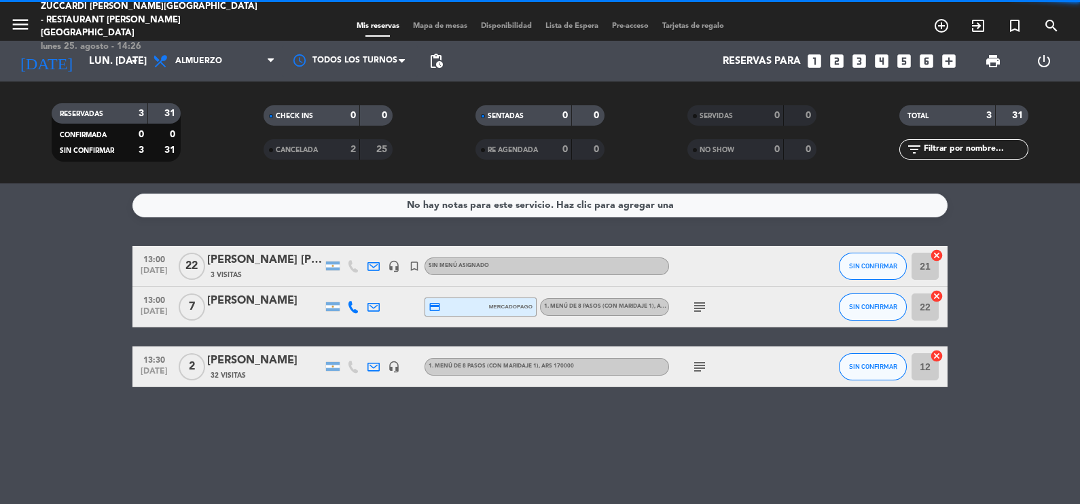
scroll to position [0, 0]
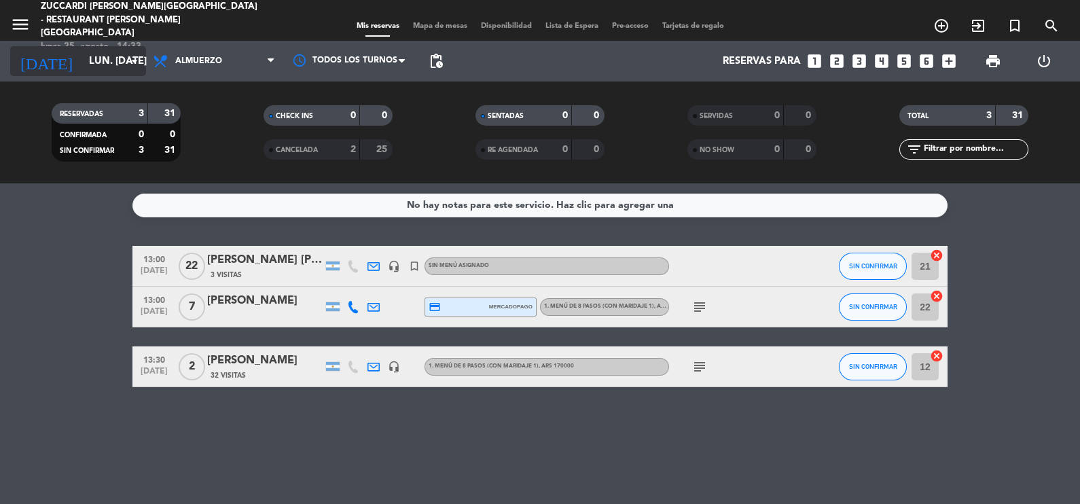
click at [139, 57] on icon "arrow_drop_down" at bounding box center [134, 61] width 16 height 16
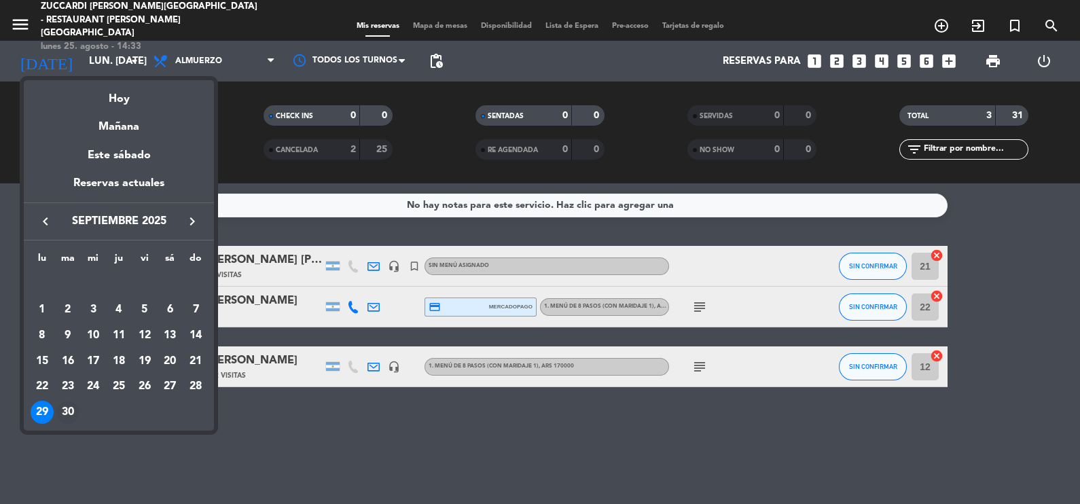
click at [69, 406] on div "30" at bounding box center [67, 412] width 23 height 23
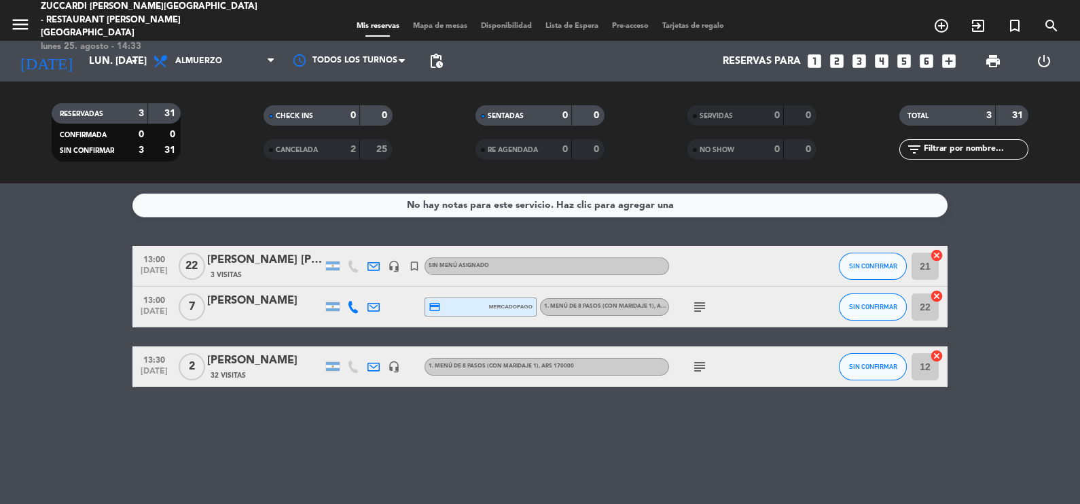
type input "[DATE] sep."
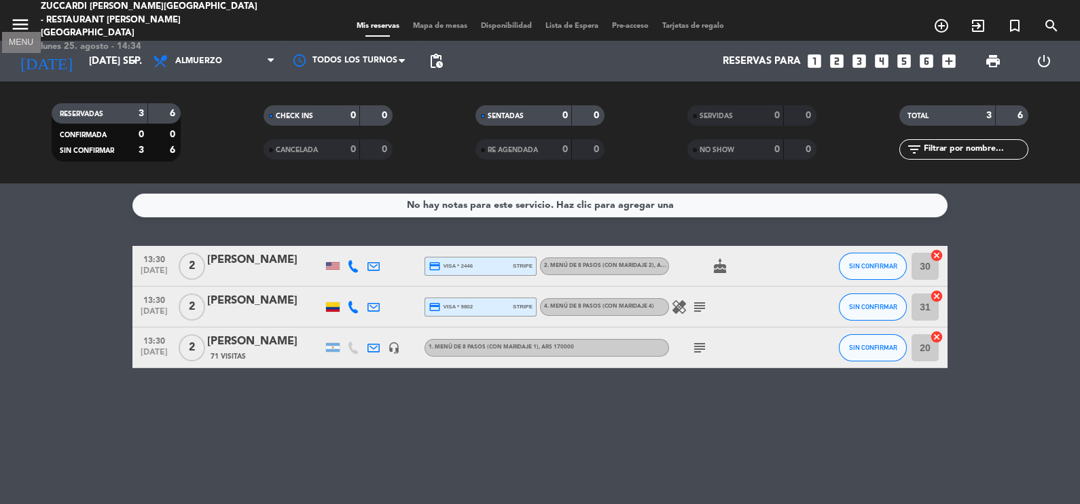
click at [28, 17] on icon "menu" at bounding box center [20, 24] width 20 height 20
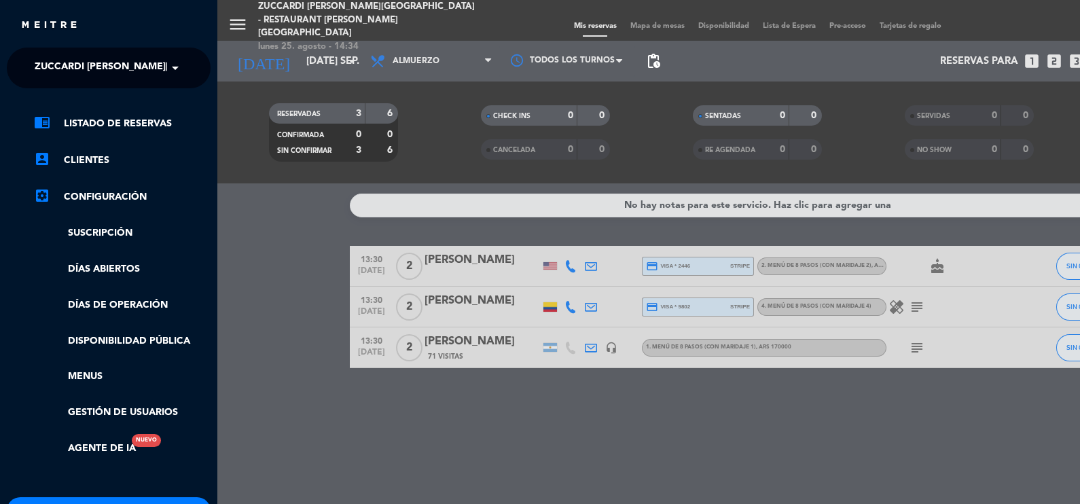
click at [170, 71] on span at bounding box center [178, 68] width 23 height 29
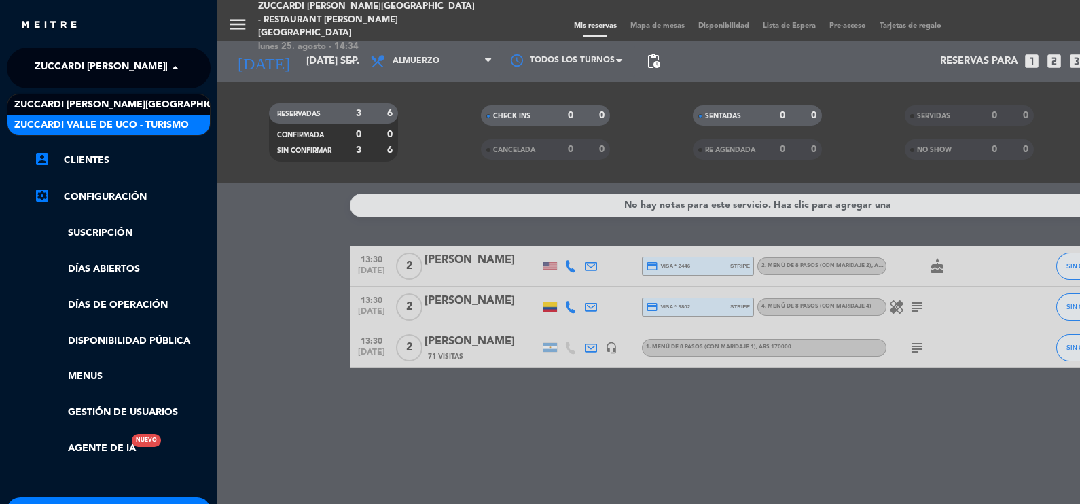
click at [149, 128] on span "Zuccardi Valle de Uco - Turismo" at bounding box center [101, 125] width 175 height 16
